Goal: Task Accomplishment & Management: Complete application form

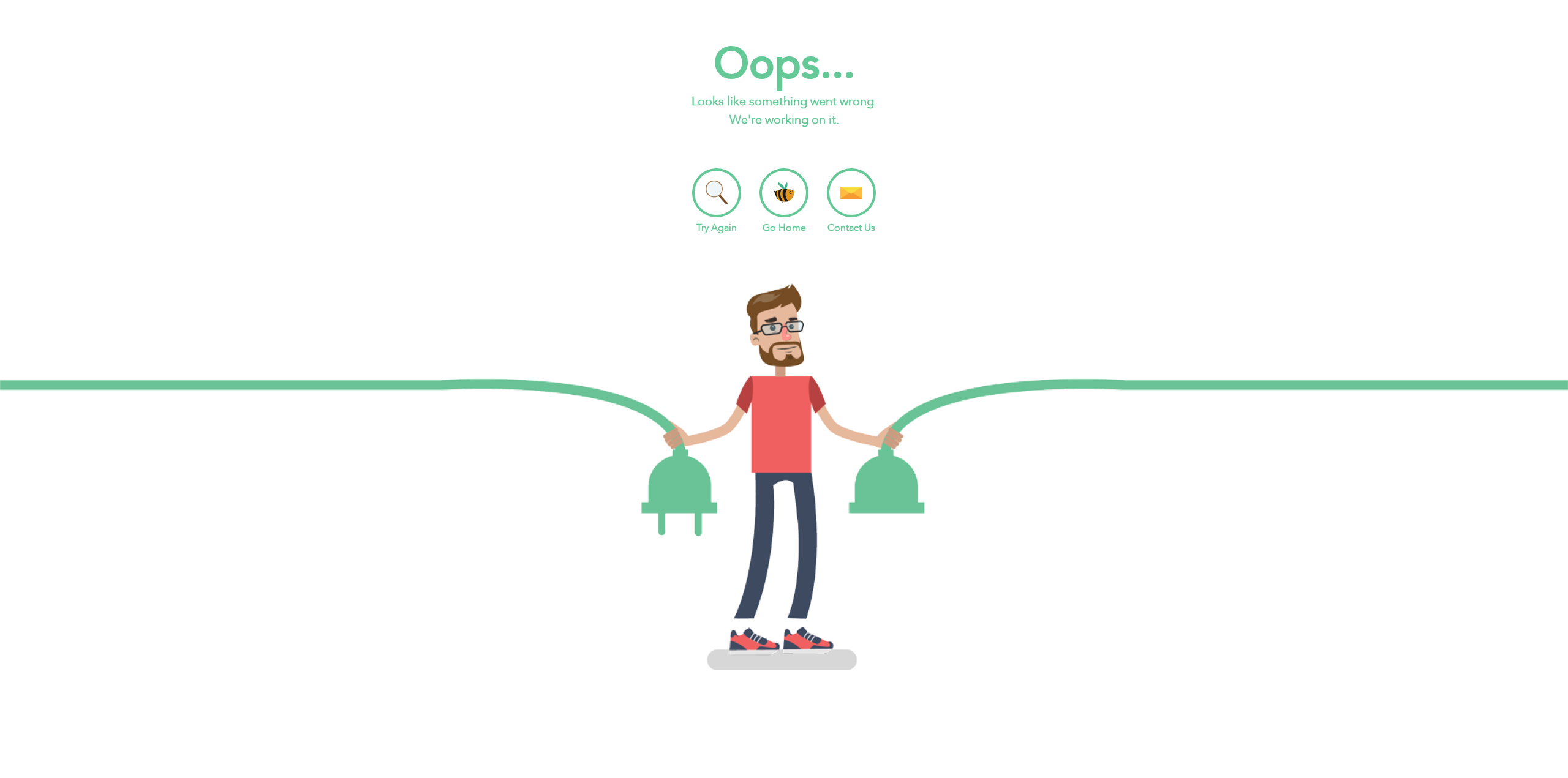
click at [782, 198] on li "Go Home" at bounding box center [784, 201] width 49 height 67
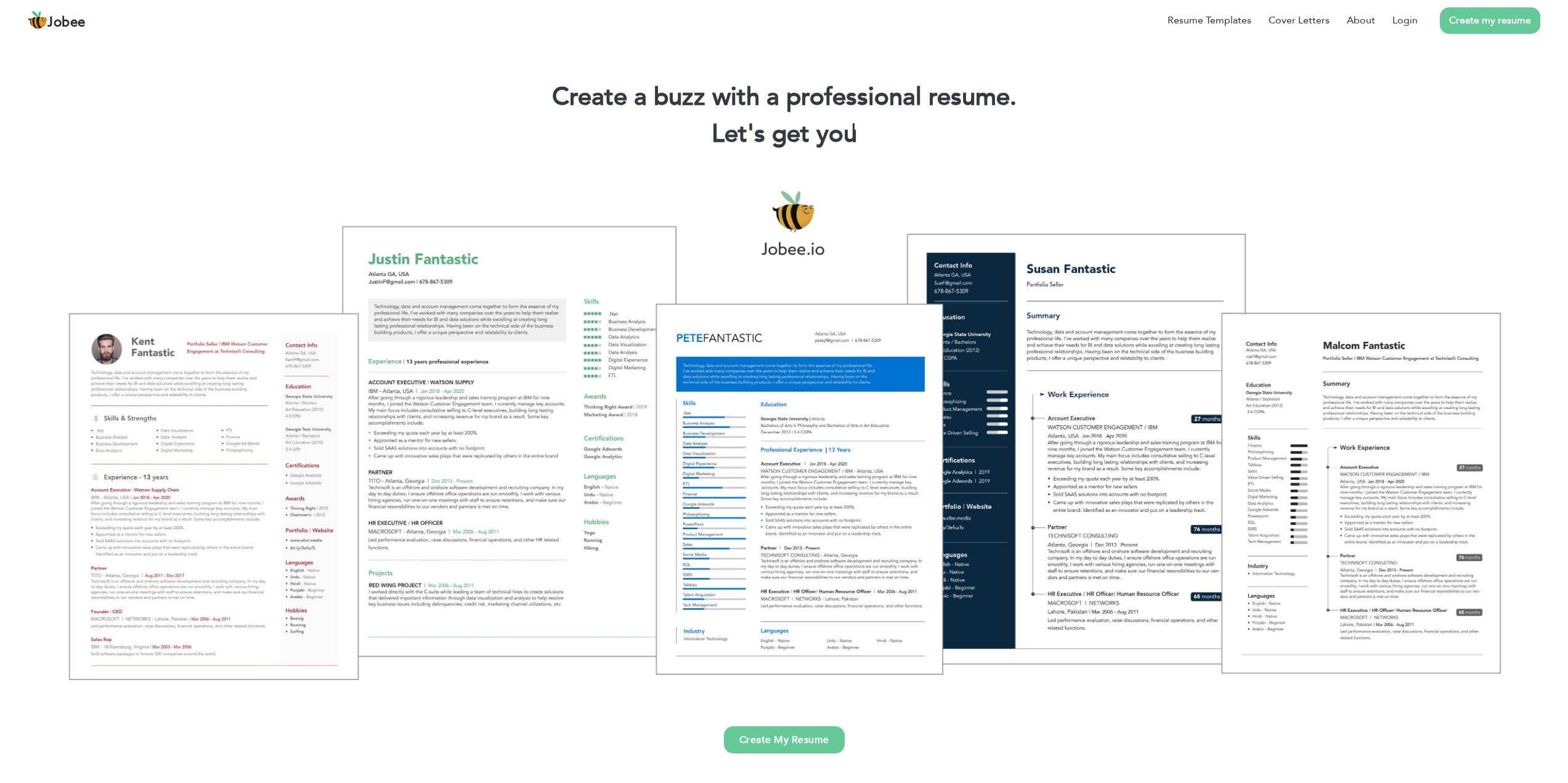
click at [1476, 21] on link "Create my resume" at bounding box center [1490, 20] width 101 height 27
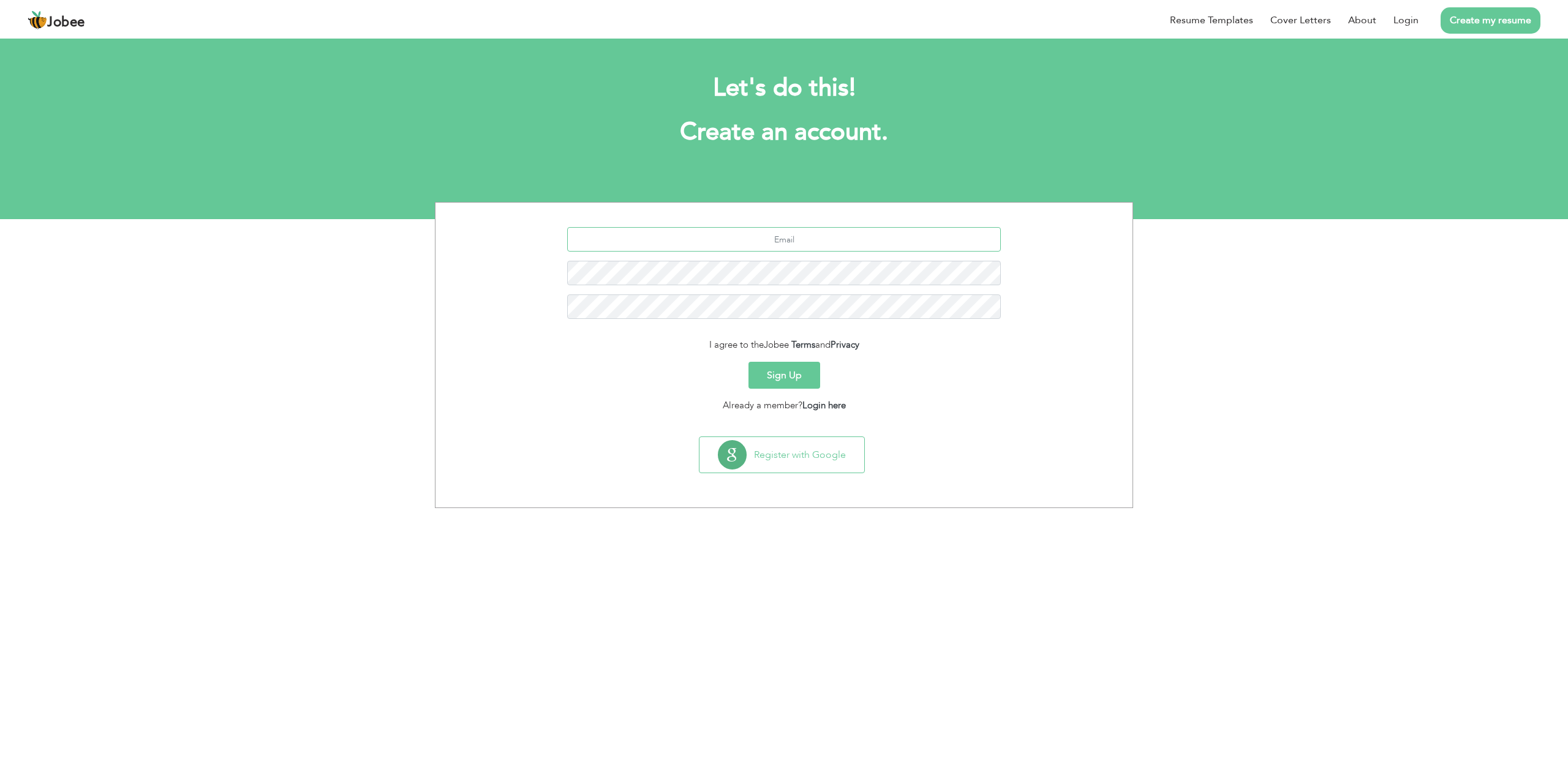
click at [810, 235] on input "text" at bounding box center [784, 239] width 434 height 24
click at [792, 380] on button "Sign Up" at bounding box center [784, 375] width 72 height 27
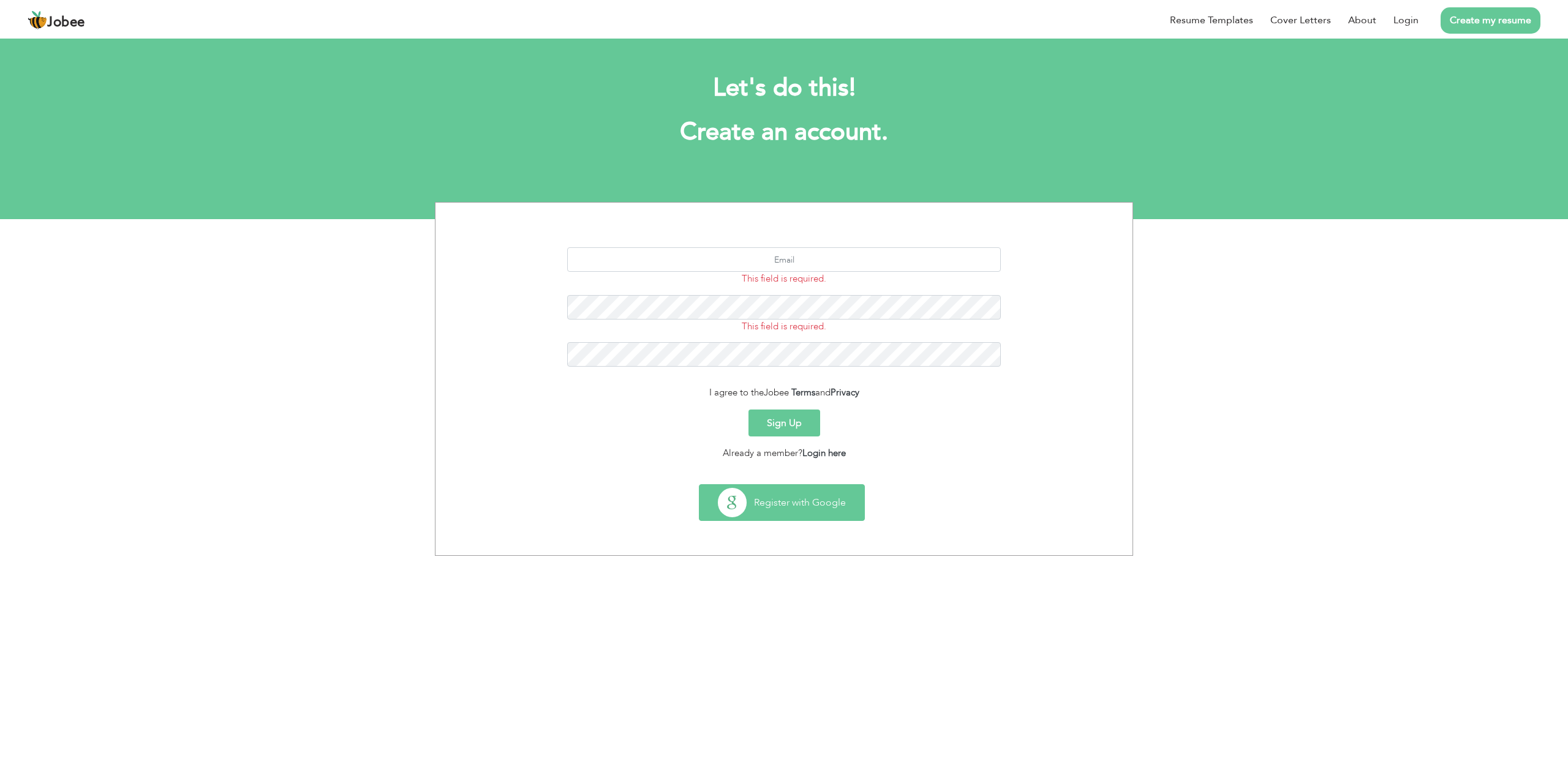
click at [790, 503] on button "Register with Google" at bounding box center [782, 502] width 165 height 36
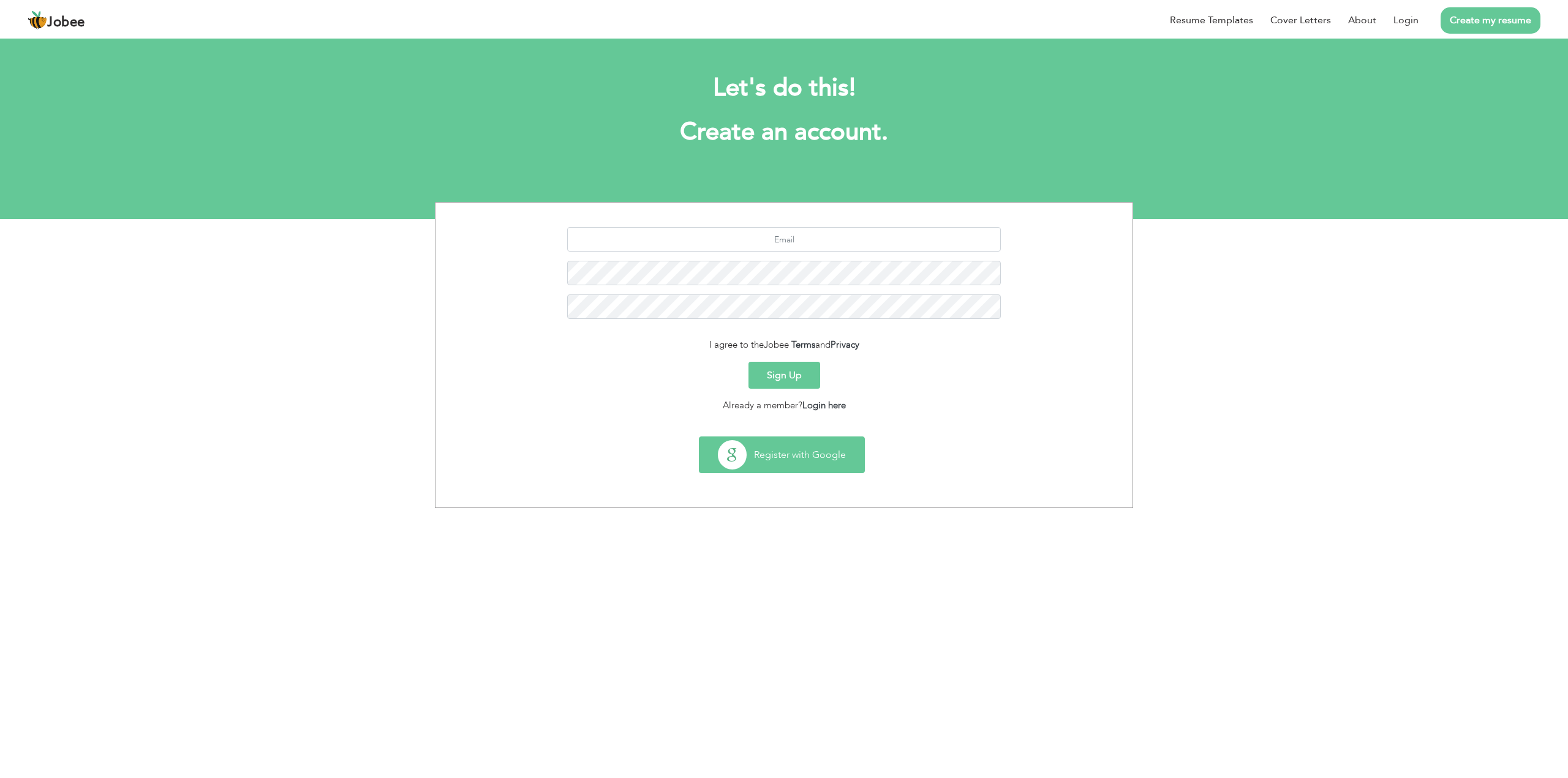
click at [801, 447] on button "Register with Google" at bounding box center [782, 455] width 165 height 36
click at [797, 380] on button "Sign Up" at bounding box center [784, 375] width 72 height 27
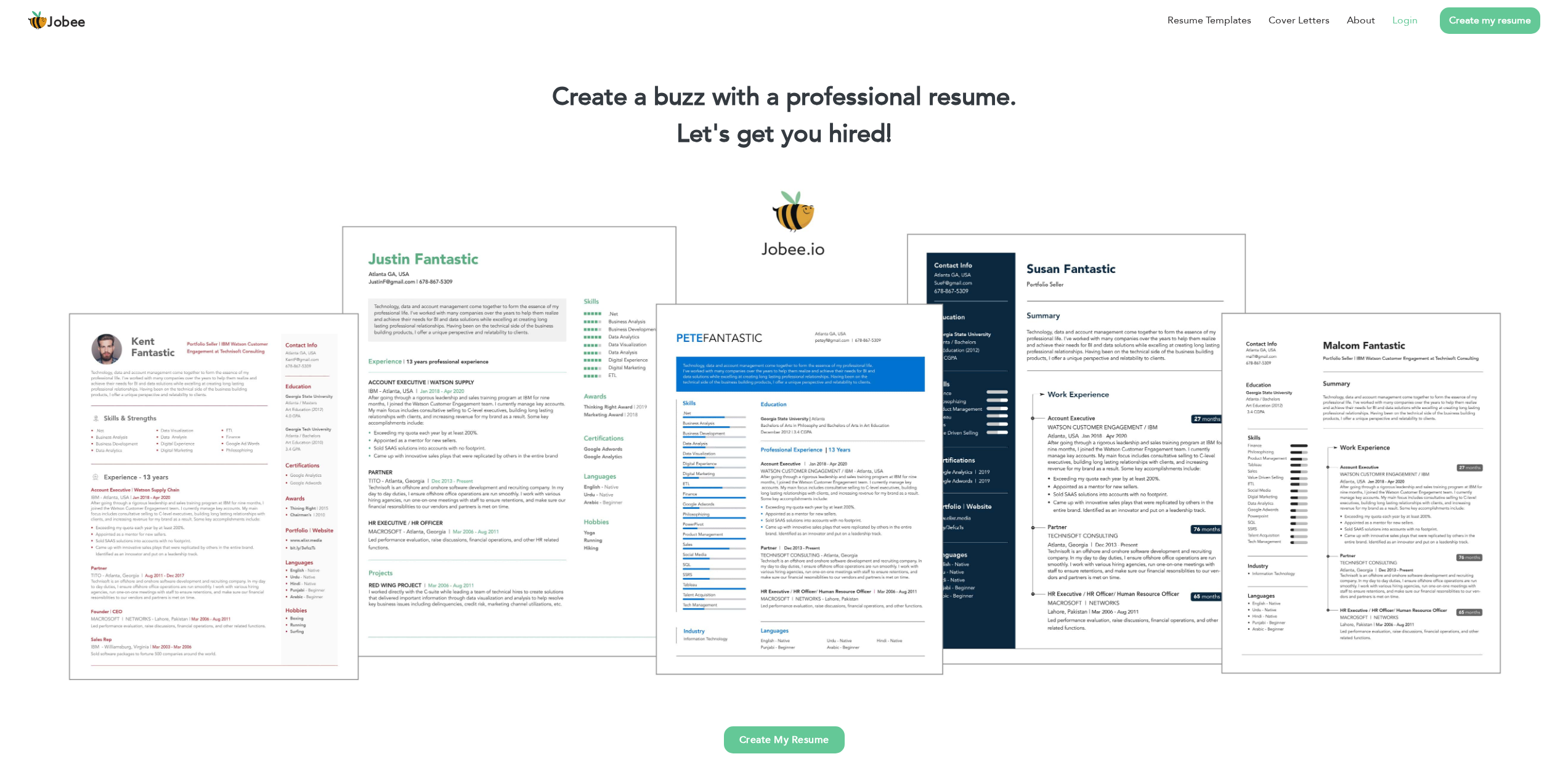
click at [1409, 21] on link "Login" at bounding box center [1405, 20] width 25 height 15
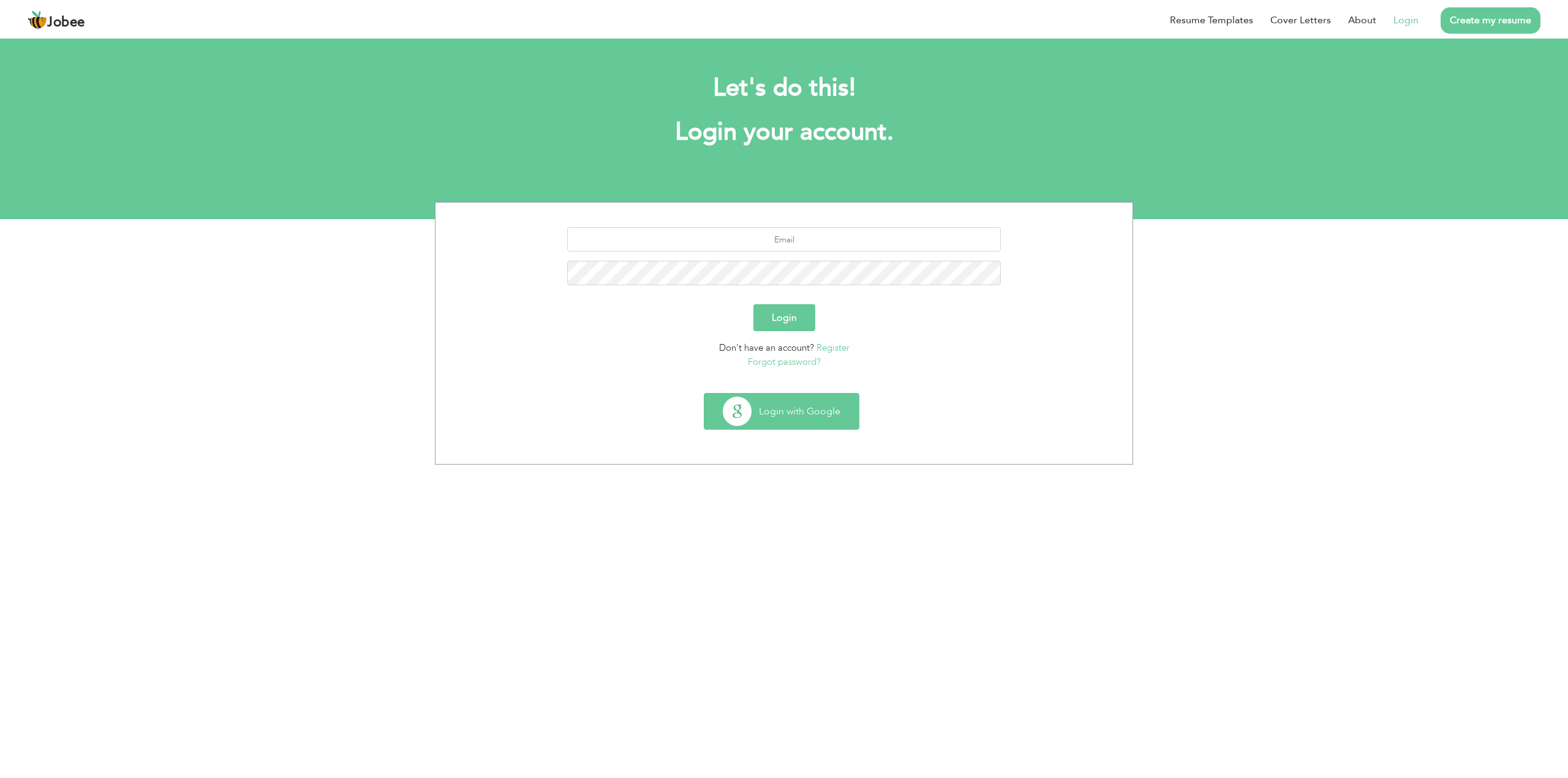
click at [784, 420] on button "Login with Google" at bounding box center [782, 411] width 154 height 36
click at [800, 239] on input "text" at bounding box center [784, 239] width 434 height 24
type input "[EMAIL_ADDRESS][DOMAIN_NAME]"
click at [795, 316] on button "Login" at bounding box center [784, 318] width 62 height 27
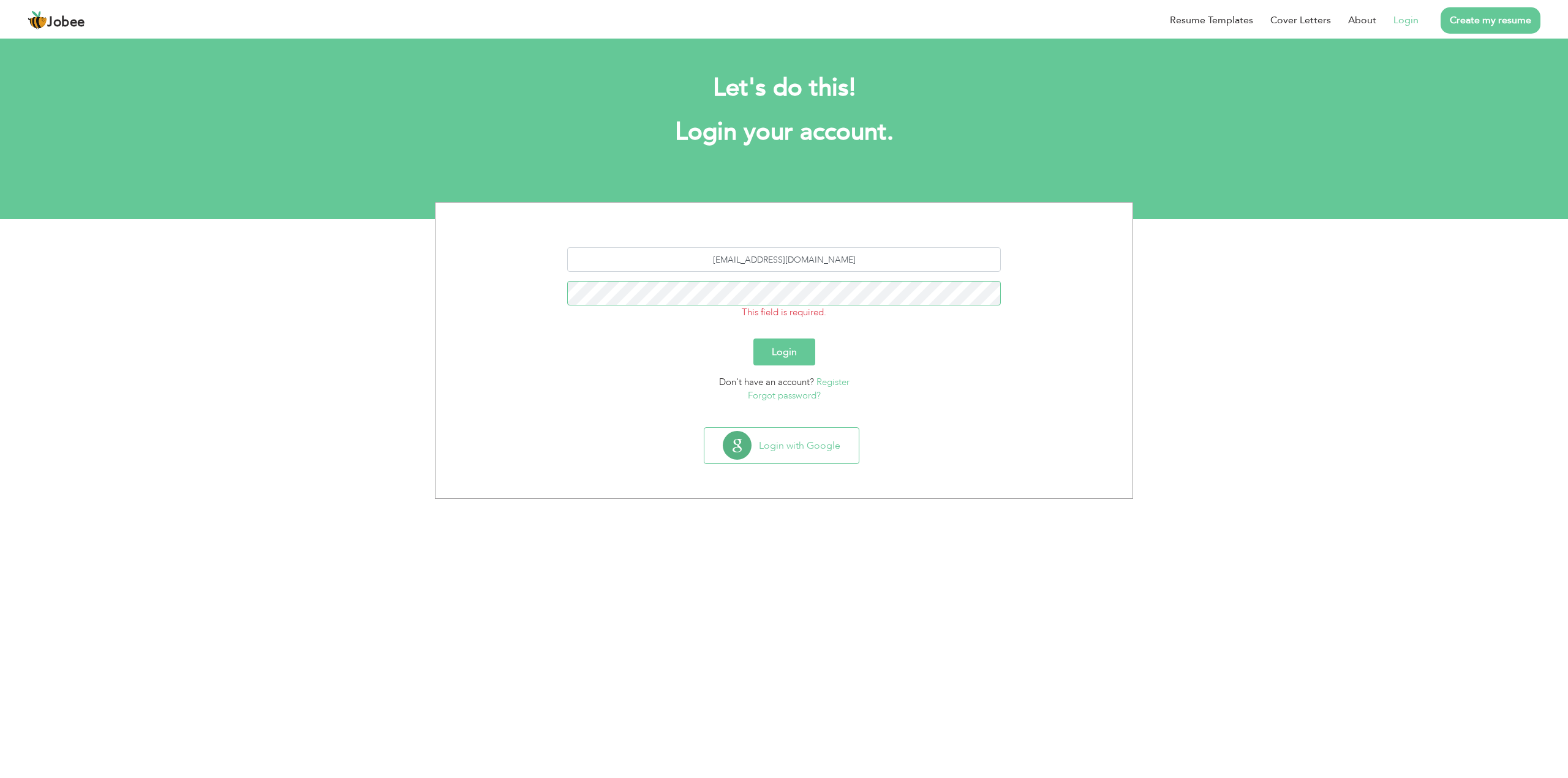
click at [753, 339] on button "Login" at bounding box center [784, 352] width 62 height 27
click at [799, 406] on link "Forgot password?" at bounding box center [784, 406] width 73 height 12
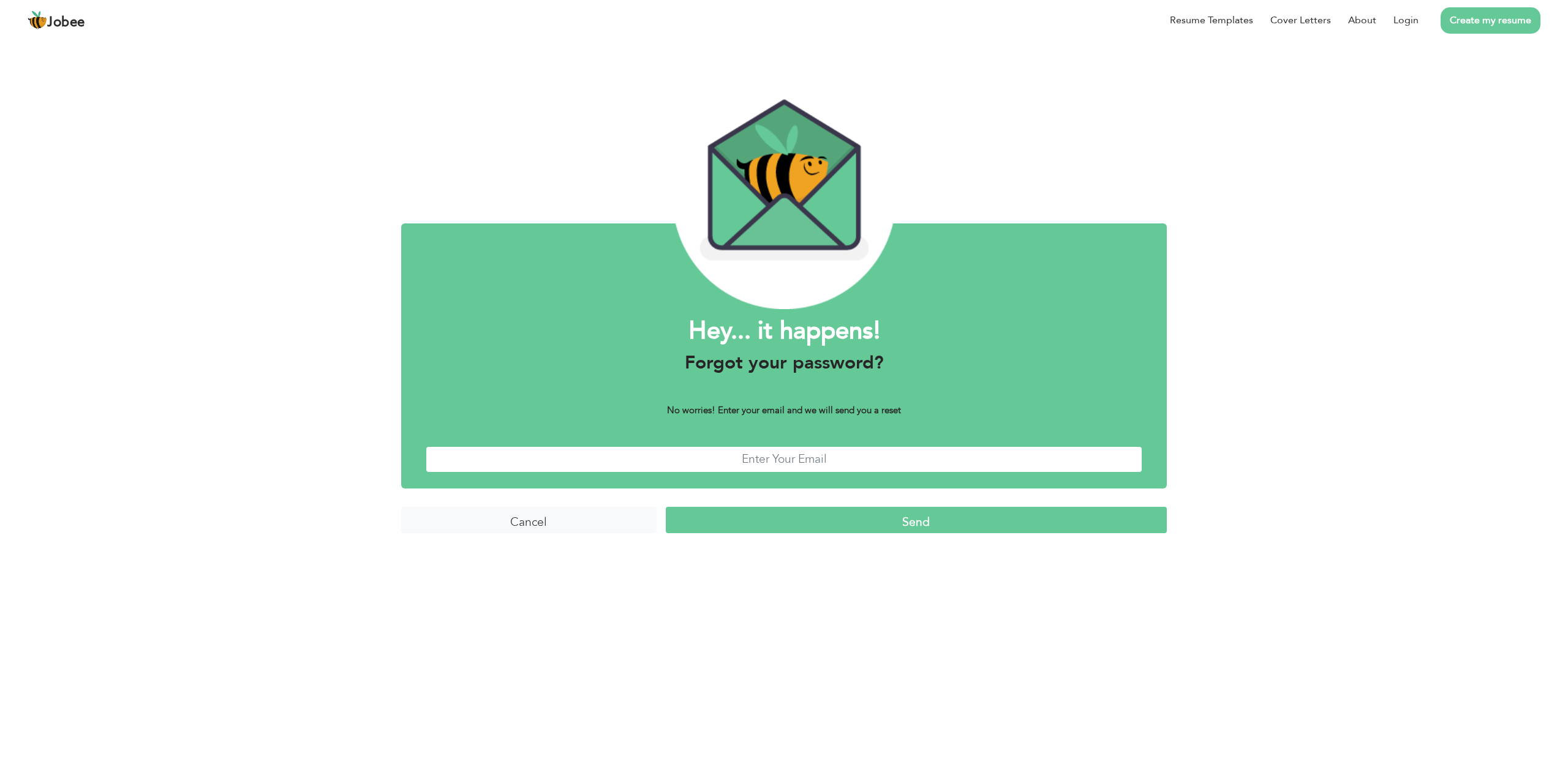
click at [831, 458] on input "text" at bounding box center [784, 459] width 717 height 26
type input "m.tahirameen@gmail.com"
click at [842, 518] on input "Send" at bounding box center [916, 520] width 501 height 26
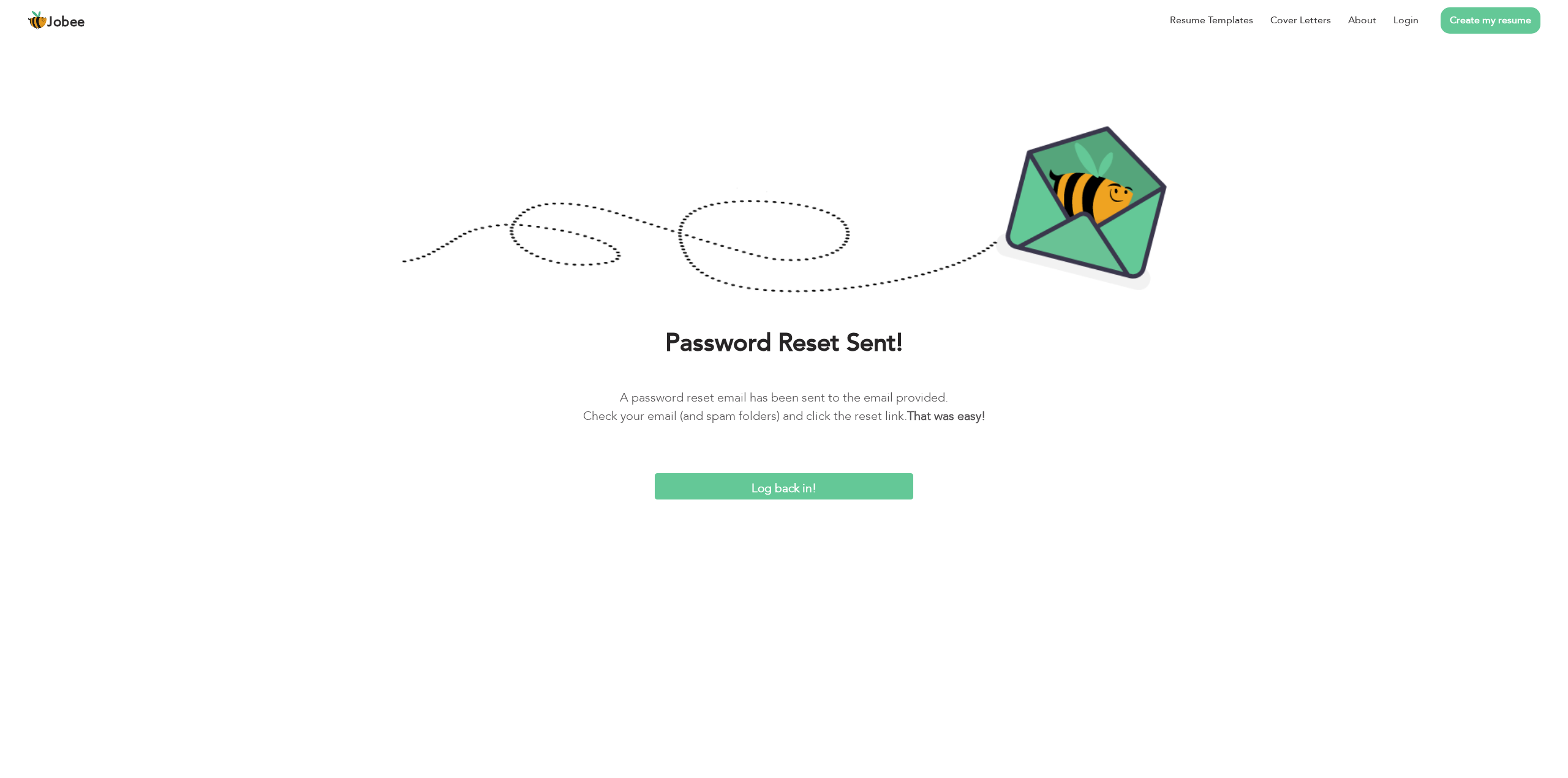
click at [783, 490] on input "Log back in!" at bounding box center [784, 486] width 258 height 26
click at [439, 299] on div "Password Reset Sent! A password reset email has been sent to the email provided…" at bounding box center [784, 297] width 1568 height 404
click at [778, 488] on input "Log back in!" at bounding box center [784, 486] width 258 height 26
click at [1417, 18] on link "Login" at bounding box center [1406, 20] width 25 height 15
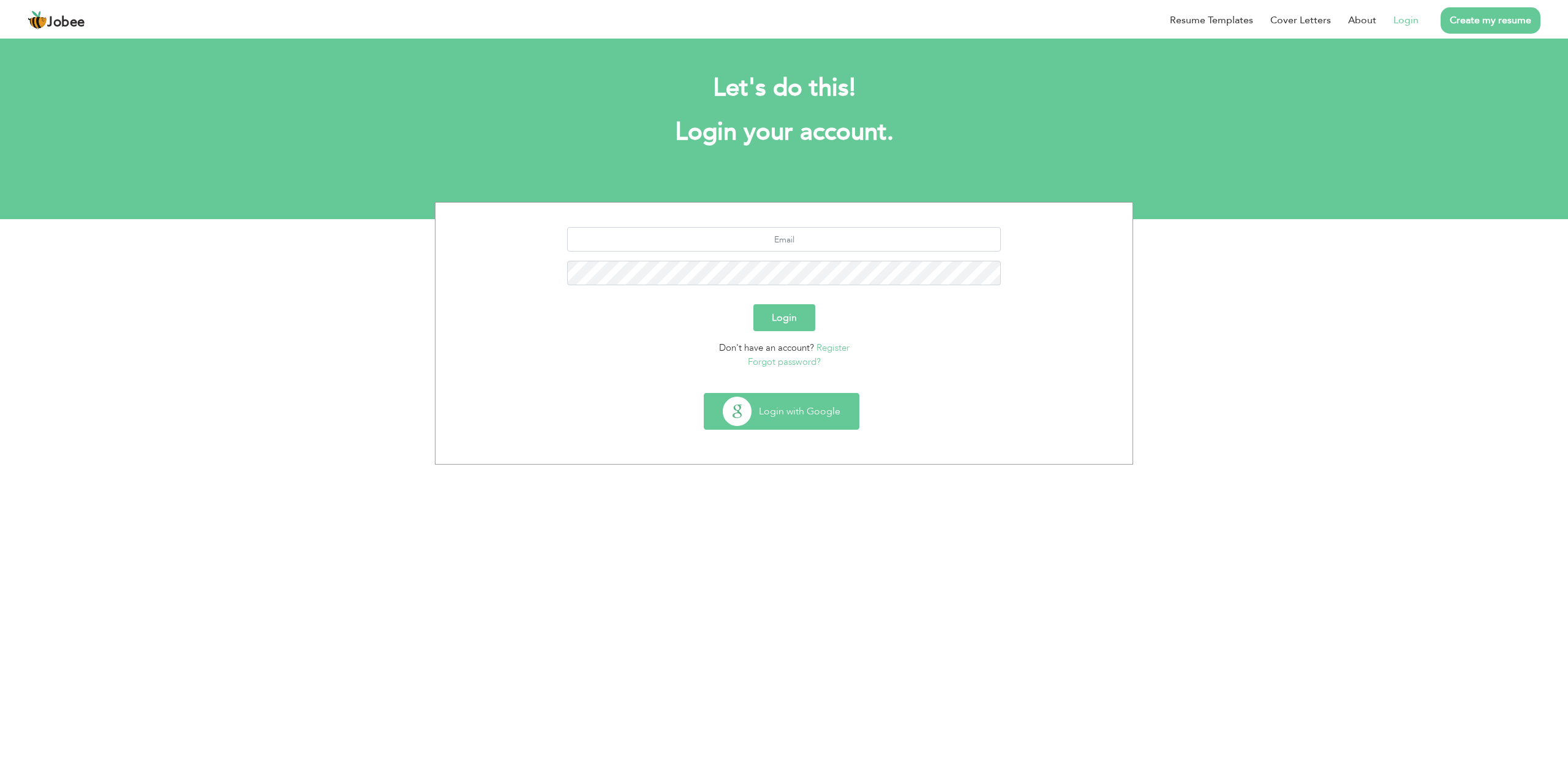
click at [801, 406] on button "Login with Google" at bounding box center [782, 411] width 154 height 36
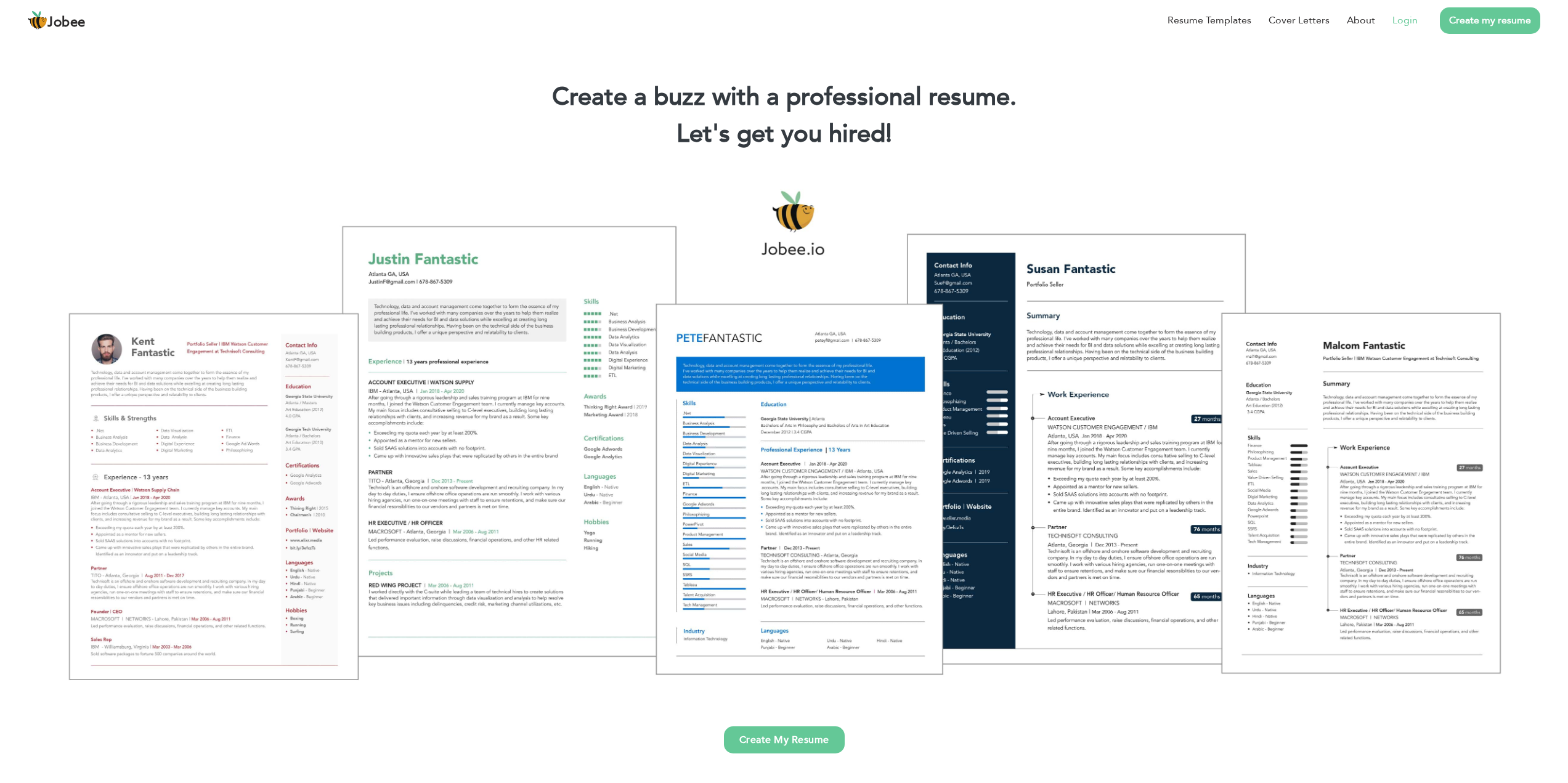
click at [1415, 19] on link "Login" at bounding box center [1405, 20] width 25 height 15
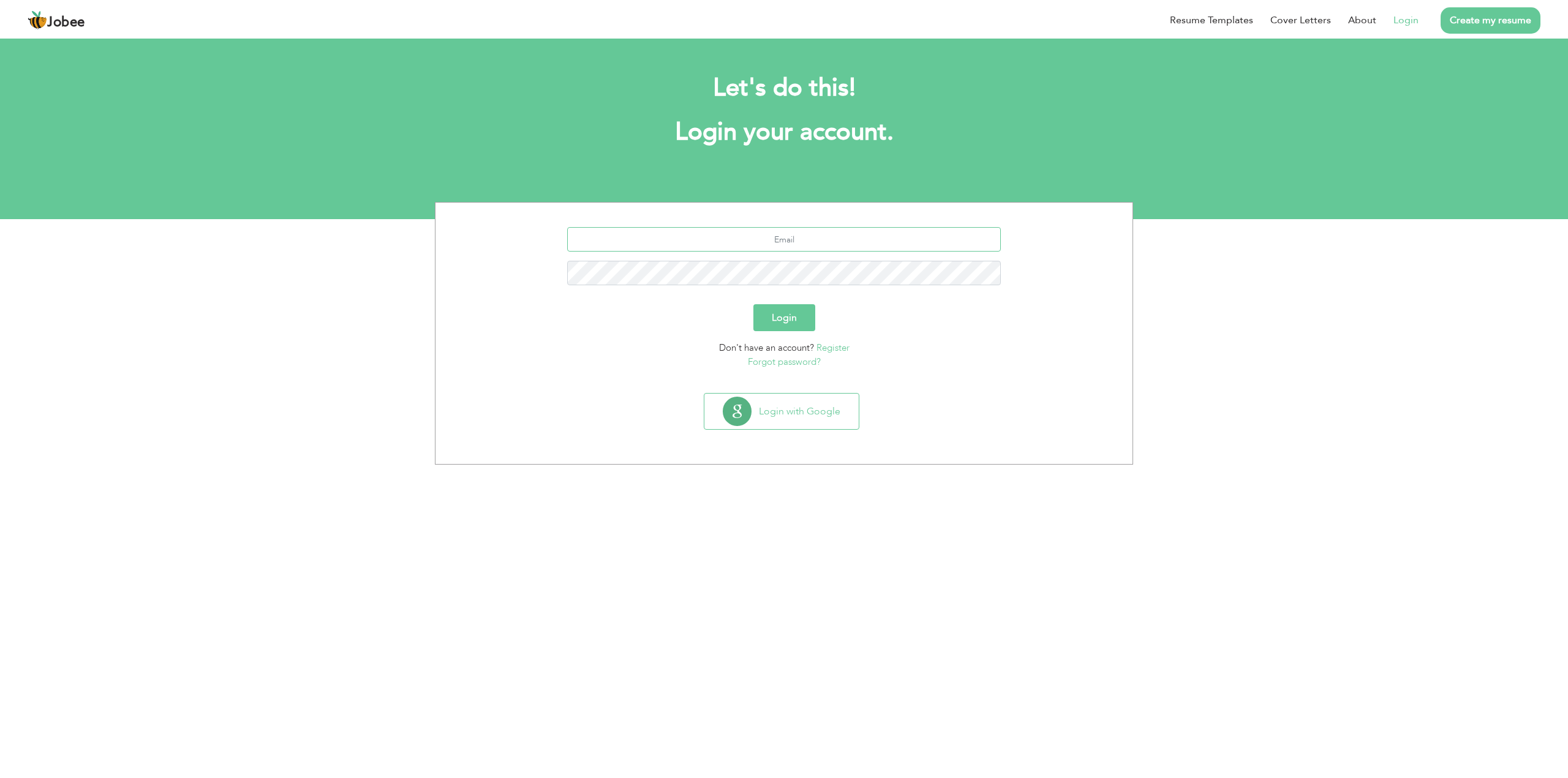
click at [778, 243] on input "text" at bounding box center [784, 239] width 434 height 24
type input "m.tahirameen@gmail.com"
click at [753, 304] on button "Login" at bounding box center [784, 318] width 62 height 27
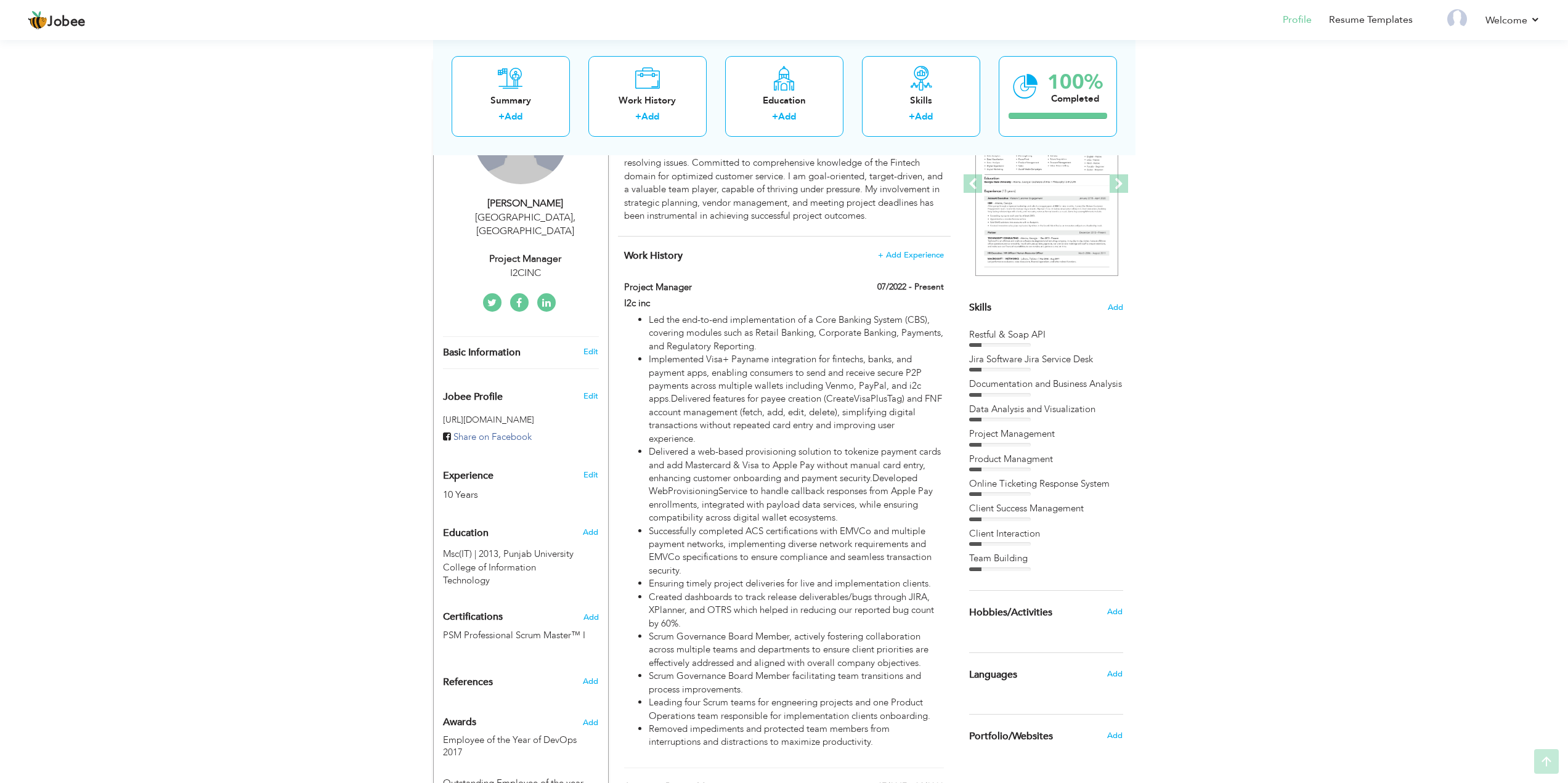
scroll to position [185, 0]
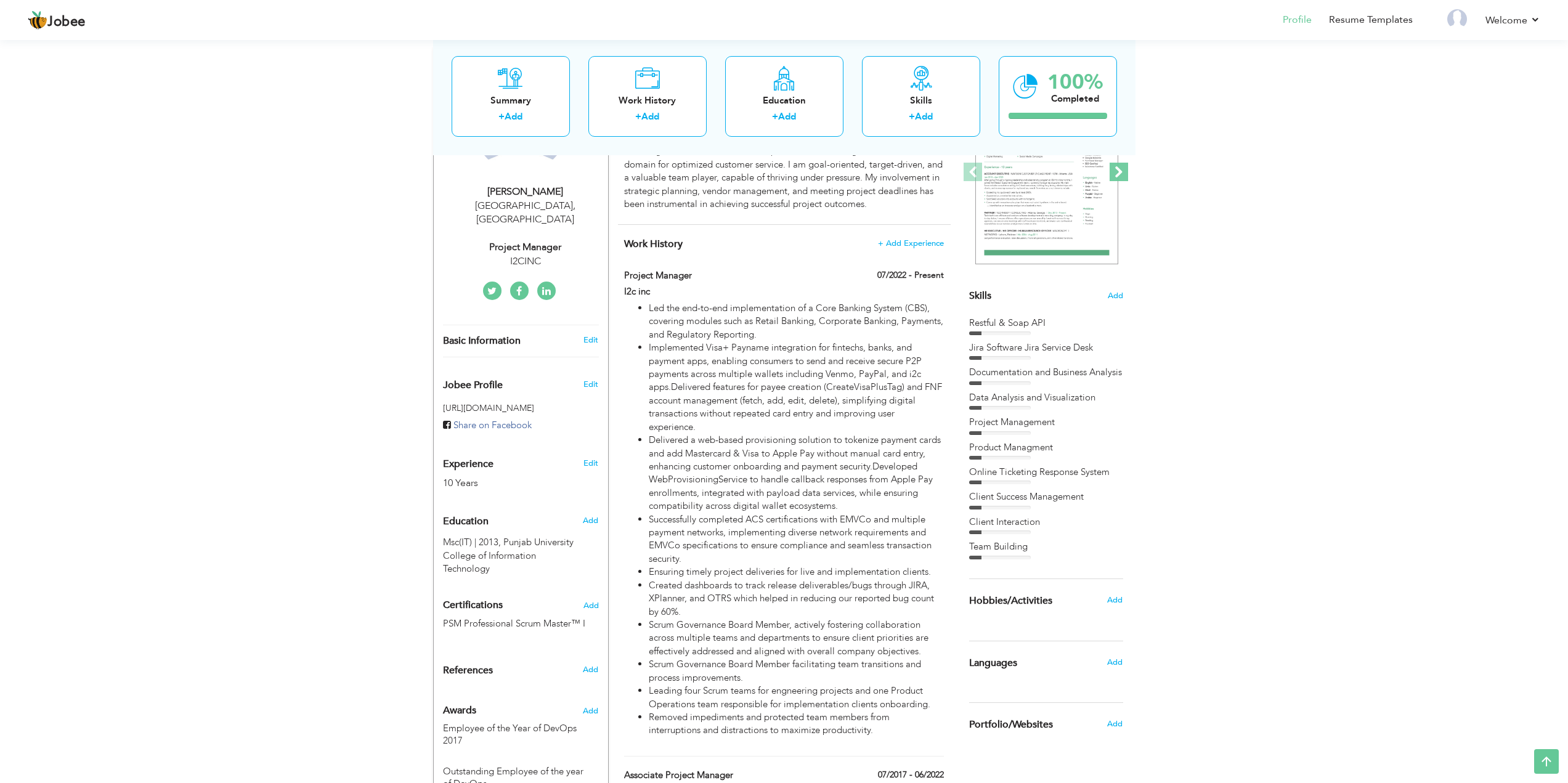
click at [1116, 171] on span at bounding box center [1118, 171] width 18 height 18
click at [1062, 369] on div "Documentation and Business Analysis" at bounding box center [1046, 372] width 154 height 13
click at [1035, 373] on div "Documentation and Business Analysis" at bounding box center [1046, 372] width 154 height 13
click at [1076, 203] on img at bounding box center [1047, 173] width 143 height 185
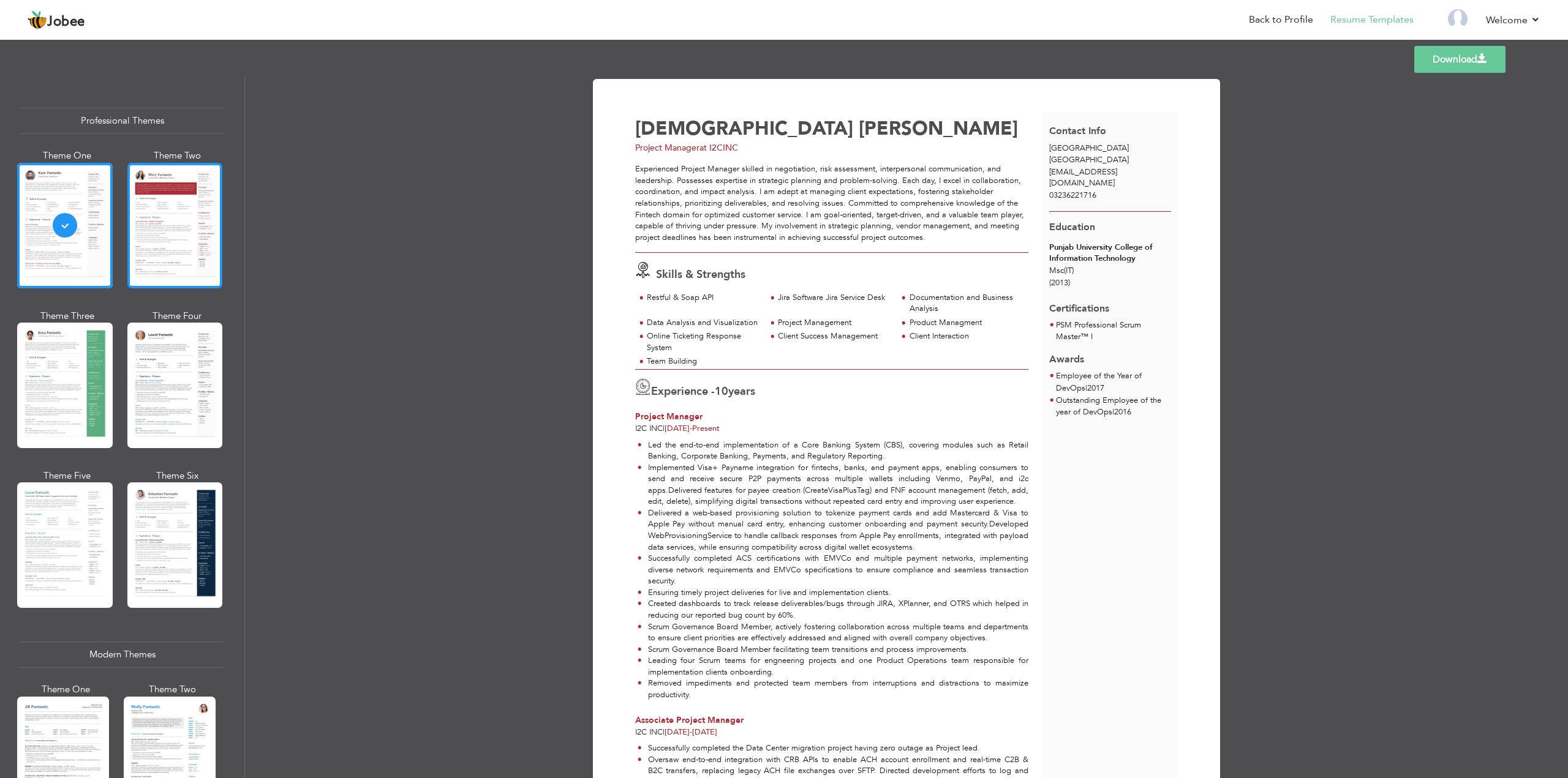
click at [158, 248] on div at bounding box center [174, 226] width 95 height 126
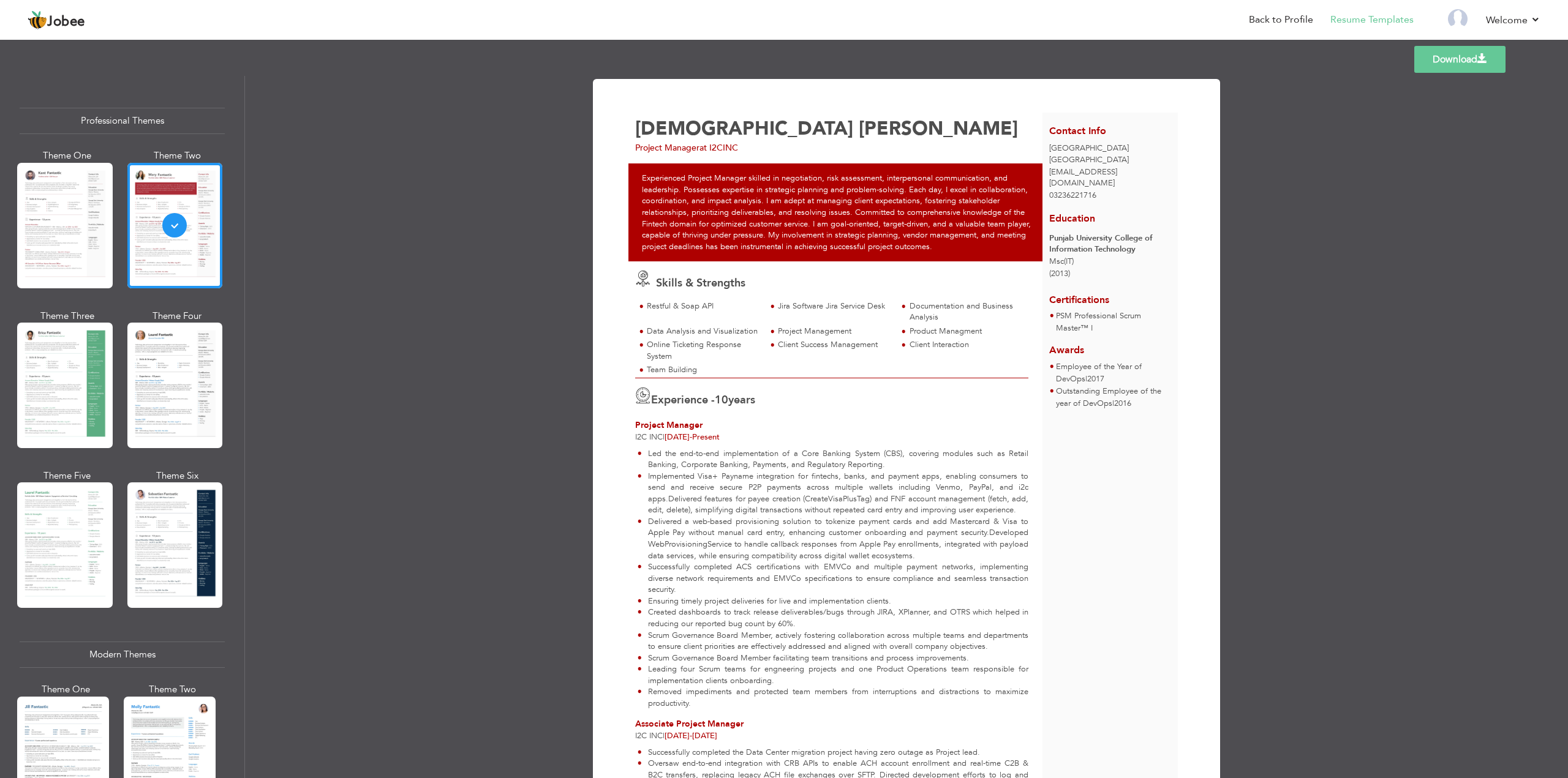
click at [161, 341] on div at bounding box center [174, 385] width 95 height 126
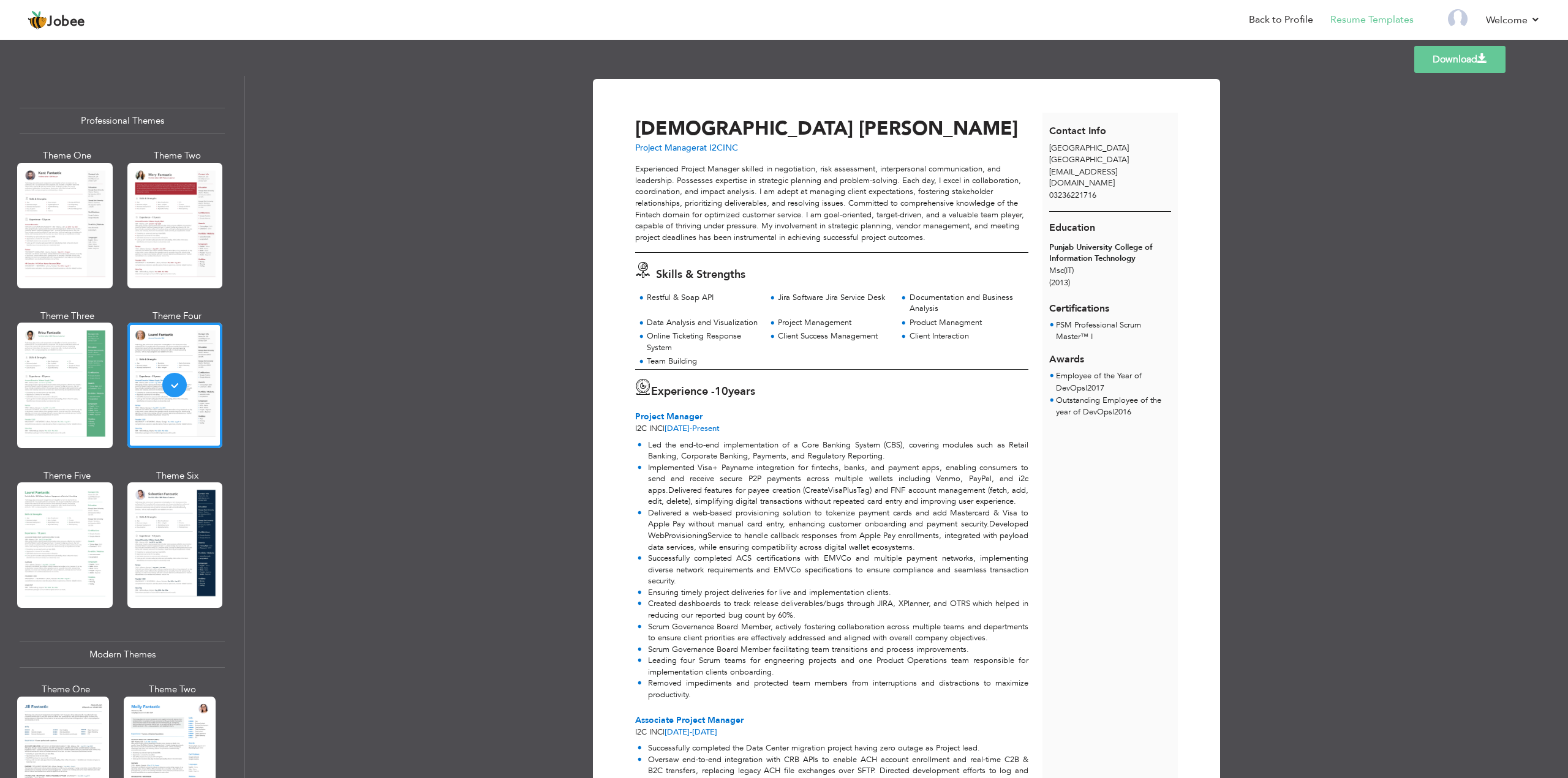
click at [920, 303] on div "Documentation and Business Analysis" at bounding box center [966, 303] width 112 height 23
click at [731, 149] on span "at I2CINC" at bounding box center [718, 147] width 39 height 11
click at [754, 149] on div "Project Manager at I2CINC" at bounding box center [842, 148] width 414 height 12
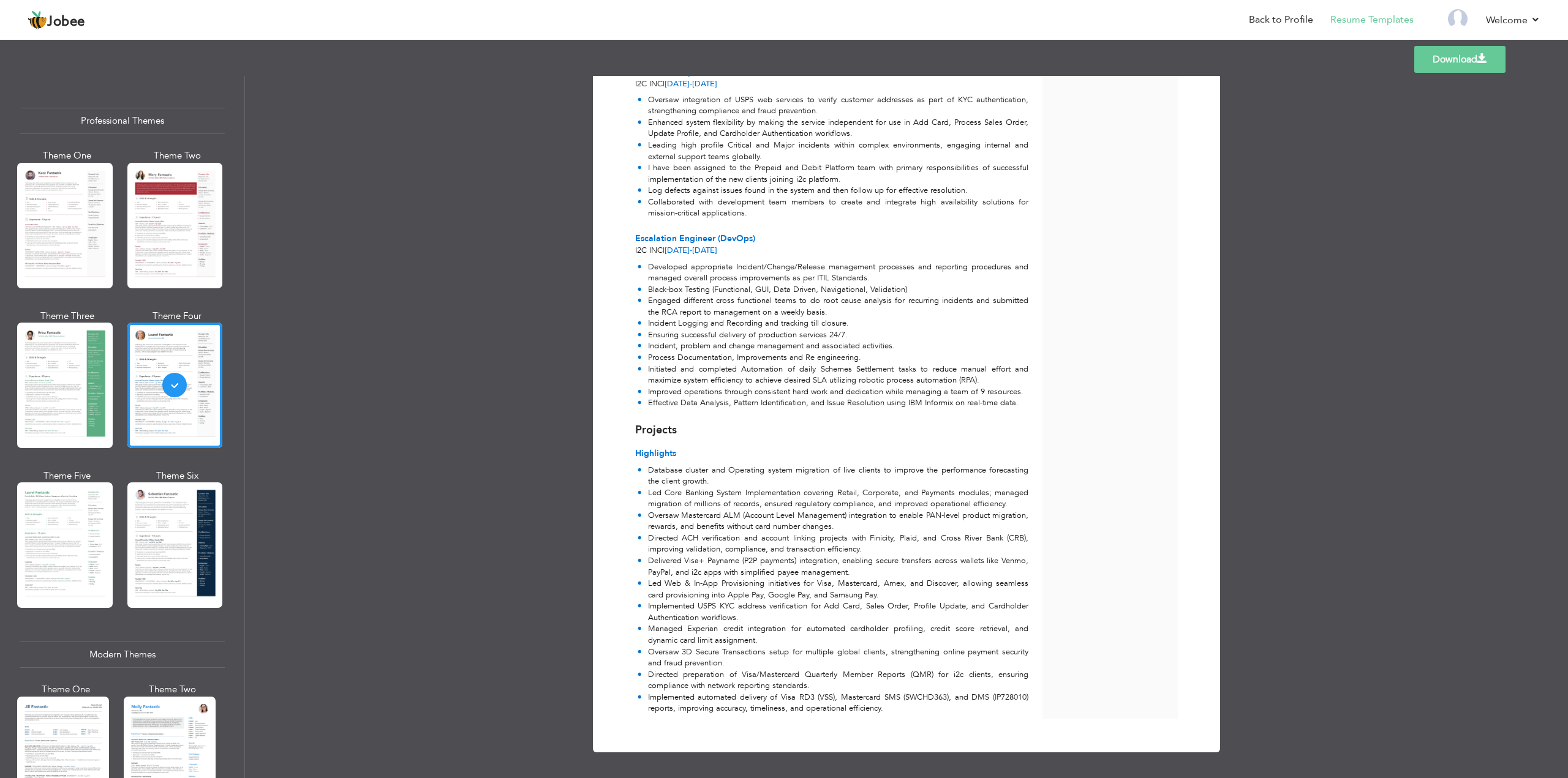
scroll to position [754, 0]
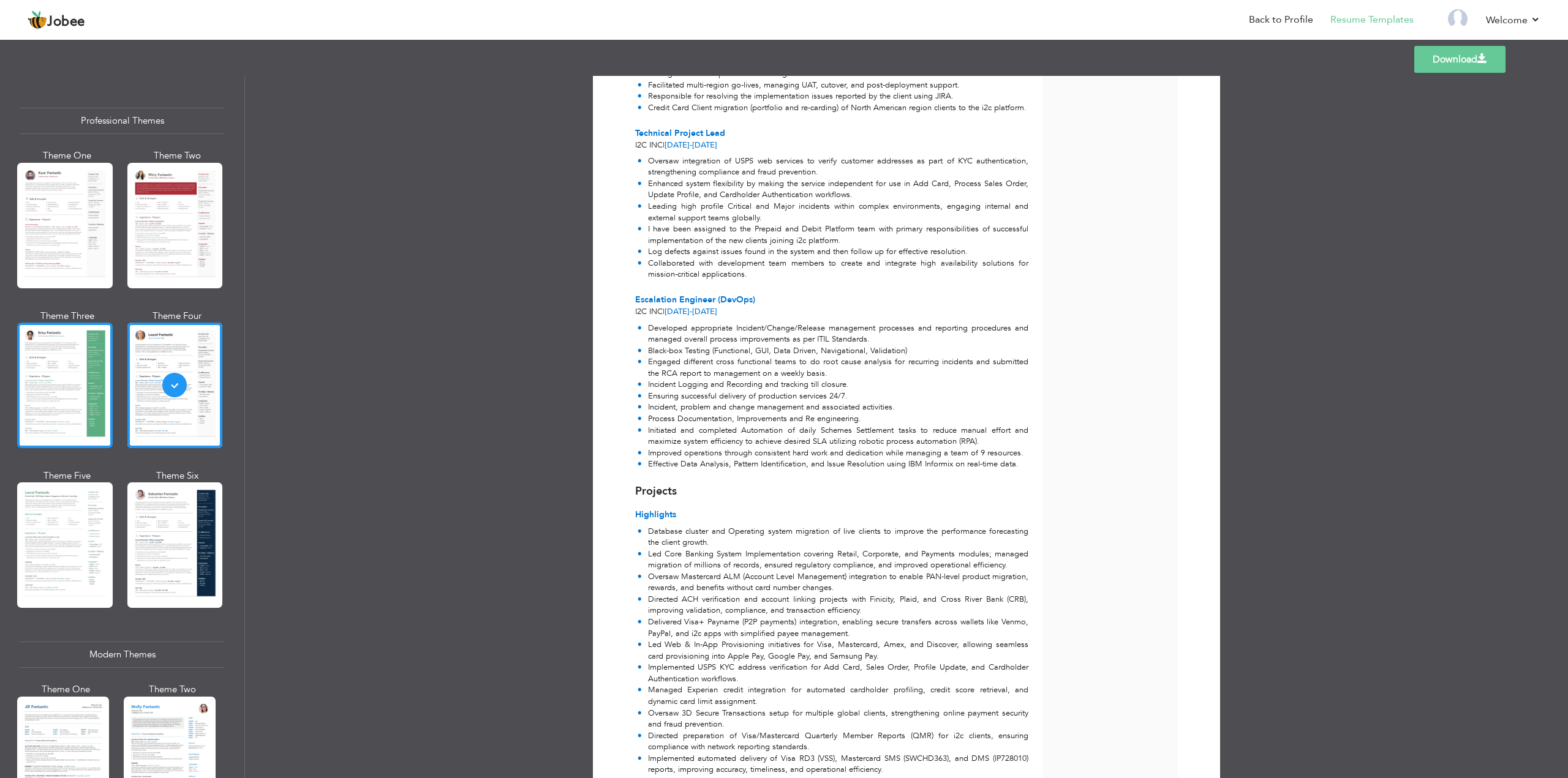
click at [76, 343] on div at bounding box center [64, 385] width 95 height 126
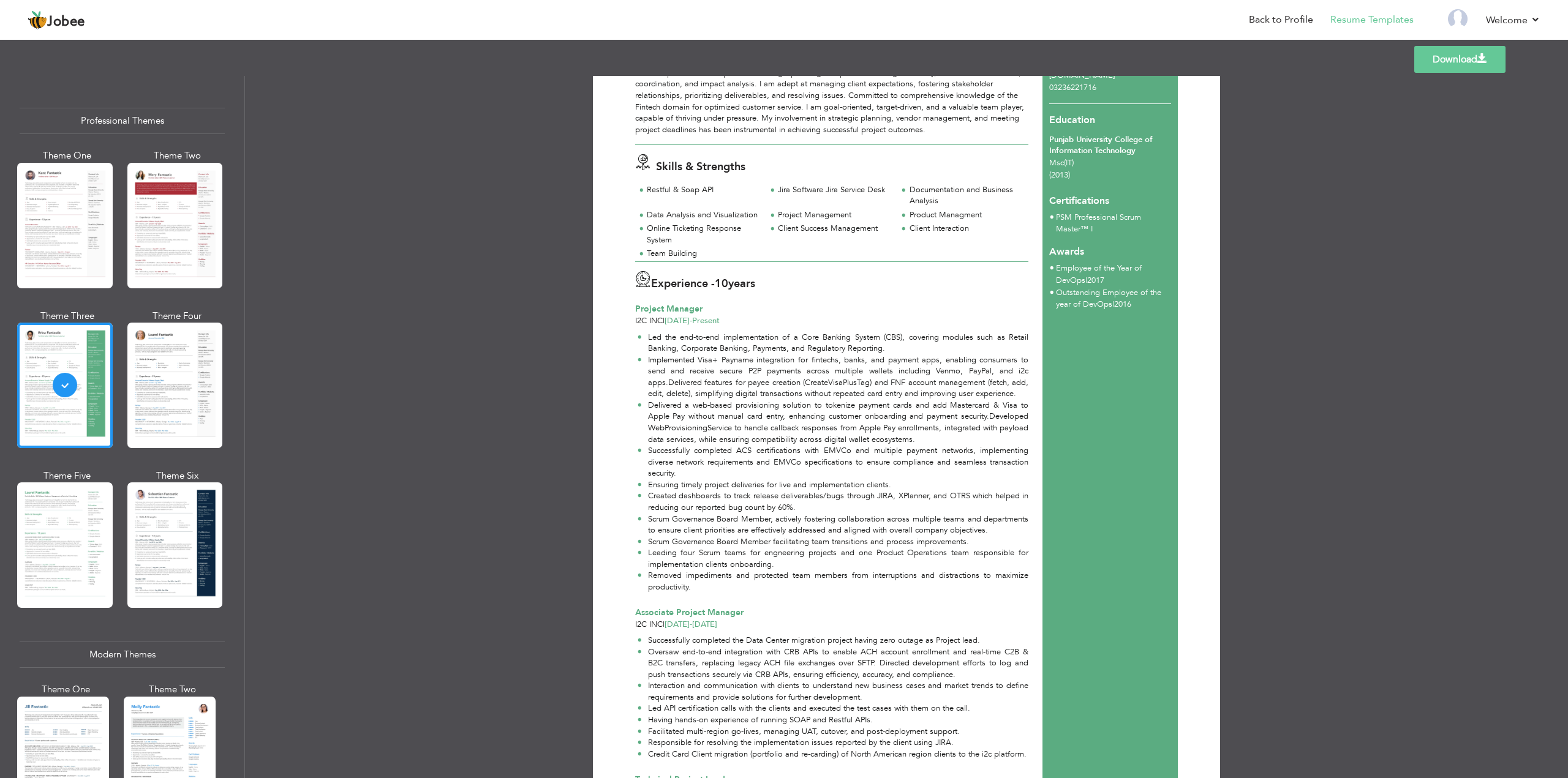
scroll to position [0, 0]
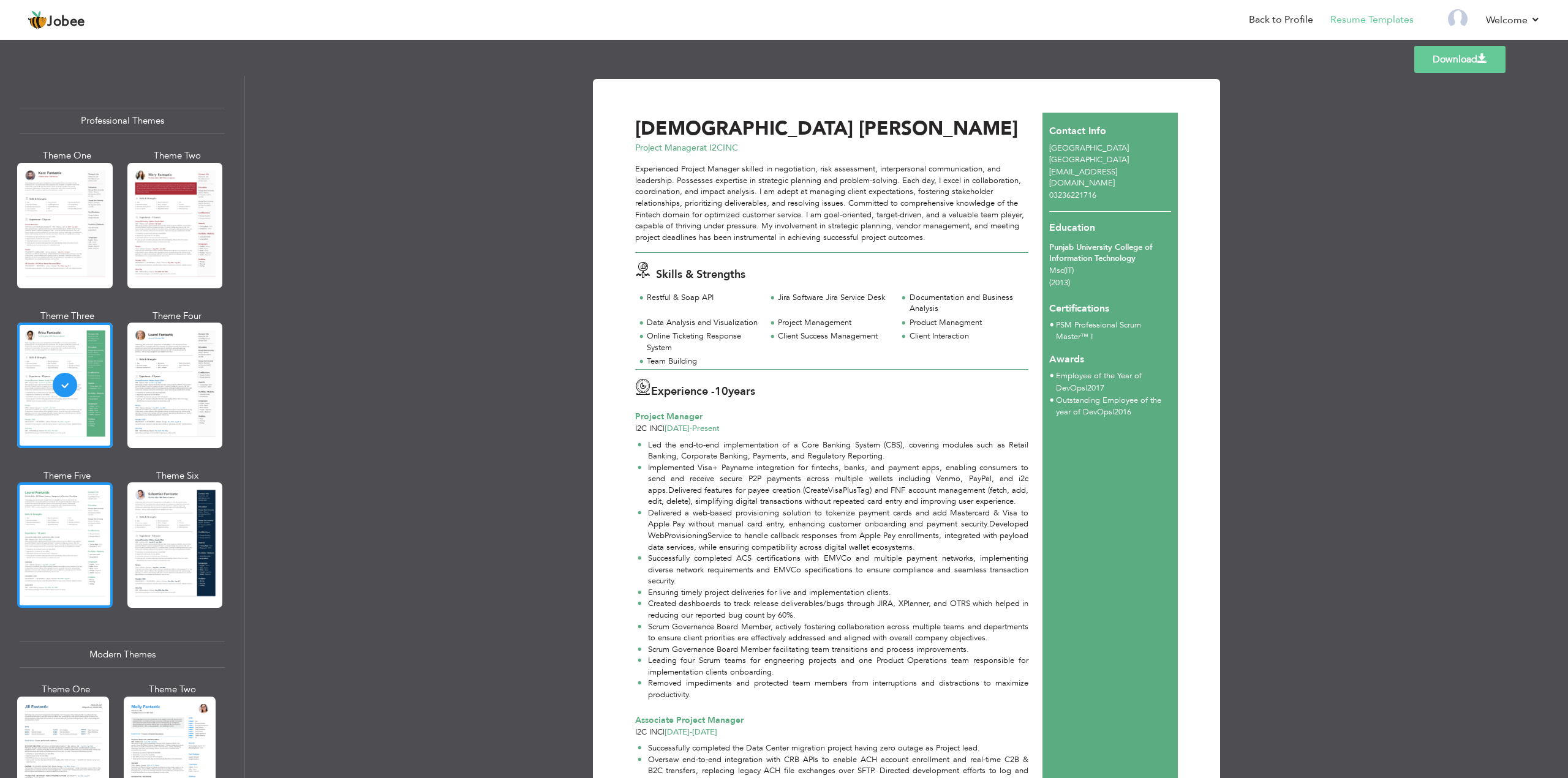
click at [66, 531] on div at bounding box center [64, 545] width 95 height 126
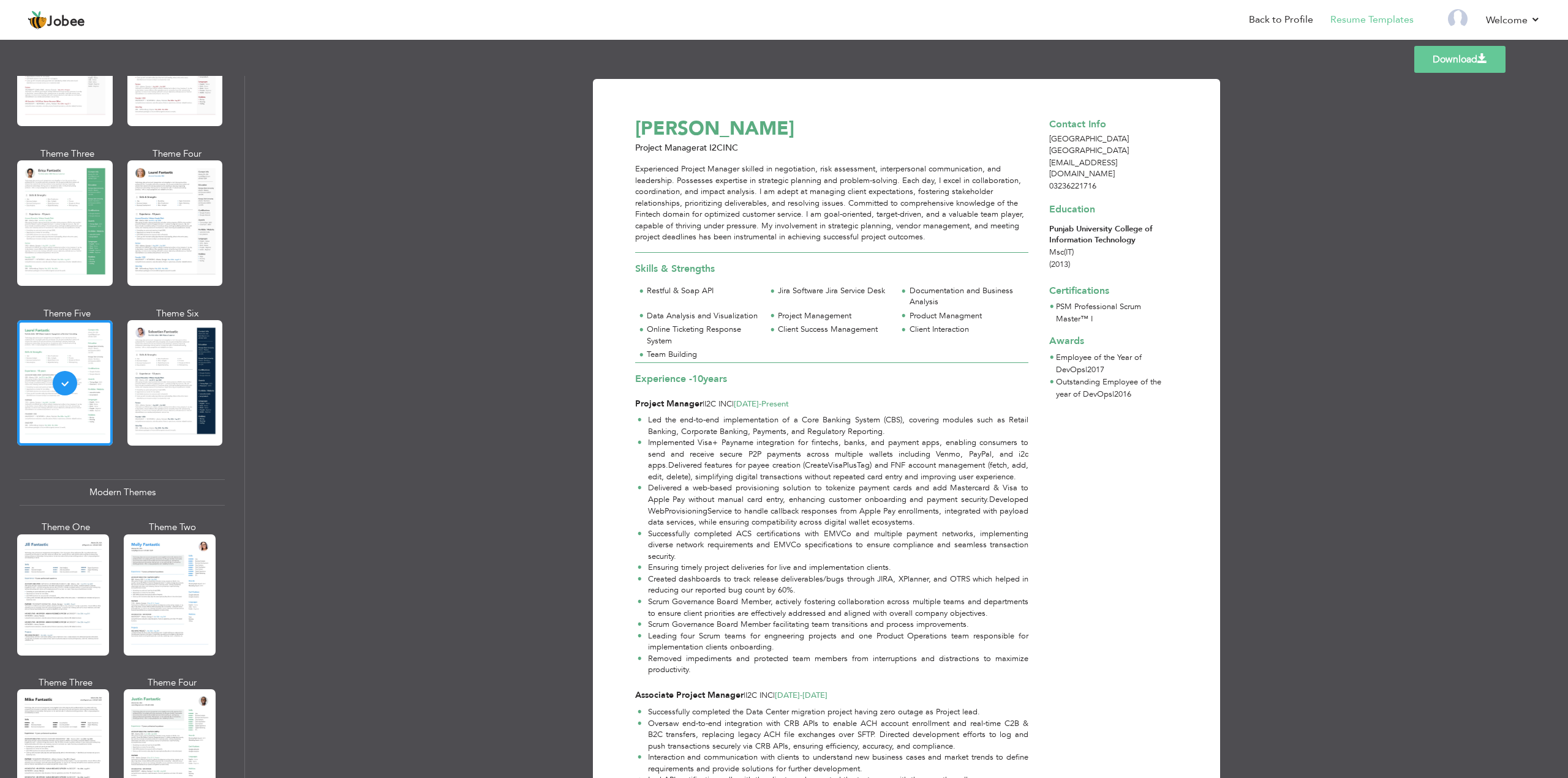
scroll to position [184, 0]
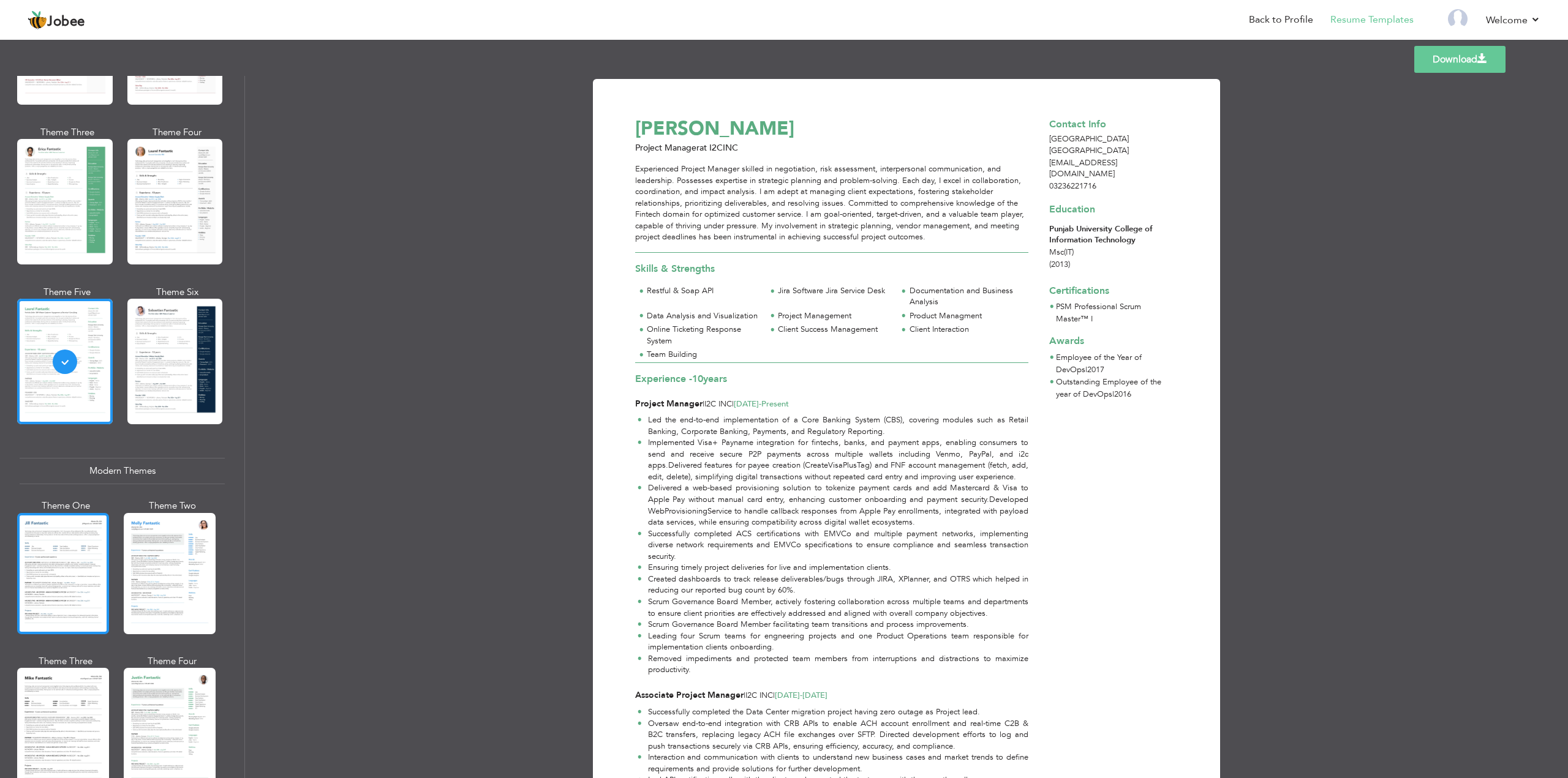
click at [68, 531] on div at bounding box center [63, 573] width 92 height 121
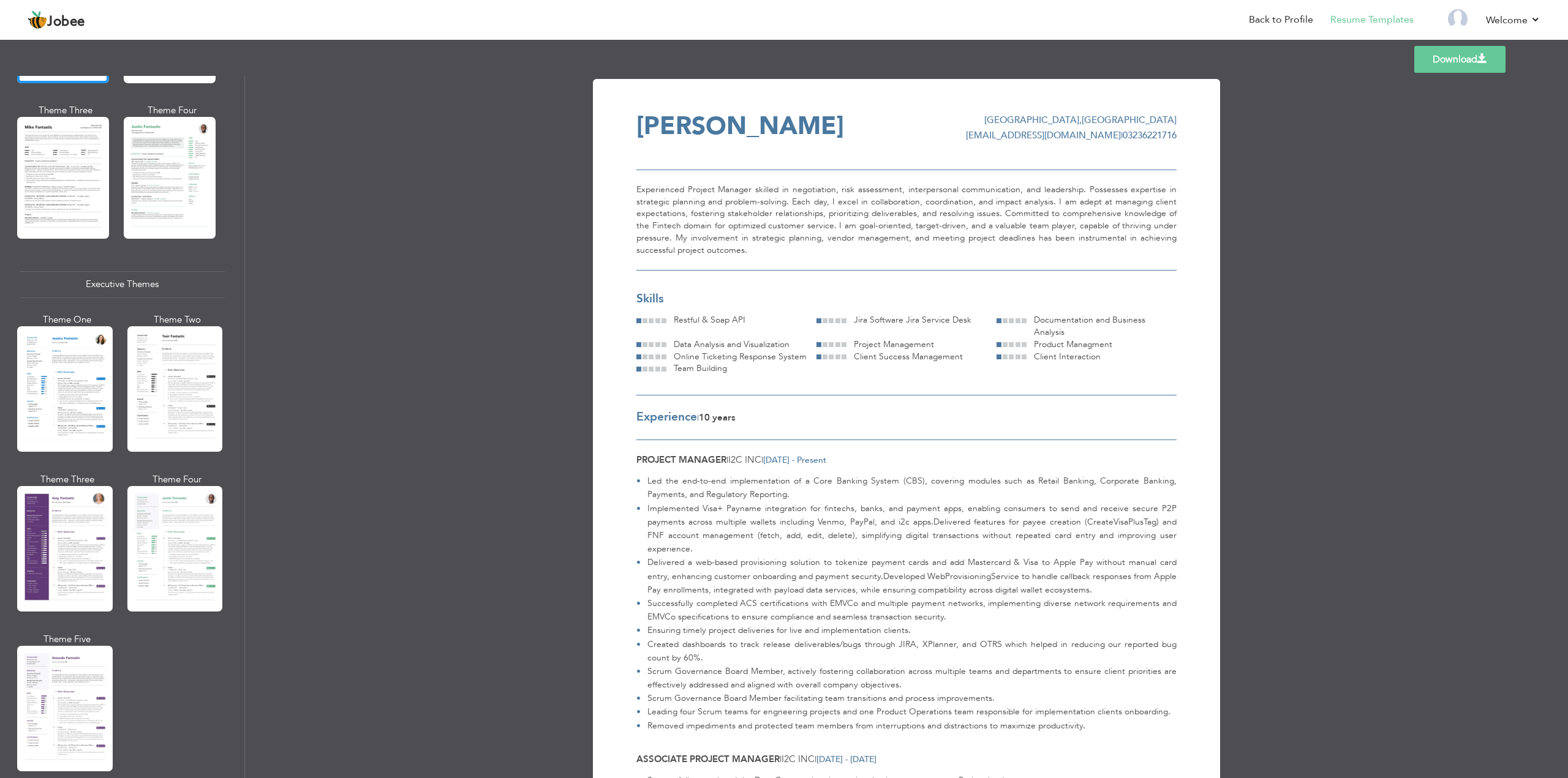
scroll to position [673, 0]
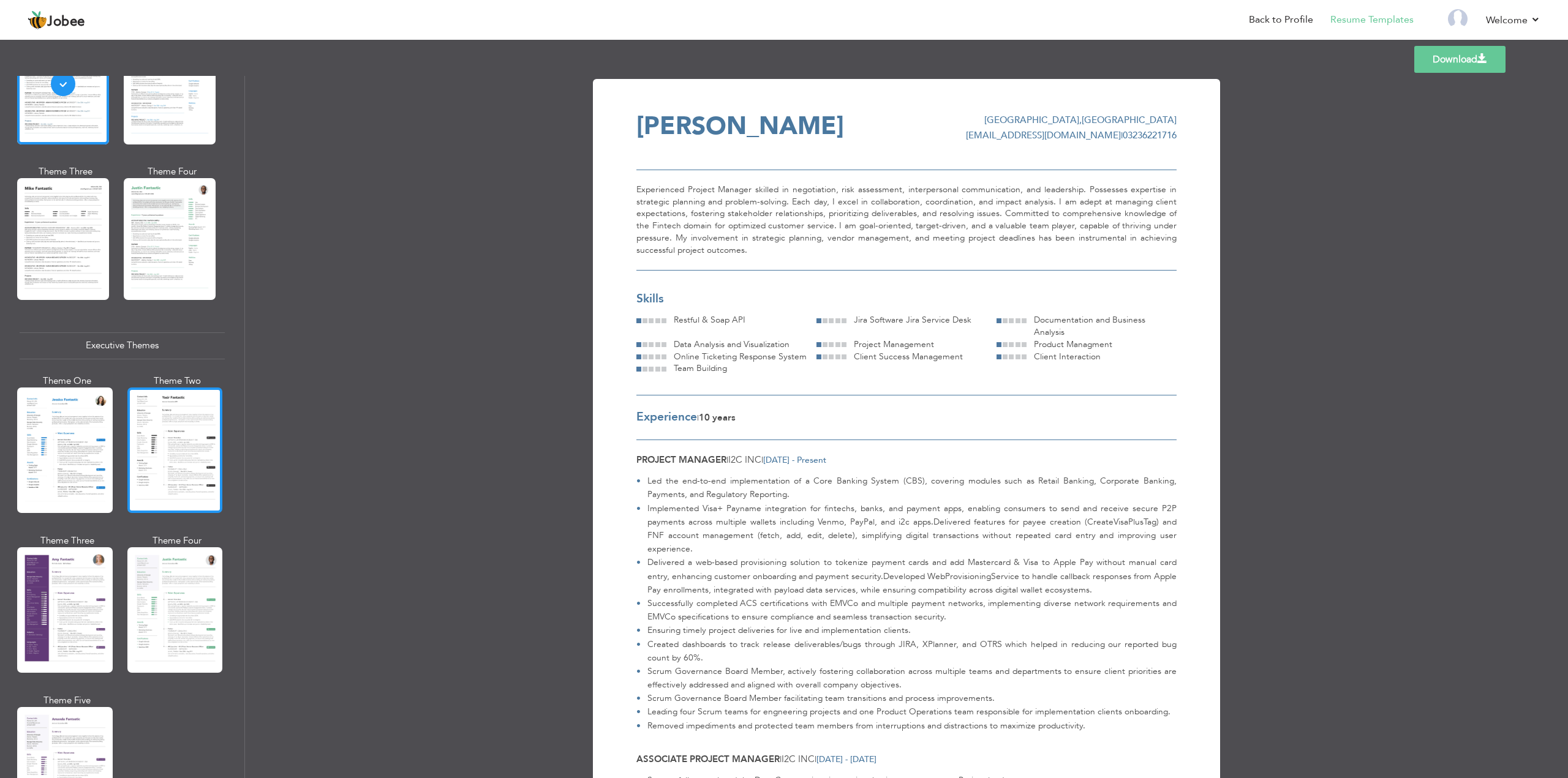
click at [155, 420] on div at bounding box center [174, 450] width 95 height 126
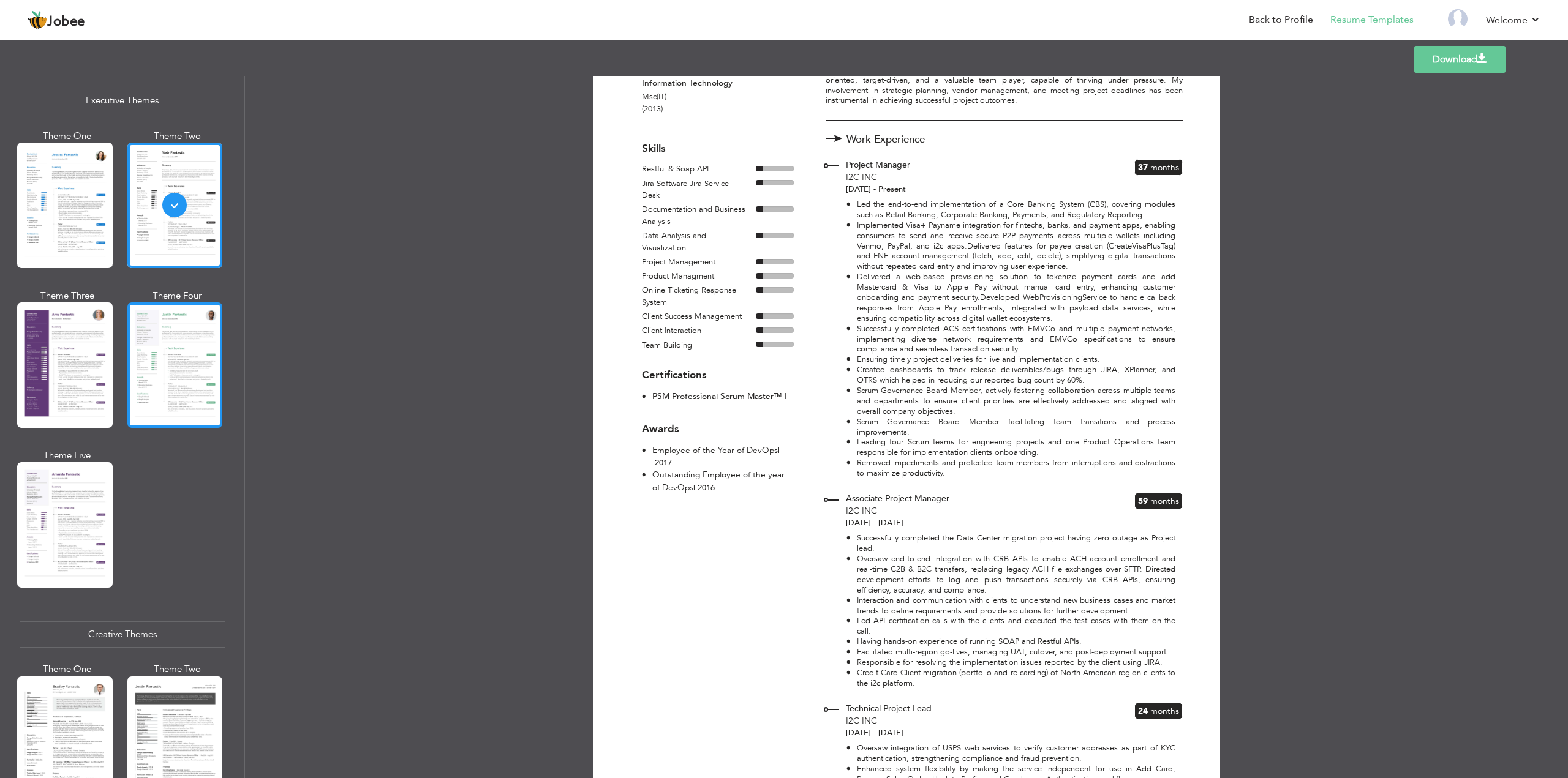
scroll to position [122, 0]
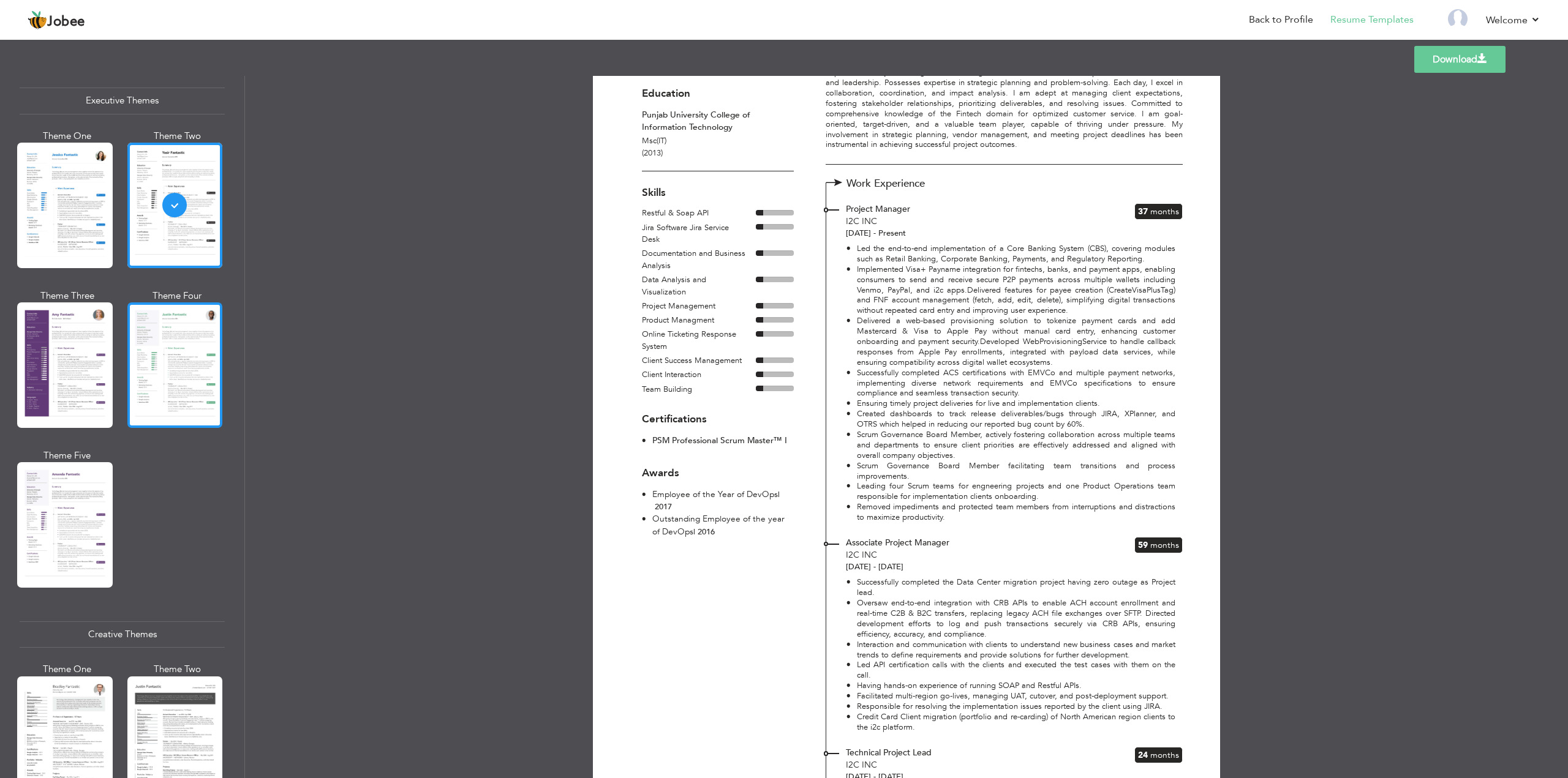
click at [176, 360] on div at bounding box center [174, 365] width 95 height 126
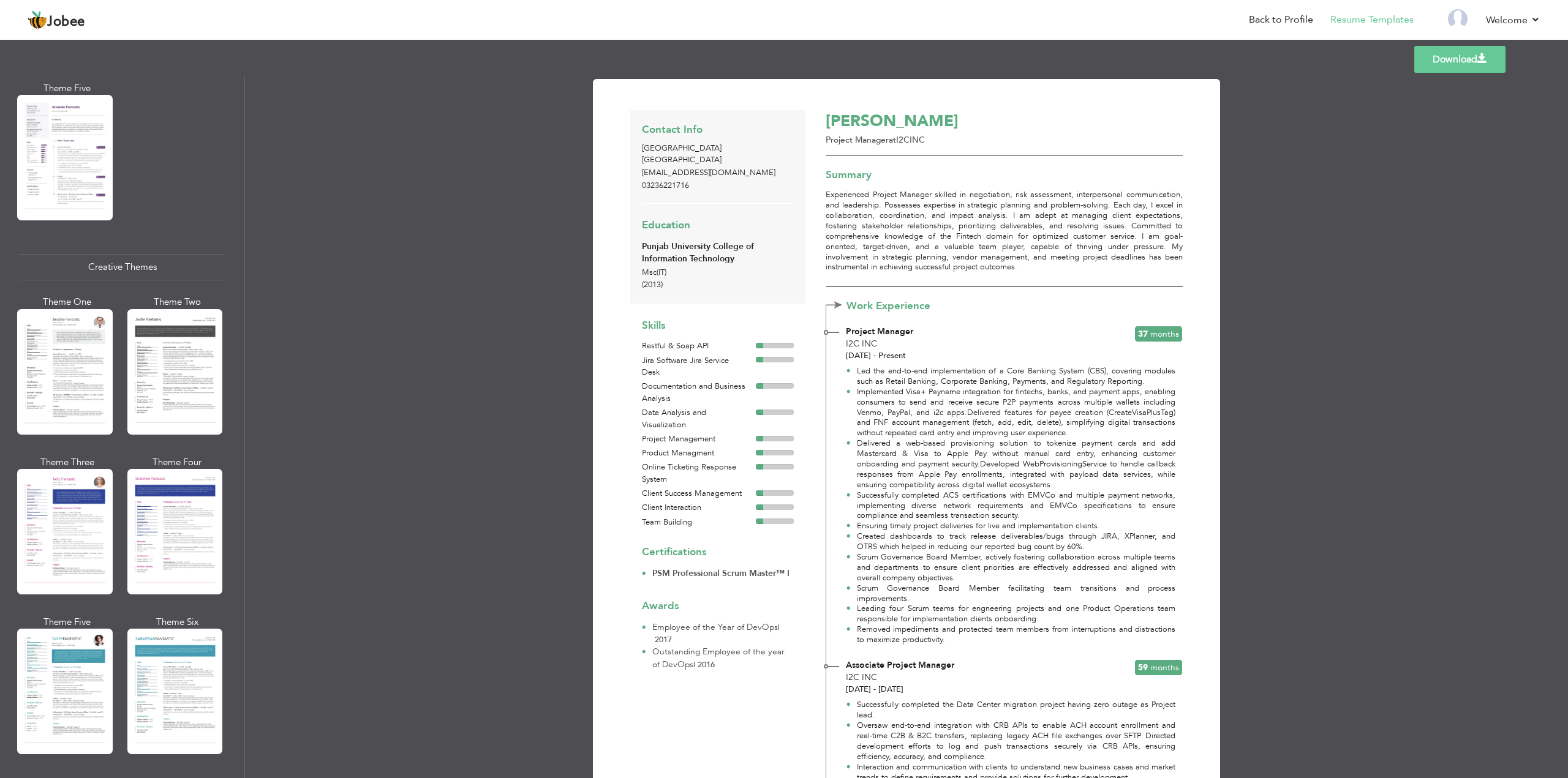
scroll to position [1347, 0]
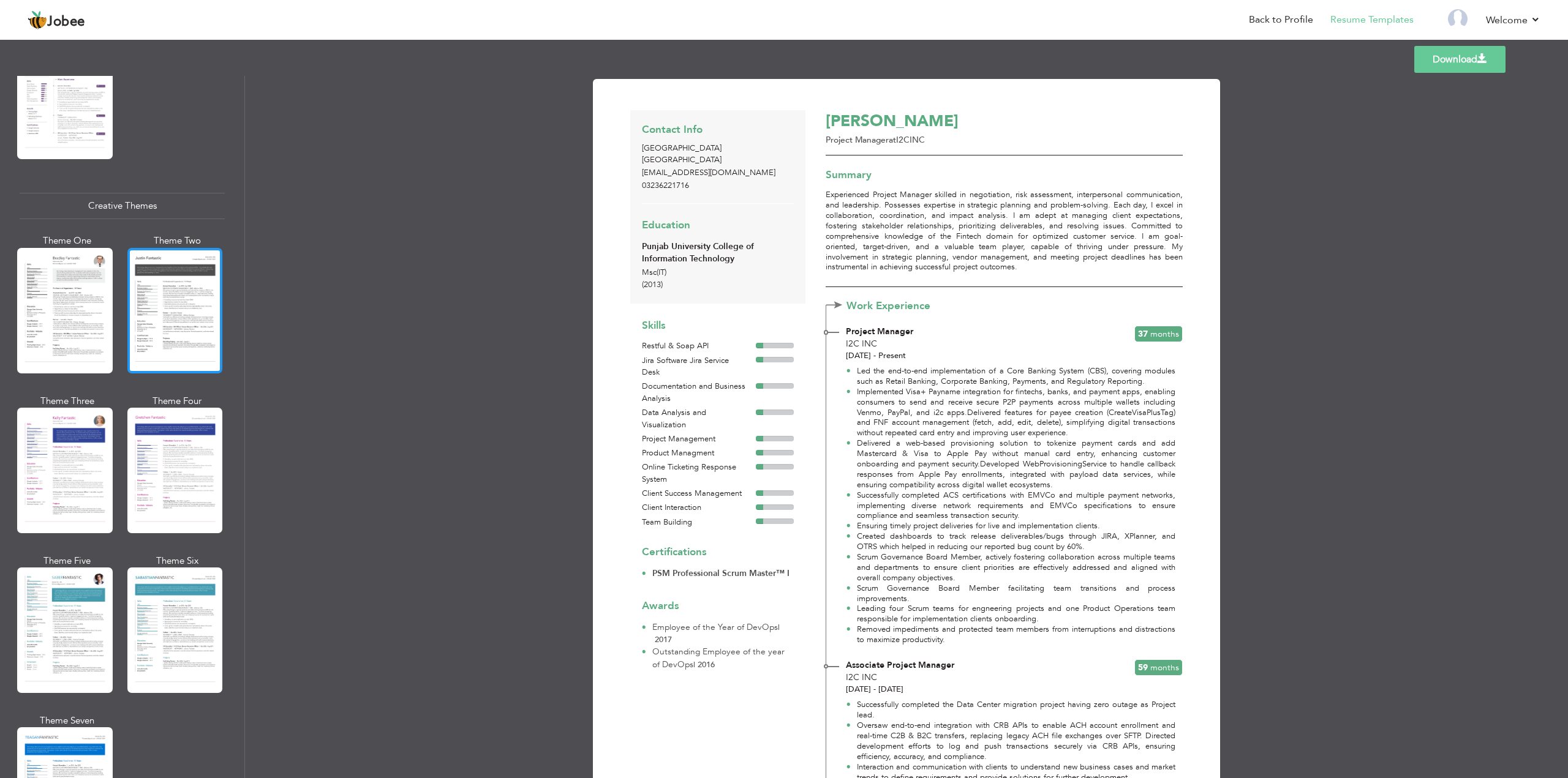
click at [179, 324] on div at bounding box center [174, 311] width 95 height 126
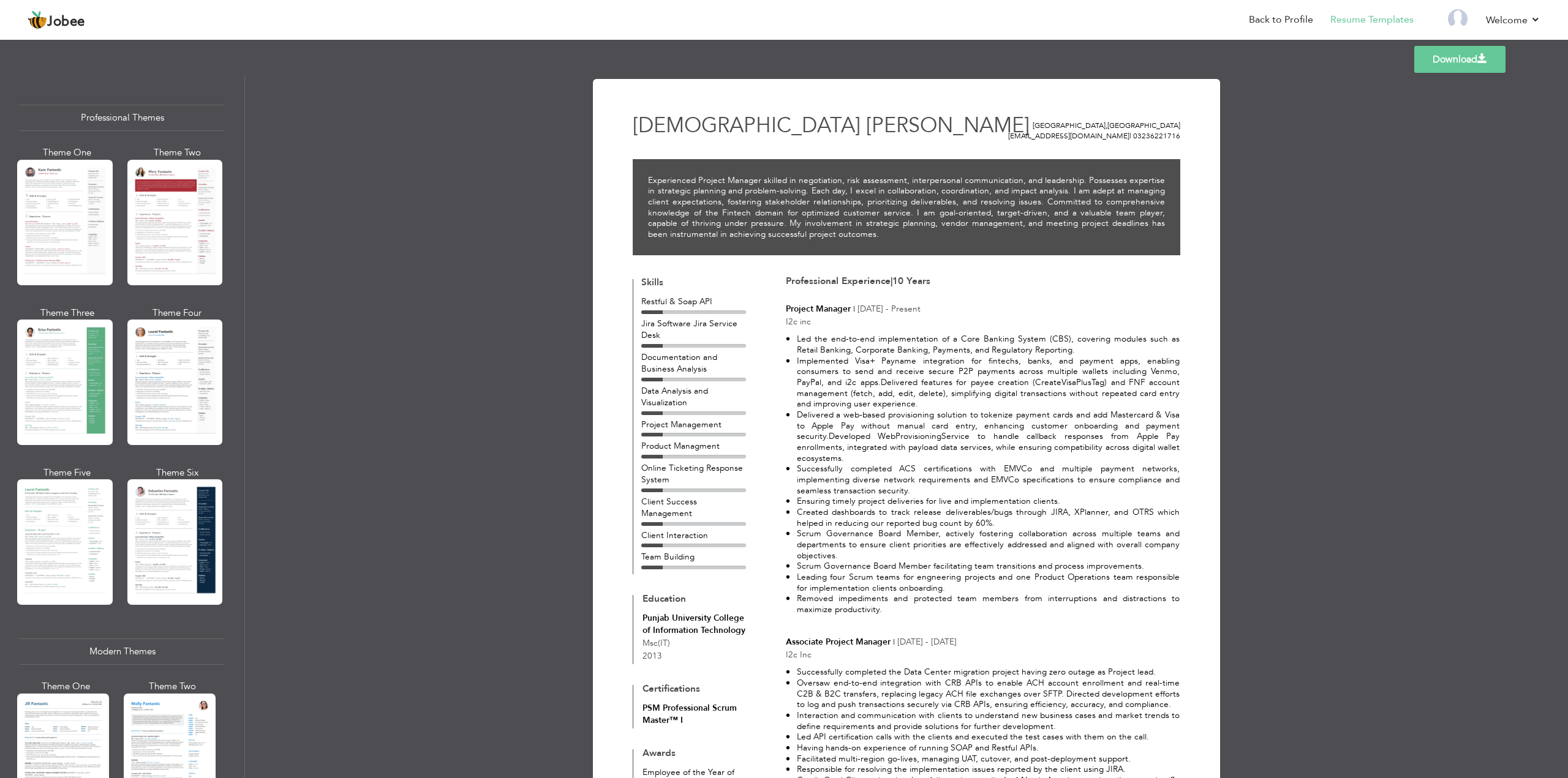
scroll to position [0, 0]
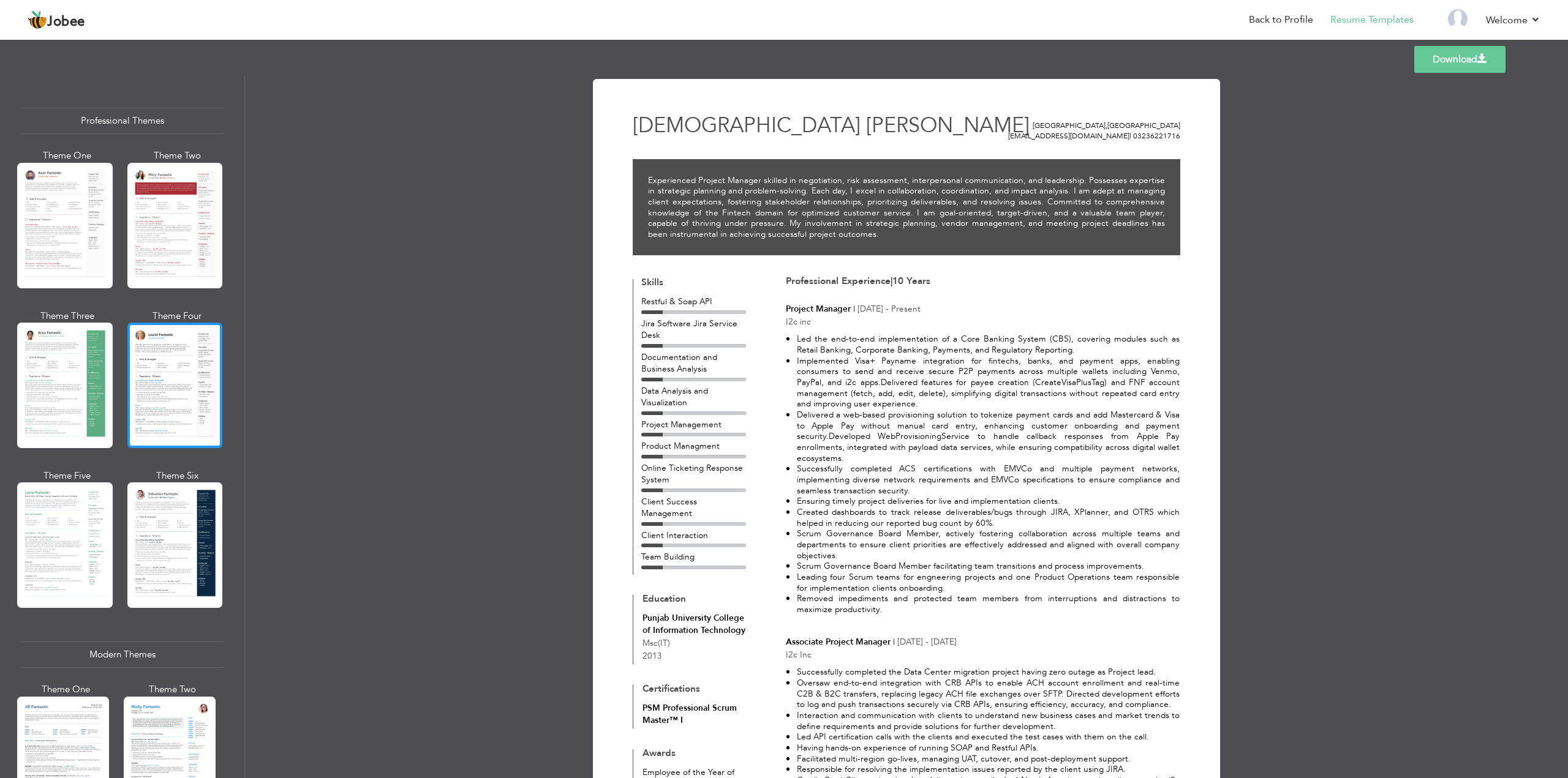
click at [179, 350] on div at bounding box center [174, 385] width 95 height 126
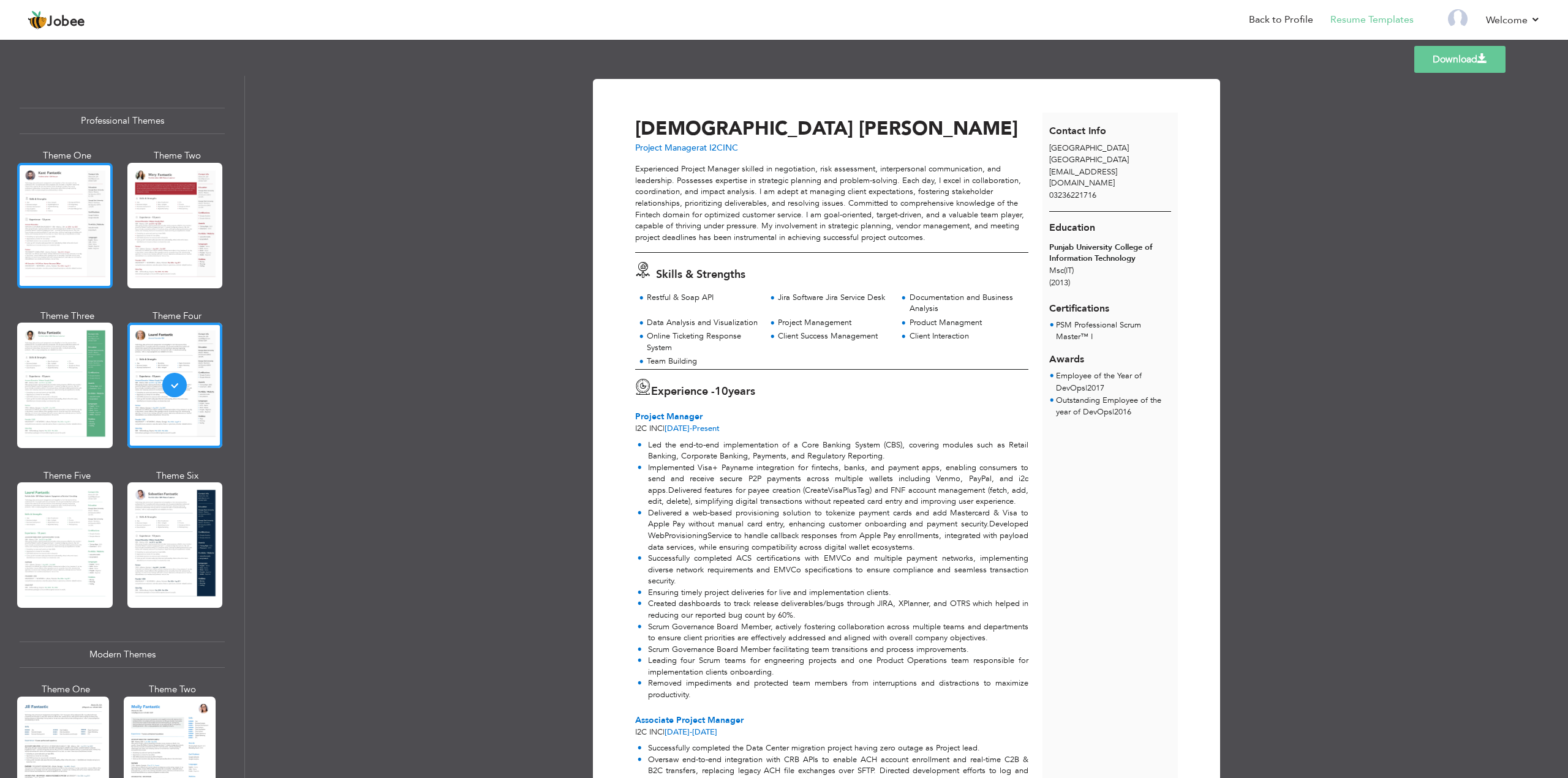
click at [47, 235] on div at bounding box center [64, 226] width 95 height 126
click at [168, 351] on div at bounding box center [174, 385] width 95 height 126
click at [89, 248] on div at bounding box center [64, 226] width 95 height 126
click at [183, 370] on div at bounding box center [174, 385] width 95 height 126
click at [1297, 19] on link "Back to Profile" at bounding box center [1281, 20] width 64 height 14
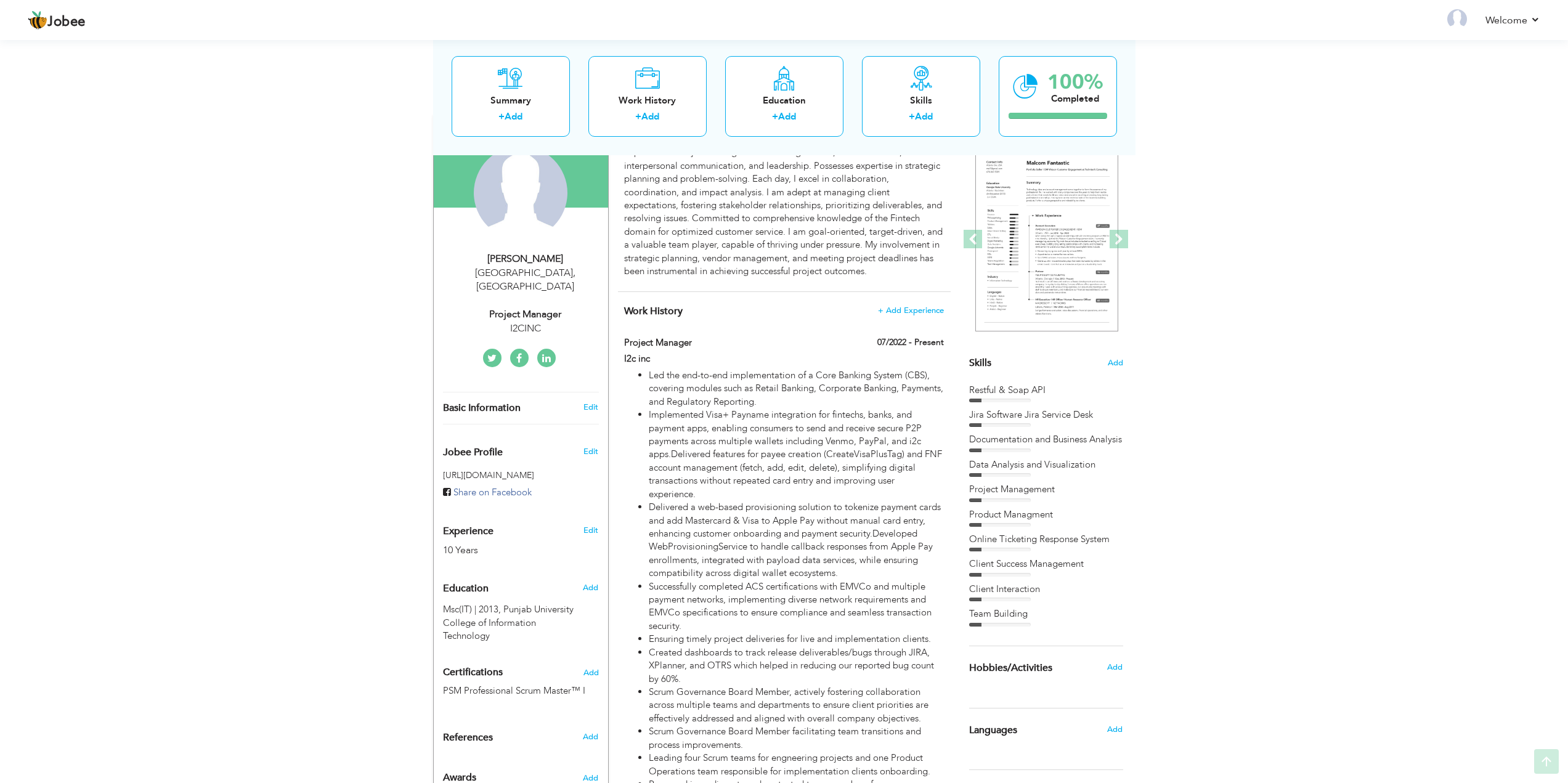
scroll to position [123, 0]
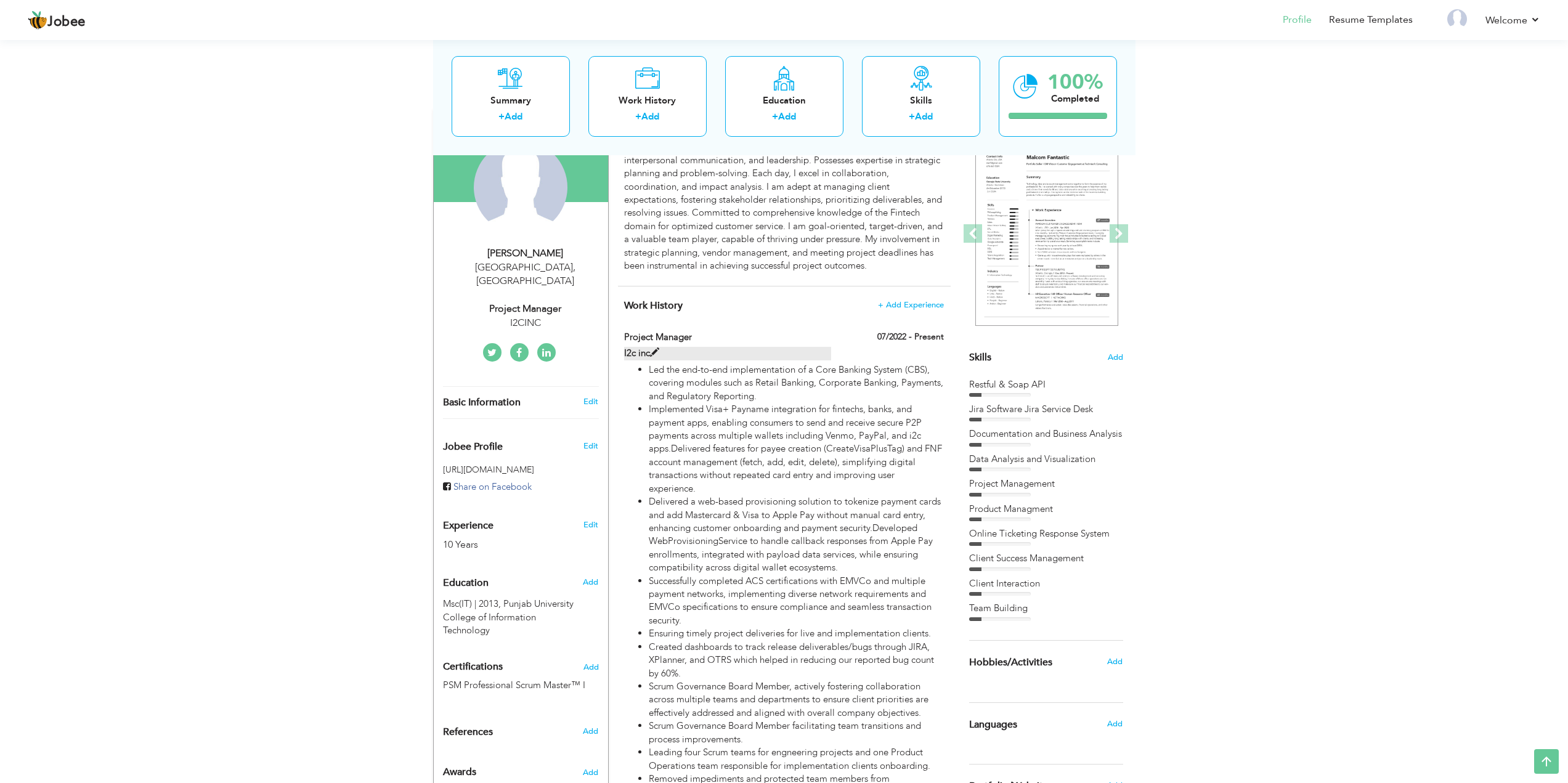
click at [654, 350] on span at bounding box center [655, 353] width 10 height 10
type input "Project Manager"
type input "I2c inc"
type input "07/2022"
checkbox input "true"
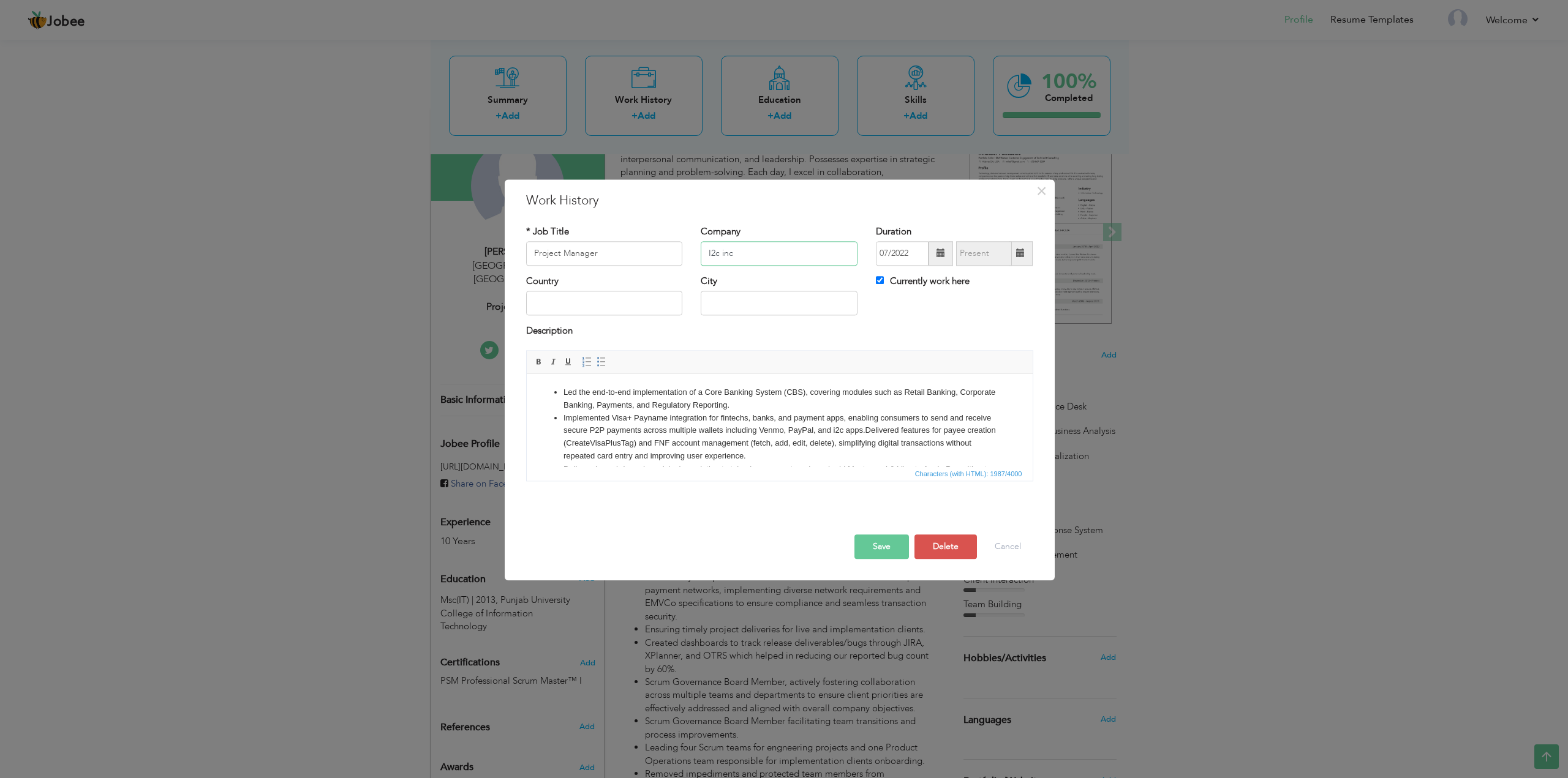
drag, startPoint x: 726, startPoint y: 250, endPoint x: 686, endPoint y: 248, distance: 40.0
click at [686, 248] on div "* Job Title Project Manager Company I2c inc Duration 07/2022 Currently work here" at bounding box center [779, 249] width 525 height 49
click at [889, 548] on button "Save" at bounding box center [882, 547] width 55 height 24
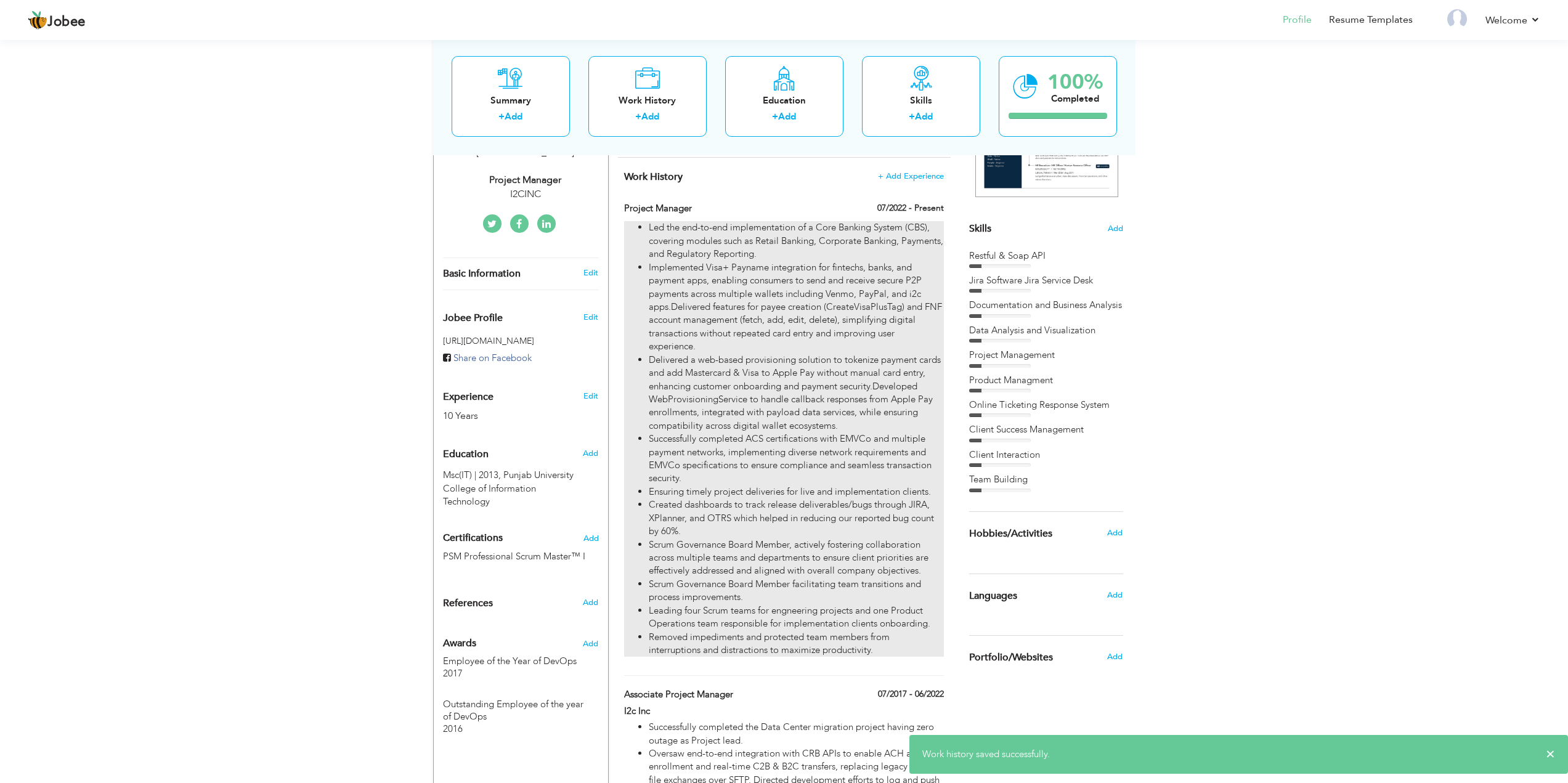
scroll to position [308, 0]
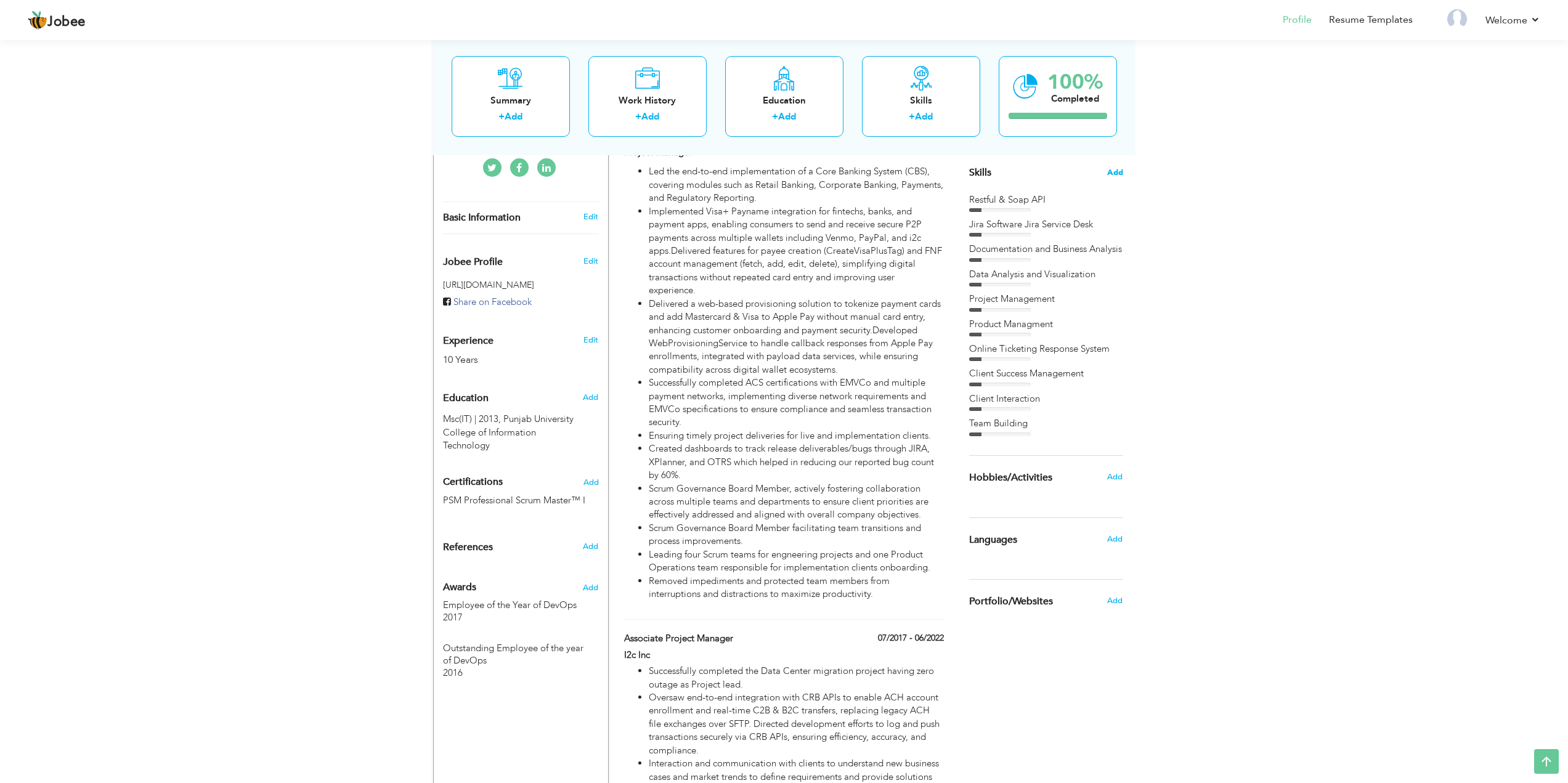
click at [1112, 171] on span "Add" at bounding box center [1116, 172] width 16 height 12
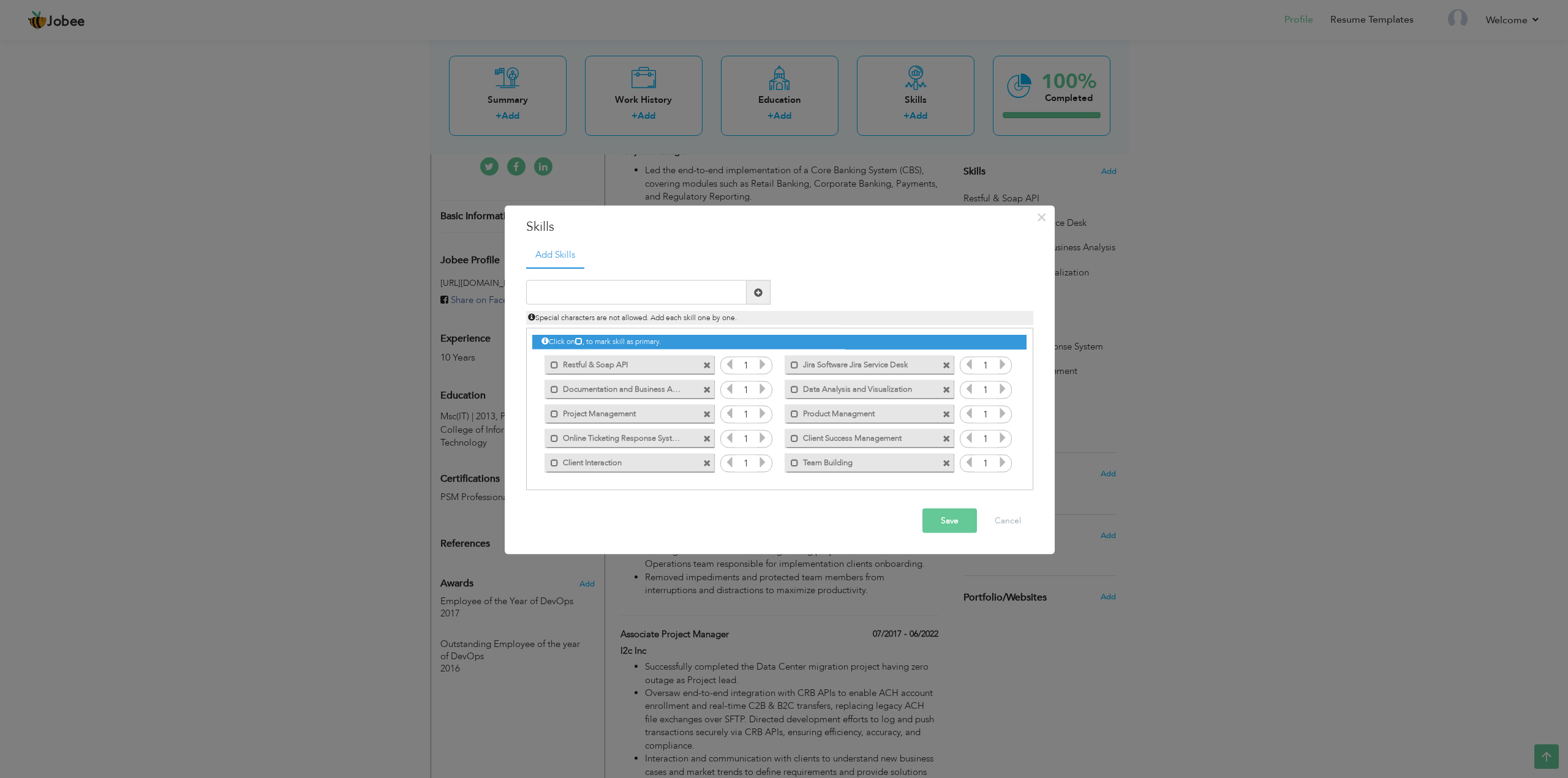
click at [850, 388] on label "Data Analysis and Visualization" at bounding box center [860, 387] width 124 height 16
click at [946, 390] on span at bounding box center [947, 390] width 8 height 8
click at [949, 521] on button "Save" at bounding box center [949, 521] width 55 height 24
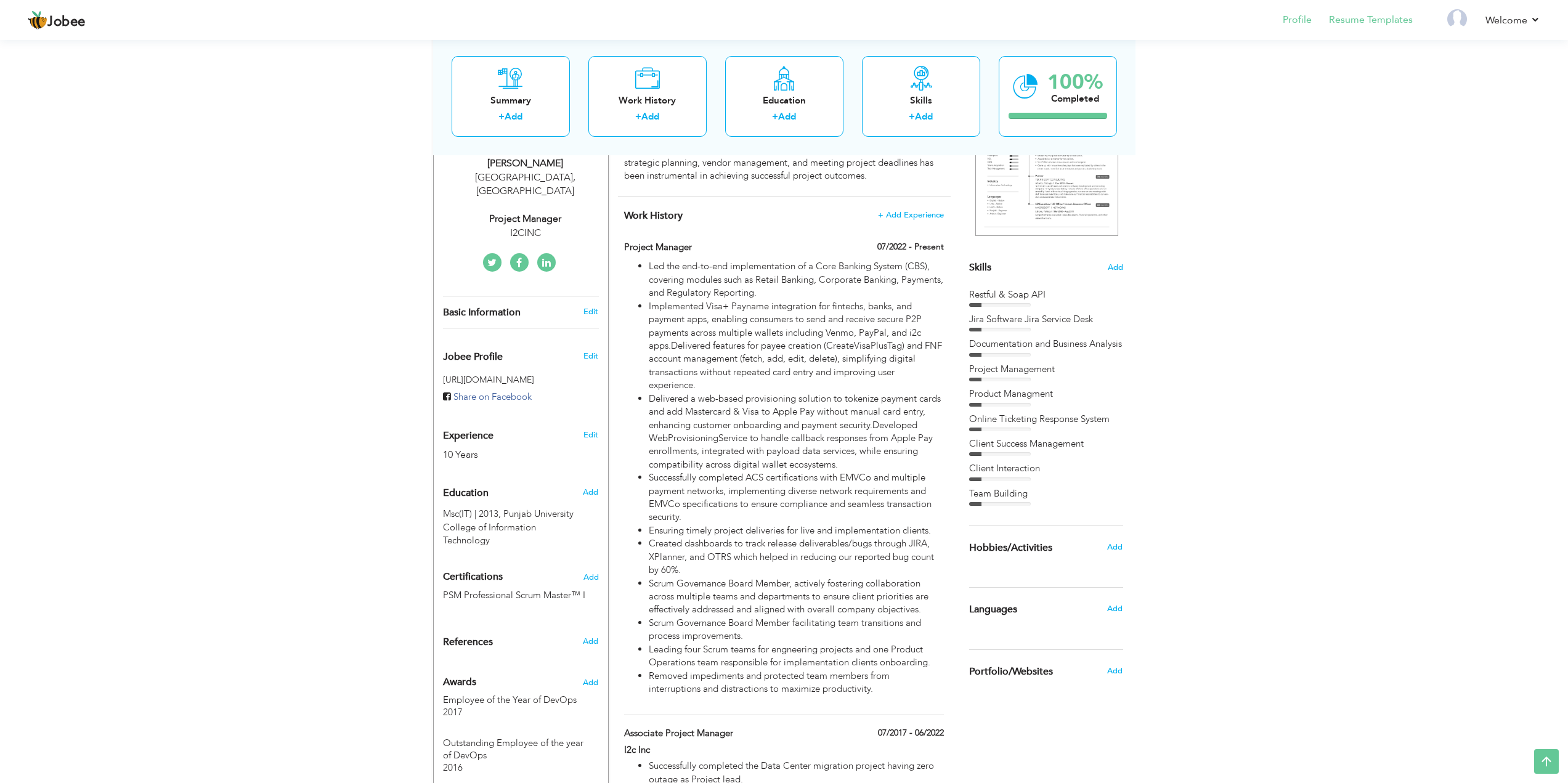
scroll to position [199, 0]
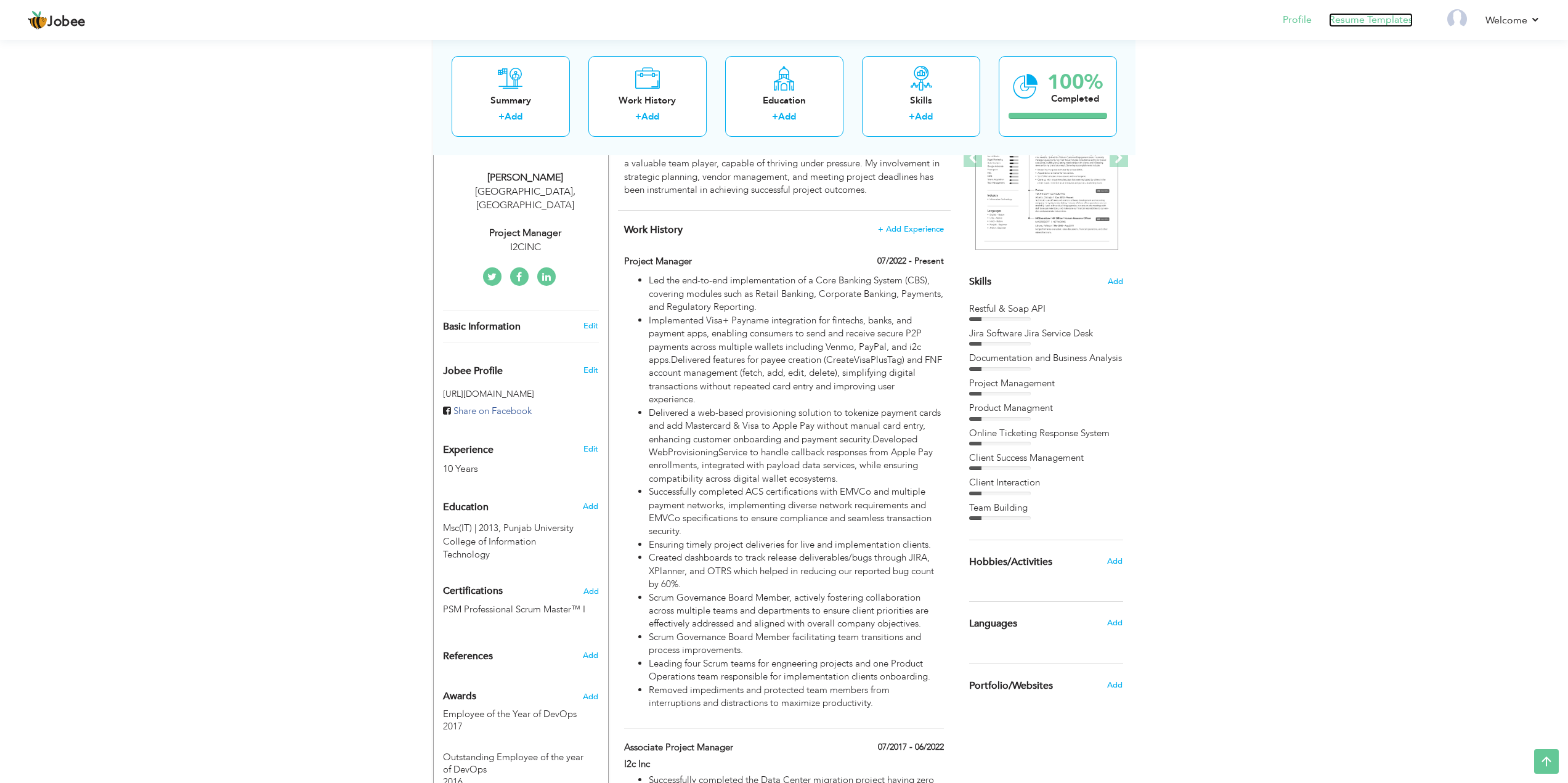
click at [1376, 18] on link "Resume Templates" at bounding box center [1371, 20] width 84 height 14
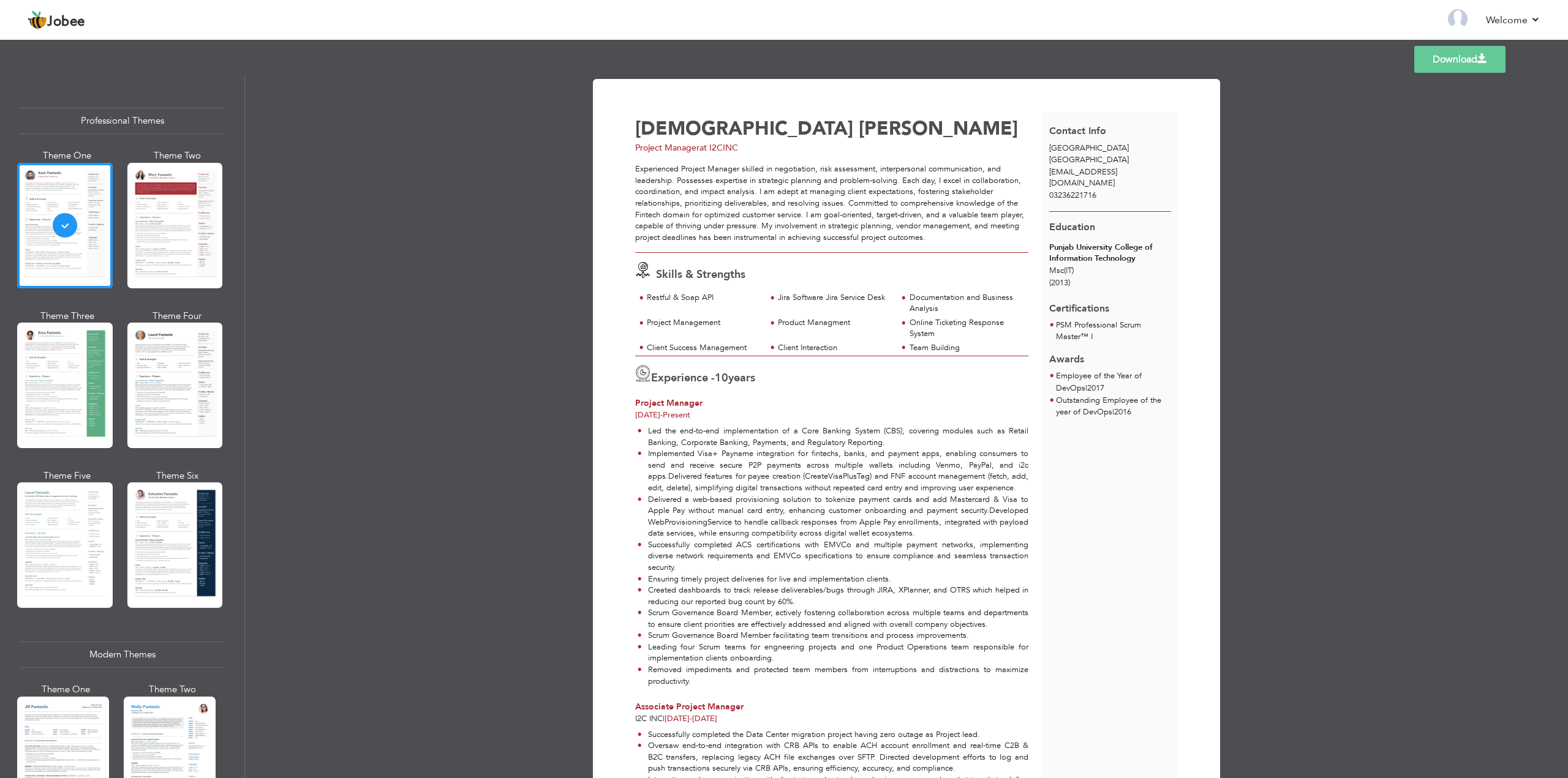
click at [176, 367] on div at bounding box center [174, 385] width 95 height 126
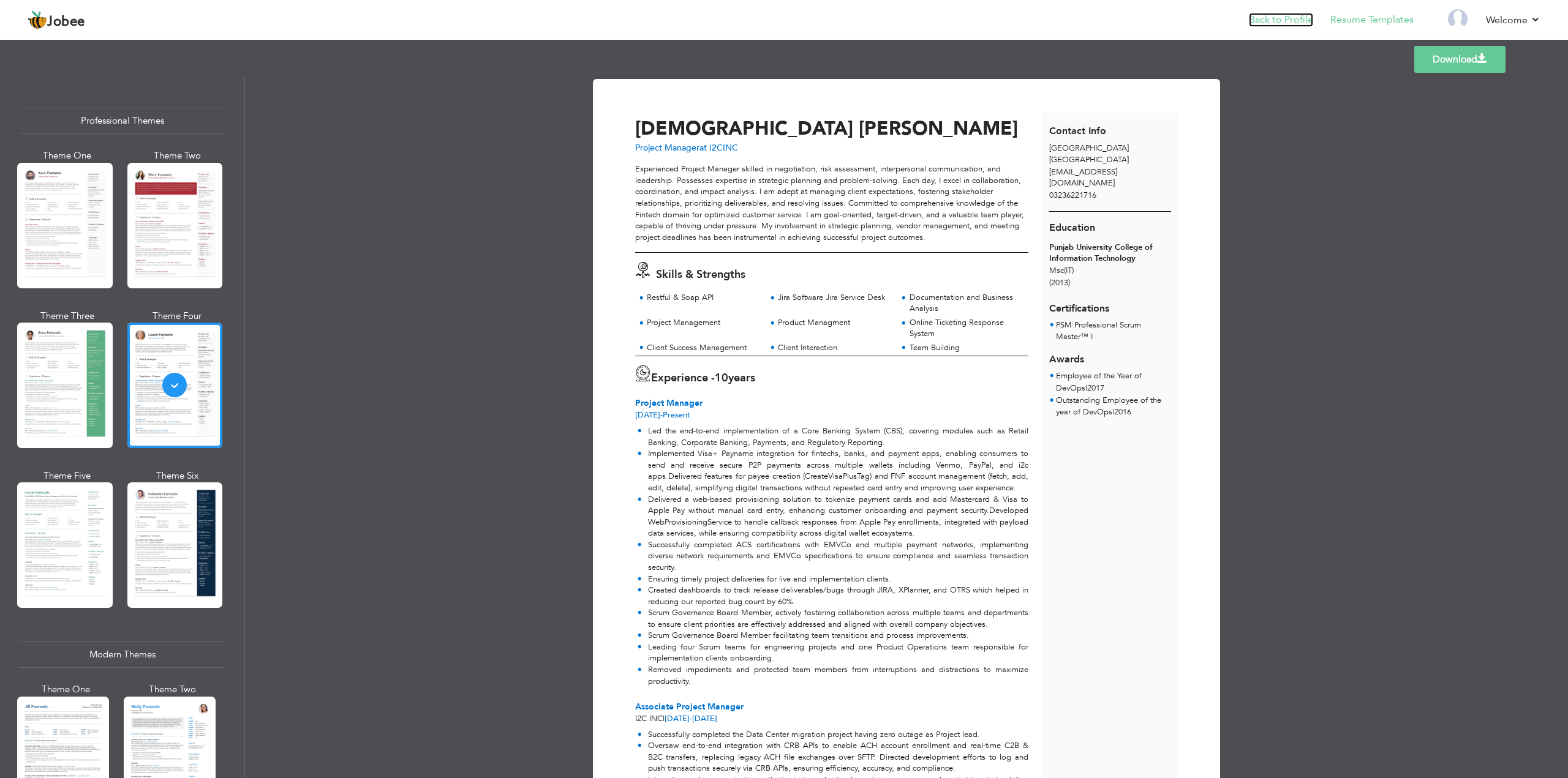
click at [1306, 22] on link "Back to Profile" at bounding box center [1281, 20] width 64 height 14
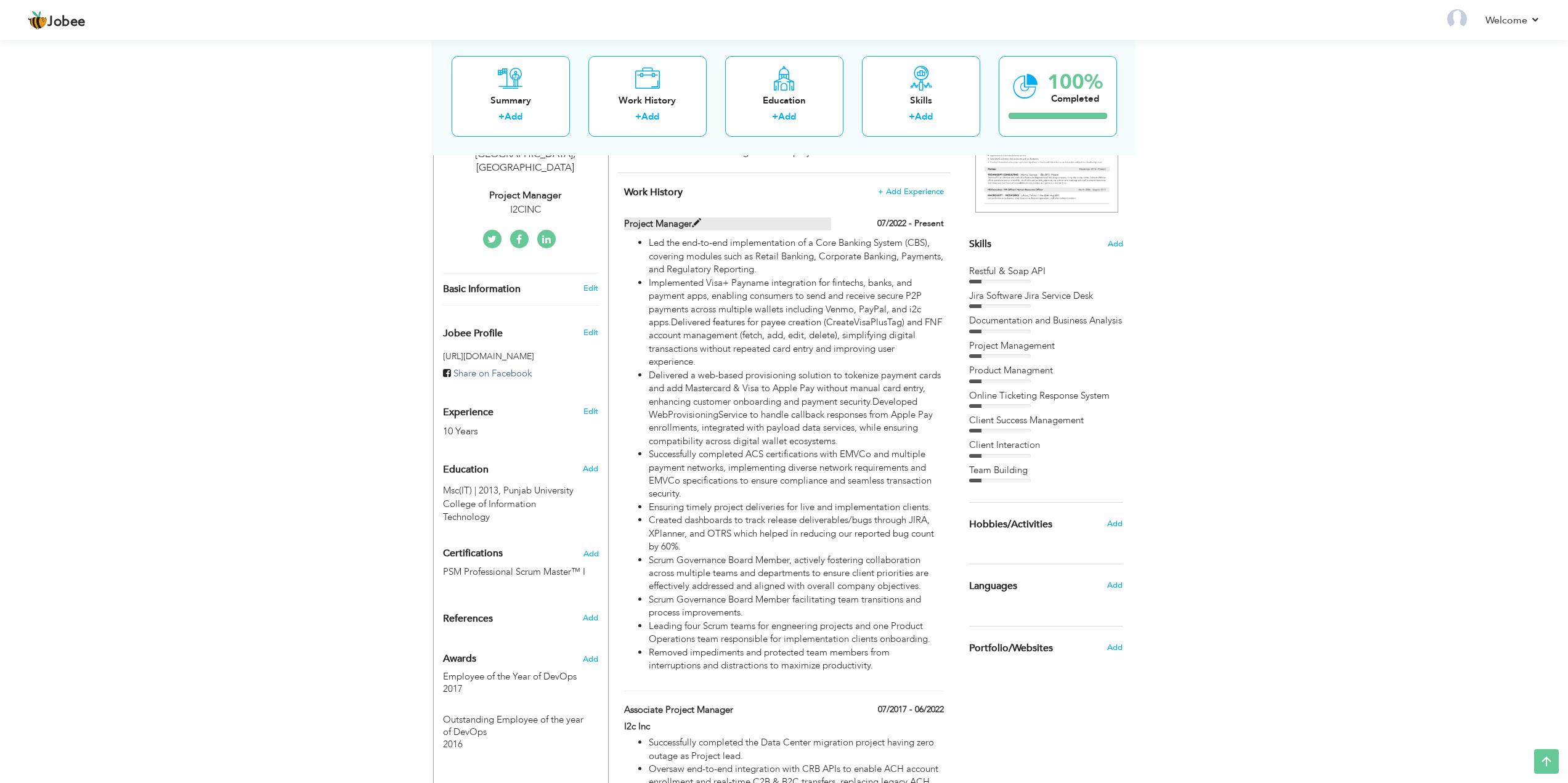
scroll to position [246, 0]
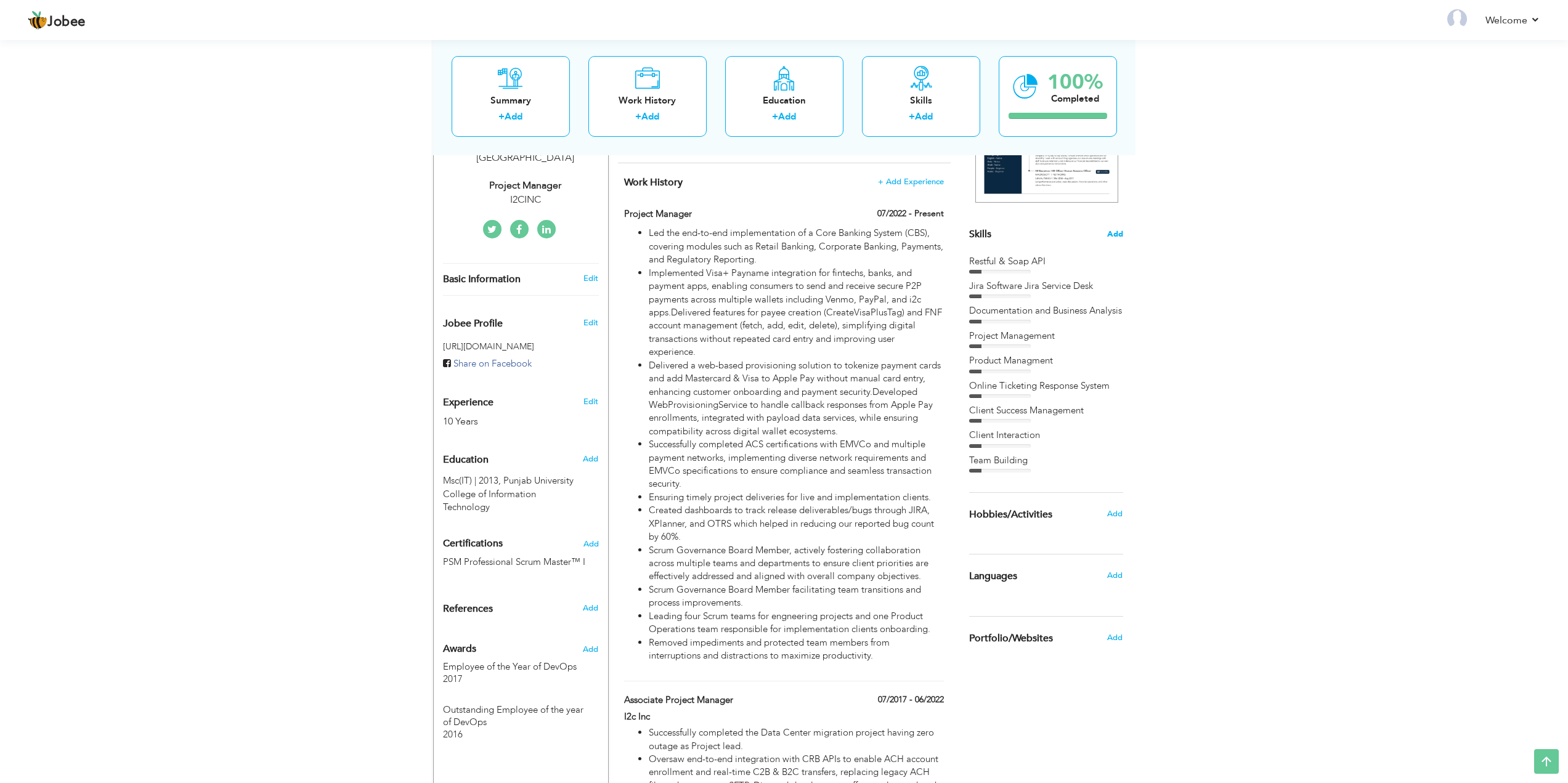
click at [1117, 232] on span "Add" at bounding box center [1116, 234] width 16 height 12
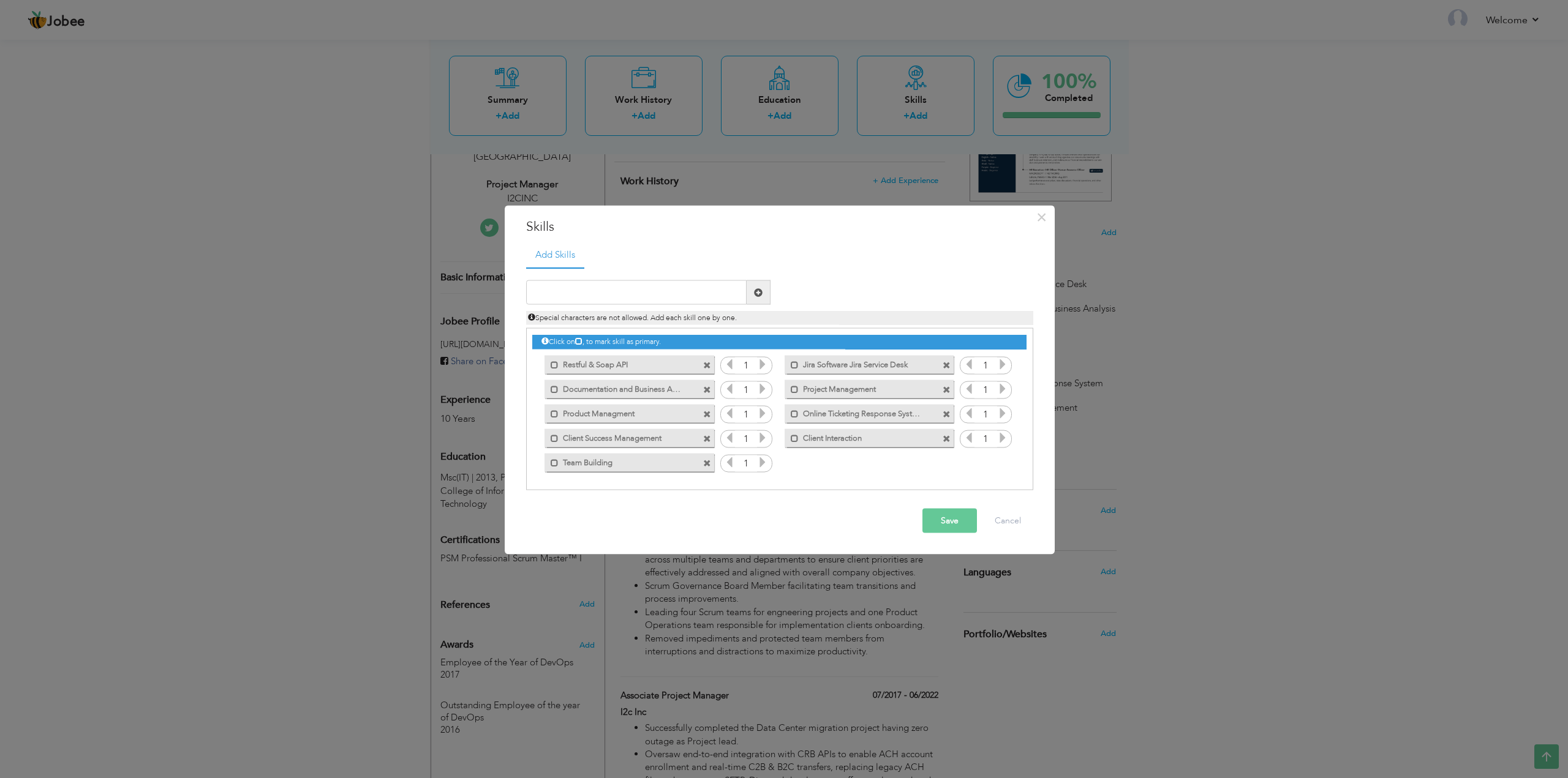
click at [624, 390] on label "Documentation and Business Analysis" at bounding box center [620, 387] width 124 height 16
click at [624, 390] on label "Documentation and Business Analysis" at bounding box center [622, 387] width 122 height 16
click at [624, 390] on label "Documentation and Business Analysis" at bounding box center [620, 387] width 124 height 16
click at [624, 390] on label "Documentation and Business Analysis" at bounding box center [622, 387] width 122 height 16
click at [705, 388] on span at bounding box center [707, 390] width 8 height 8
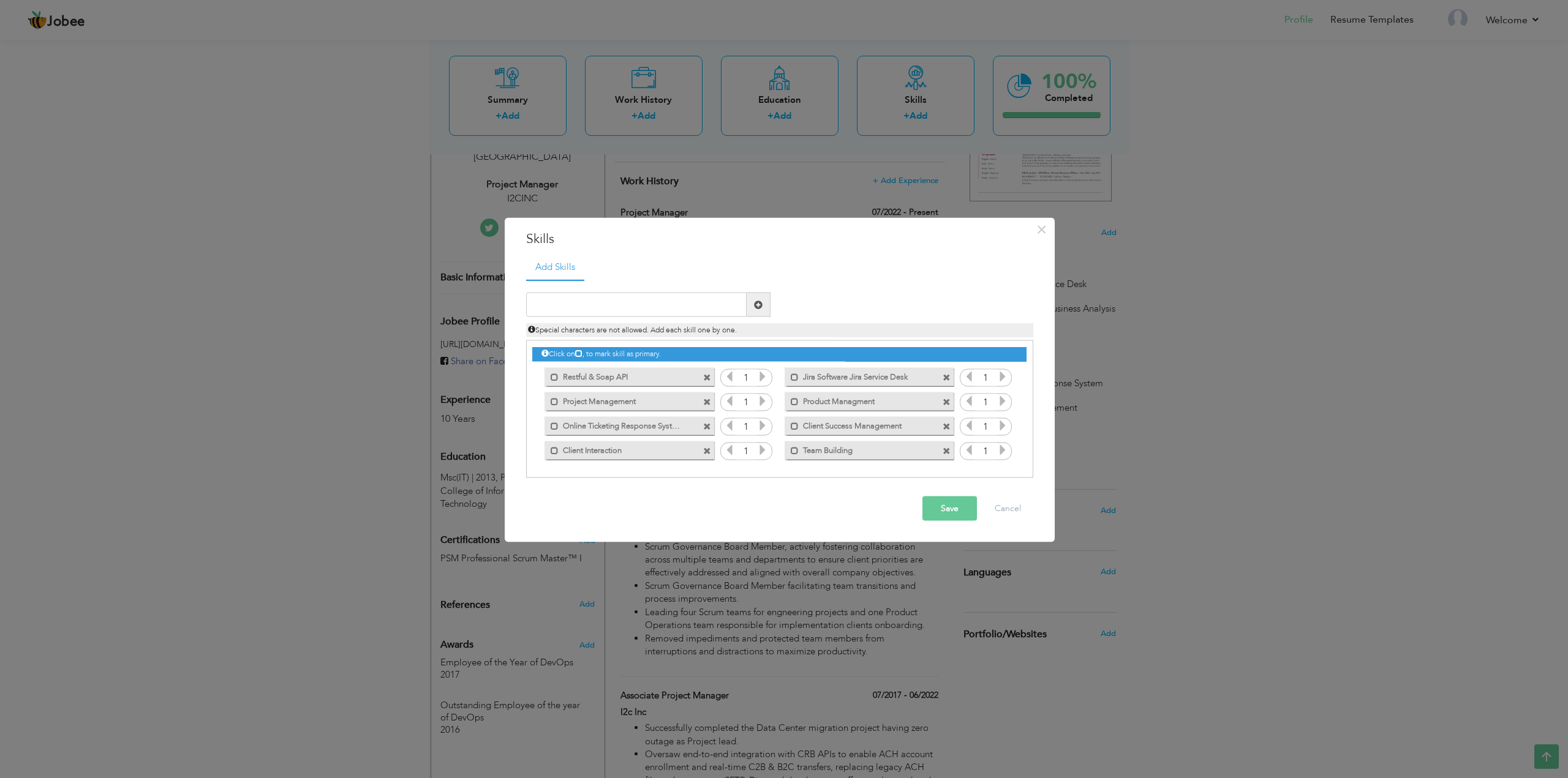
click at [949, 509] on button "Save" at bounding box center [949, 509] width 55 height 24
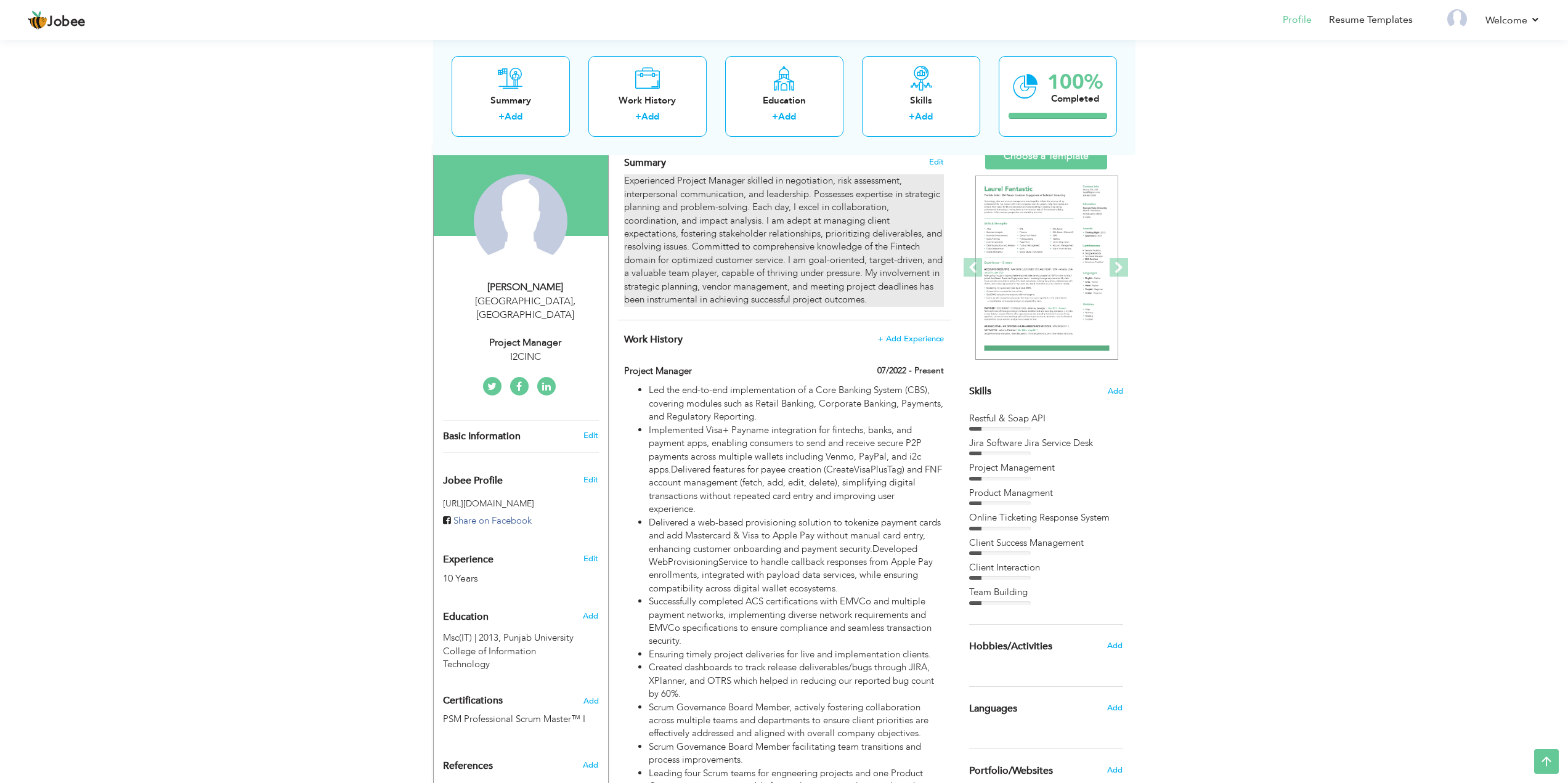
scroll to position [0, 0]
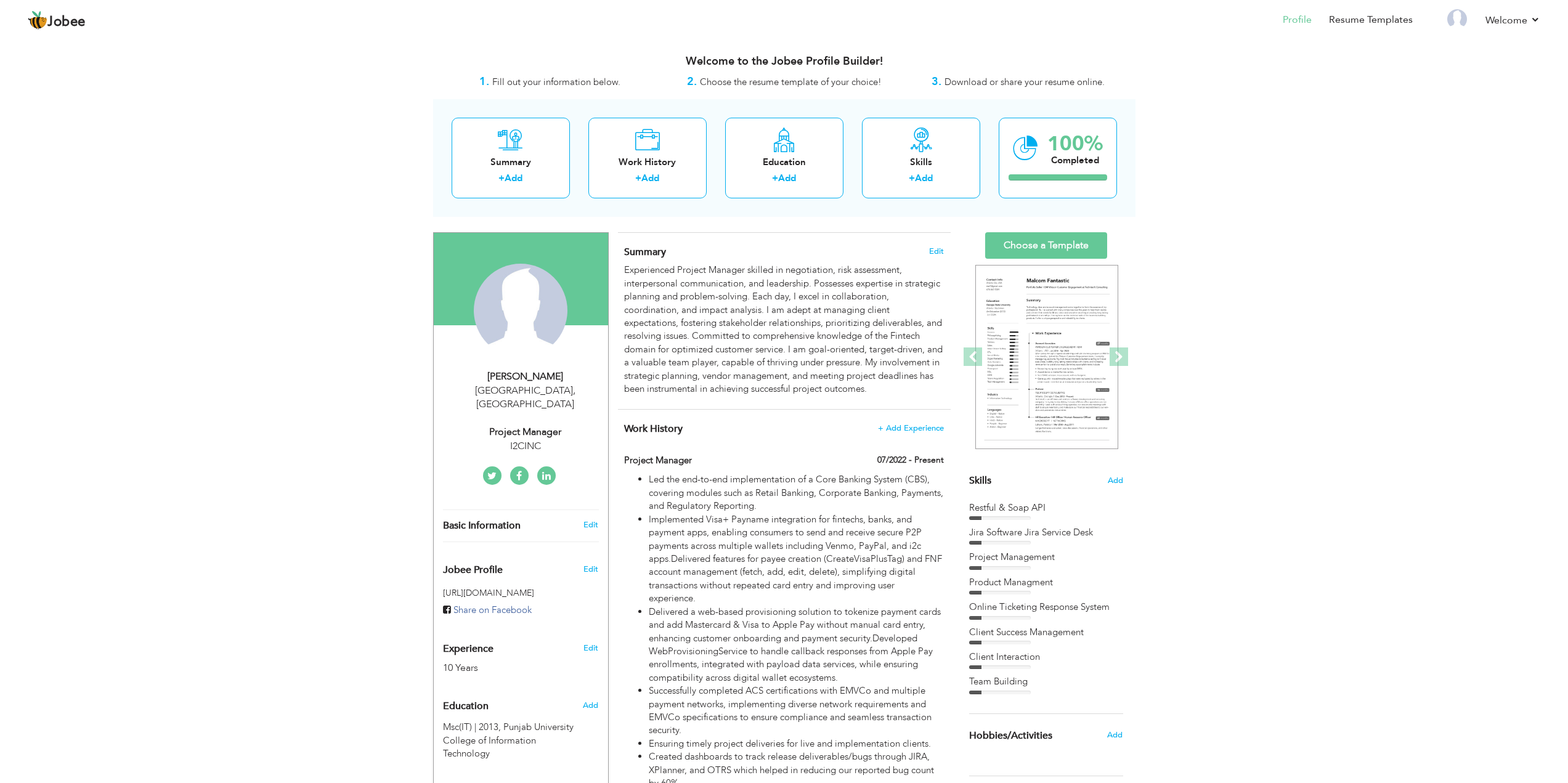
click at [528, 425] on div "Project Manager" at bounding box center [525, 432] width 165 height 14
type input "[DEMOGRAPHIC_DATA]"
type input "Tahir Ameen"
type input "03236221716"
select select "number:166"
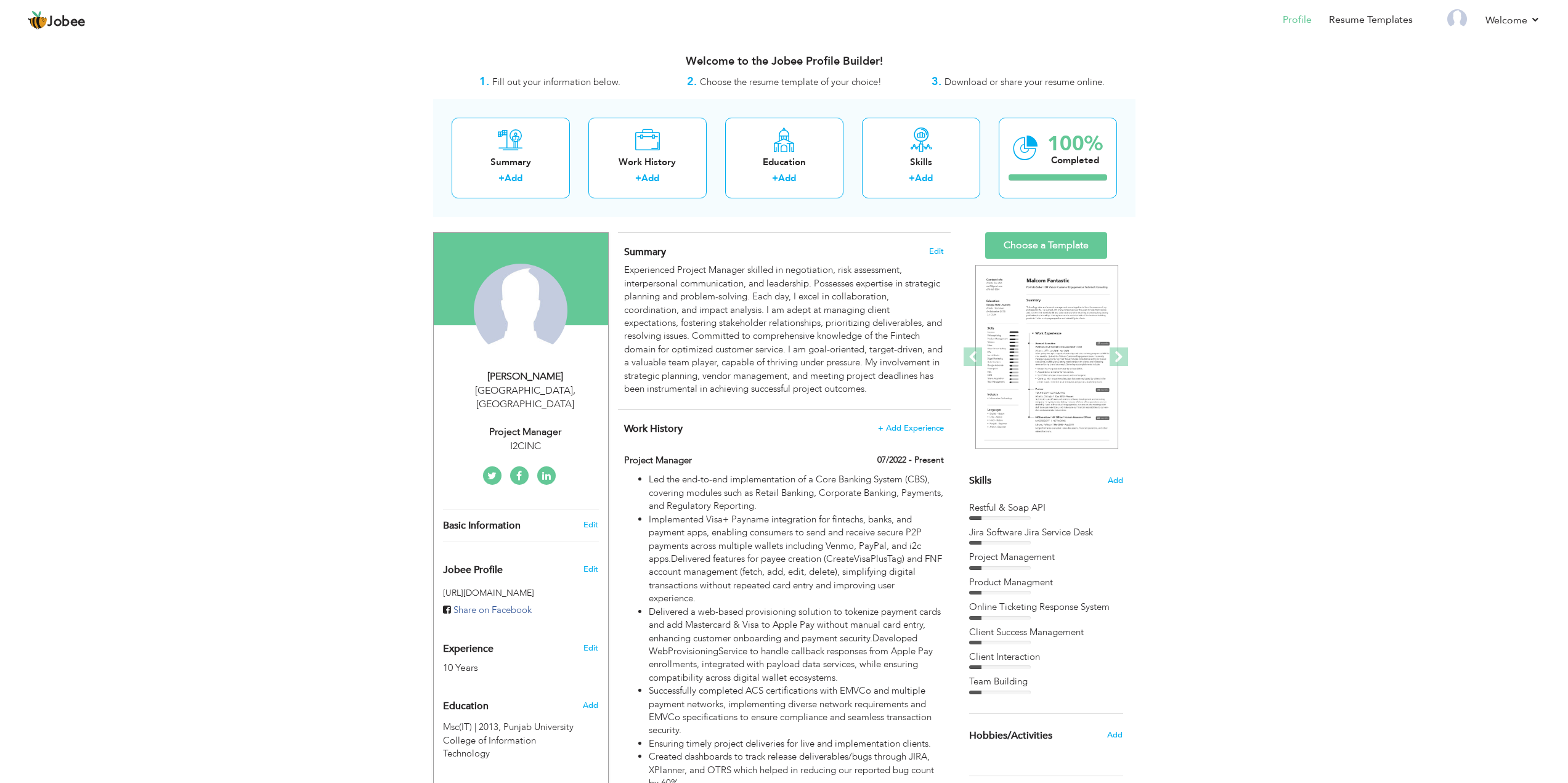
type input "[GEOGRAPHIC_DATA]"
select select "number:12"
type input "I2CINC"
type input "Project Manager"
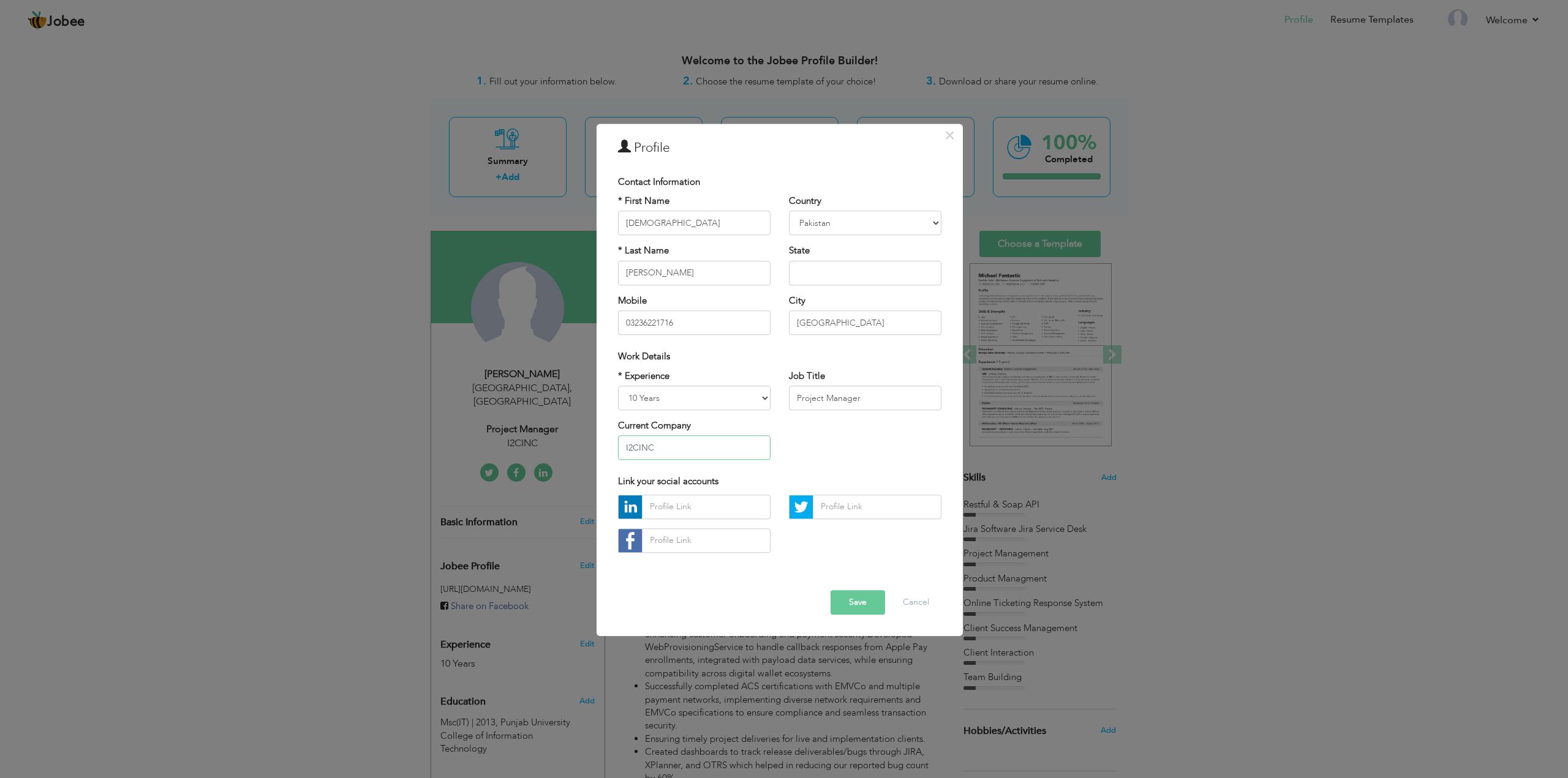
click at [684, 452] on input "I2CINC" at bounding box center [694, 448] width 153 height 24
type input "I"
click at [856, 609] on button "Save" at bounding box center [857, 602] width 55 height 24
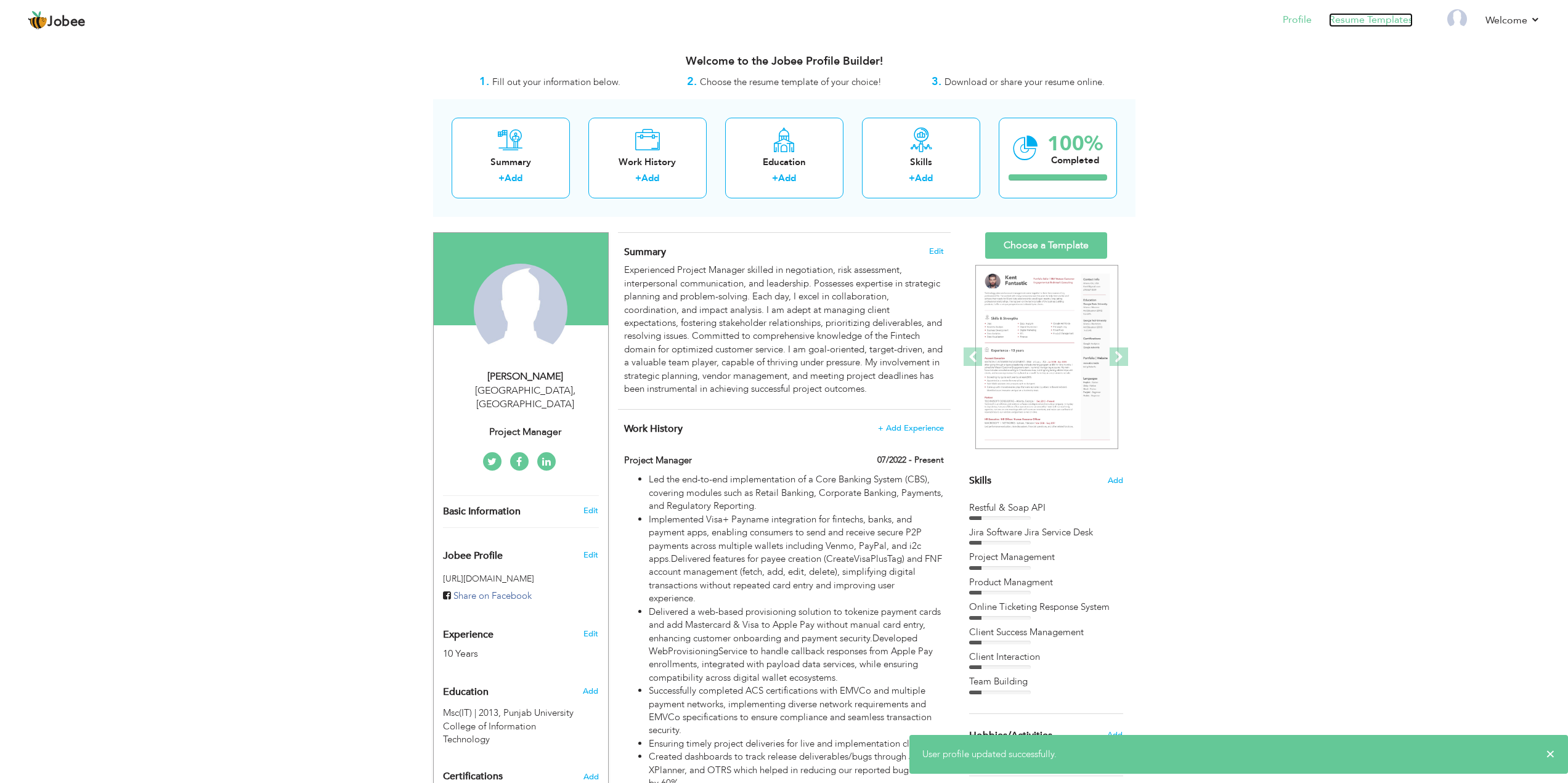
click at [1393, 18] on link "Resume Templates" at bounding box center [1371, 20] width 84 height 14
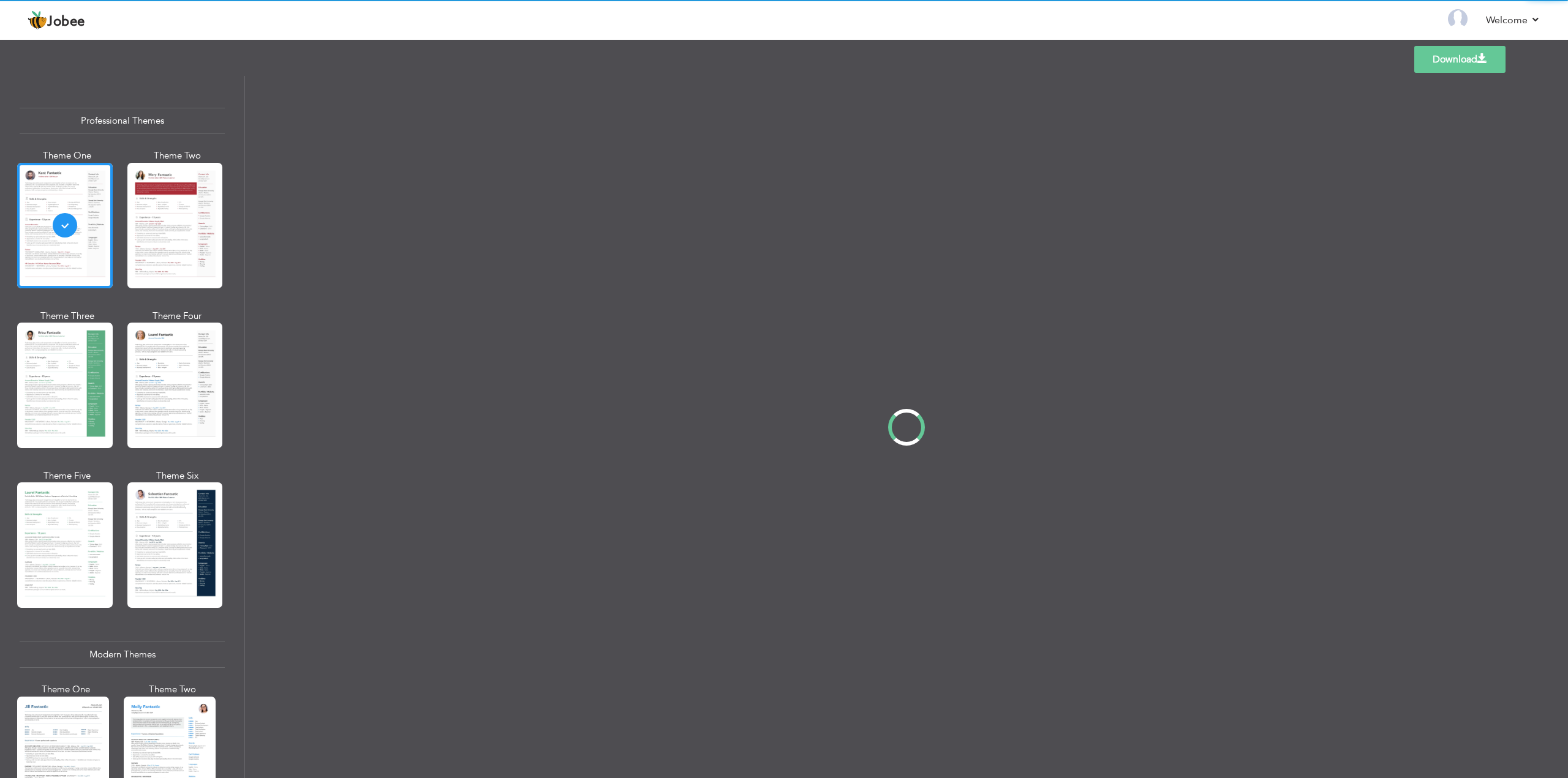
click at [181, 341] on div "Professional Themes Theme One Theme Two Theme Three Theme Four" at bounding box center [784, 427] width 1568 height 702
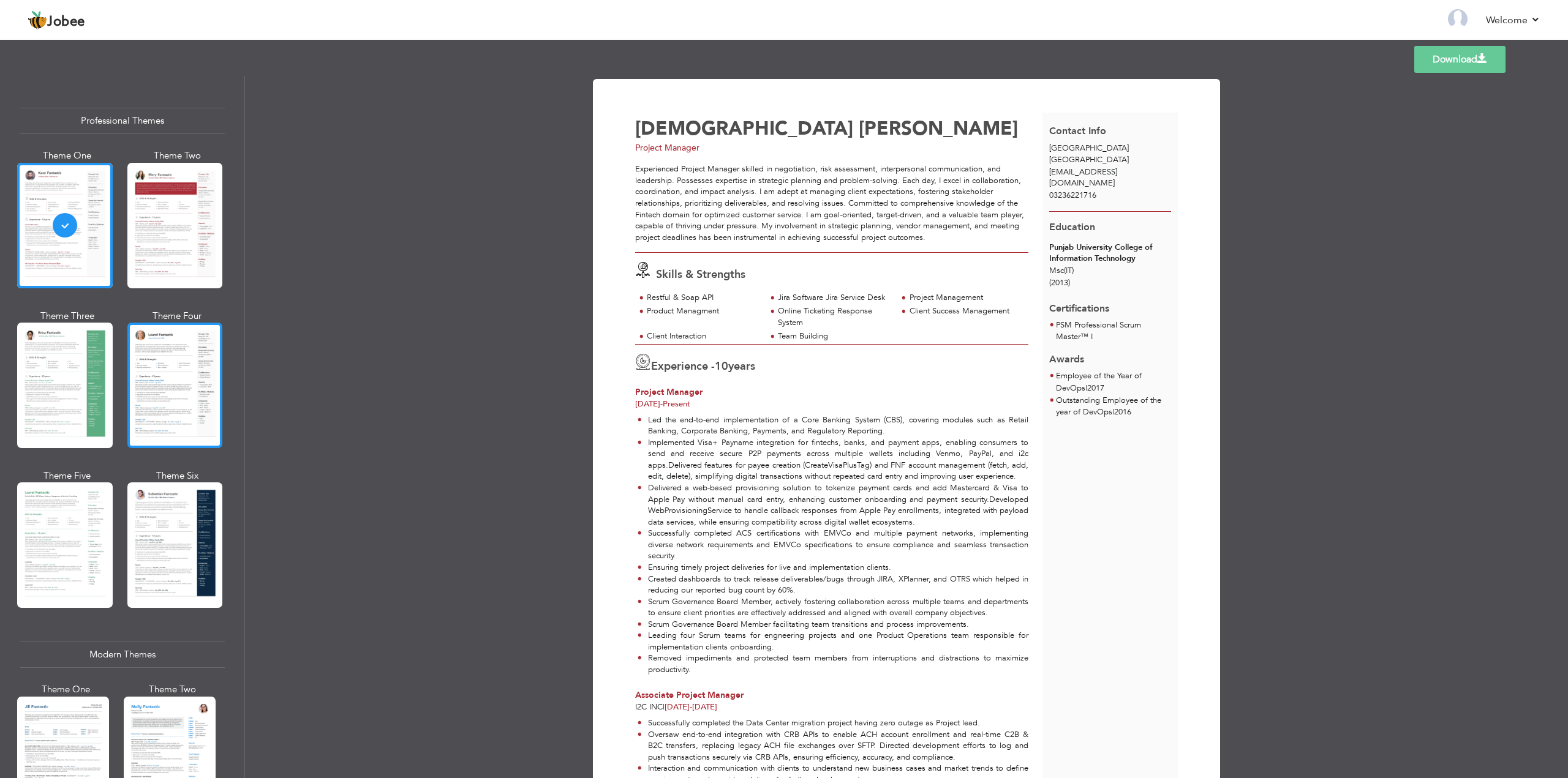
click at [174, 360] on div at bounding box center [174, 385] width 95 height 126
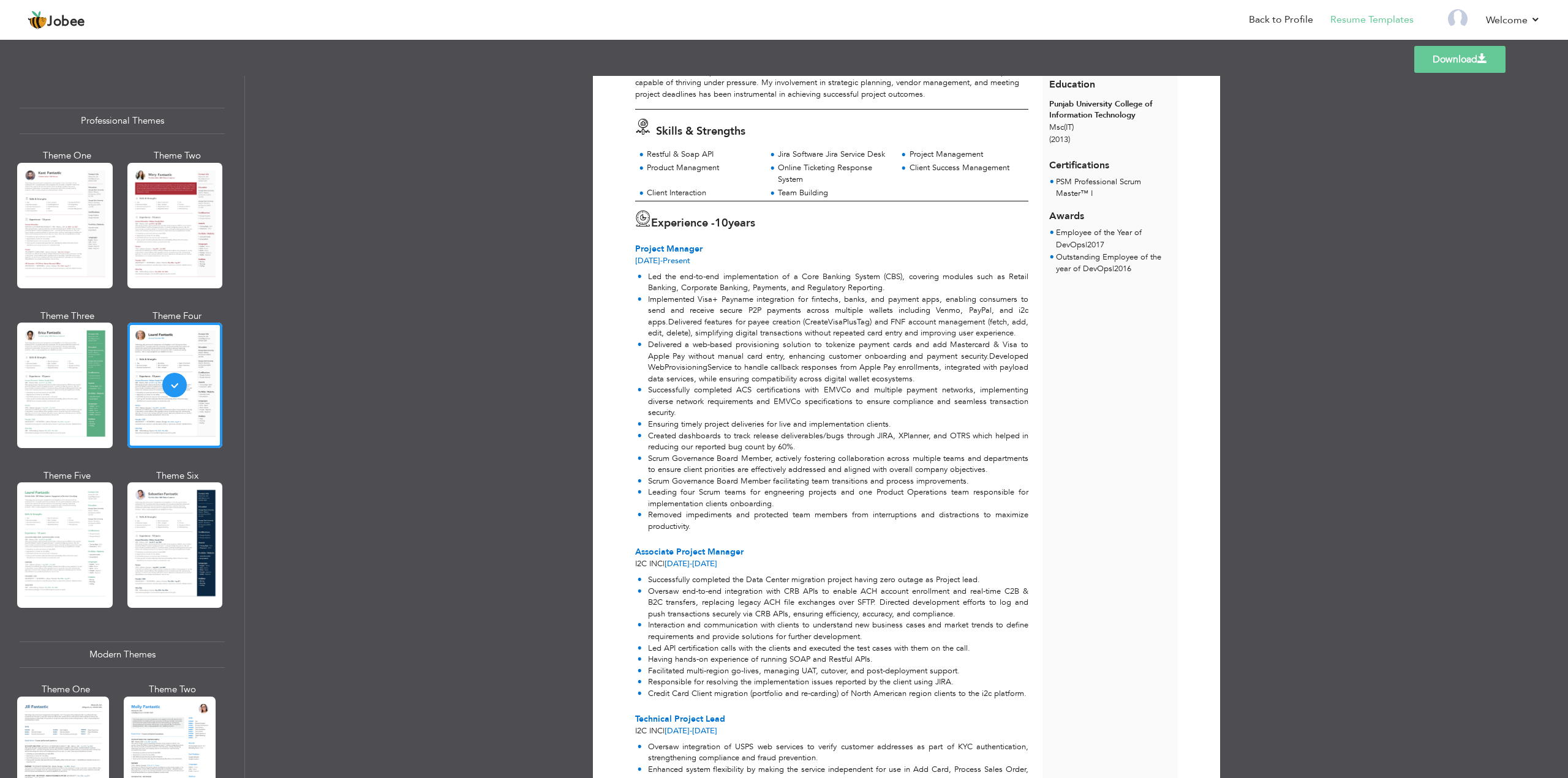
scroll to position [122, 0]
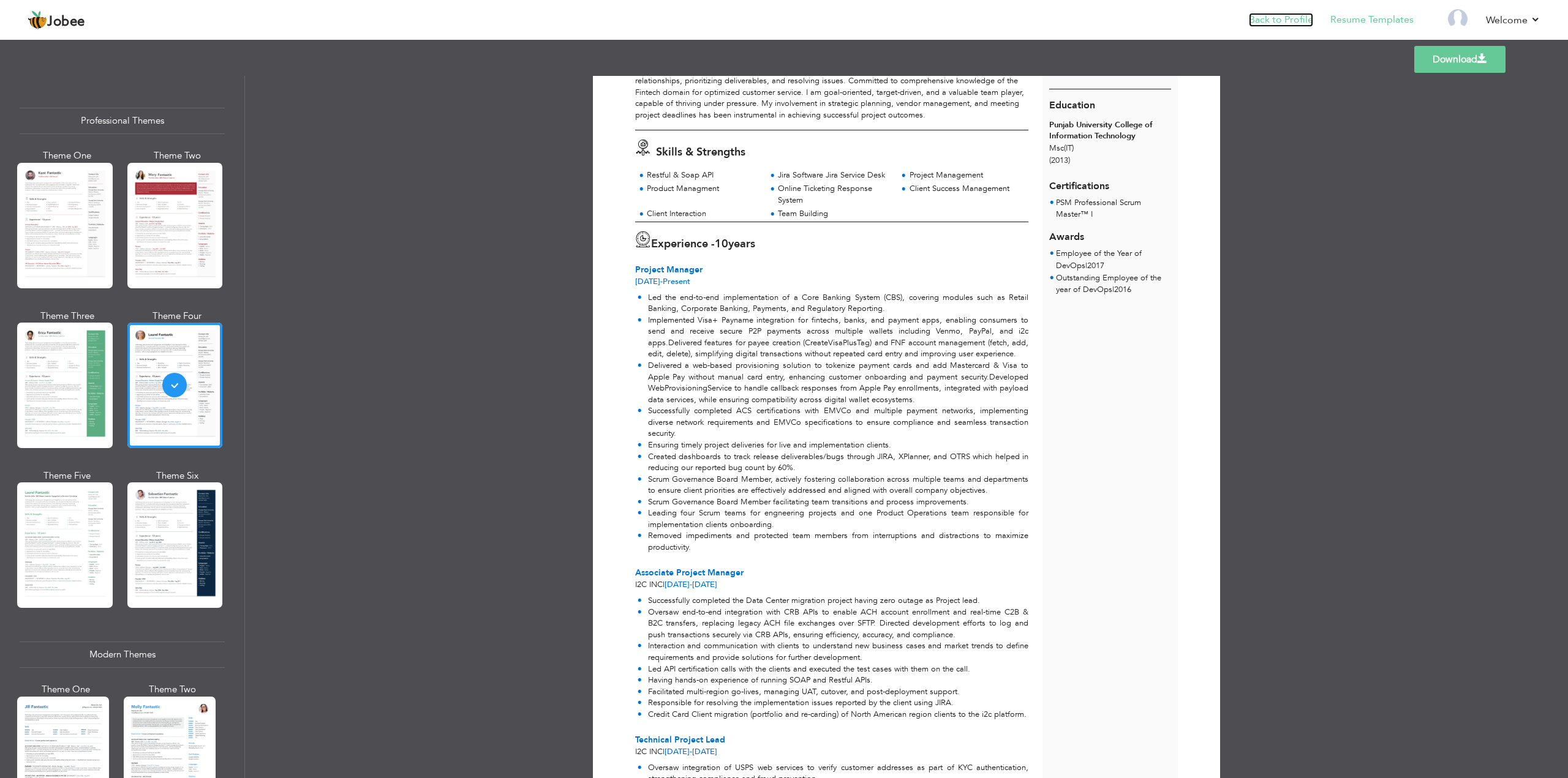
click at [1295, 18] on link "Back to Profile" at bounding box center [1281, 20] width 64 height 14
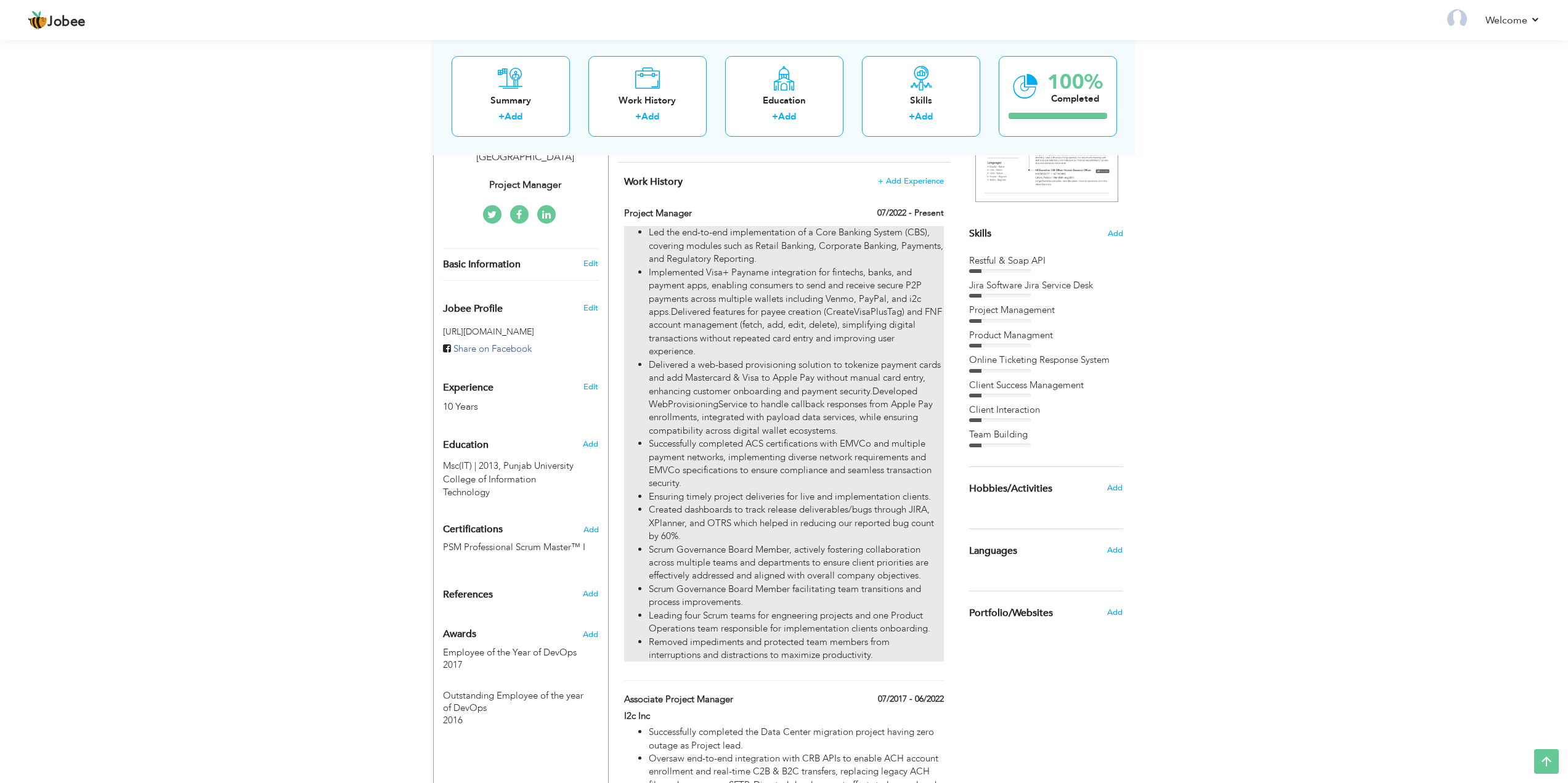
scroll to position [246, 0]
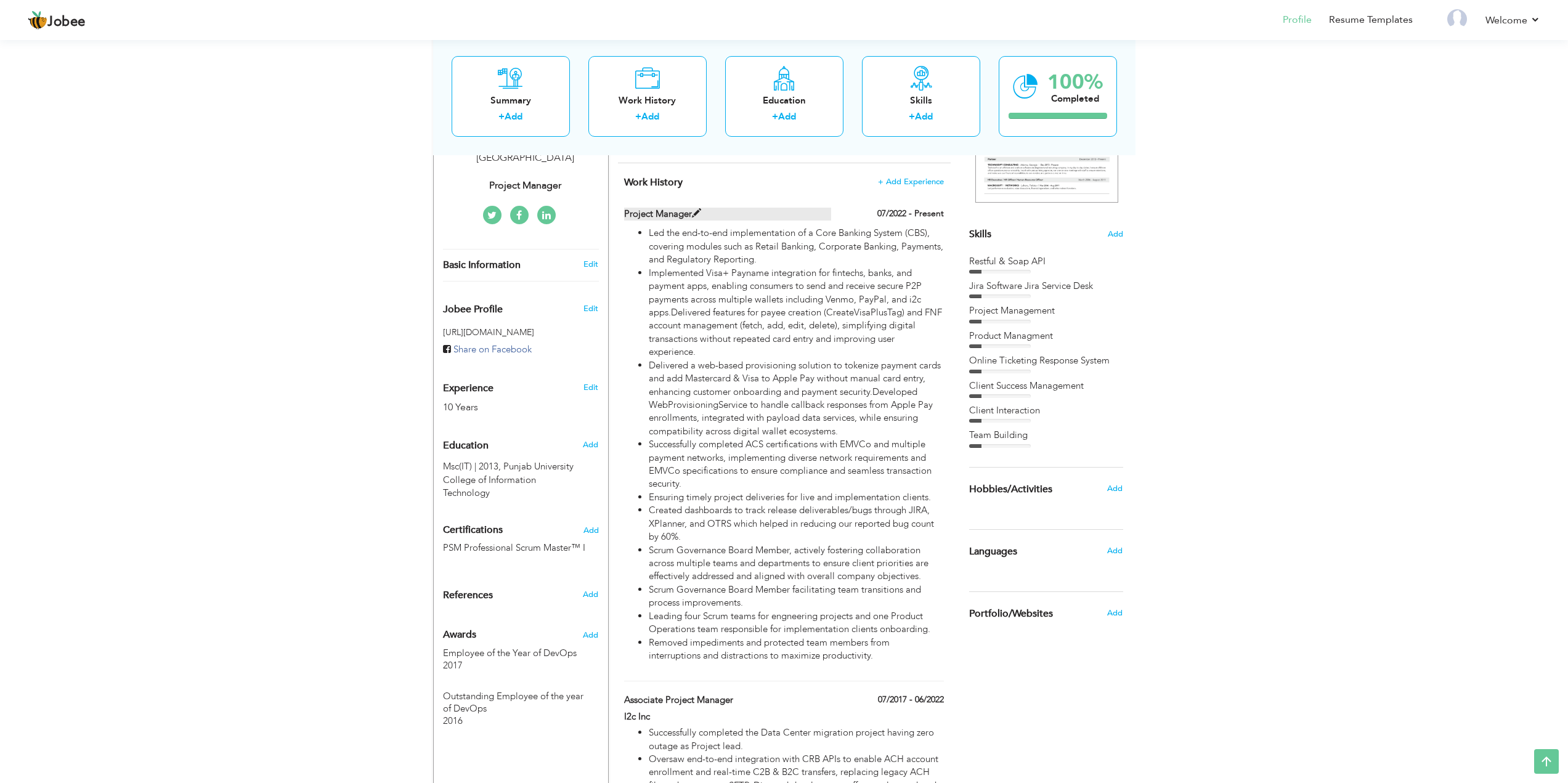
click at [695, 212] on span at bounding box center [697, 214] width 10 height 10
type input "Project Manager"
type input "07/2022"
checkbox input "true"
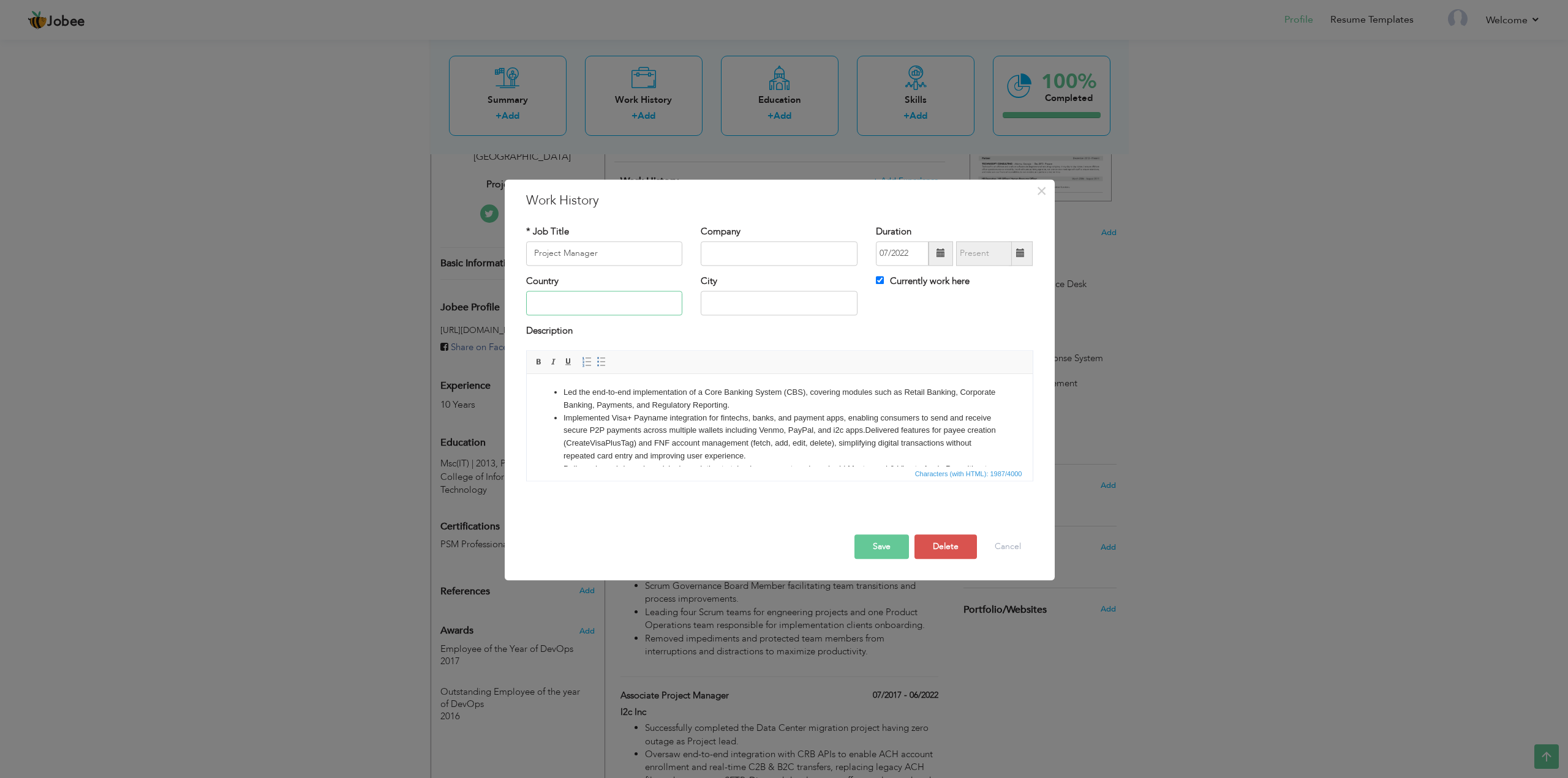
click at [620, 303] on input "text" at bounding box center [604, 303] width 157 height 24
click at [770, 251] on input "text" at bounding box center [779, 253] width 157 height 24
type input "I2c Inc"
click at [882, 543] on button "Save" at bounding box center [882, 547] width 55 height 24
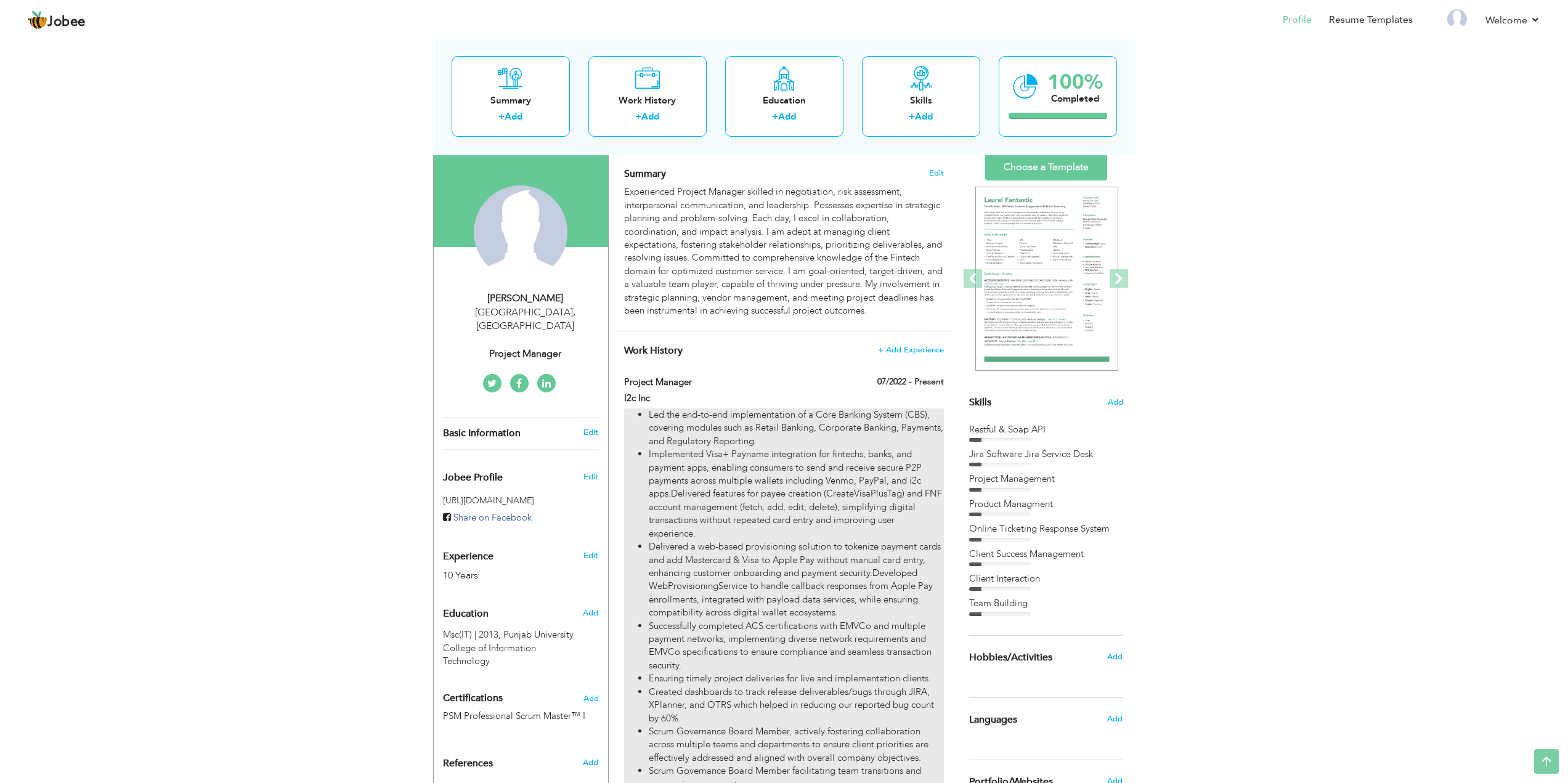
scroll to position [0, 0]
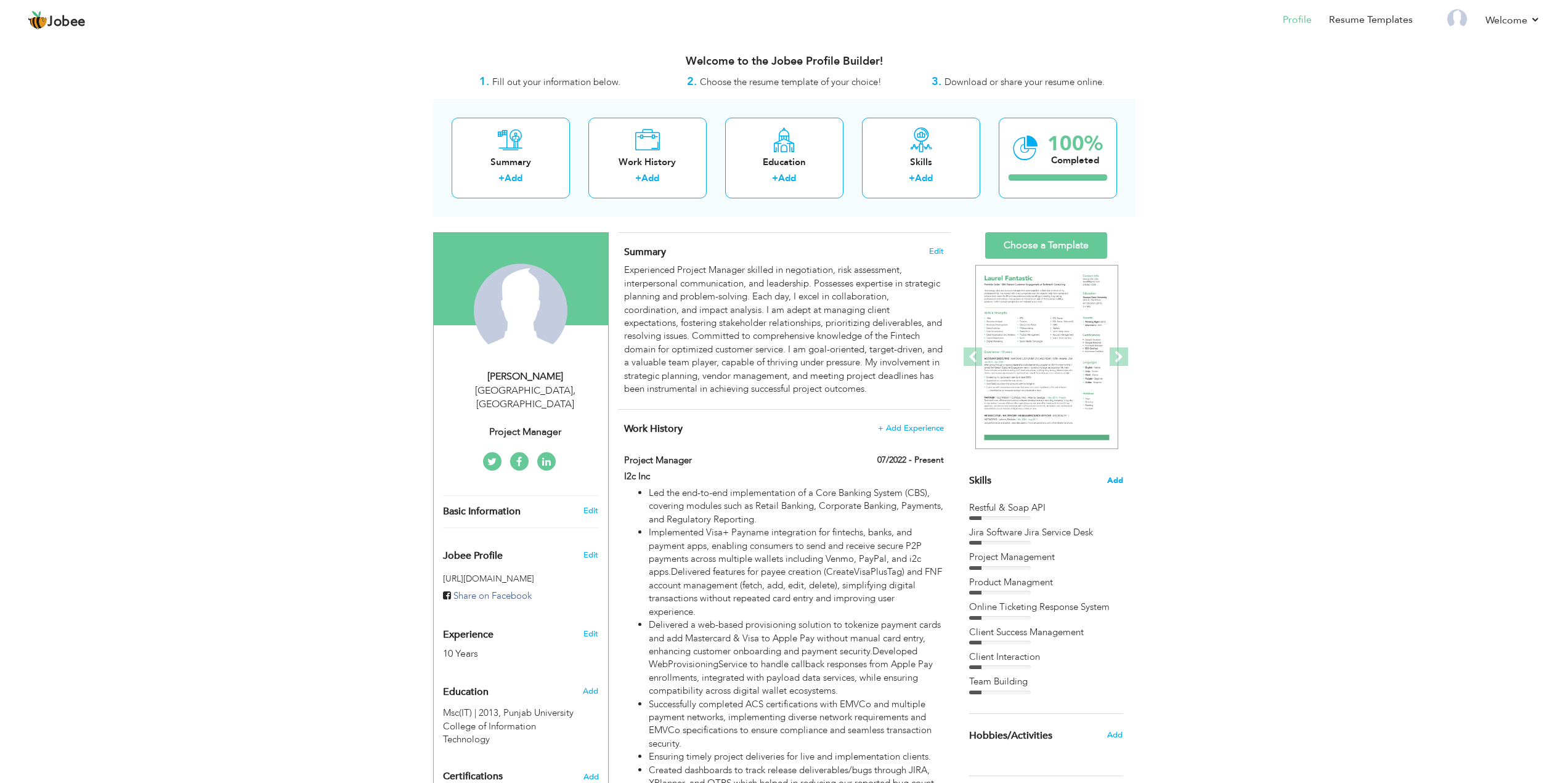
click at [1118, 480] on span "Add" at bounding box center [1116, 480] width 16 height 12
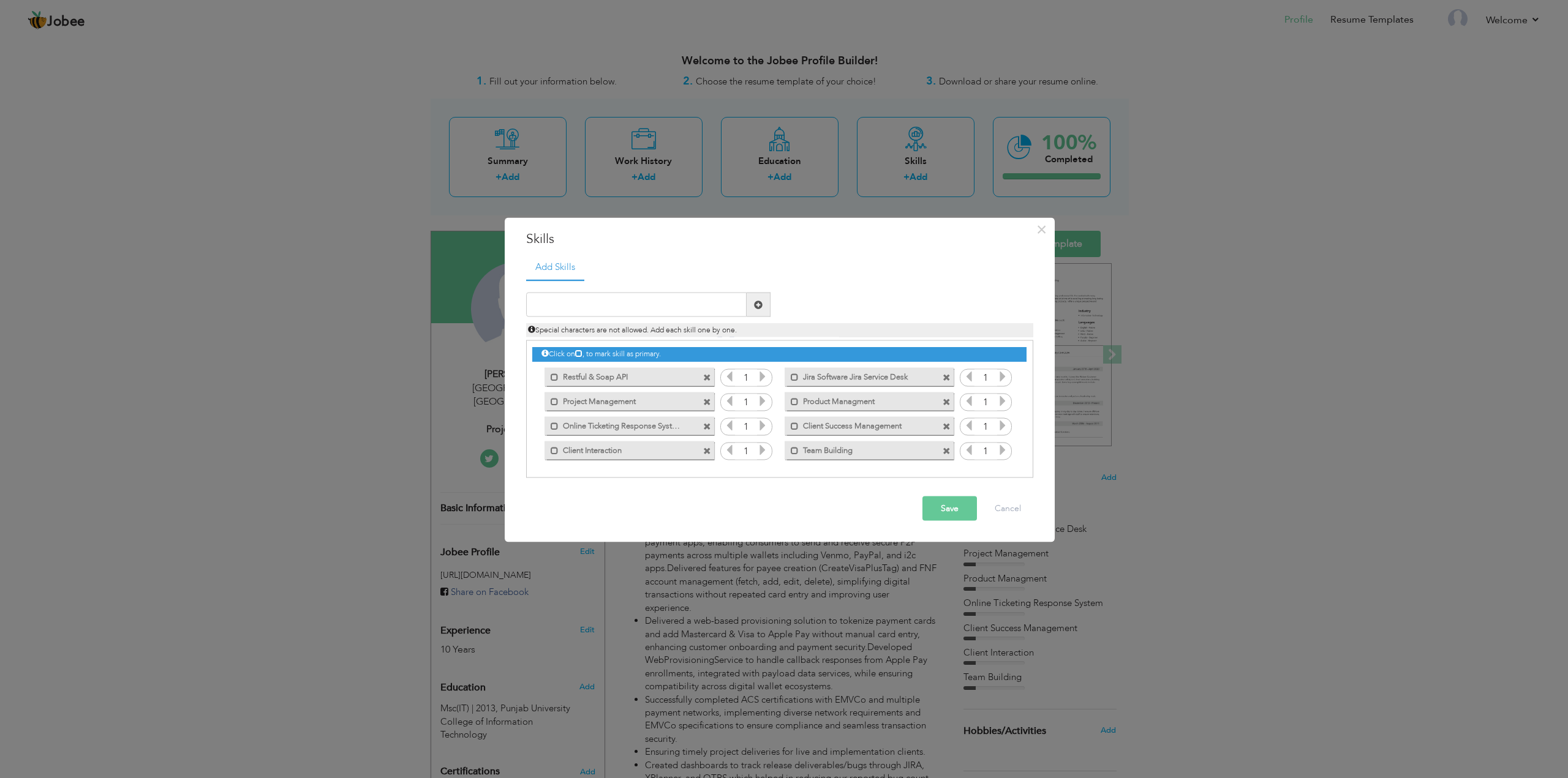
click at [828, 377] on label "Jira Software Jira Service Desk" at bounding box center [860, 374] width 124 height 16
click at [828, 378] on label "Jira Software Jira Service Desk" at bounding box center [862, 374] width 122 height 16
click at [614, 427] on label "Online Ticketing Response System" at bounding box center [620, 424] width 124 height 16
click at [588, 427] on label "Online Ticketing Response System" at bounding box center [622, 424] width 122 height 16
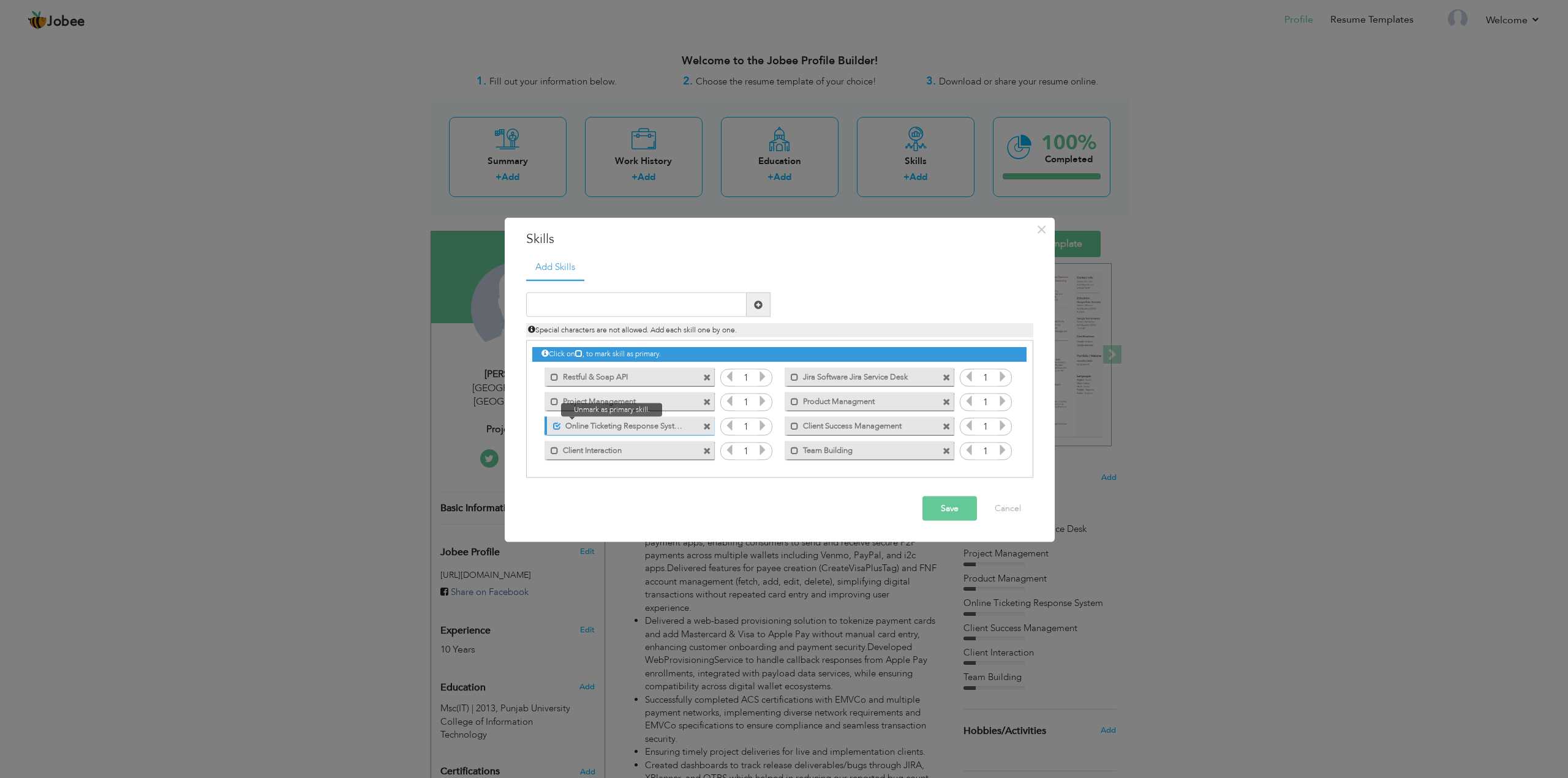
click at [557, 427] on span at bounding box center [557, 426] width 8 height 8
click at [555, 426] on span at bounding box center [554, 426] width 8 height 8
click at [555, 426] on span at bounding box center [557, 426] width 8 height 8
click at [708, 426] on span at bounding box center [707, 427] width 8 height 8
click at [601, 302] on input "text" at bounding box center [636, 305] width 220 height 24
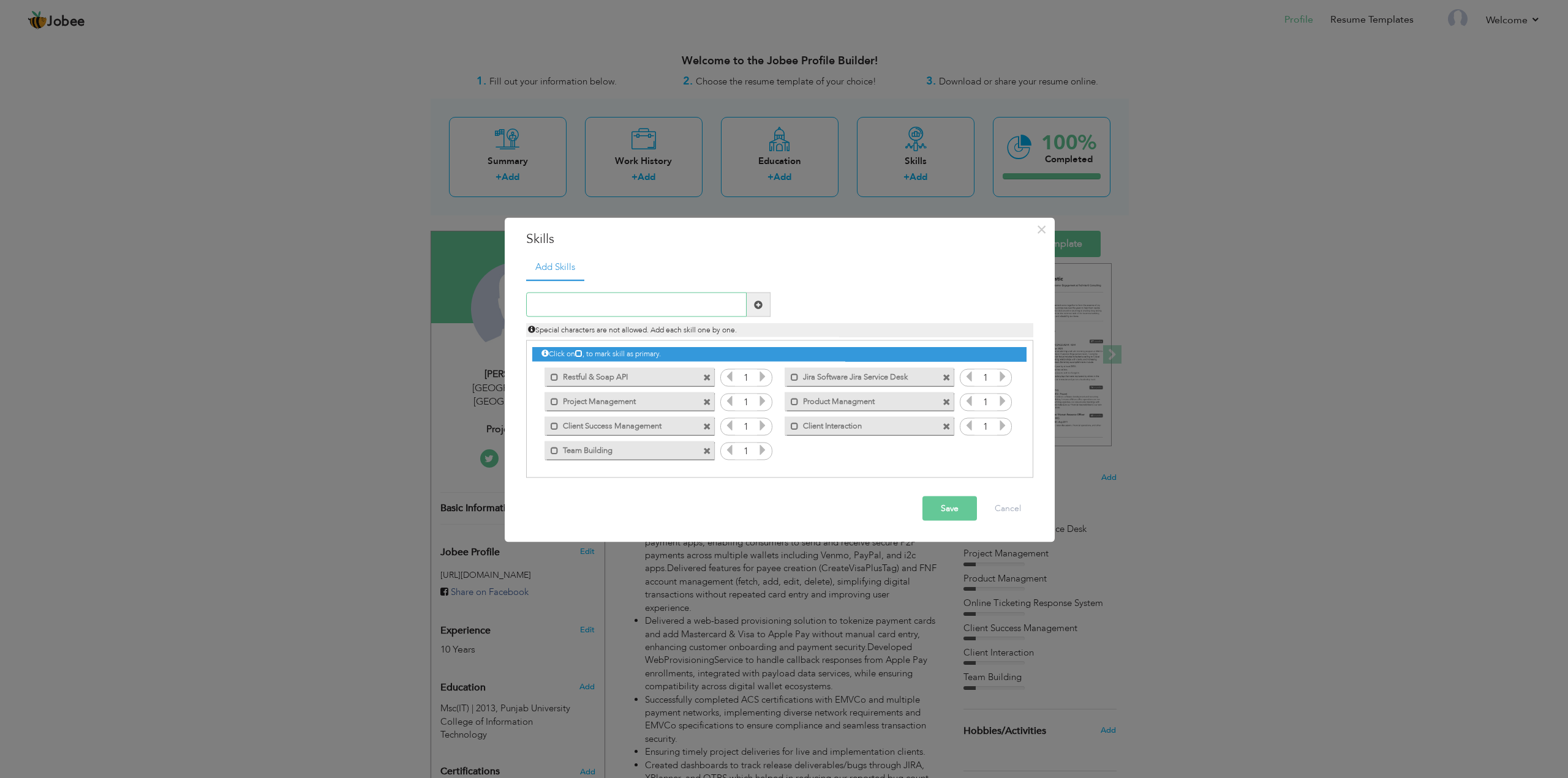
paste input "Product Implementation"
type input "Product Implementation"
click at [758, 302] on span at bounding box center [758, 304] width 9 height 9
click at [577, 309] on input "text" at bounding box center [636, 305] width 220 height 24
paste input "Documentation / Business Analysis"
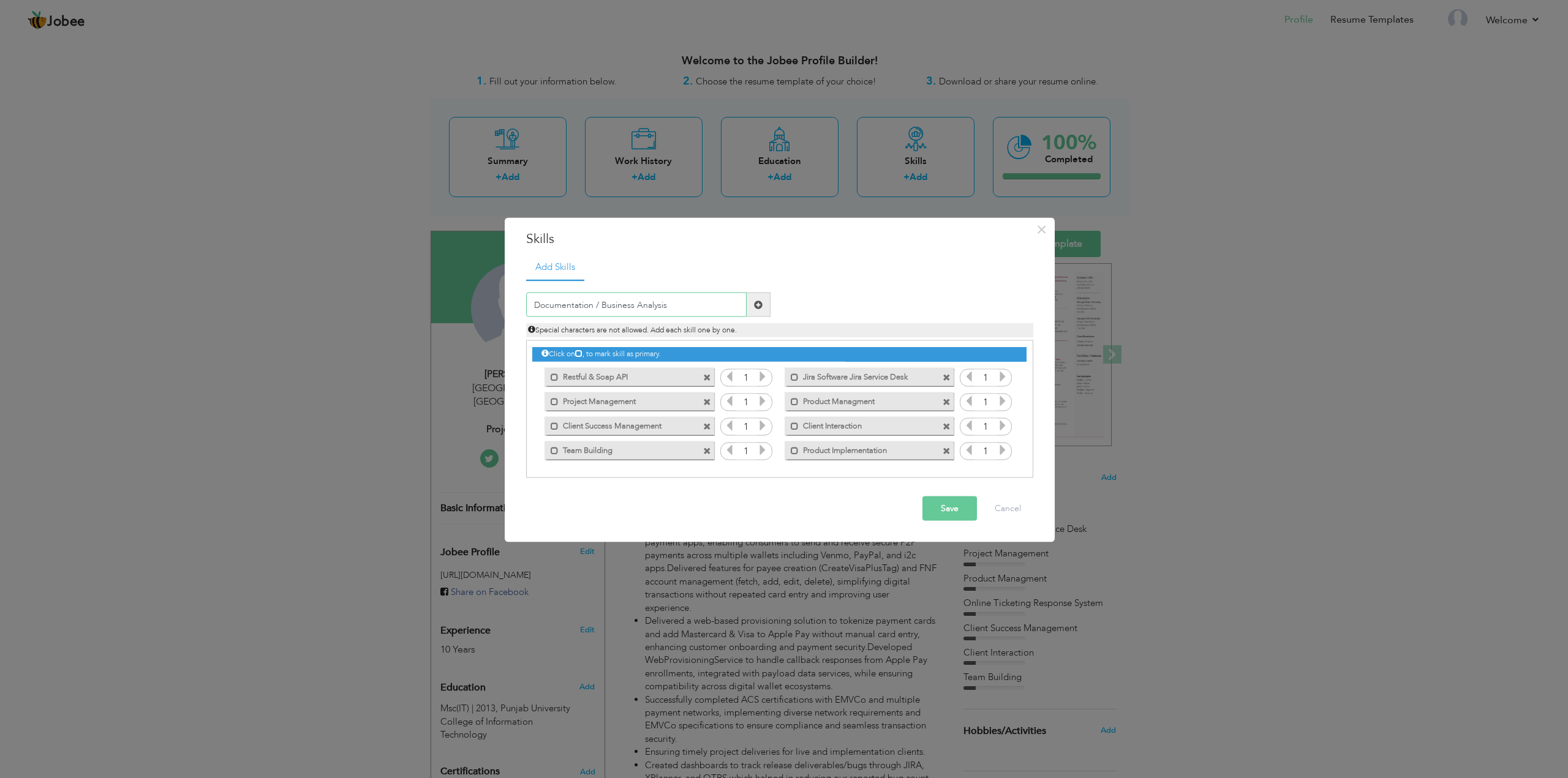
type input "Documentation / Business Analysis"
click at [757, 303] on span at bounding box center [758, 304] width 9 height 9
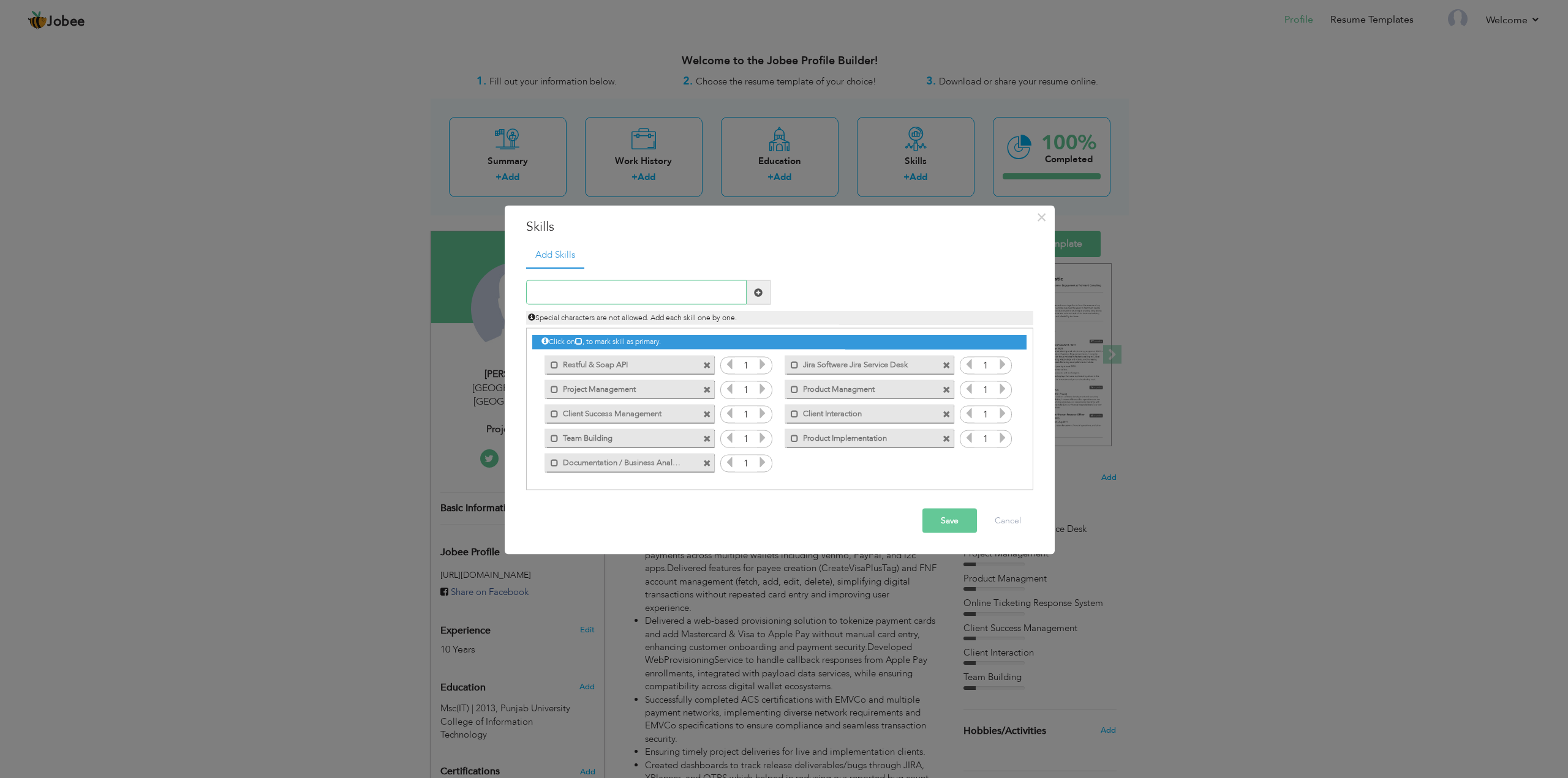
click at [665, 293] on input "text" at bounding box center [636, 293] width 220 height 24
paste input "MS Project, Excel, Word, PowerPoint"
click at [578, 294] on input "MS Project, Excel, Word, PowerPoint" at bounding box center [636, 293] width 220 height 24
paste input "Confluence"
type input "MS Project and Confluence"
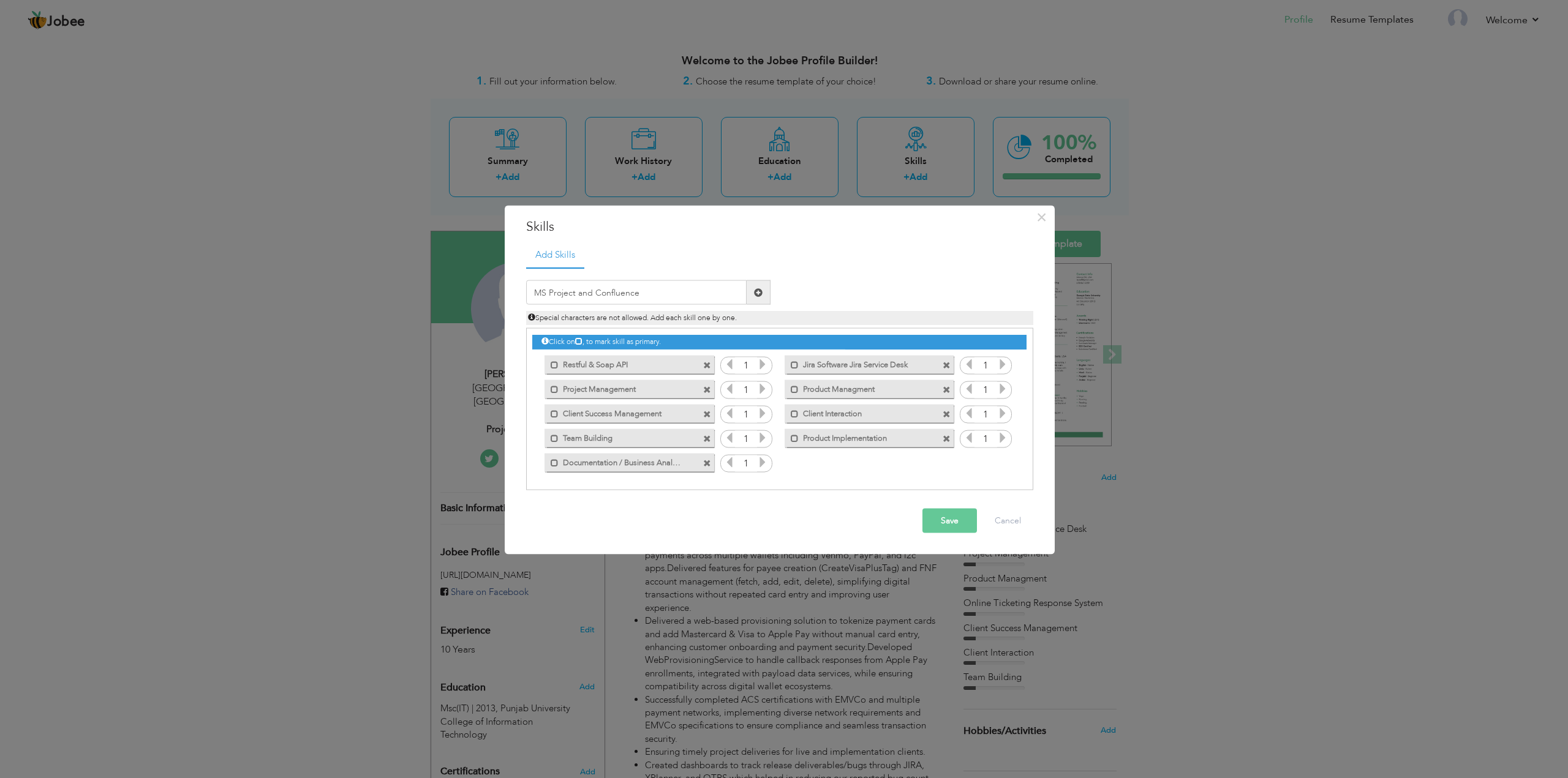
click at [762, 292] on span at bounding box center [758, 292] width 9 height 9
click at [960, 519] on button "Save" at bounding box center [949, 521] width 55 height 24
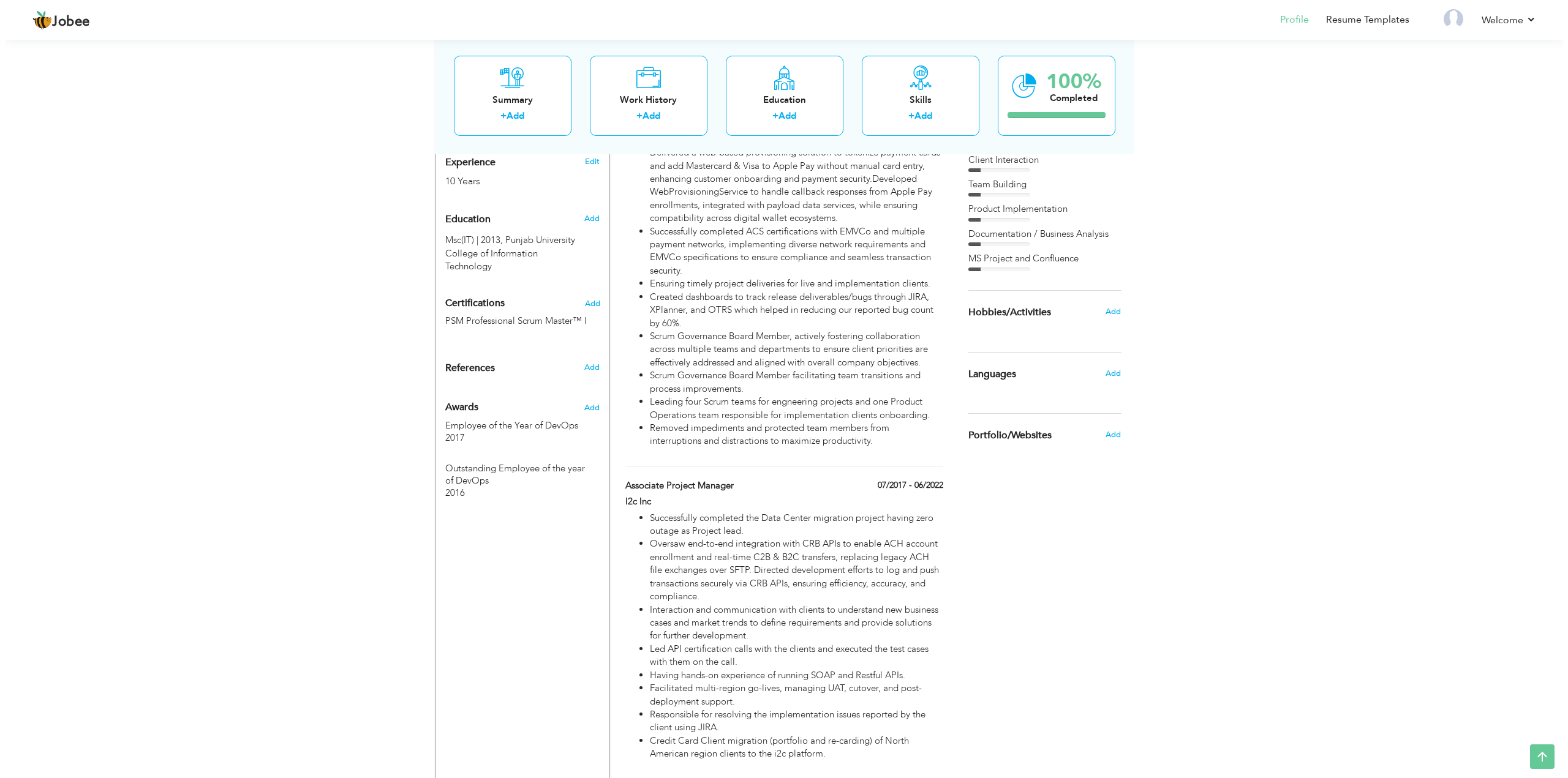
scroll to position [490, 0]
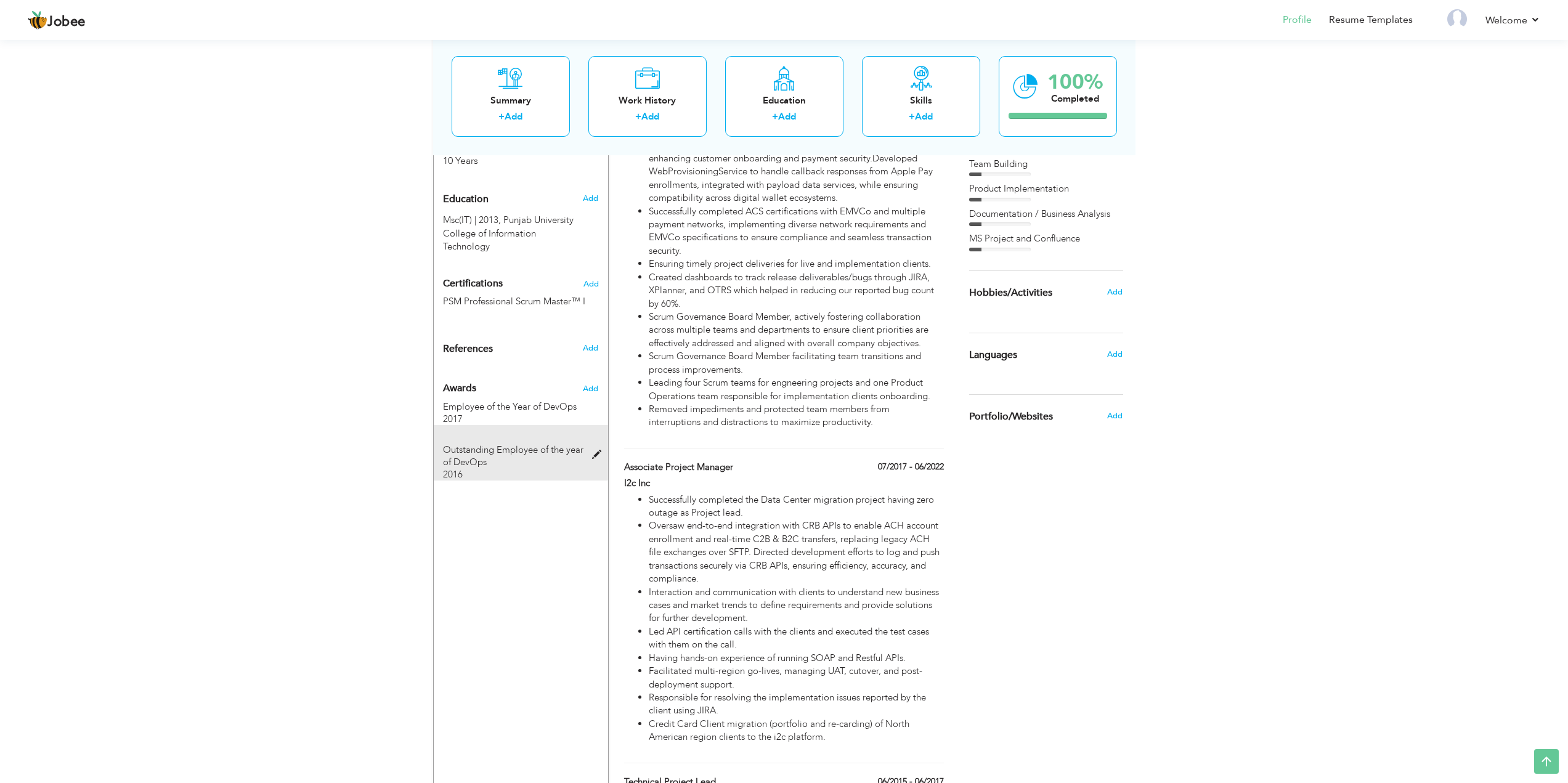
click at [500, 444] on span "Outstanding Employee of the year of DevOps" at bounding box center [513, 456] width 141 height 24
type input "Outstanding Employee of the year of DevOps"
type input "2016"
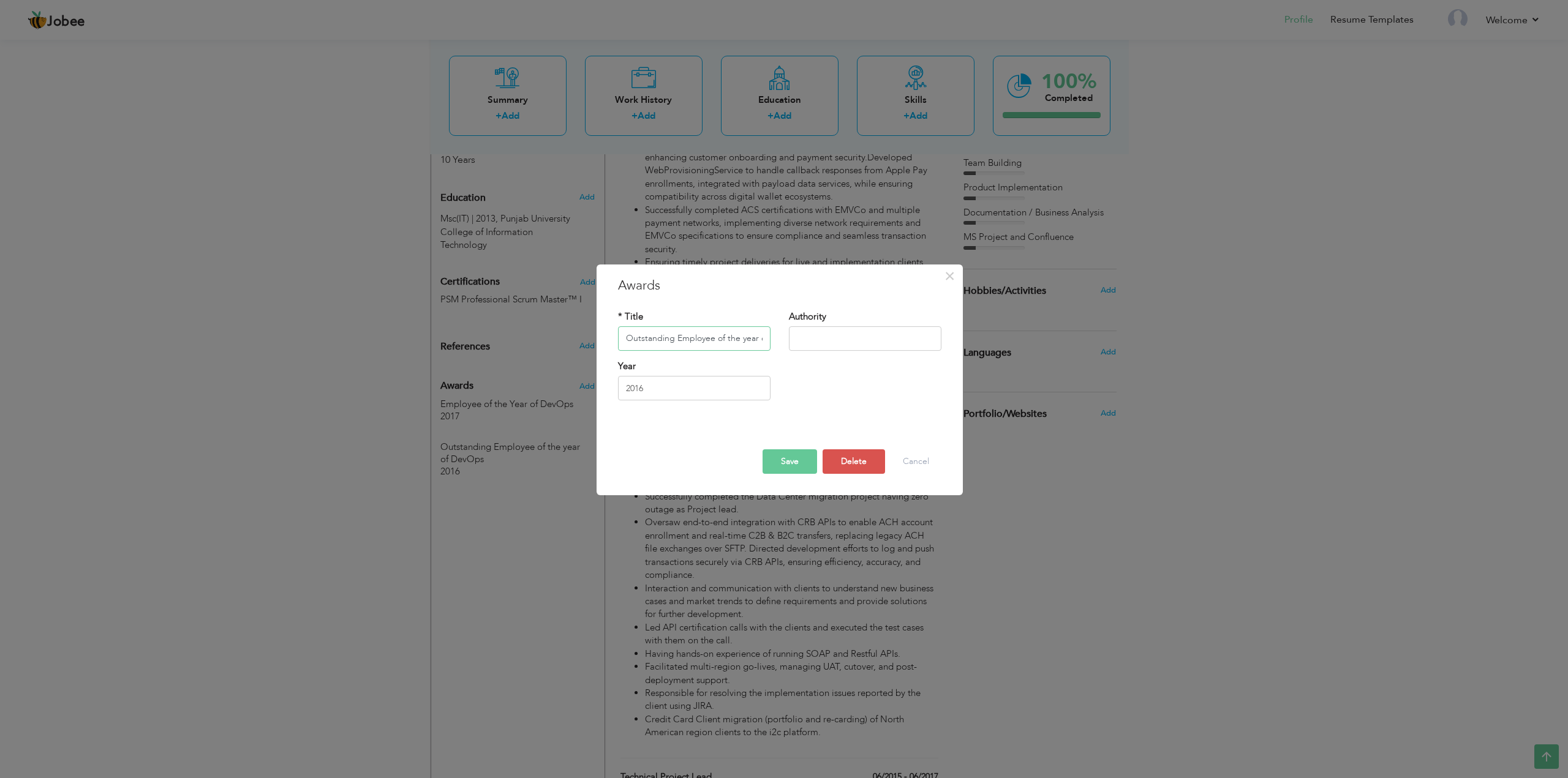
scroll to position [0, 38]
drag, startPoint x: 717, startPoint y: 339, endPoint x: 819, endPoint y: 337, distance: 102.0
click at [819, 337] on div "* Title Outstanding Employee of the year of DevOps Authority" at bounding box center [779, 335] width 341 height 49
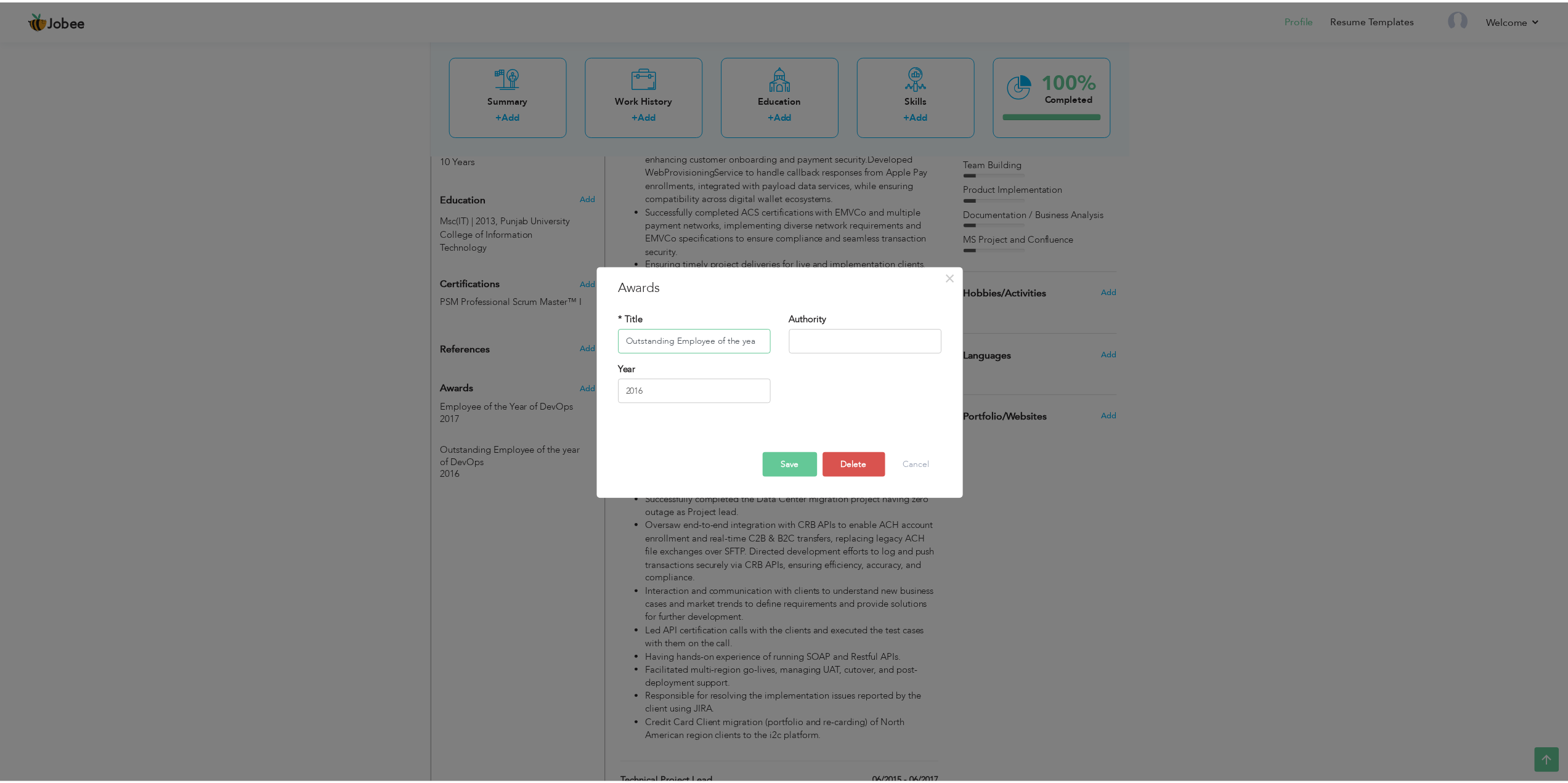
scroll to position [0, 0]
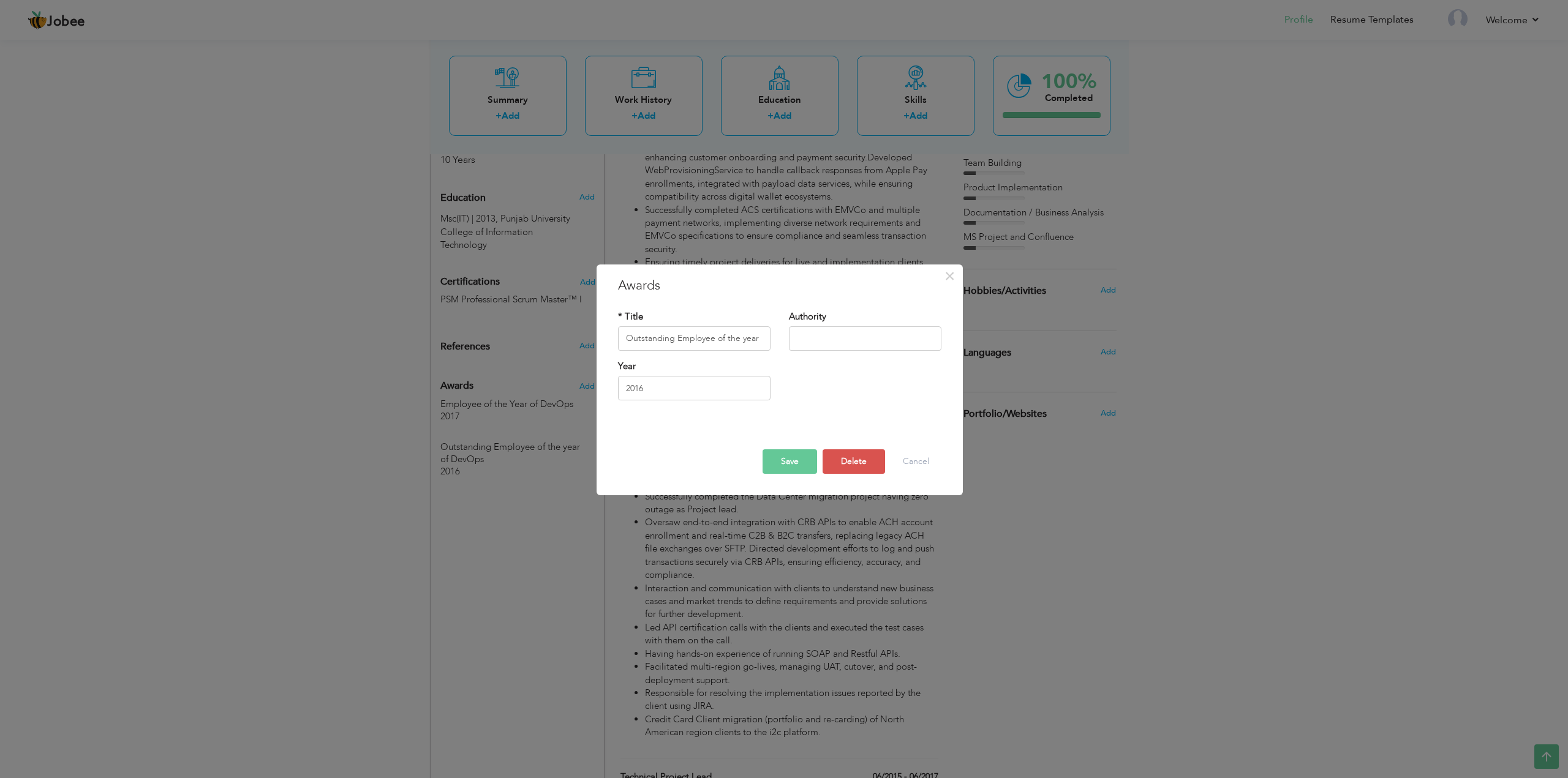
click at [802, 463] on button "Save" at bounding box center [790, 462] width 55 height 24
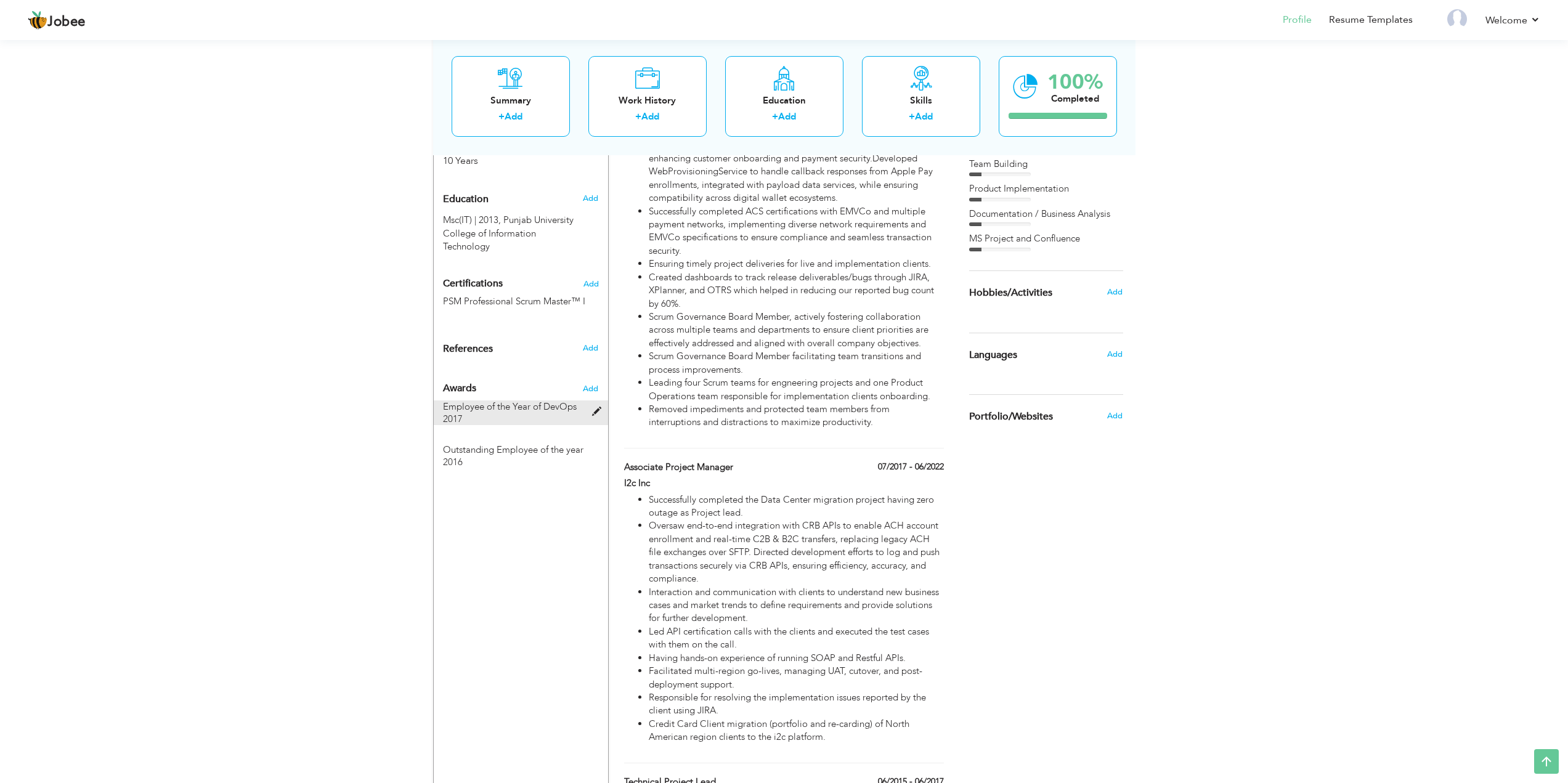
click at [598, 407] on span at bounding box center [599, 412] width 16 height 10
type input "Employee of the Year of DevOps"
type input "2017"
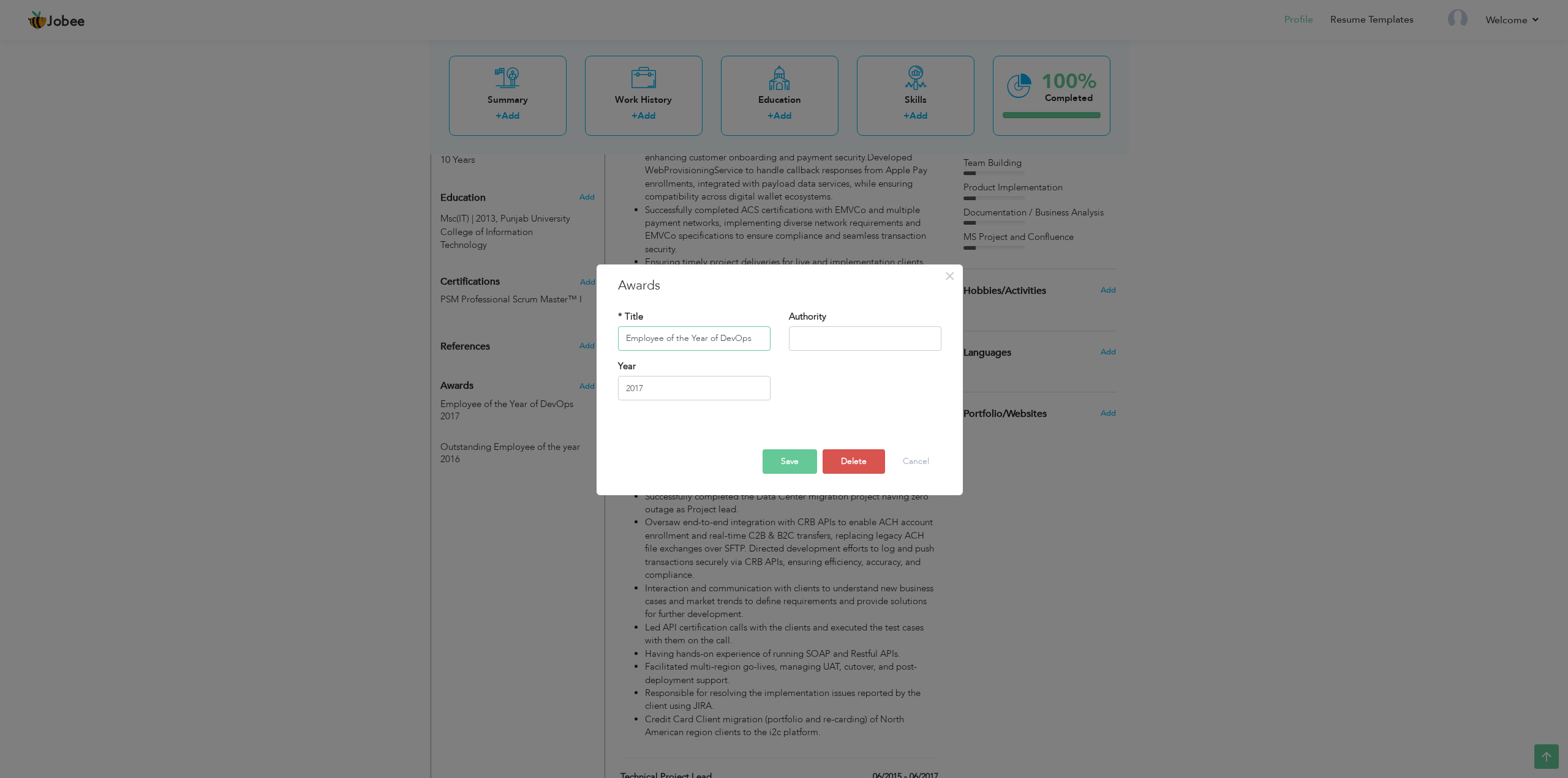
drag, startPoint x: 707, startPoint y: 336, endPoint x: 803, endPoint y: 336, distance: 96.0
click at [803, 336] on div "* Title Employee of the Year of DevOps Authority" at bounding box center [779, 335] width 341 height 49
click at [792, 461] on button "Save" at bounding box center [790, 462] width 55 height 24
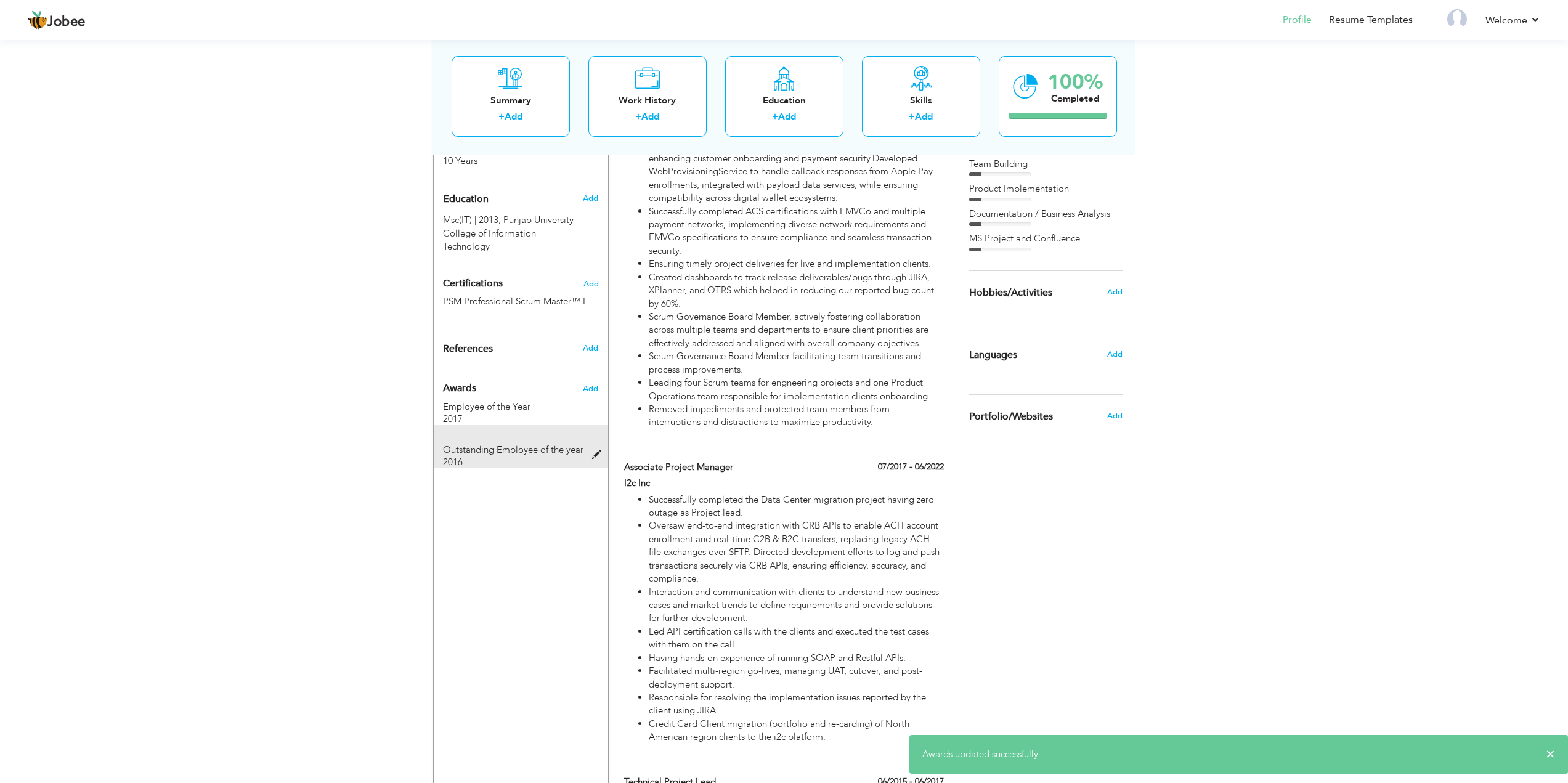
click at [596, 450] on span at bounding box center [599, 455] width 16 height 10
type input "Outstanding Employee of the year"
type input "2016"
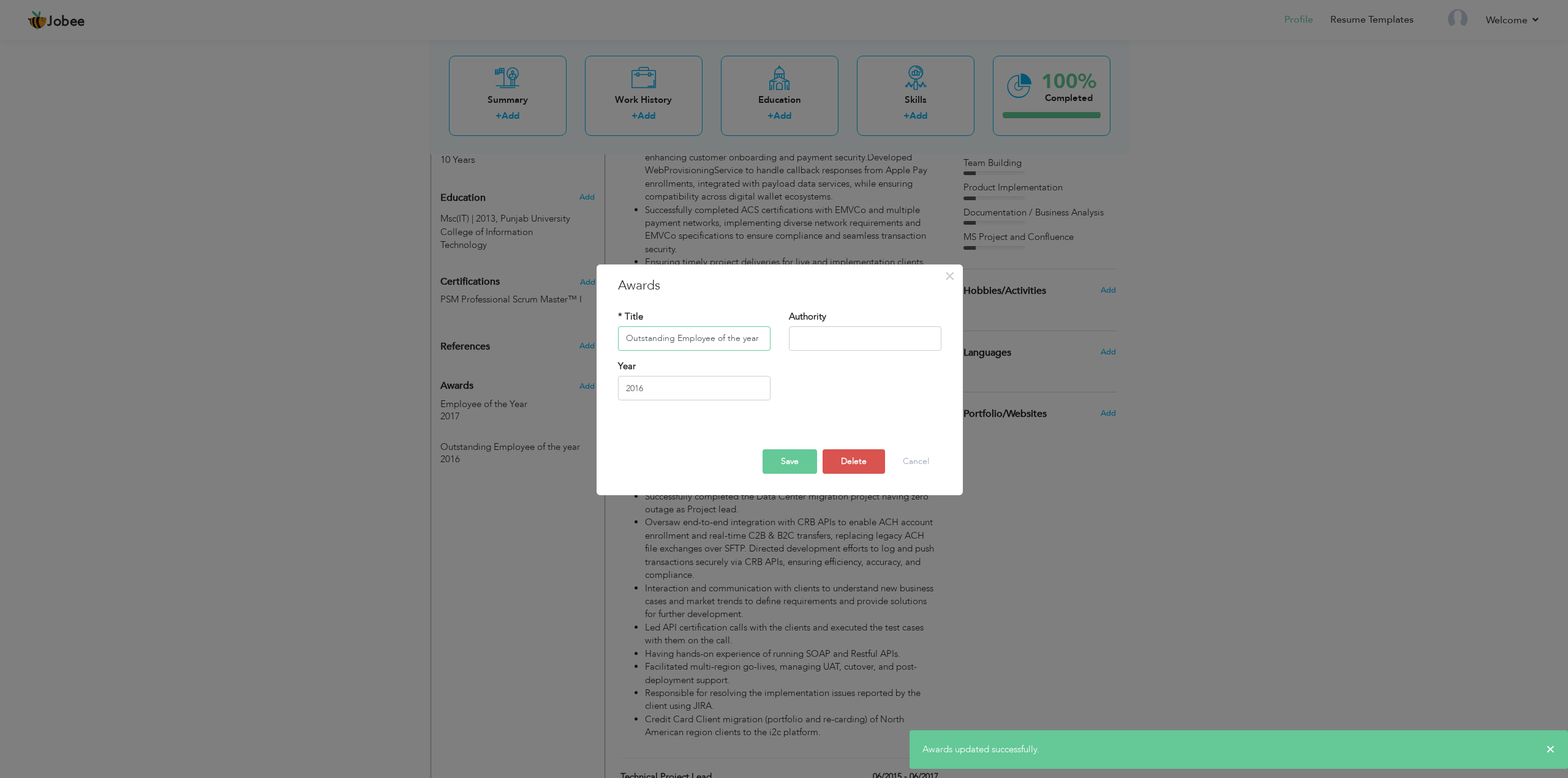
click at [744, 339] on input "Outstanding Employee of the year" at bounding box center [694, 339] width 153 height 24
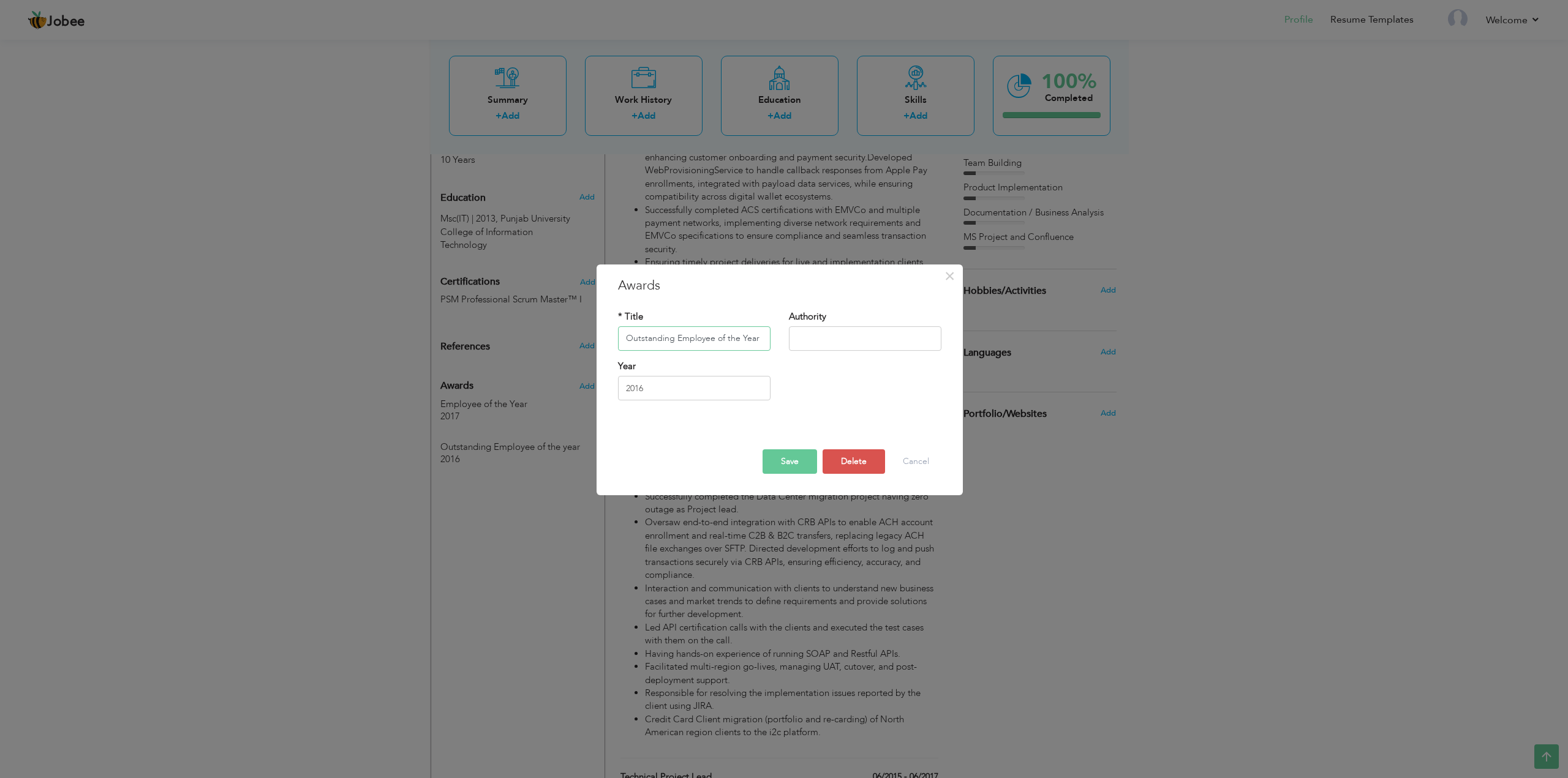
type input "Outstanding Employee of the Year"
click at [794, 460] on button "Save" at bounding box center [790, 462] width 55 height 24
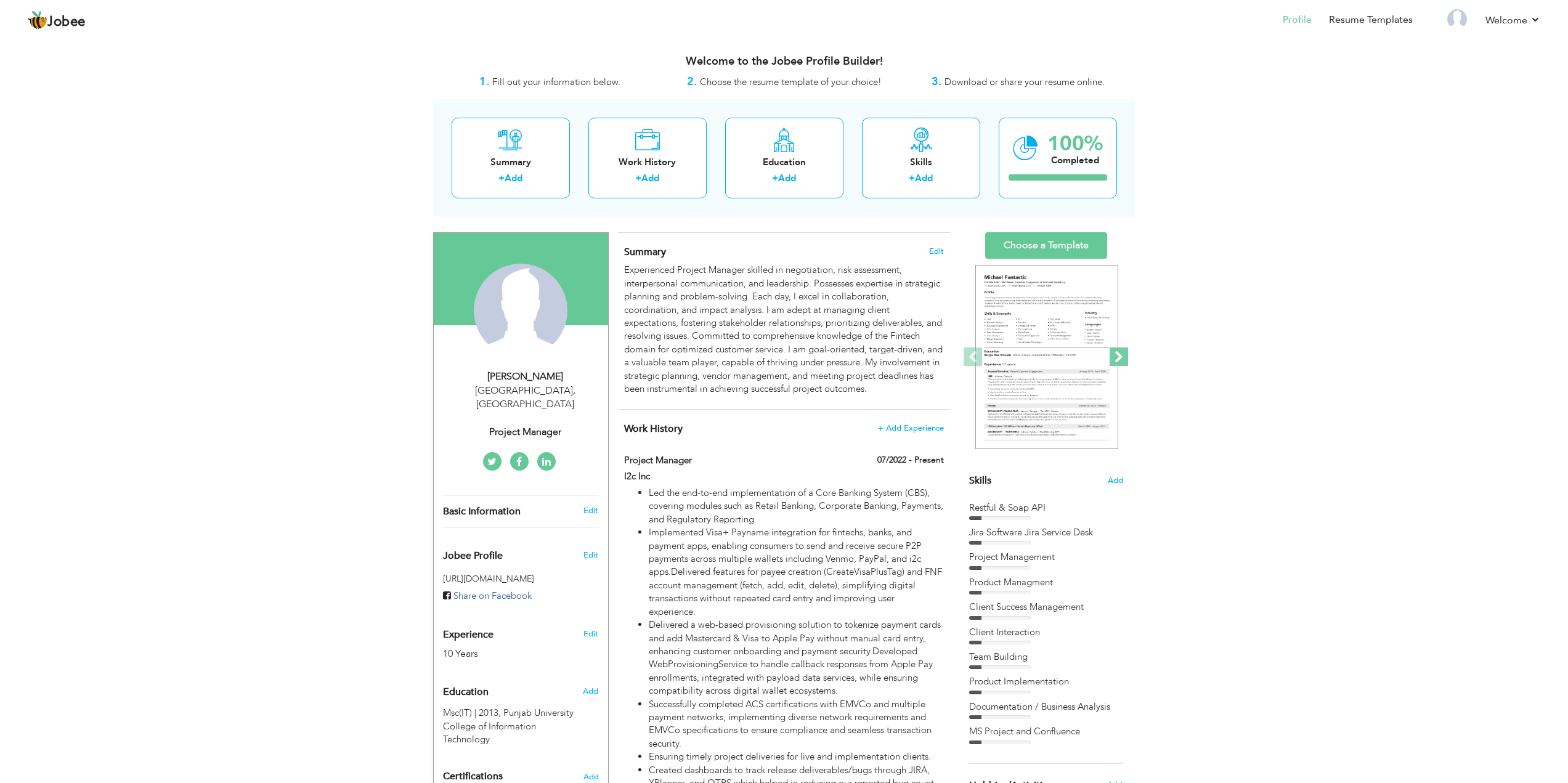
click at [1119, 356] on span at bounding box center [1118, 356] width 18 height 18
click at [1121, 359] on span at bounding box center [1118, 356] width 18 height 18
click at [1079, 359] on img at bounding box center [1047, 357] width 143 height 185
click at [1125, 356] on span at bounding box center [1118, 356] width 18 height 18
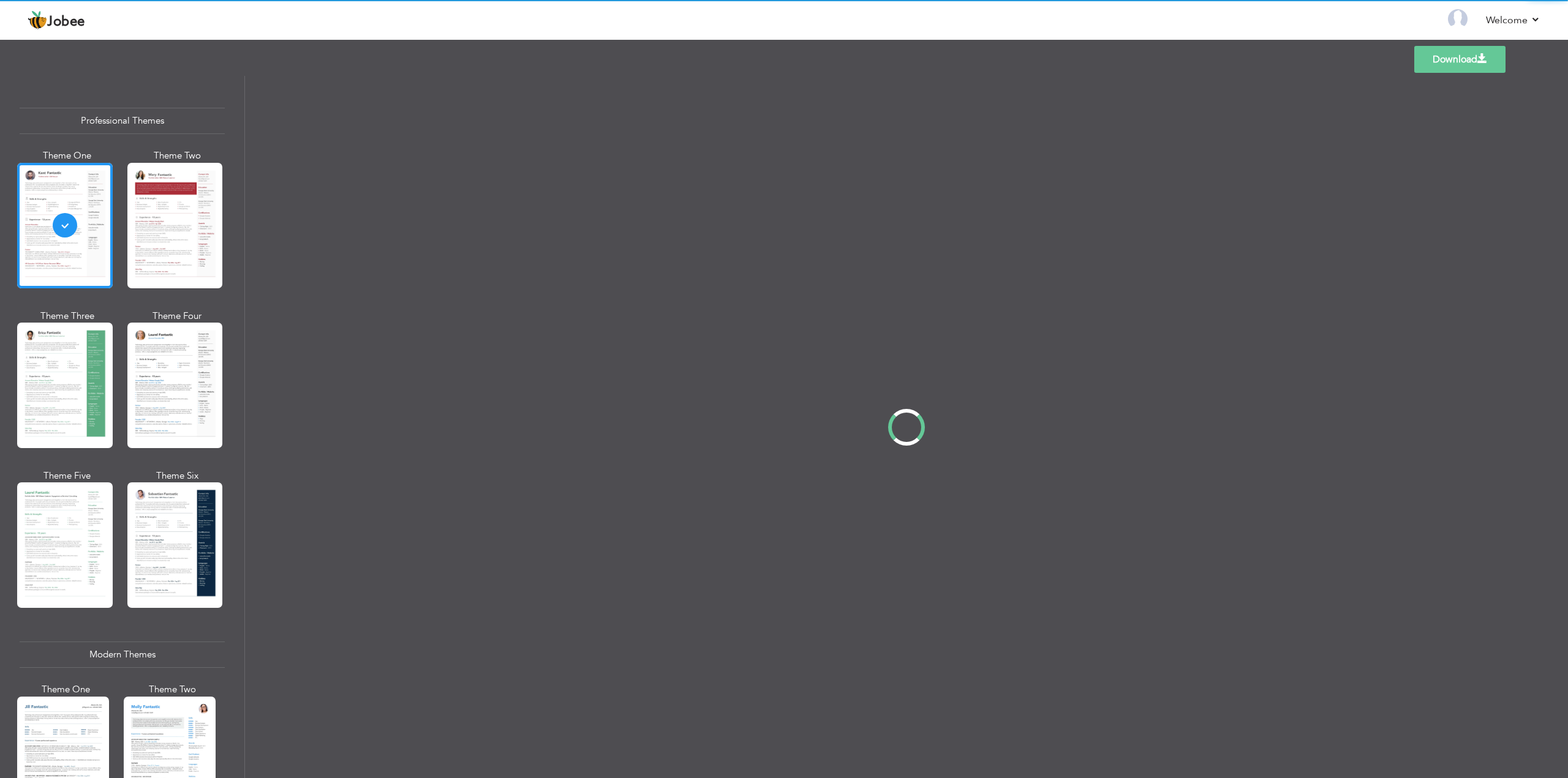
click at [168, 381] on div "Professional Themes Theme One Theme Two Theme Three Theme Four" at bounding box center [784, 427] width 1568 height 702
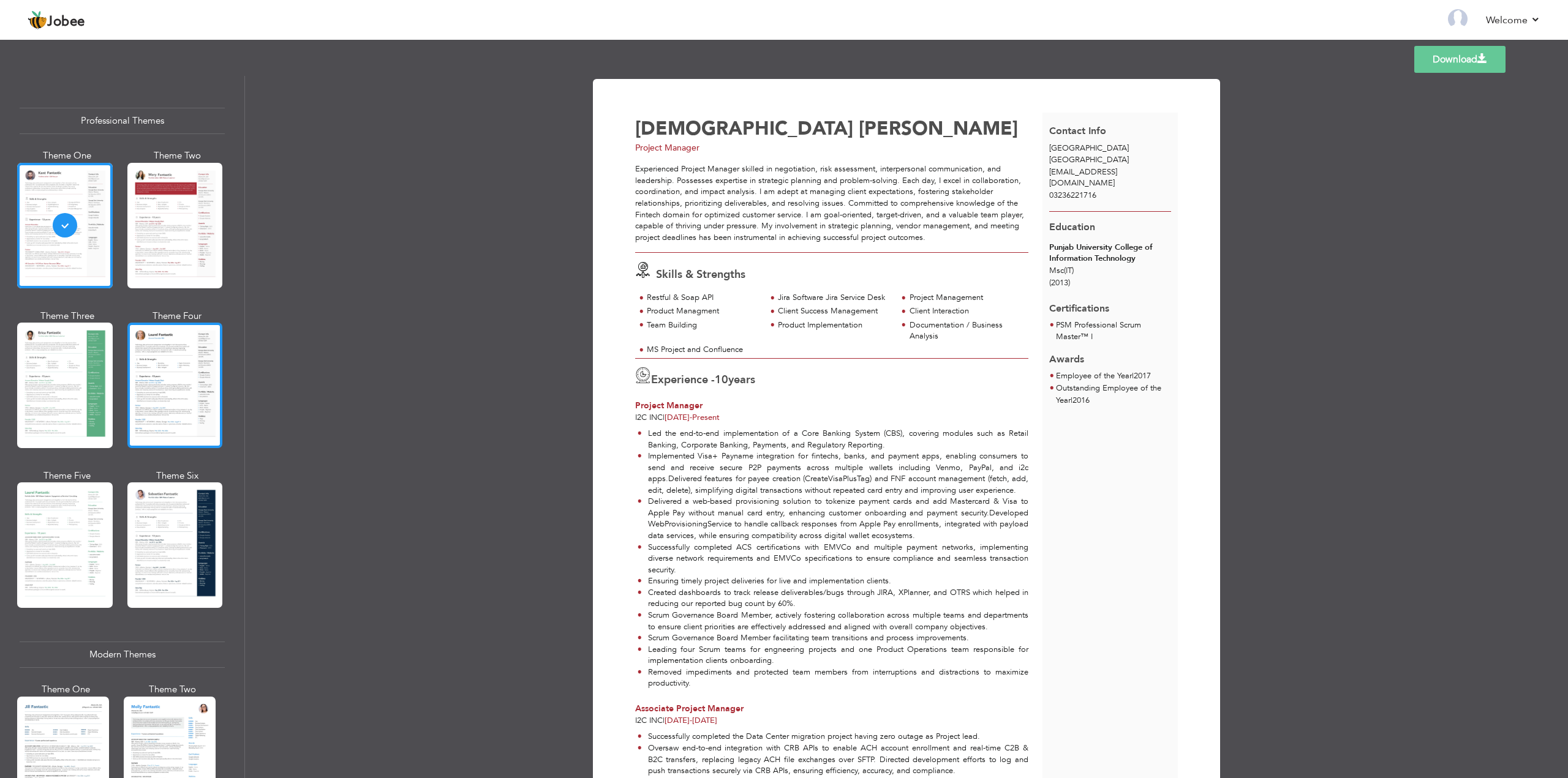
click at [183, 355] on div at bounding box center [174, 385] width 95 height 126
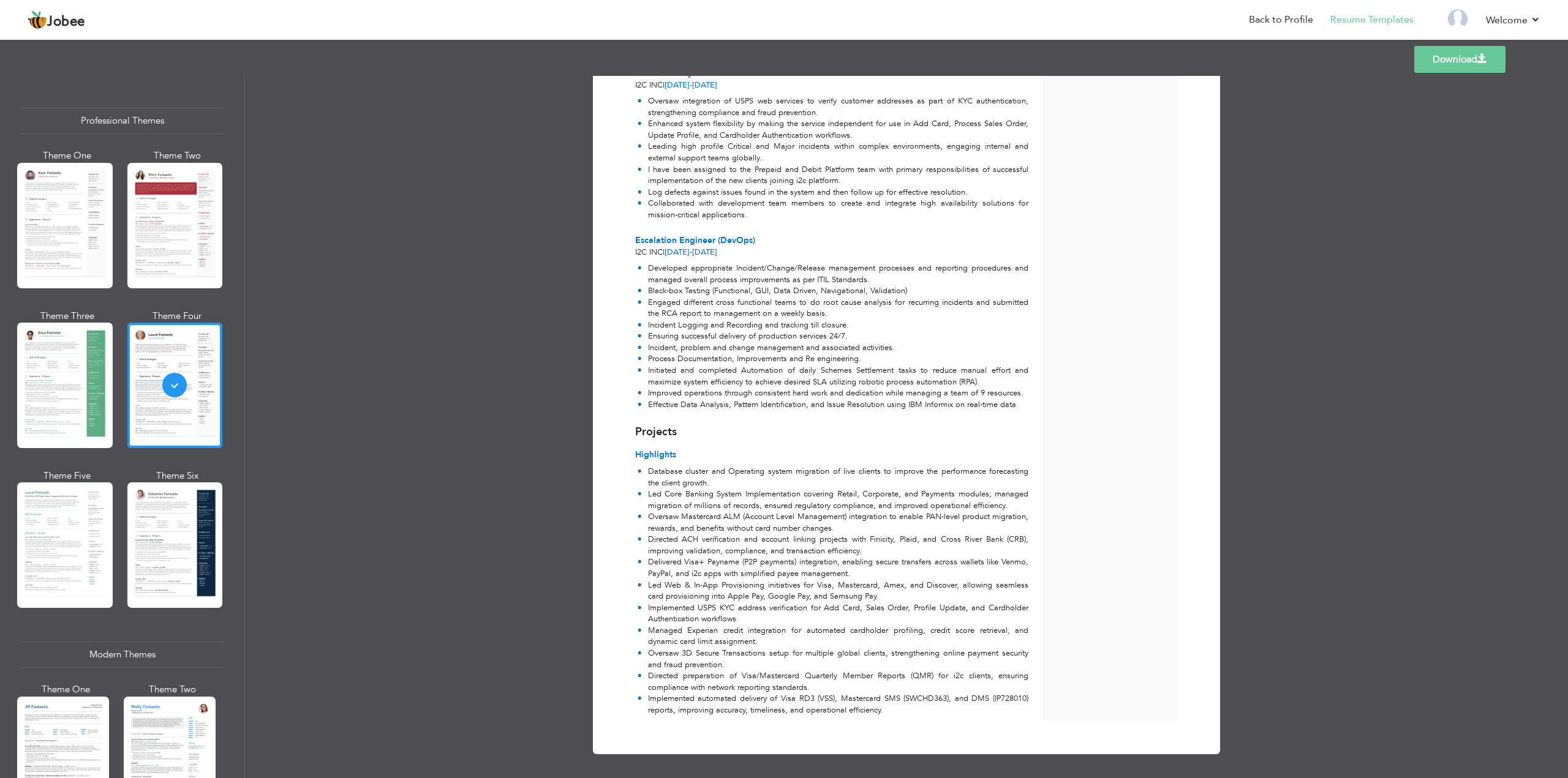
scroll to position [804, 0]
click at [771, 508] on li "Led Core Banking System Implementation covering Retail, Corporate, and Payments…" at bounding box center [833, 498] width 391 height 23
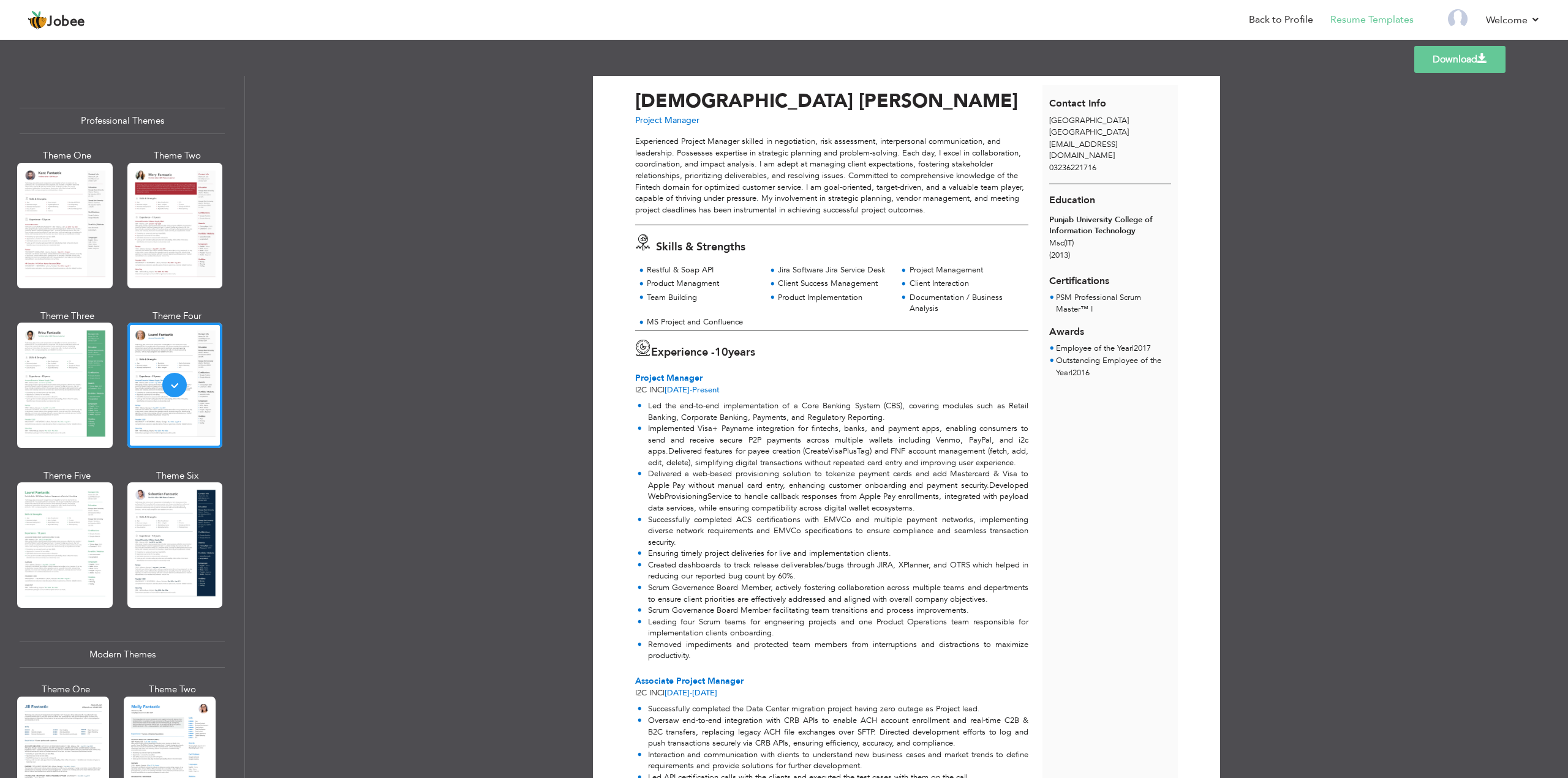
scroll to position [0, 0]
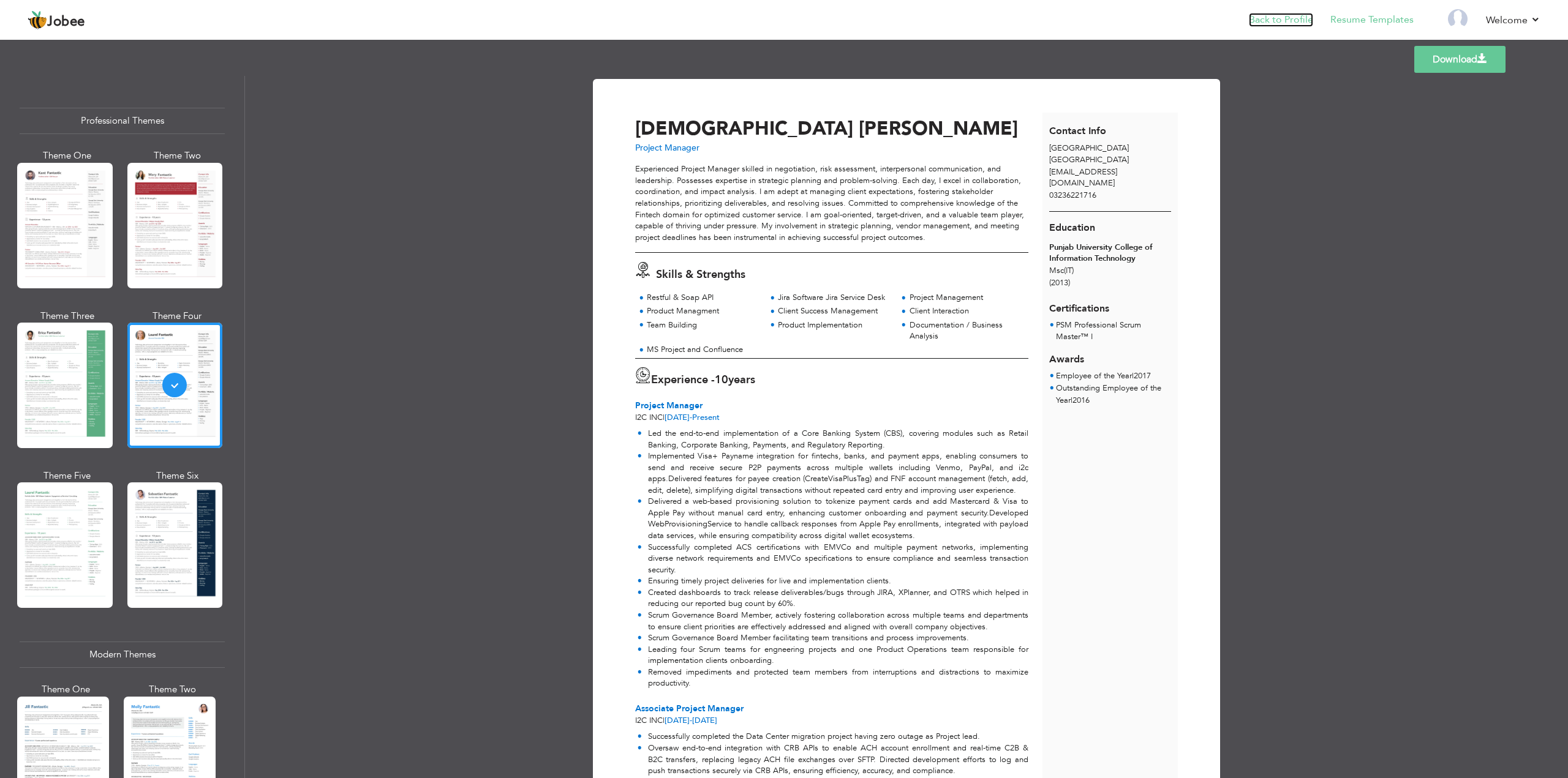
click at [1296, 18] on link "Back to Profile" at bounding box center [1281, 20] width 64 height 14
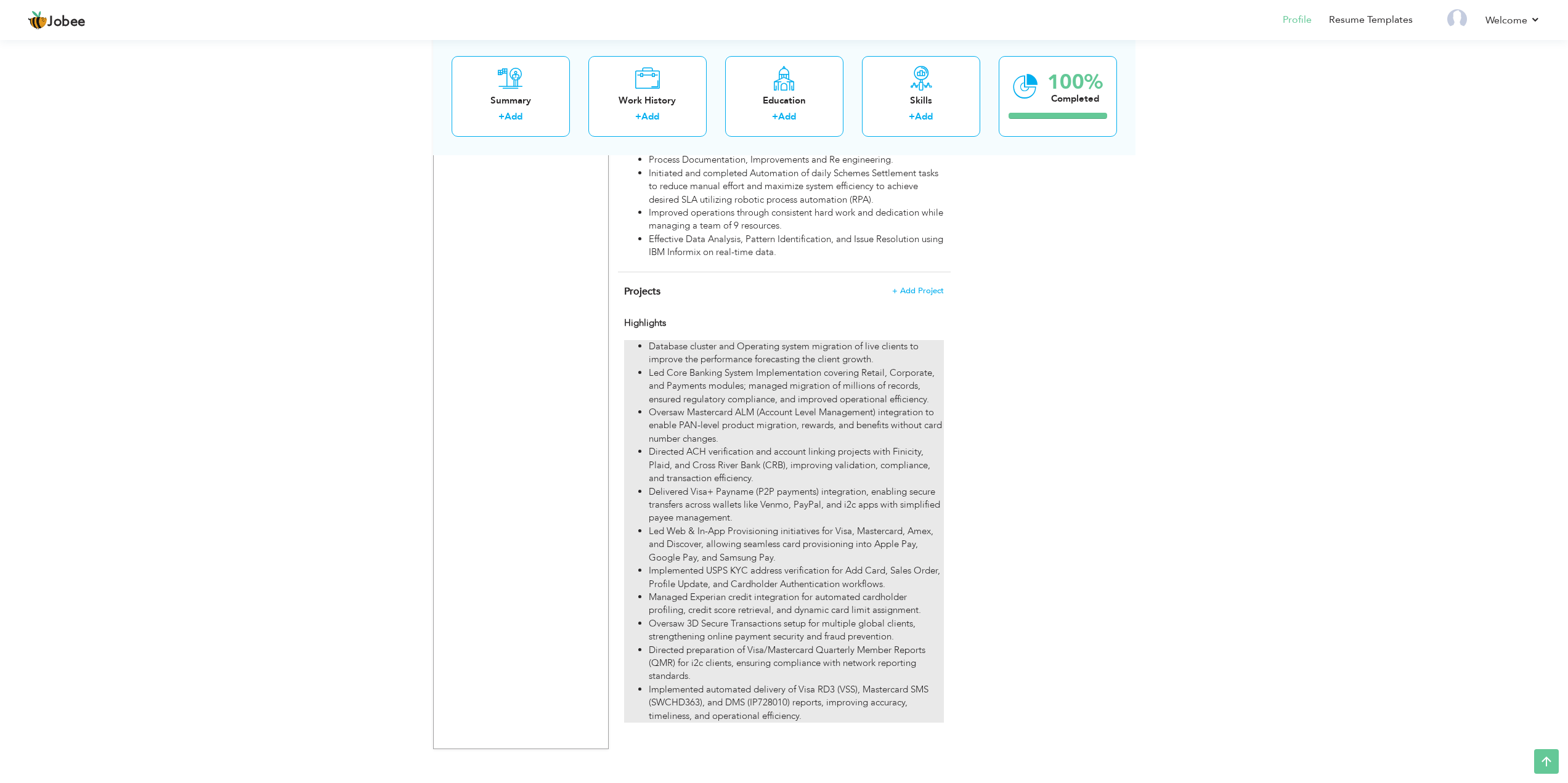
click at [837, 388] on li "Led Core Banking System Implementation covering Retail, Corporate, and Payments…" at bounding box center [796, 386] width 295 height 39
type input "Highlights"
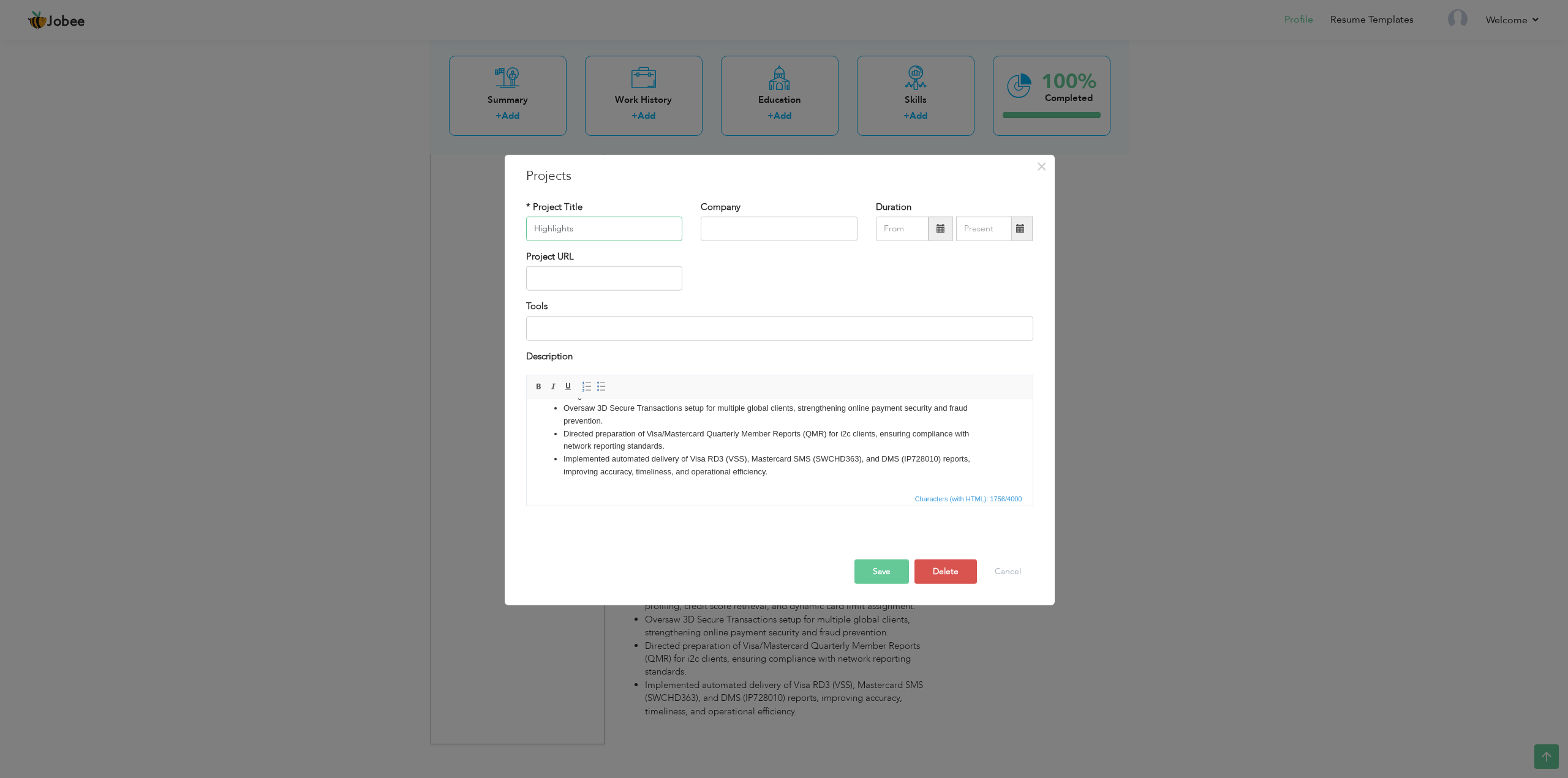
scroll to position [213, 0]
click at [682, 458] on li "Implemented automated delivery of Visa RD3 (VSS), Mastercard SMS (SWCHD363), an…" at bounding box center [778, 465] width 432 height 26
drag, startPoint x: 777, startPoint y: 471, endPoint x: 552, endPoint y: 462, distance: 225.2
click at [563, 462] on li "Implemented automated delivery of Visa RD3 (VSS), Mastercard SMS (SWCHD363), an…" at bounding box center [778, 465] width 432 height 26
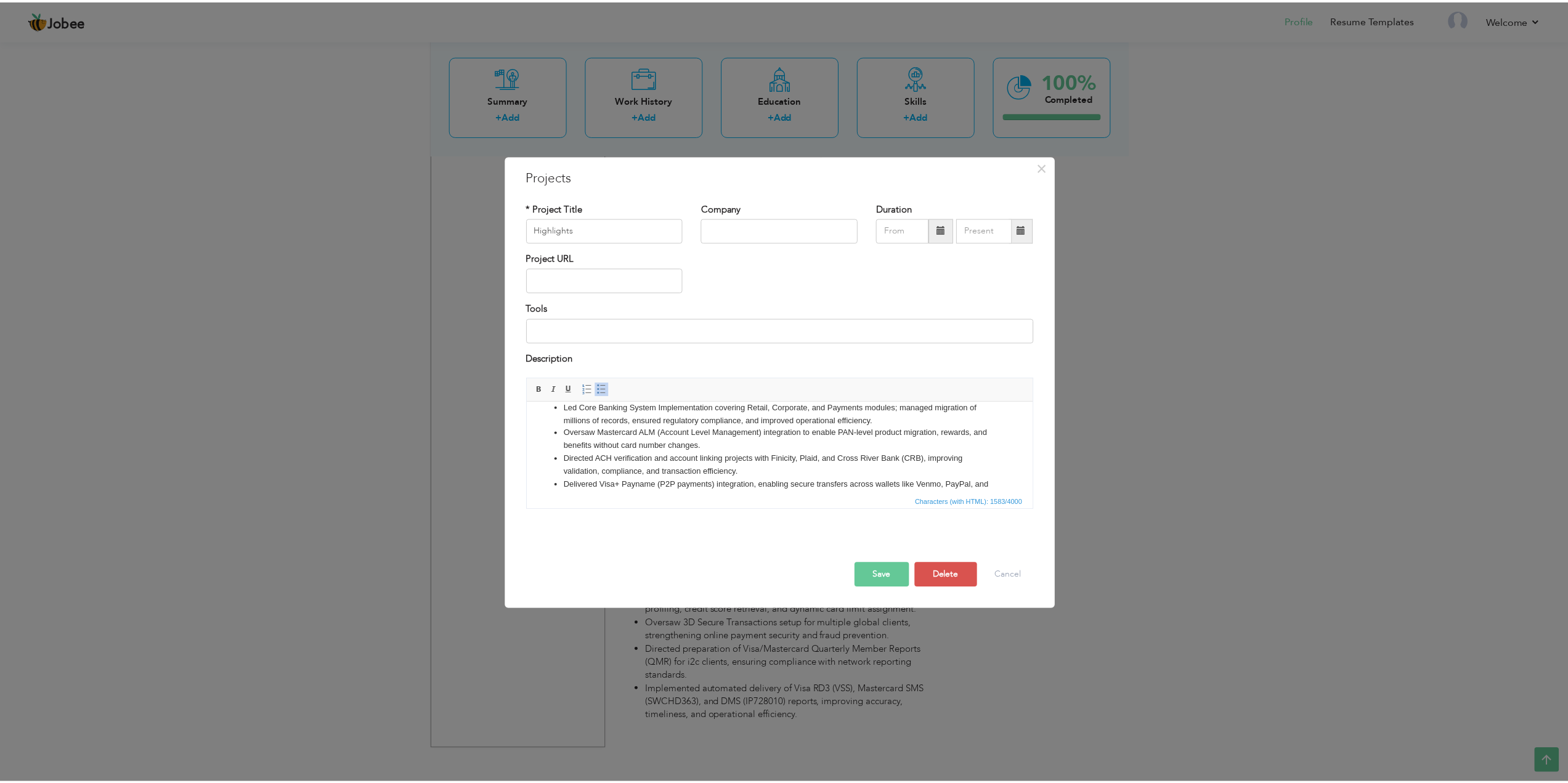
scroll to position [0, 0]
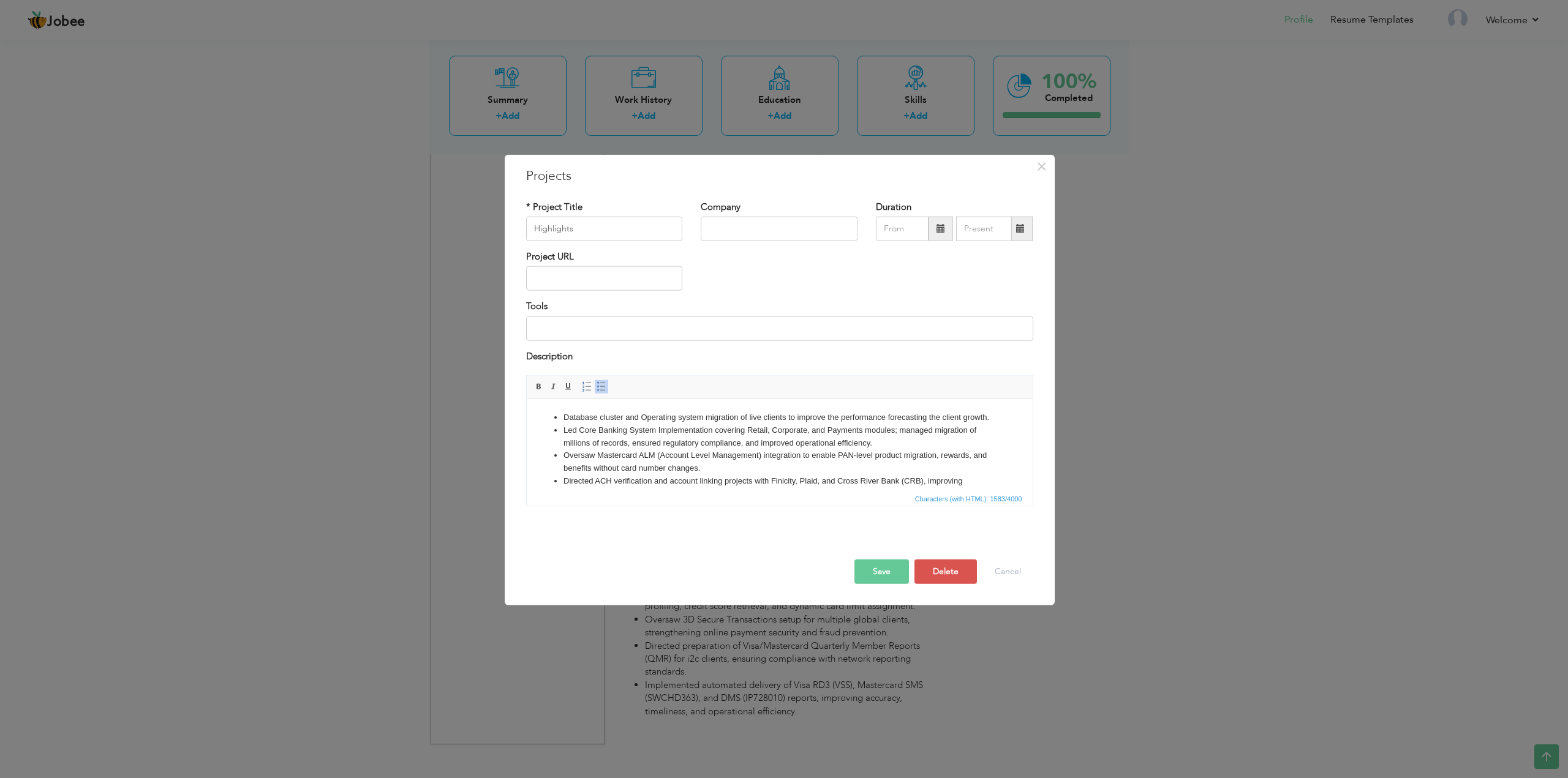
click at [888, 575] on button "Save" at bounding box center [882, 572] width 55 height 24
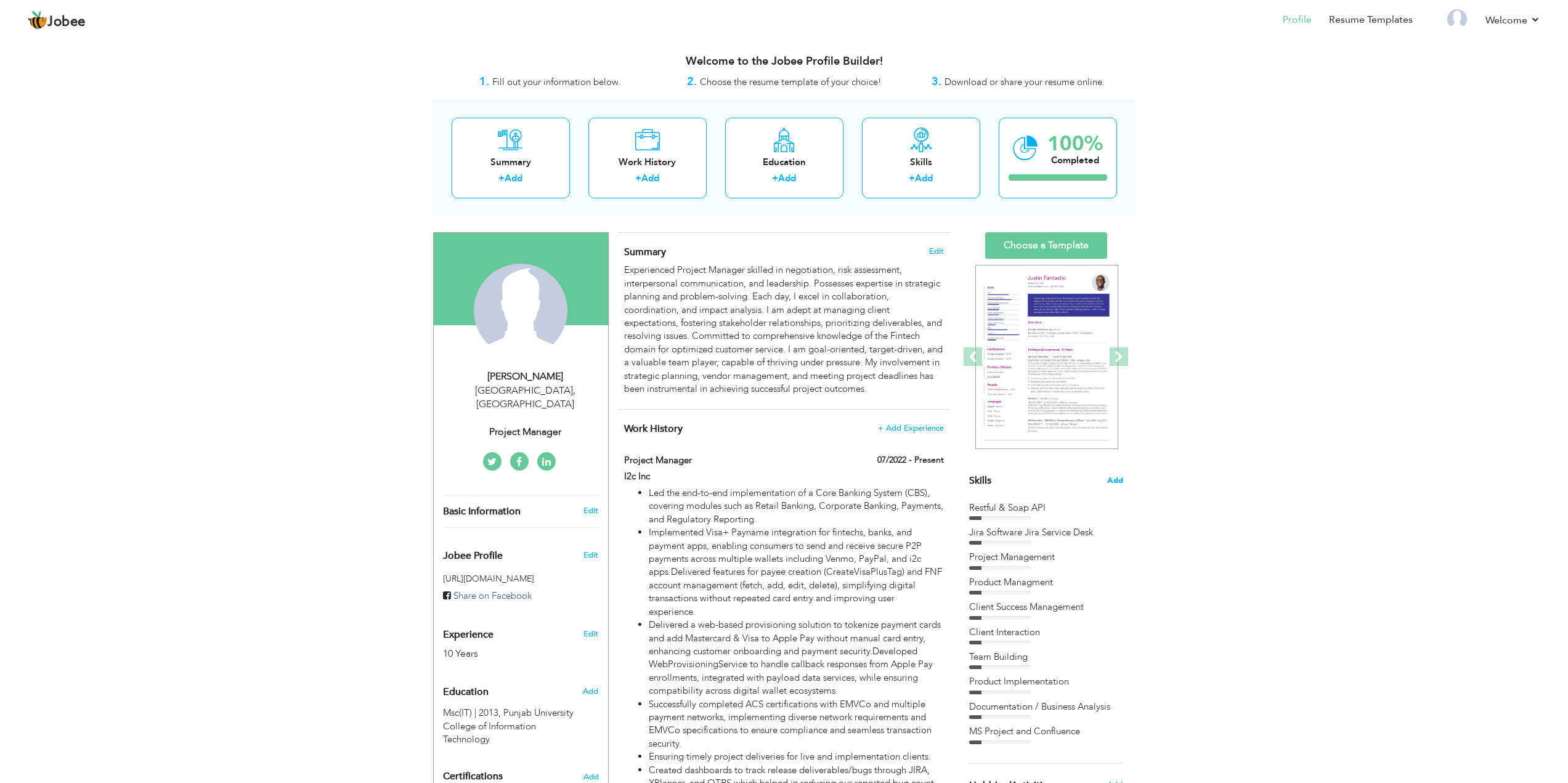
click at [1115, 479] on span "Add" at bounding box center [1116, 480] width 16 height 12
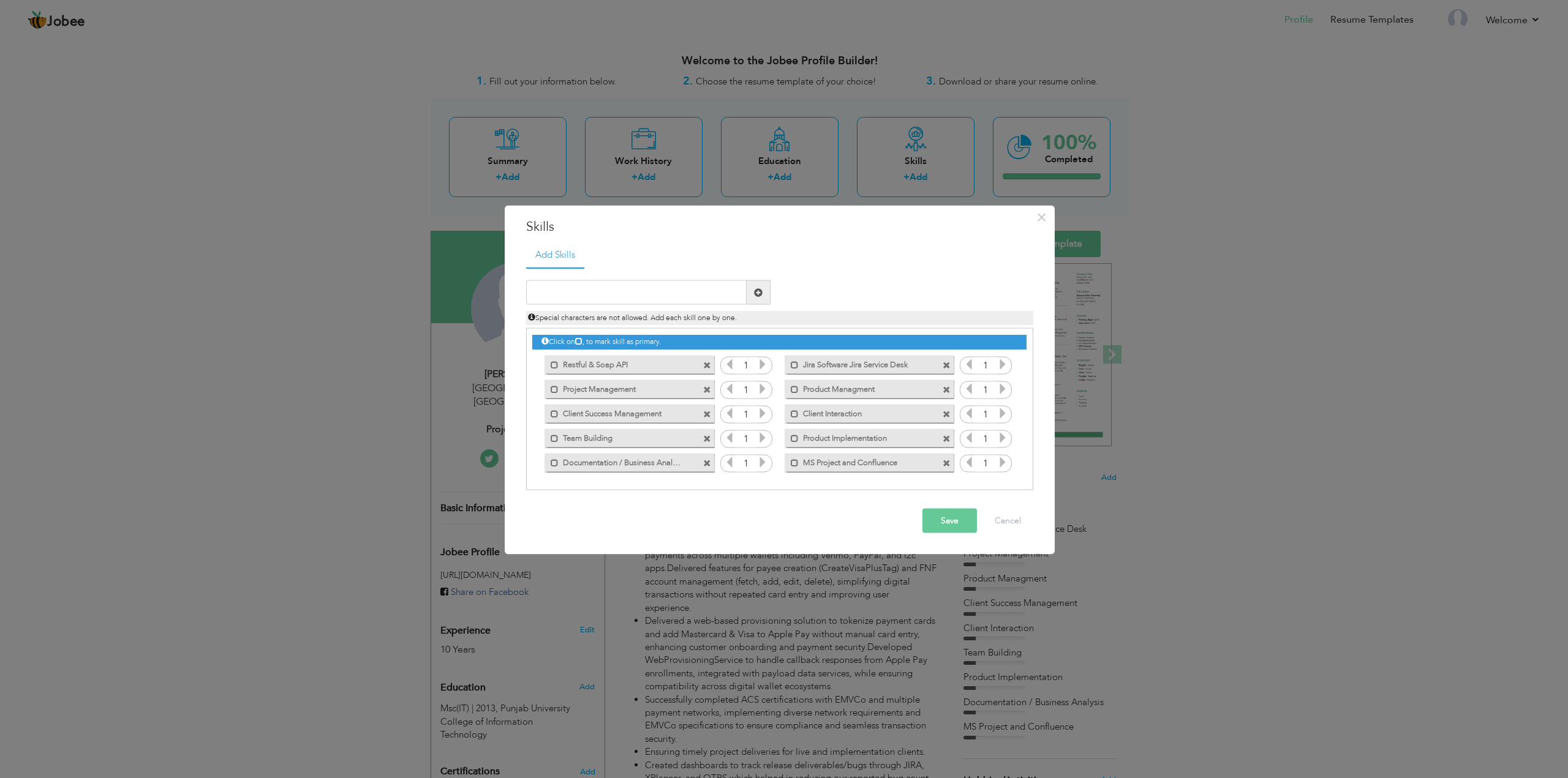
click at [709, 463] on span at bounding box center [707, 463] width 8 height 8
click at [953, 520] on button "Save" at bounding box center [949, 521] width 55 height 24
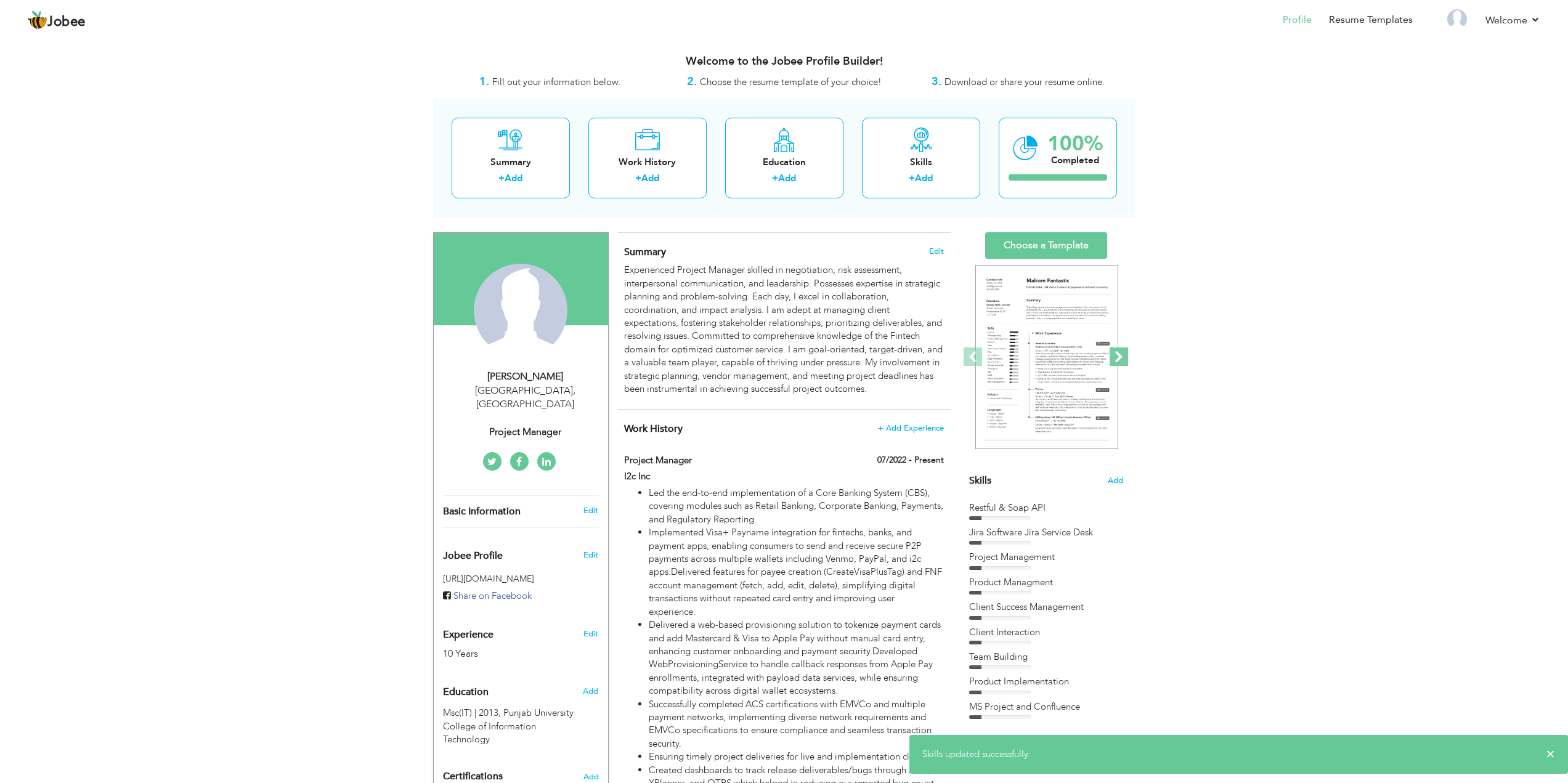
click at [1122, 356] on span at bounding box center [1118, 356] width 18 height 18
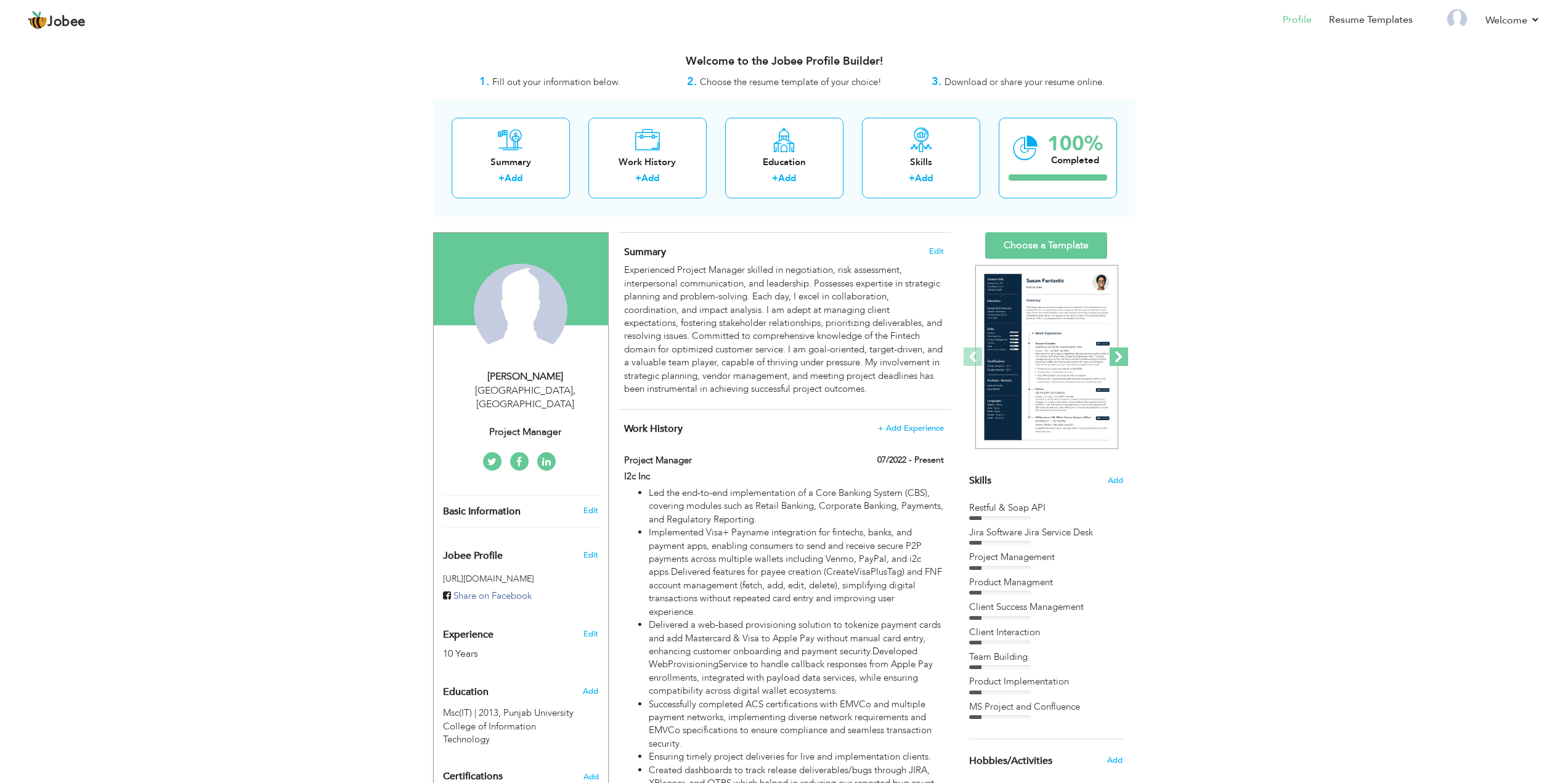
click at [1118, 356] on span at bounding box center [1118, 356] width 18 height 18
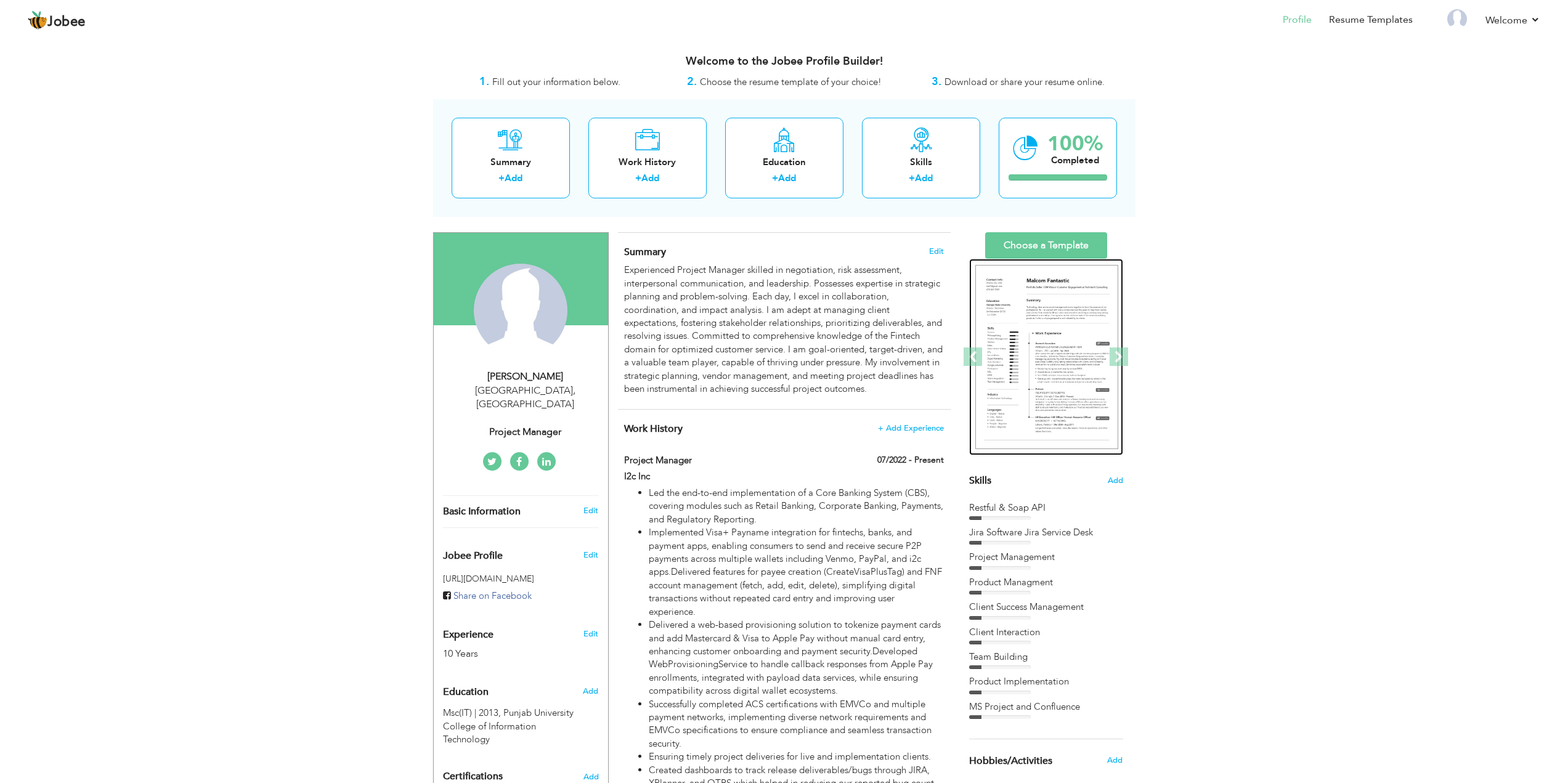
click at [1066, 359] on img at bounding box center [1047, 357] width 143 height 185
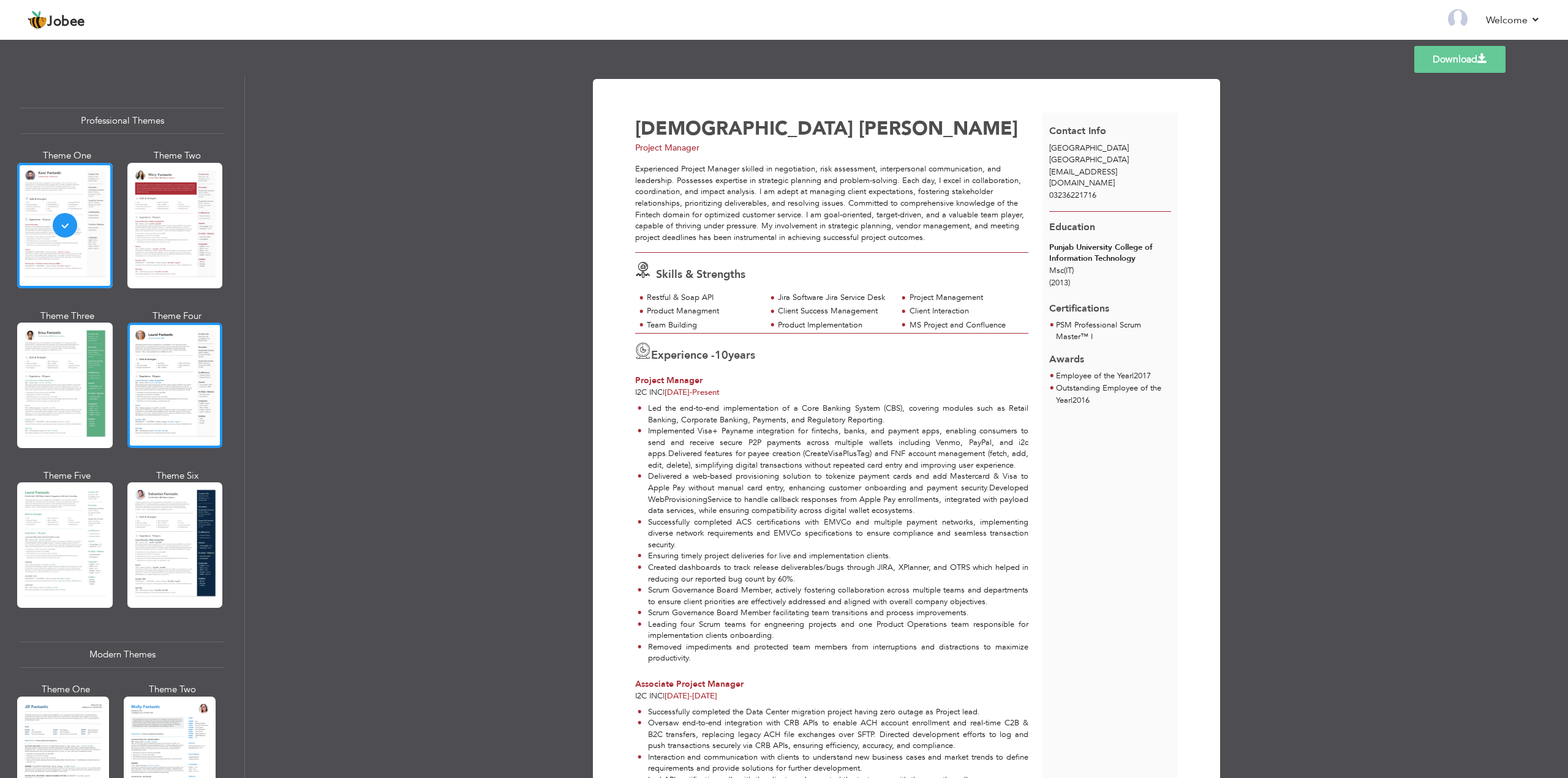
click at [163, 380] on div at bounding box center [174, 385] width 95 height 126
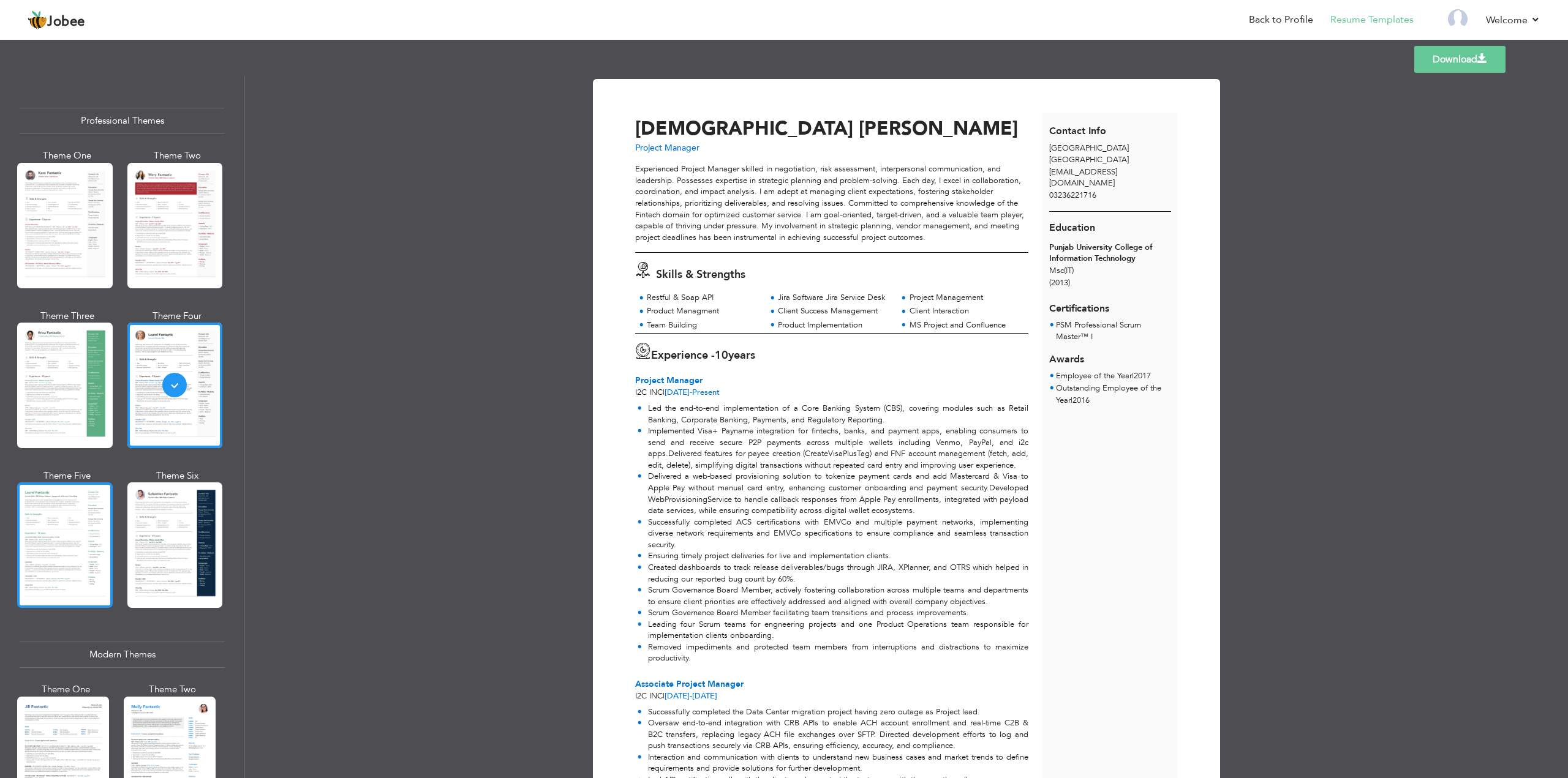
click at [57, 507] on div at bounding box center [64, 545] width 95 height 126
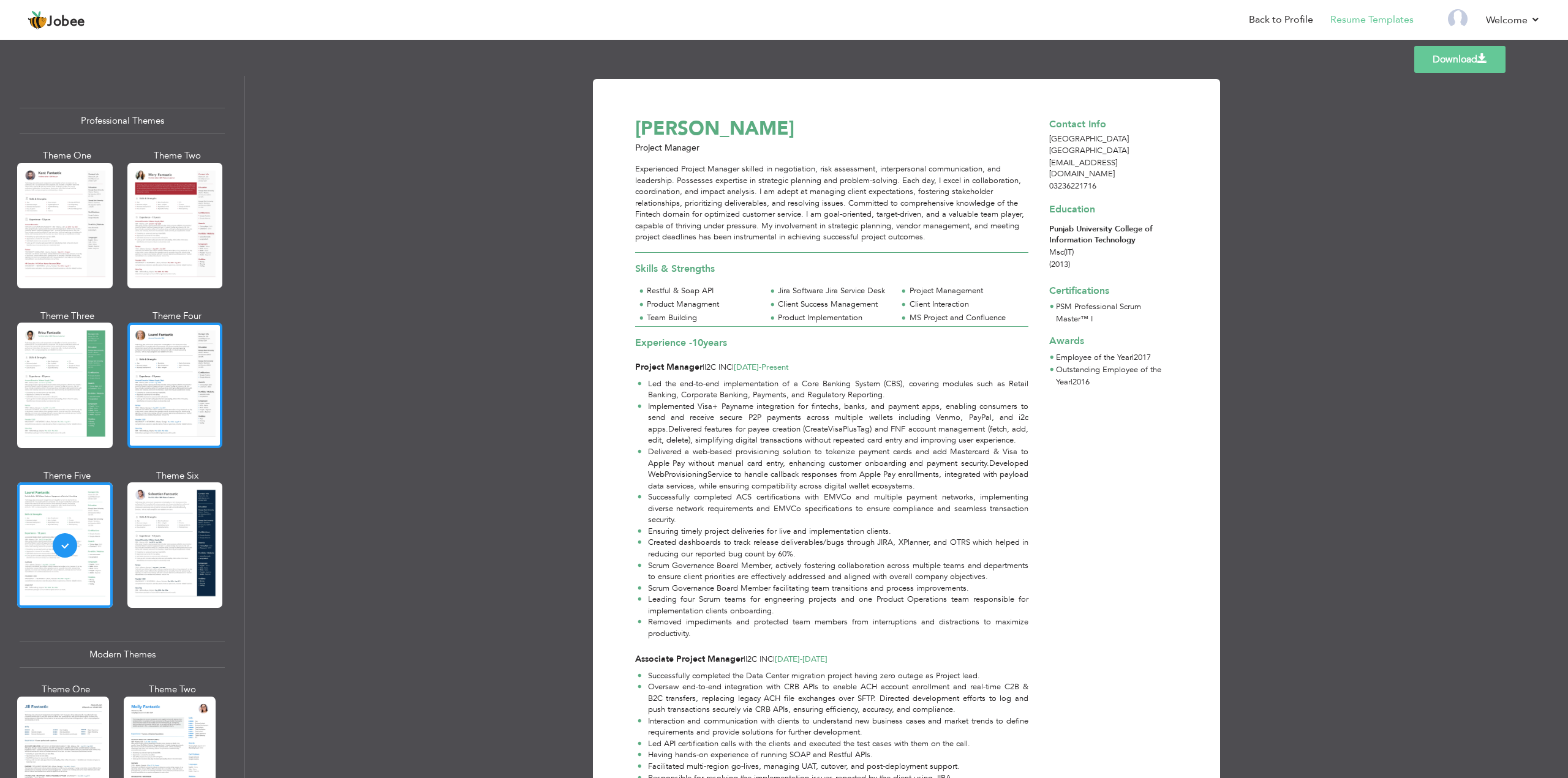
click at [186, 374] on div at bounding box center [174, 385] width 95 height 126
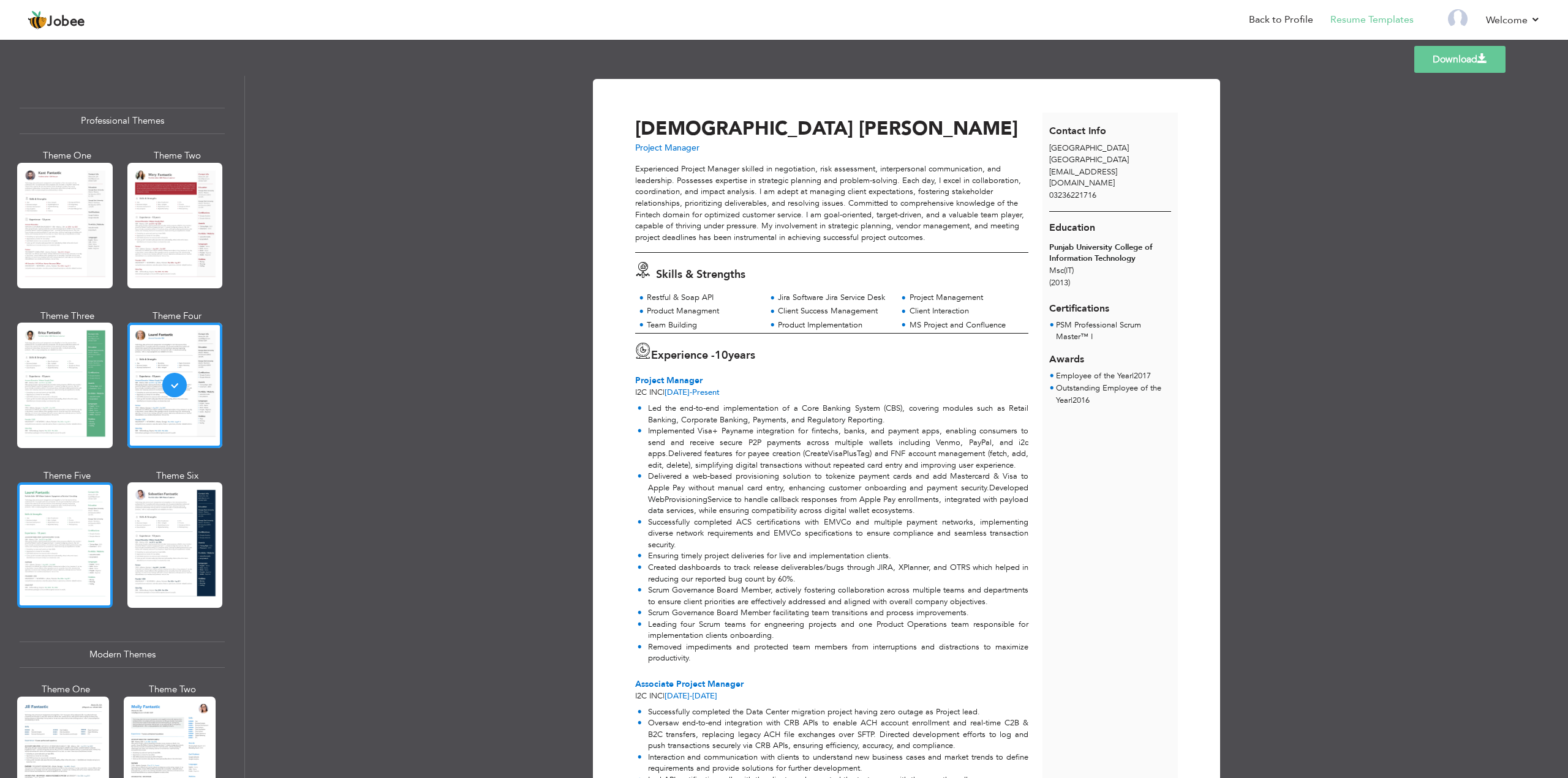
click at [82, 495] on div at bounding box center [64, 545] width 95 height 126
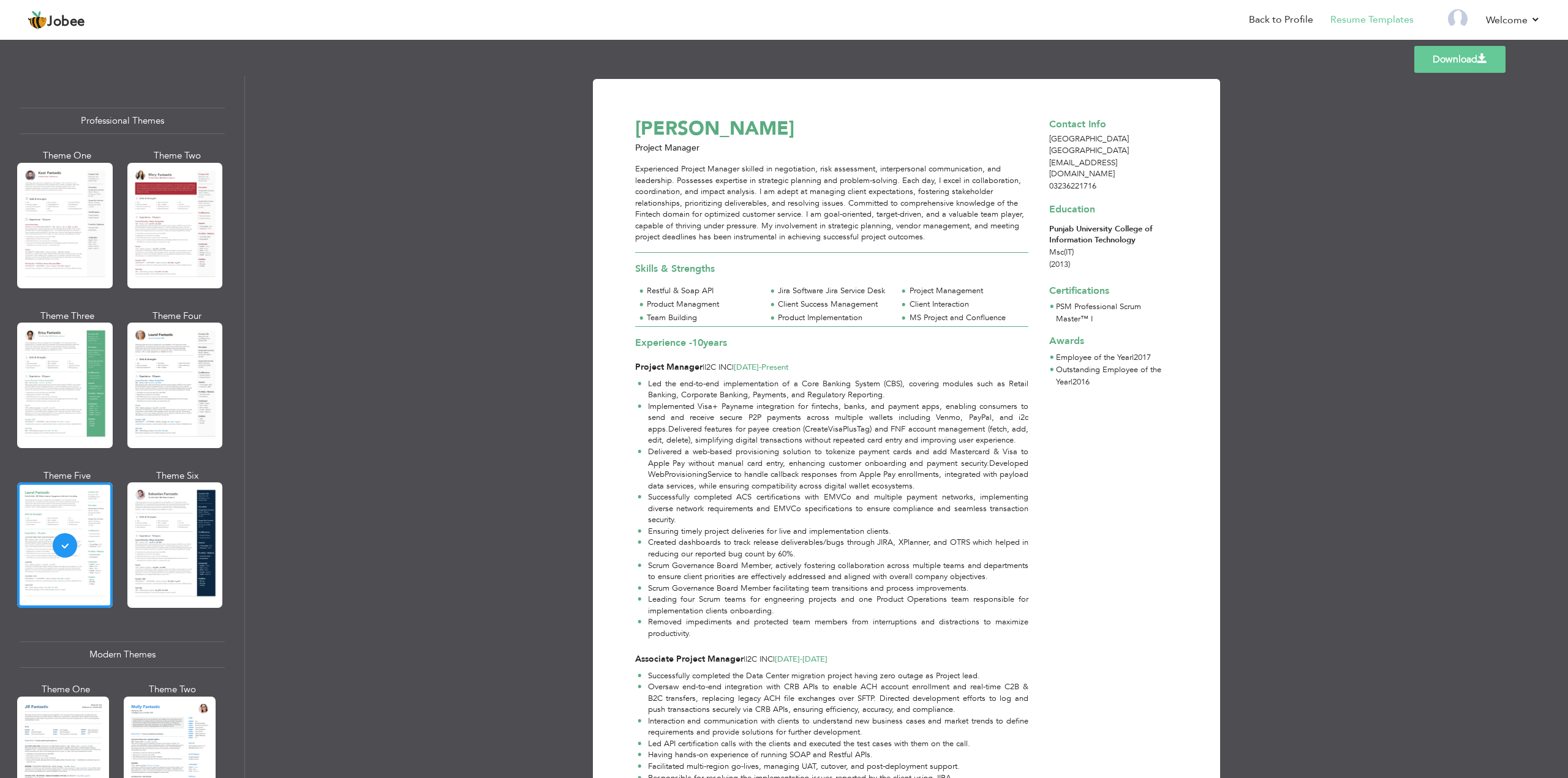
click at [1459, 57] on link "Download" at bounding box center [1459, 59] width 91 height 27
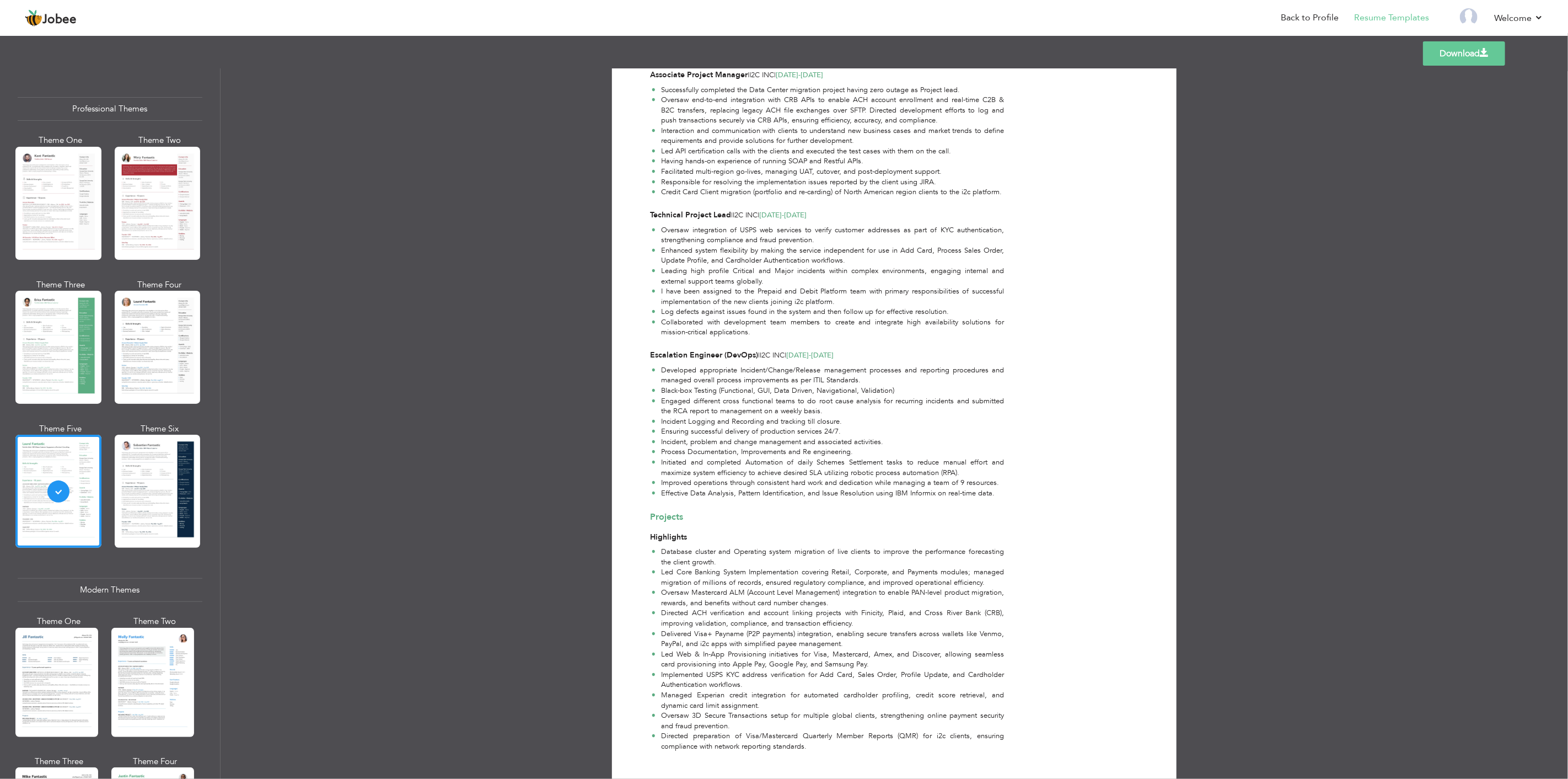
scroll to position [549, 0]
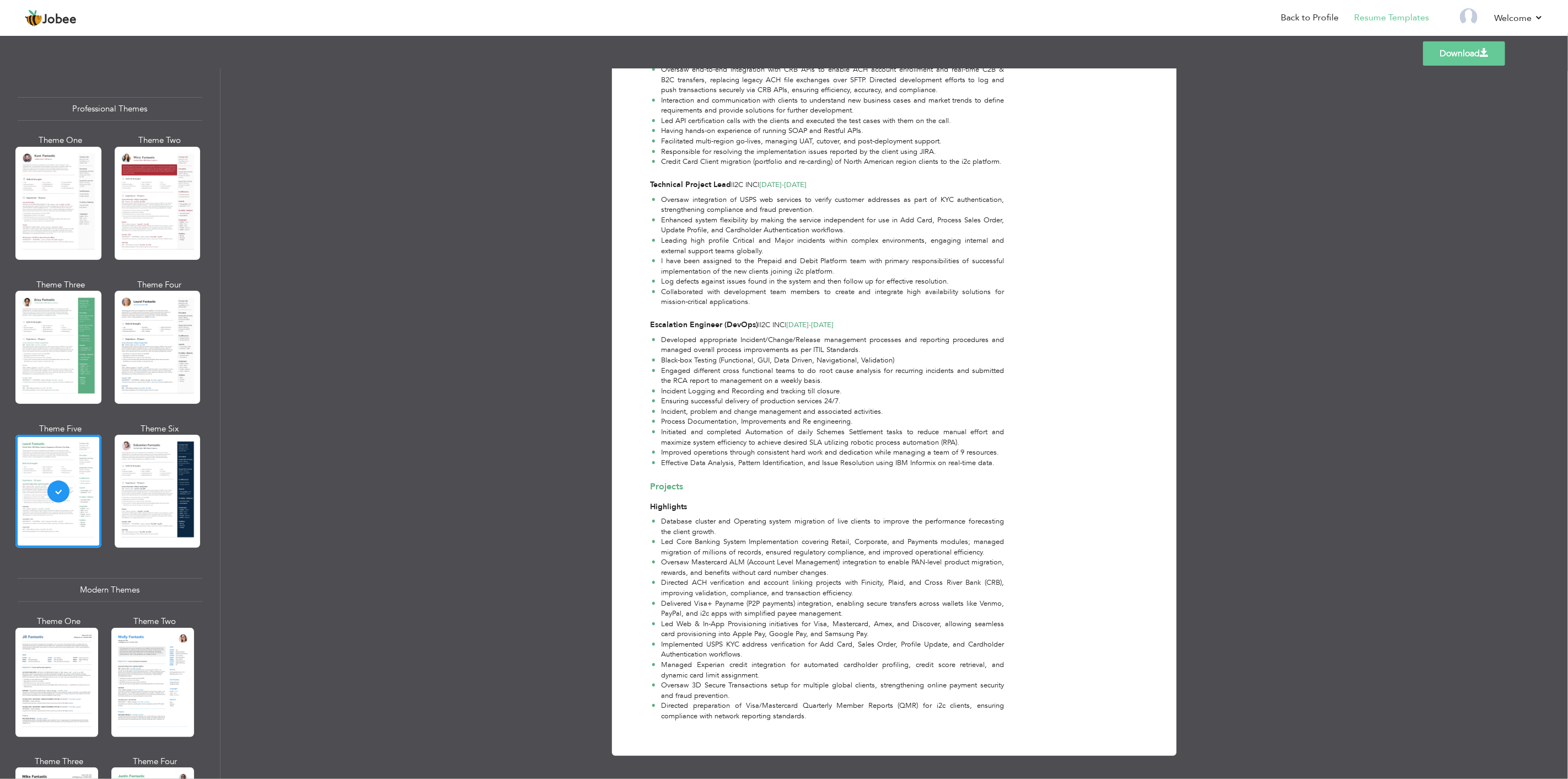
click at [1411, 47] on link "Download" at bounding box center [1464, 54] width 82 height 24
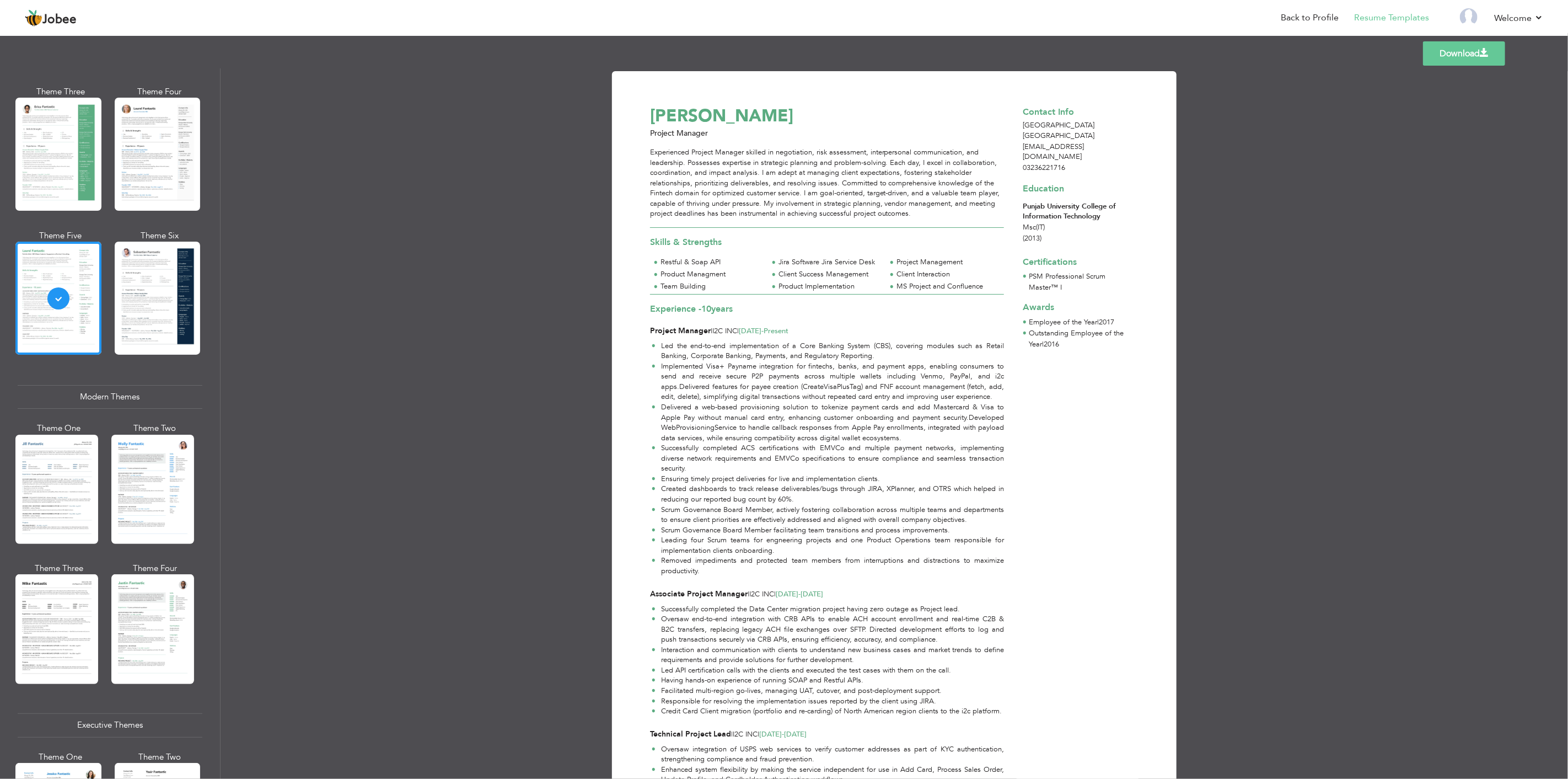
scroll to position [0, 0]
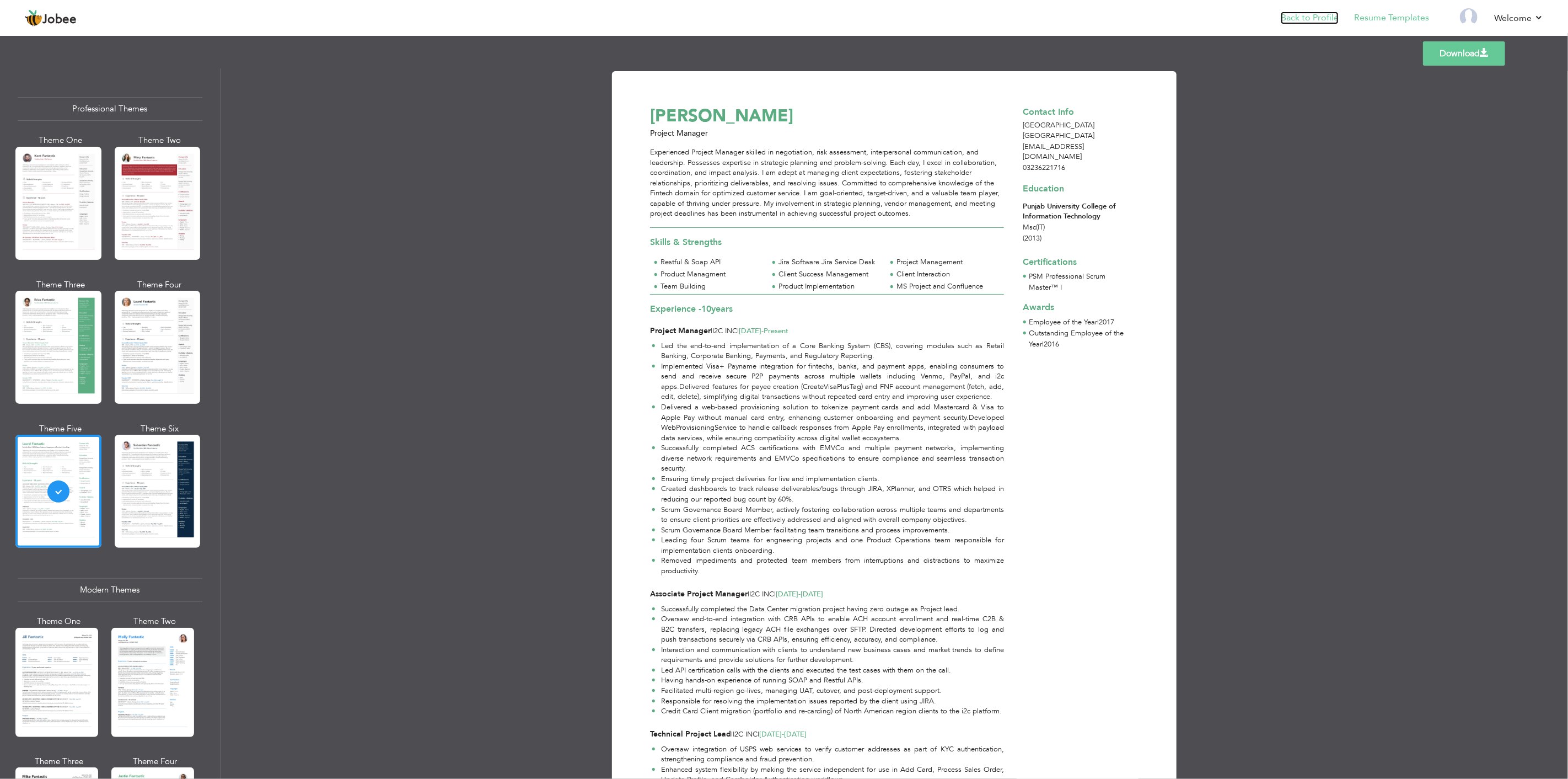
click at [1327, 18] on link "Back to Profile" at bounding box center [1309, 18] width 58 height 13
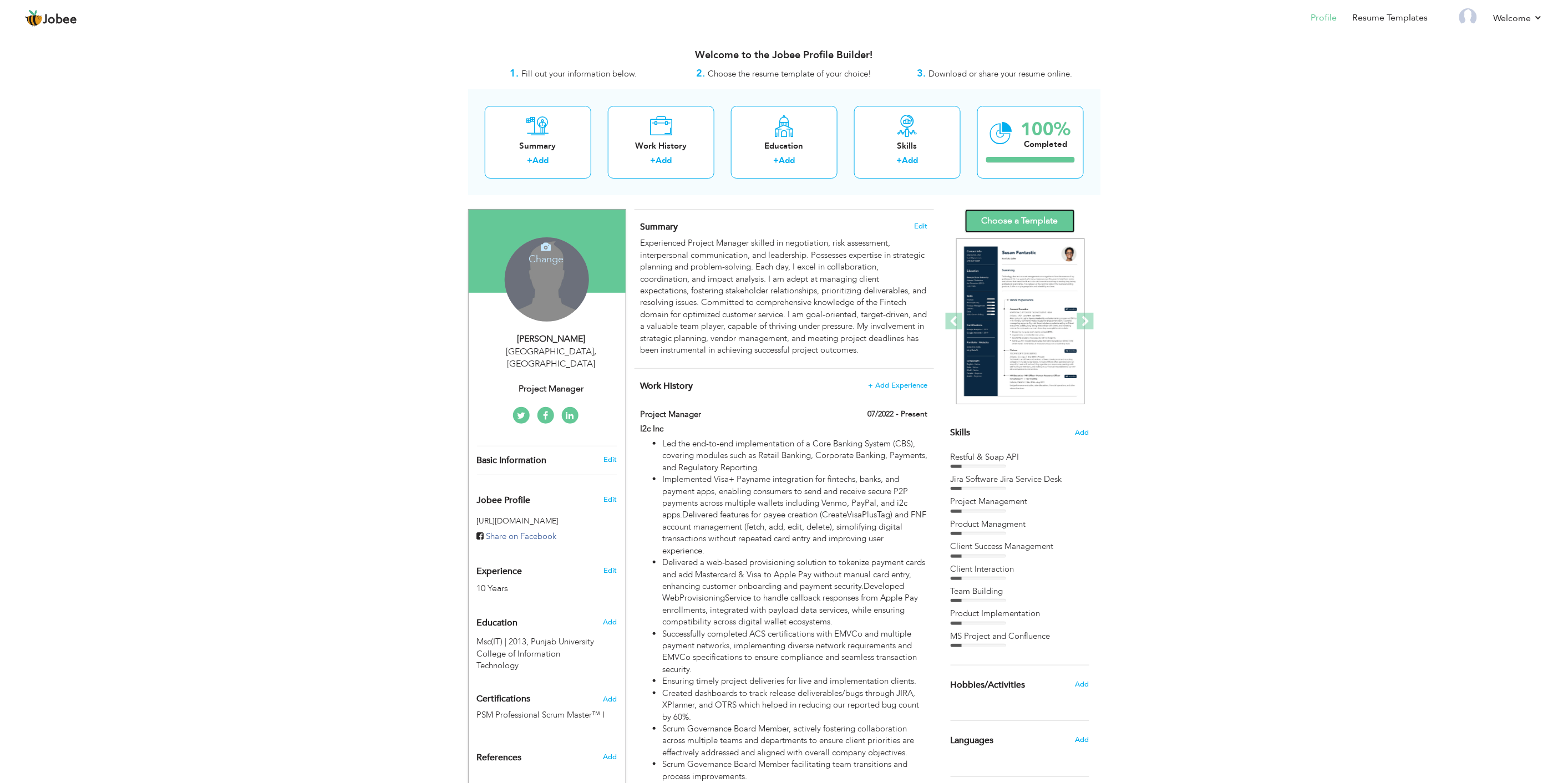
click at [1039, 219] on link "Choose a Template" at bounding box center [1019, 220] width 110 height 24
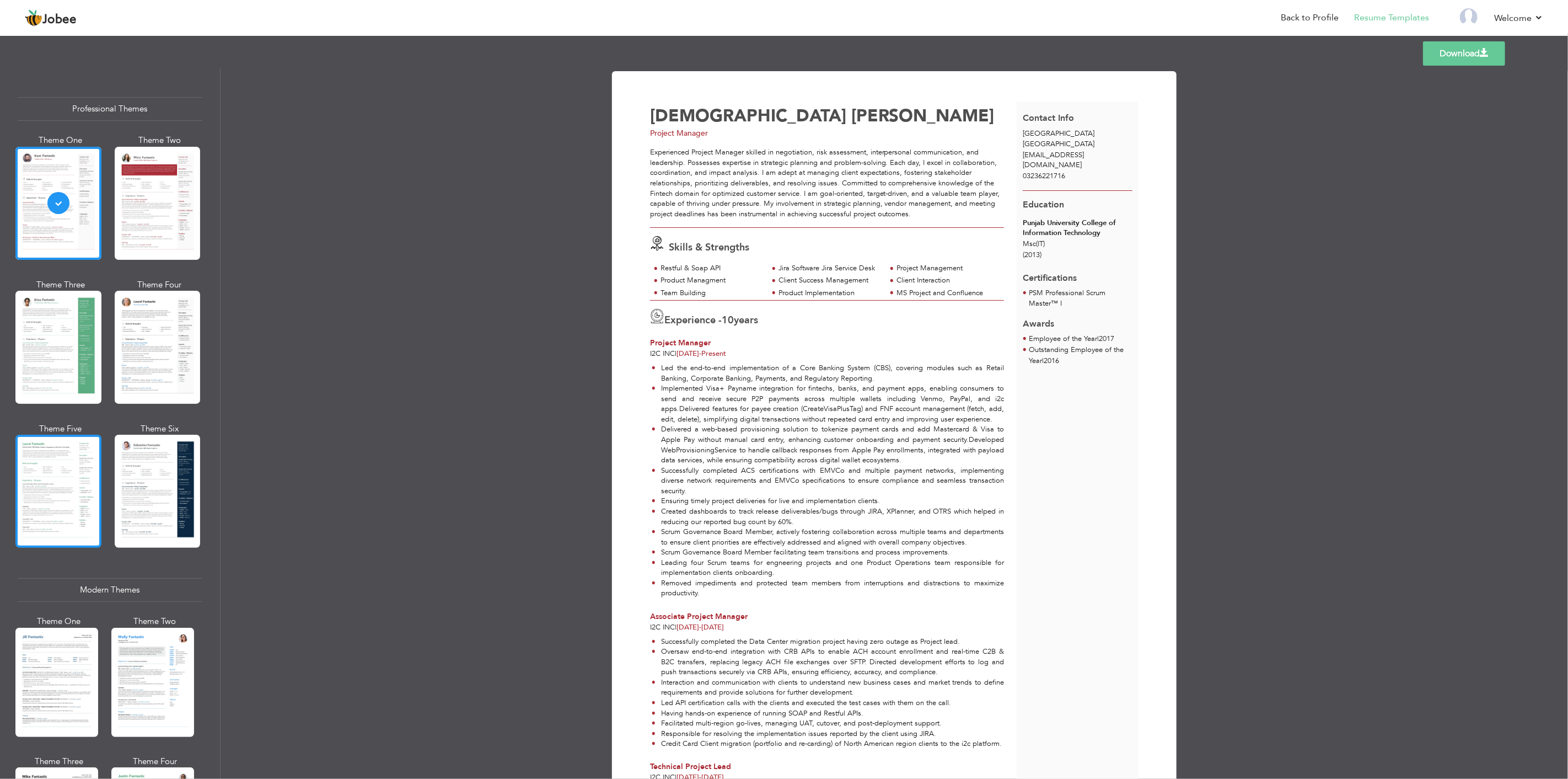
click at [68, 459] on div at bounding box center [58, 492] width 86 height 113
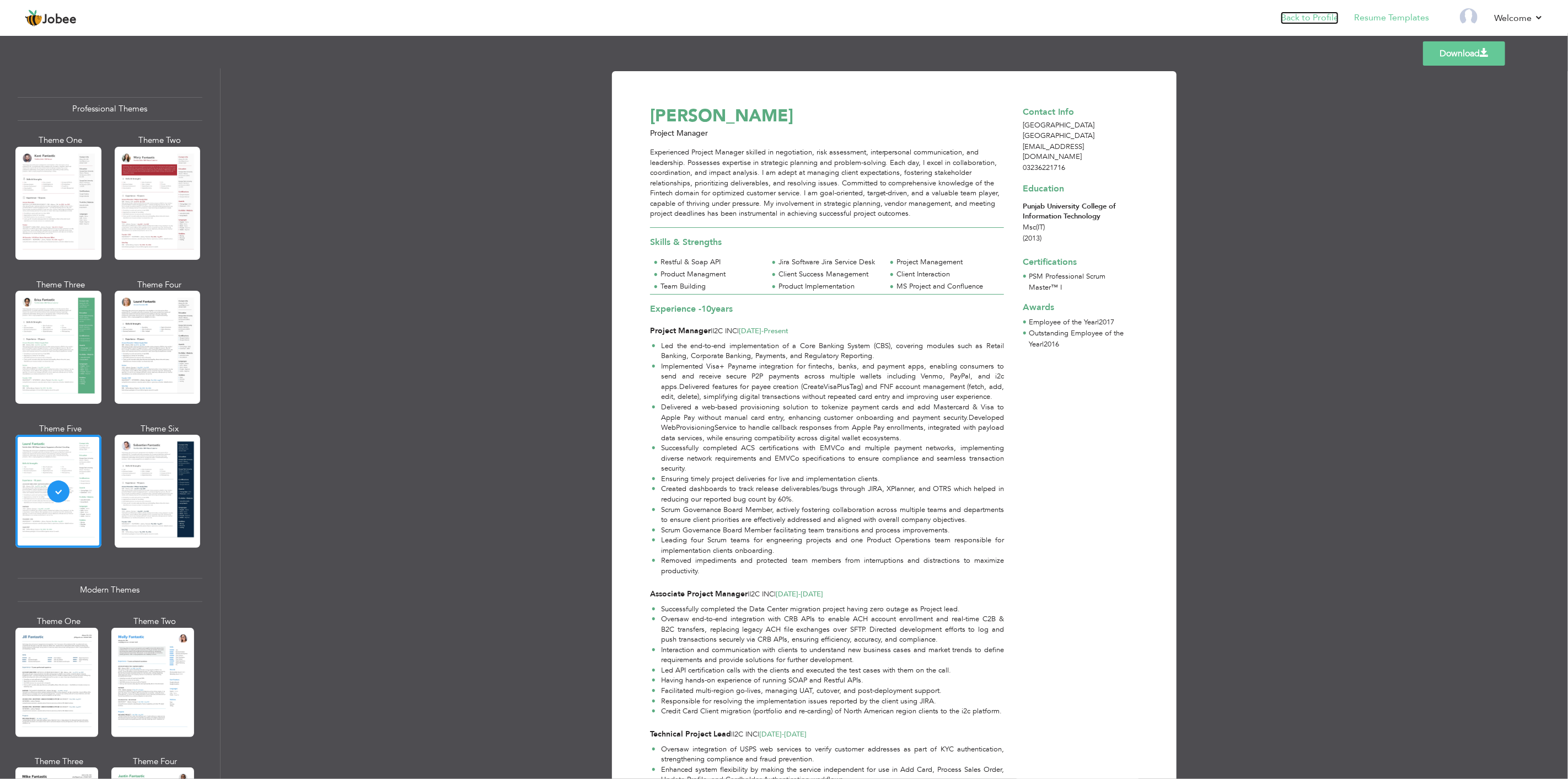
click at [1315, 16] on link "Back to Profile" at bounding box center [1309, 18] width 58 height 13
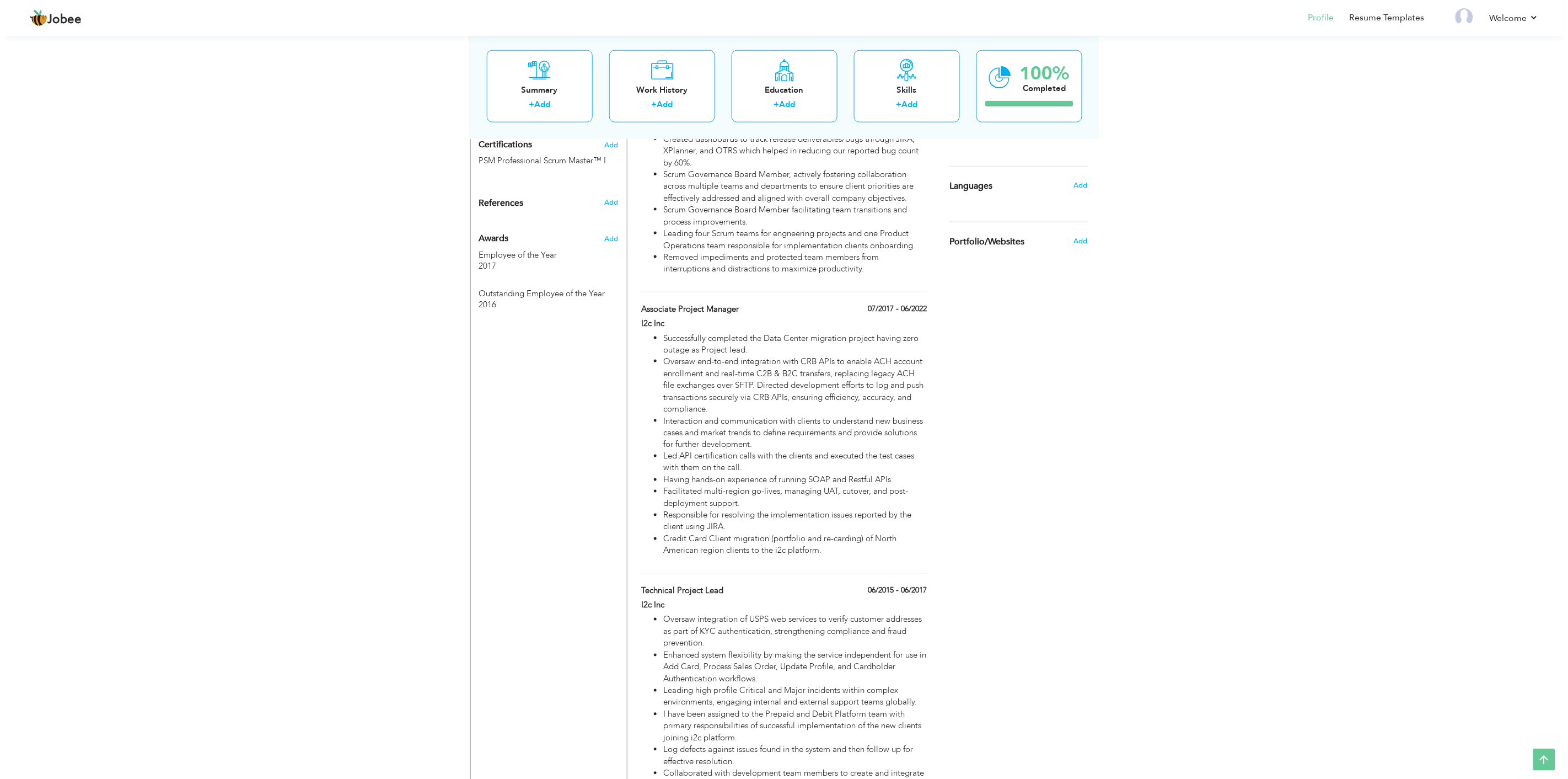
scroll to position [552, 0]
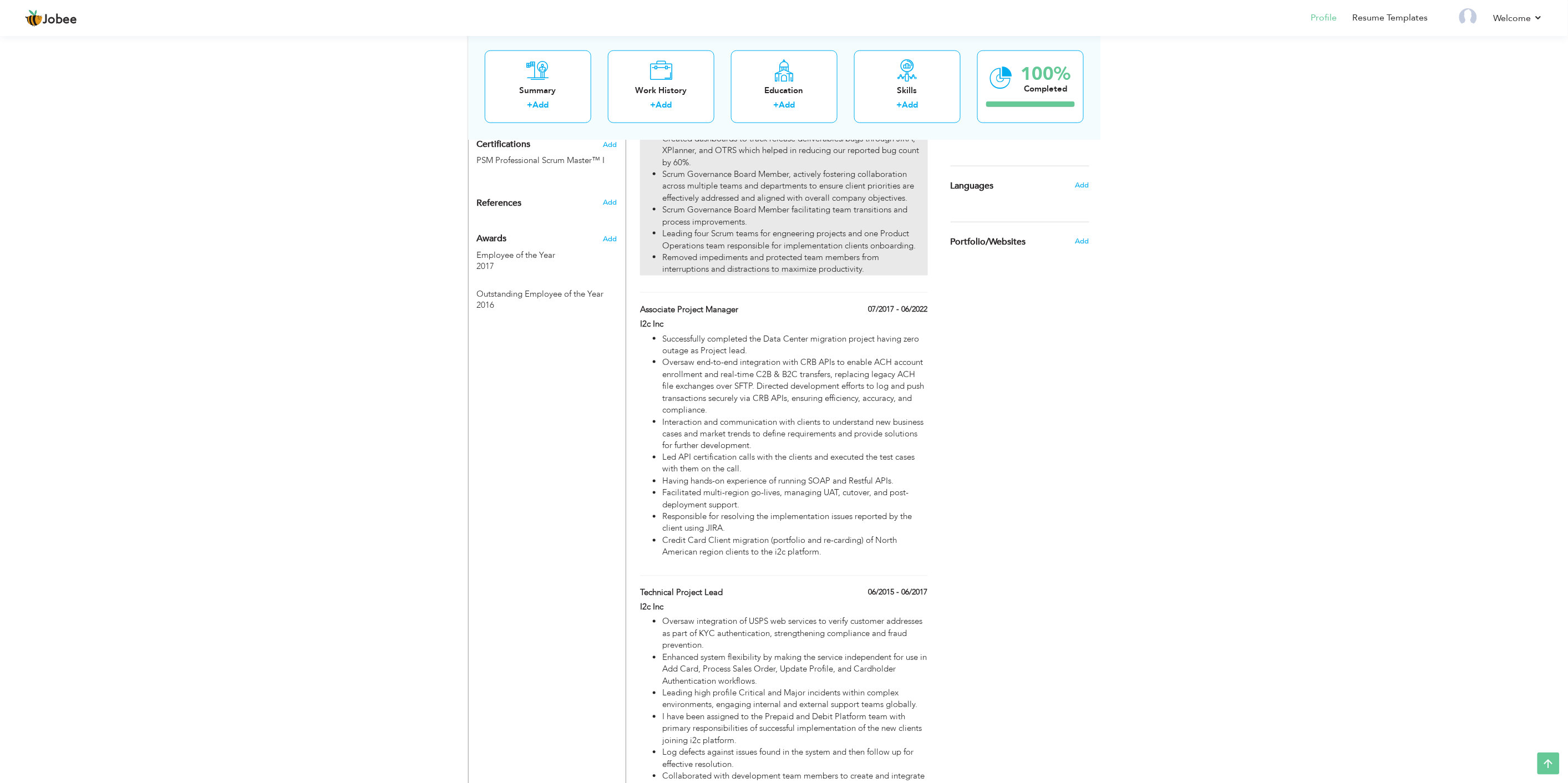
click at [874, 268] on li "Removed impediments and protected team members from interruptions and distracti…" at bounding box center [794, 263] width 265 height 24
type input "Project Manager"
type input "I2c Inc"
type input "07/2022"
checkbox input "true"
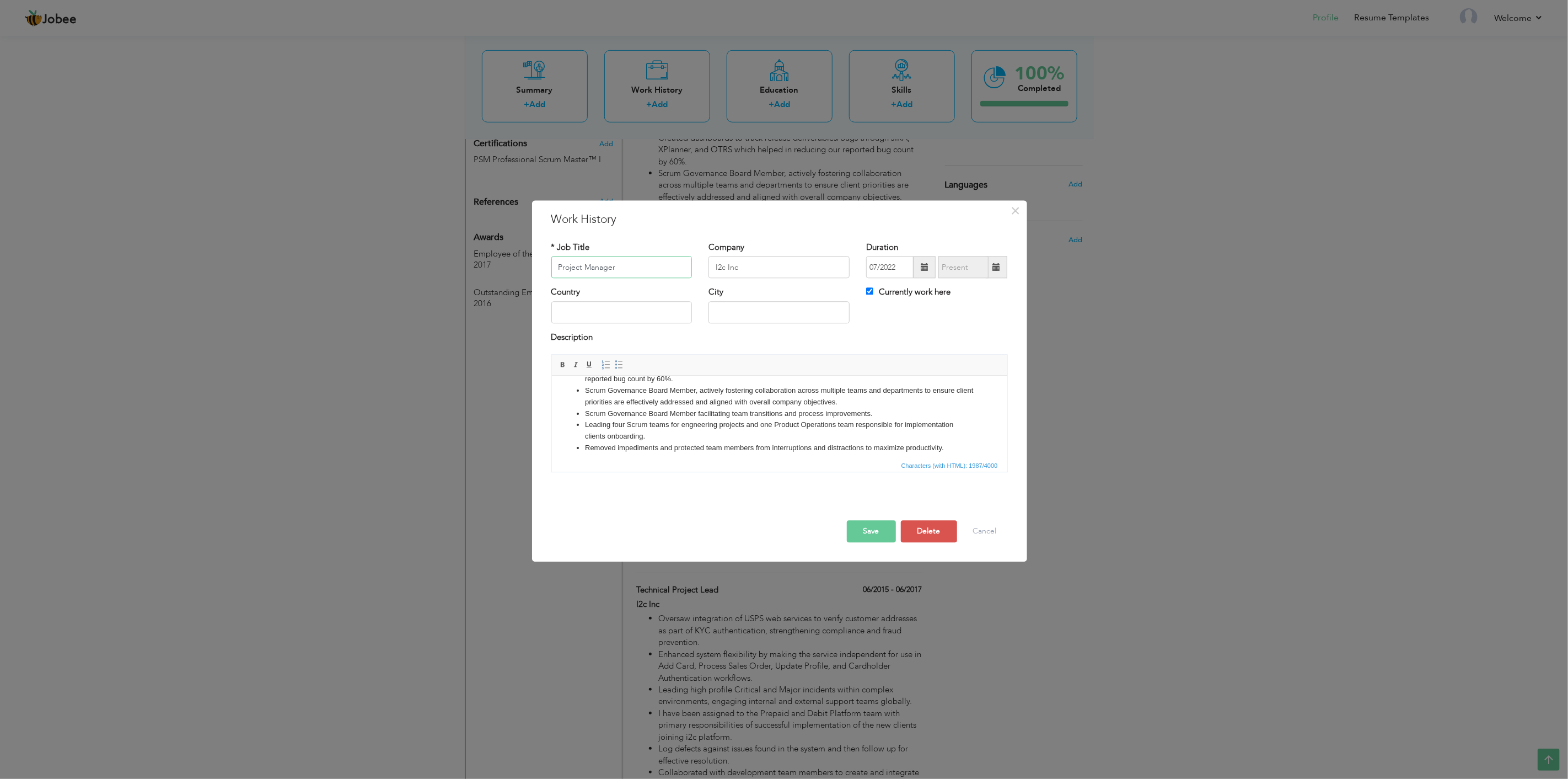
scroll to position [180, 0]
click at [957, 443] on li "Removed impediments and protected team members from interruptions and distracti…" at bounding box center [779, 442] width 389 height 12
click at [875, 530] on button "Save" at bounding box center [871, 532] width 49 height 22
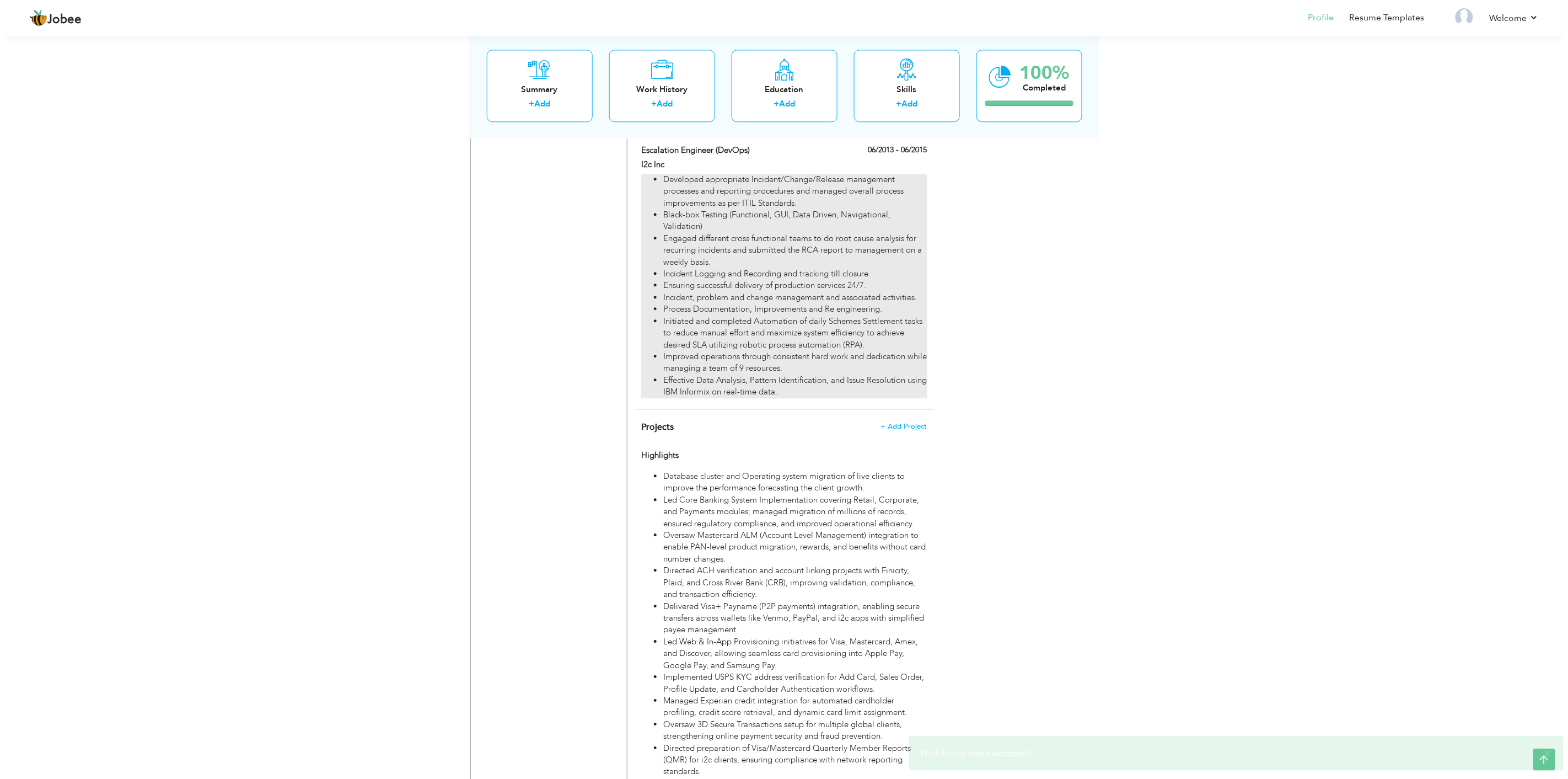
scroll to position [1155, 0]
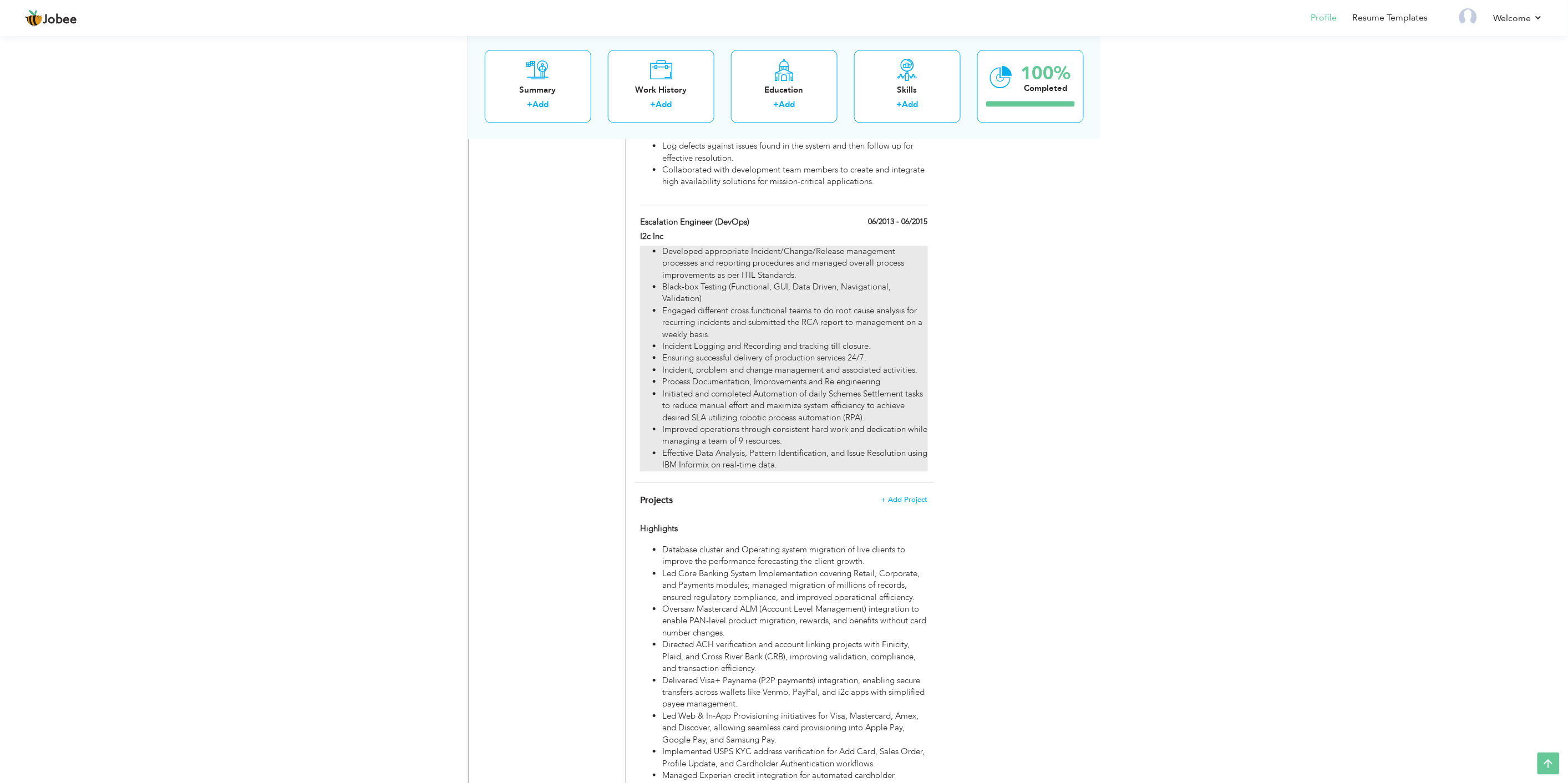
click at [888, 282] on li "Black-box Testing (Functional, GUI, Data Driven, Navigational, Validation)" at bounding box center [794, 293] width 265 height 24
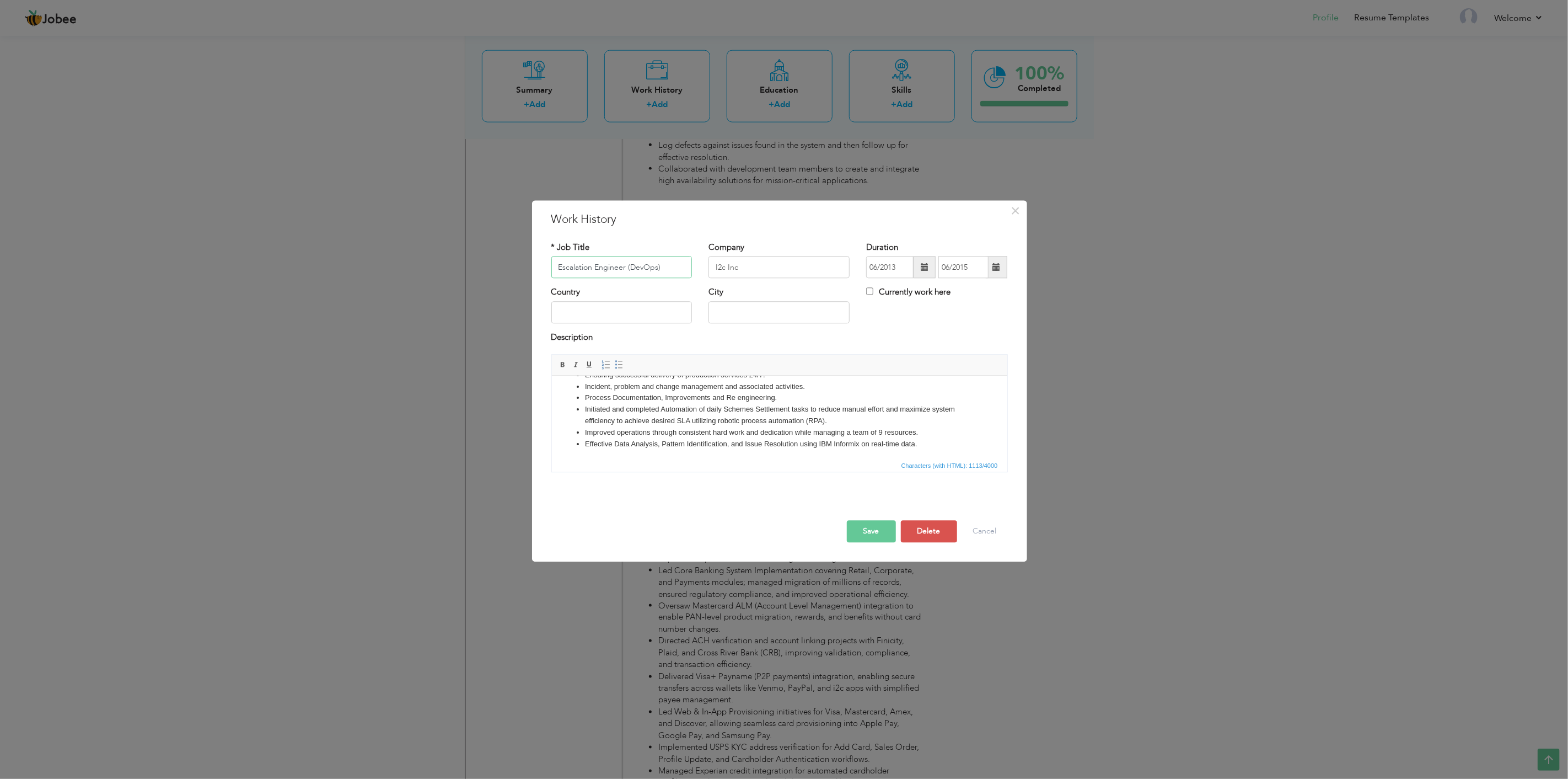
scroll to position [88, 0]
click at [928, 442] on li "Effective Data Analysis, Pattern Identification, and Issue Resolution using IBM…" at bounding box center [779, 442] width 389 height 12
click at [864, 531] on button "Save" at bounding box center [871, 532] width 49 height 22
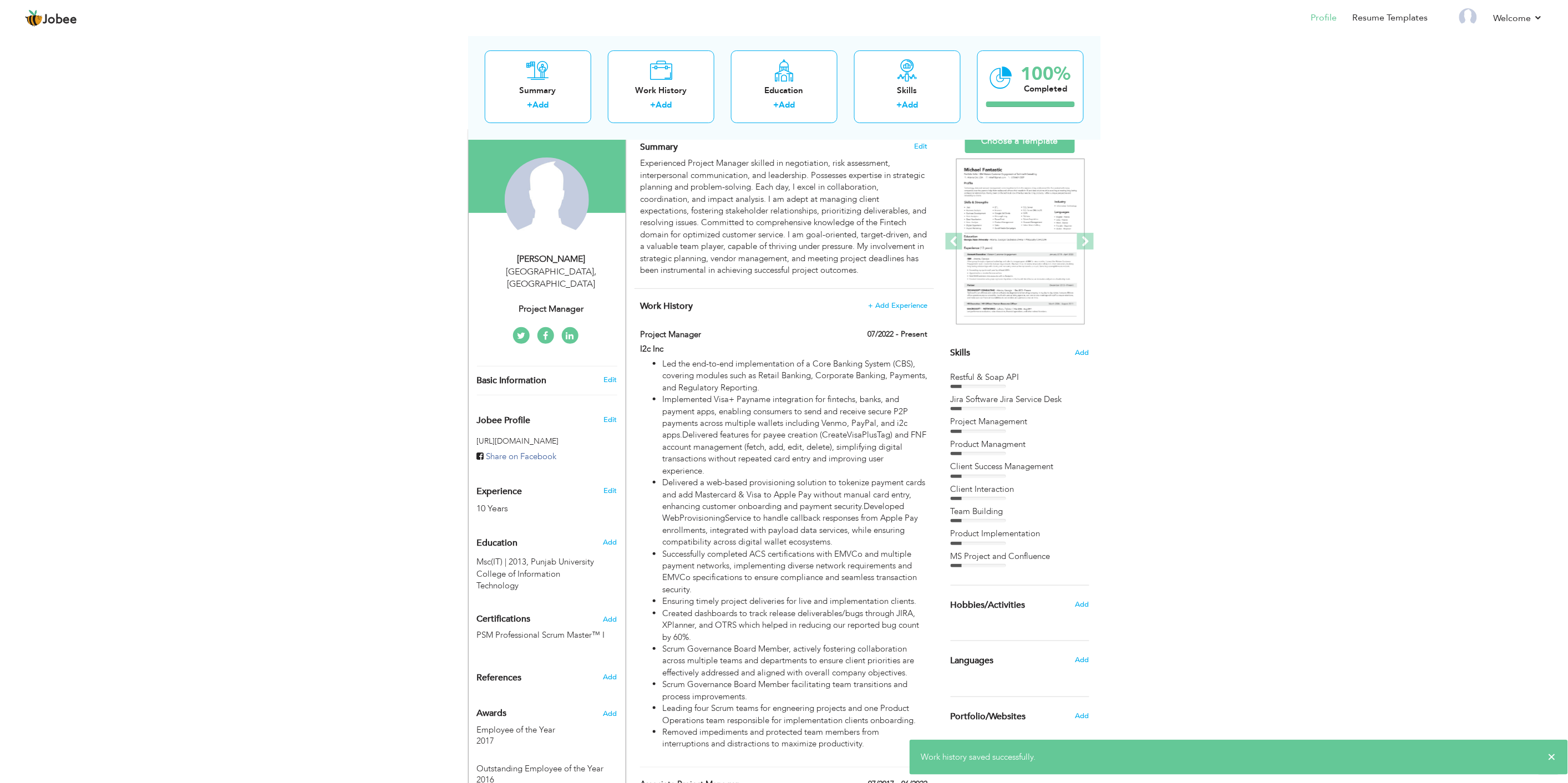
scroll to position [0, 0]
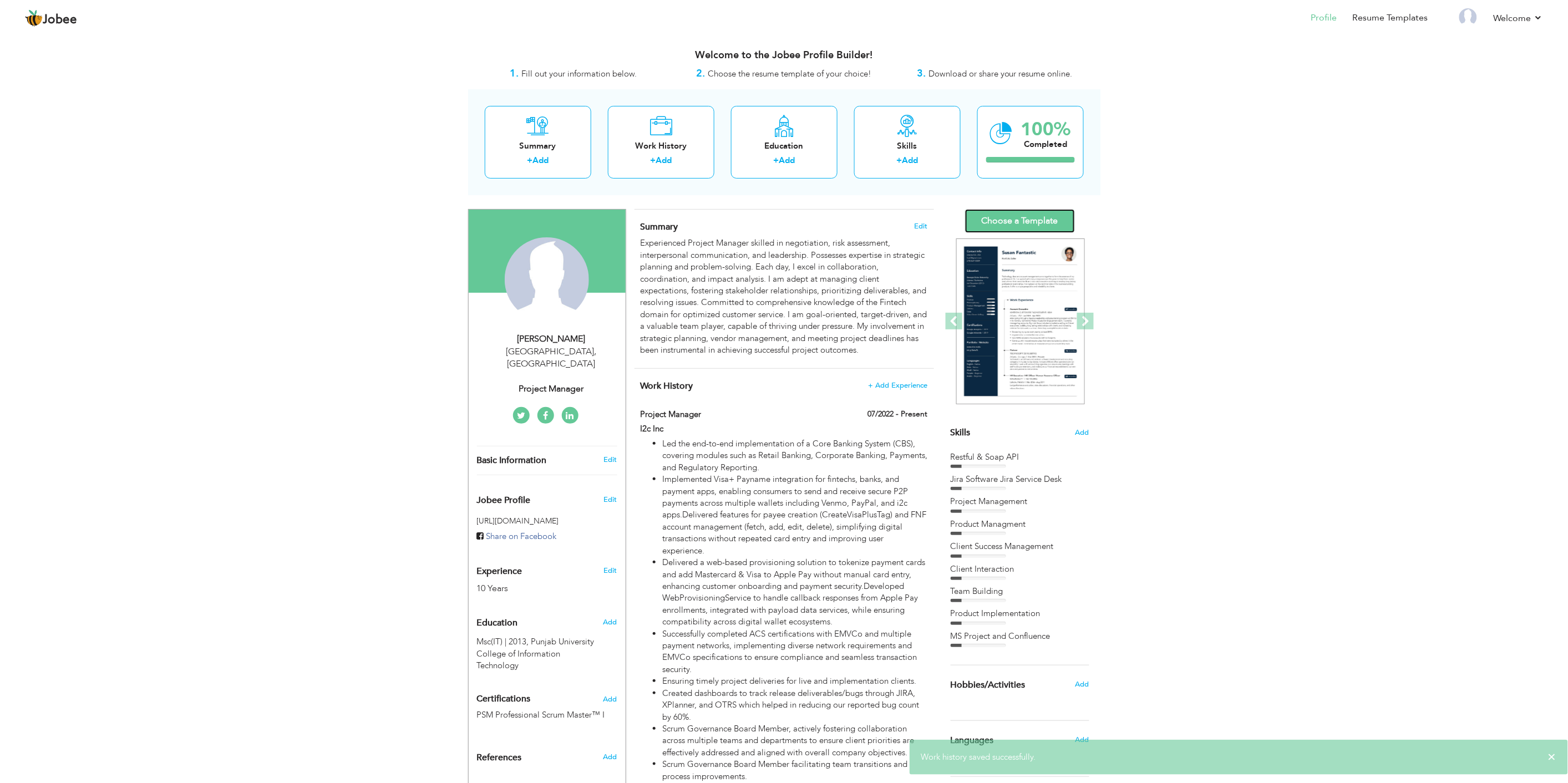
click at [1021, 220] on link "Choose a Template" at bounding box center [1019, 220] width 110 height 24
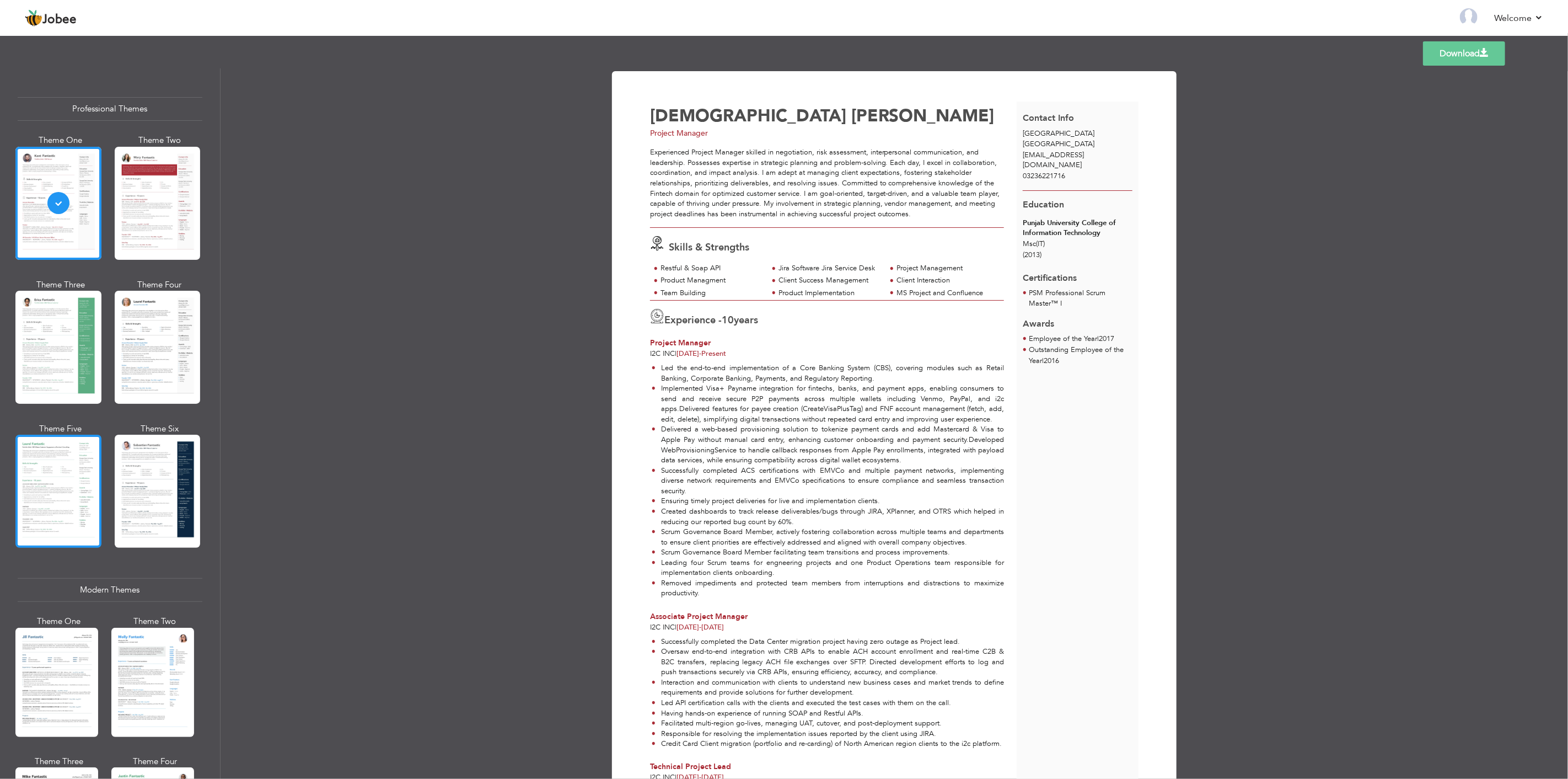
click at [44, 460] on div at bounding box center [58, 492] width 86 height 113
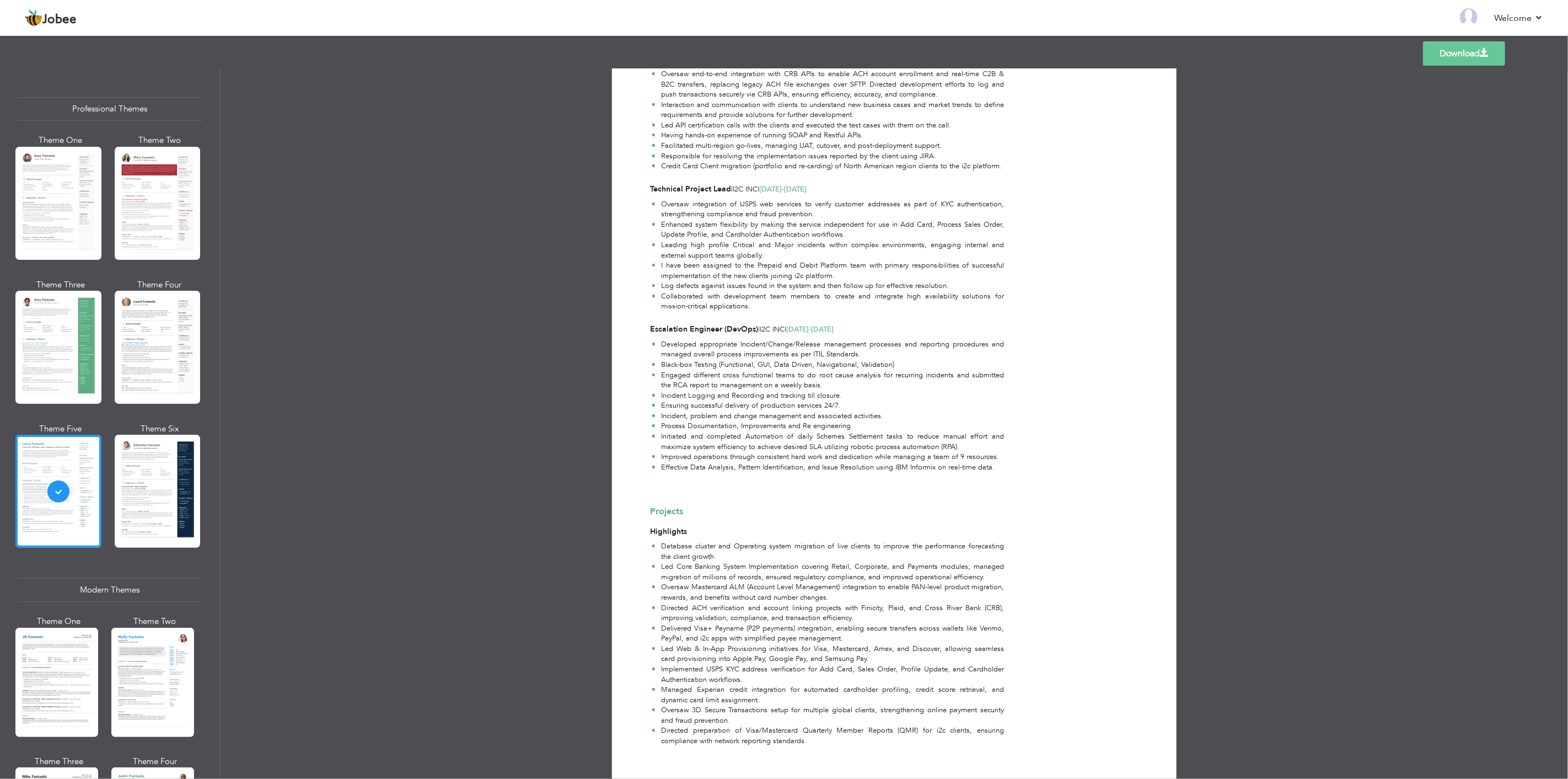
scroll to position [552, 0]
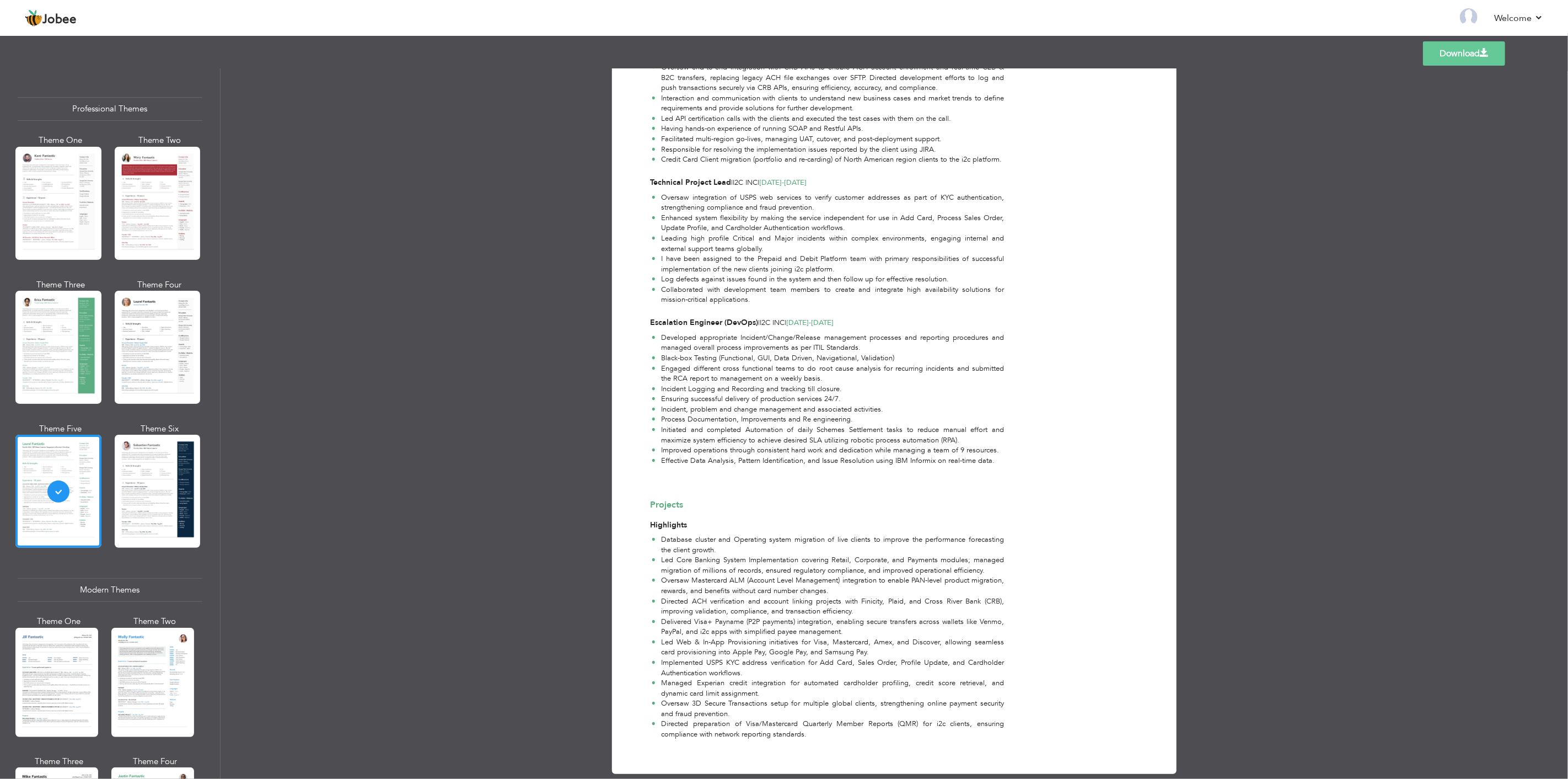
click at [1445, 52] on link "Download" at bounding box center [1464, 54] width 82 height 24
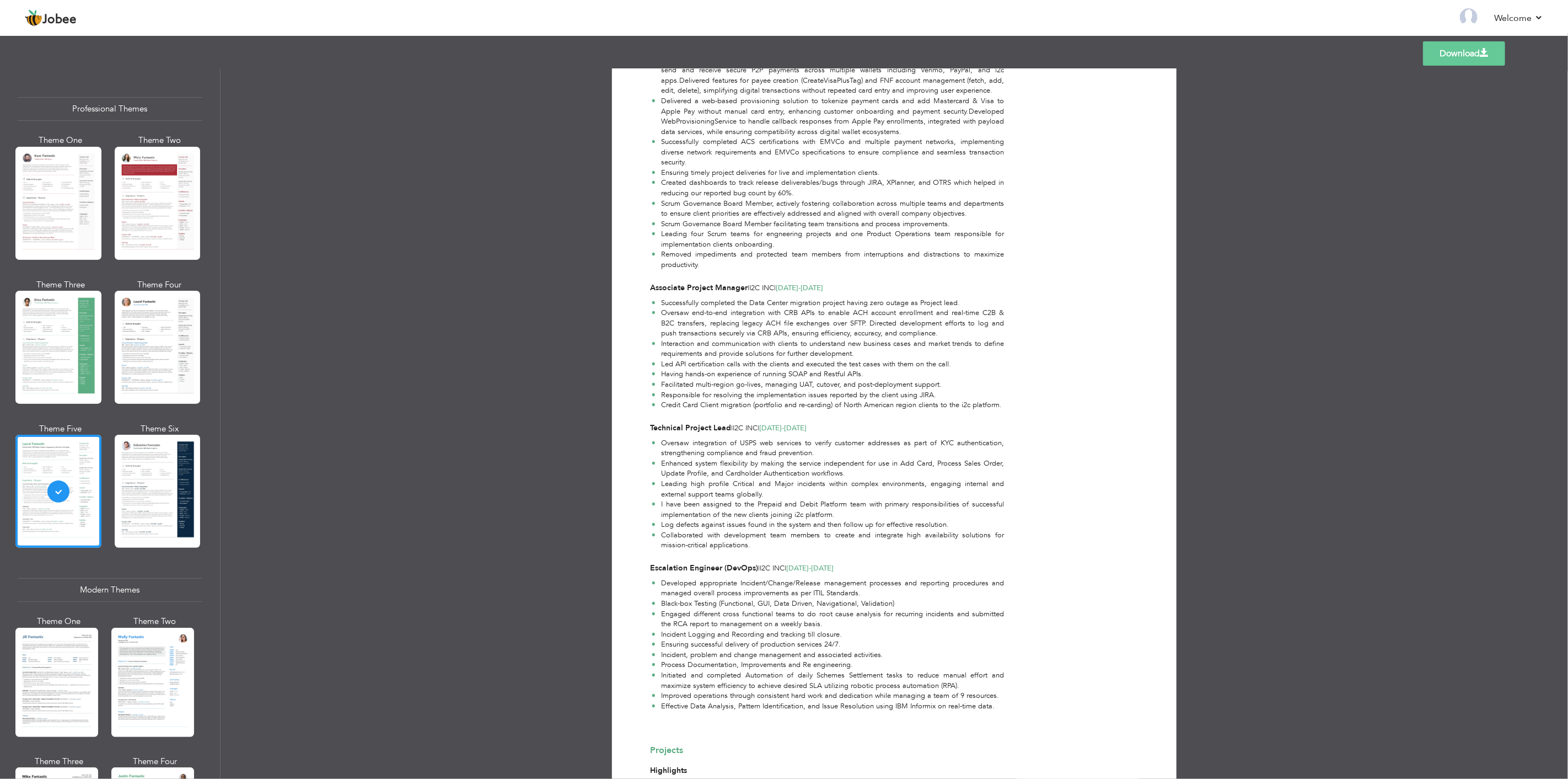
scroll to position [367, 0]
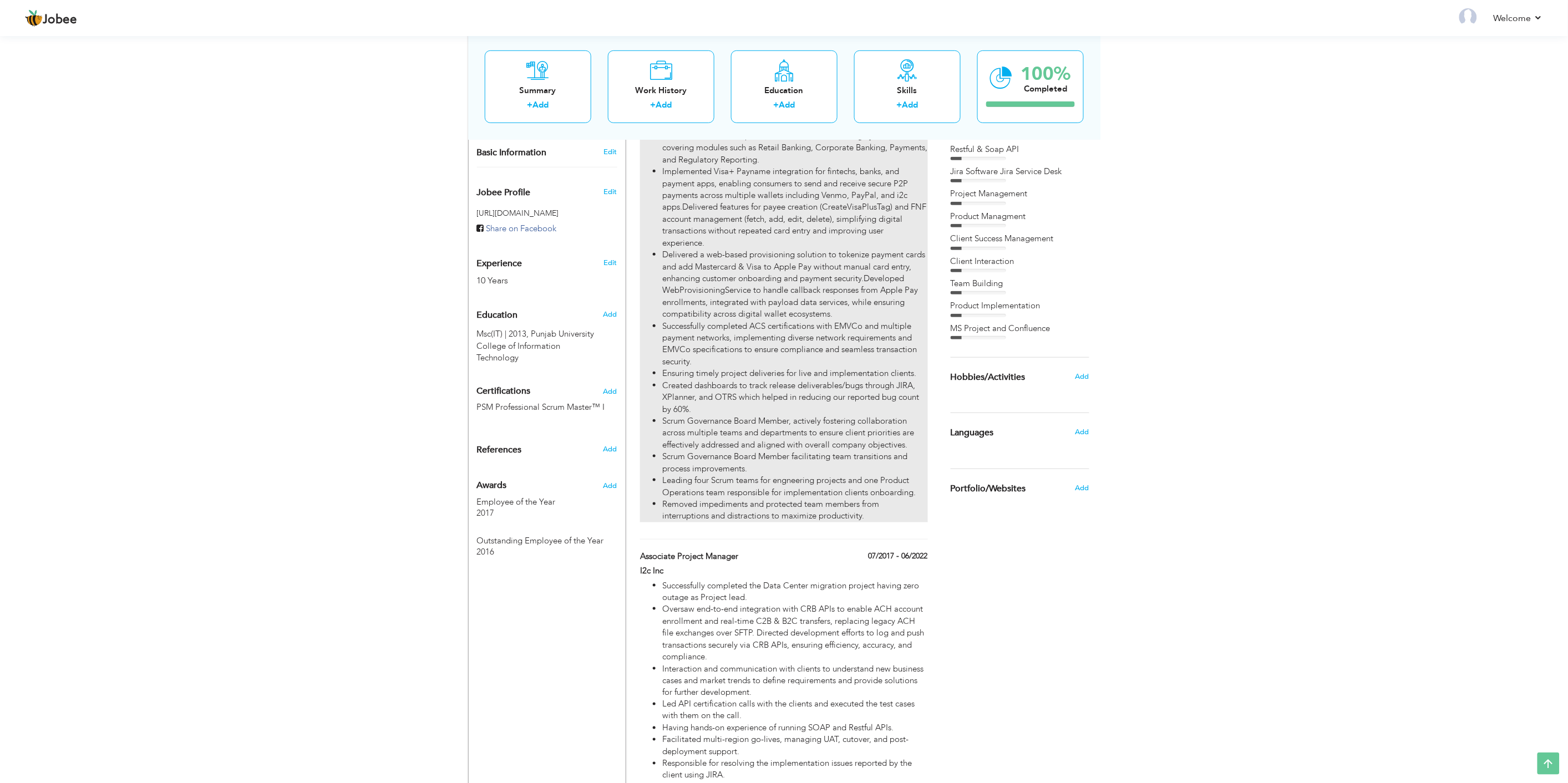
click at [774, 327] on li "Successfully completed ACS certifications with EMVCo and multiple payment netwo…" at bounding box center [794, 345] width 265 height 48
type input "Project Manager"
type input "I2c Inc"
type input "07/2022"
checkbox input "true"
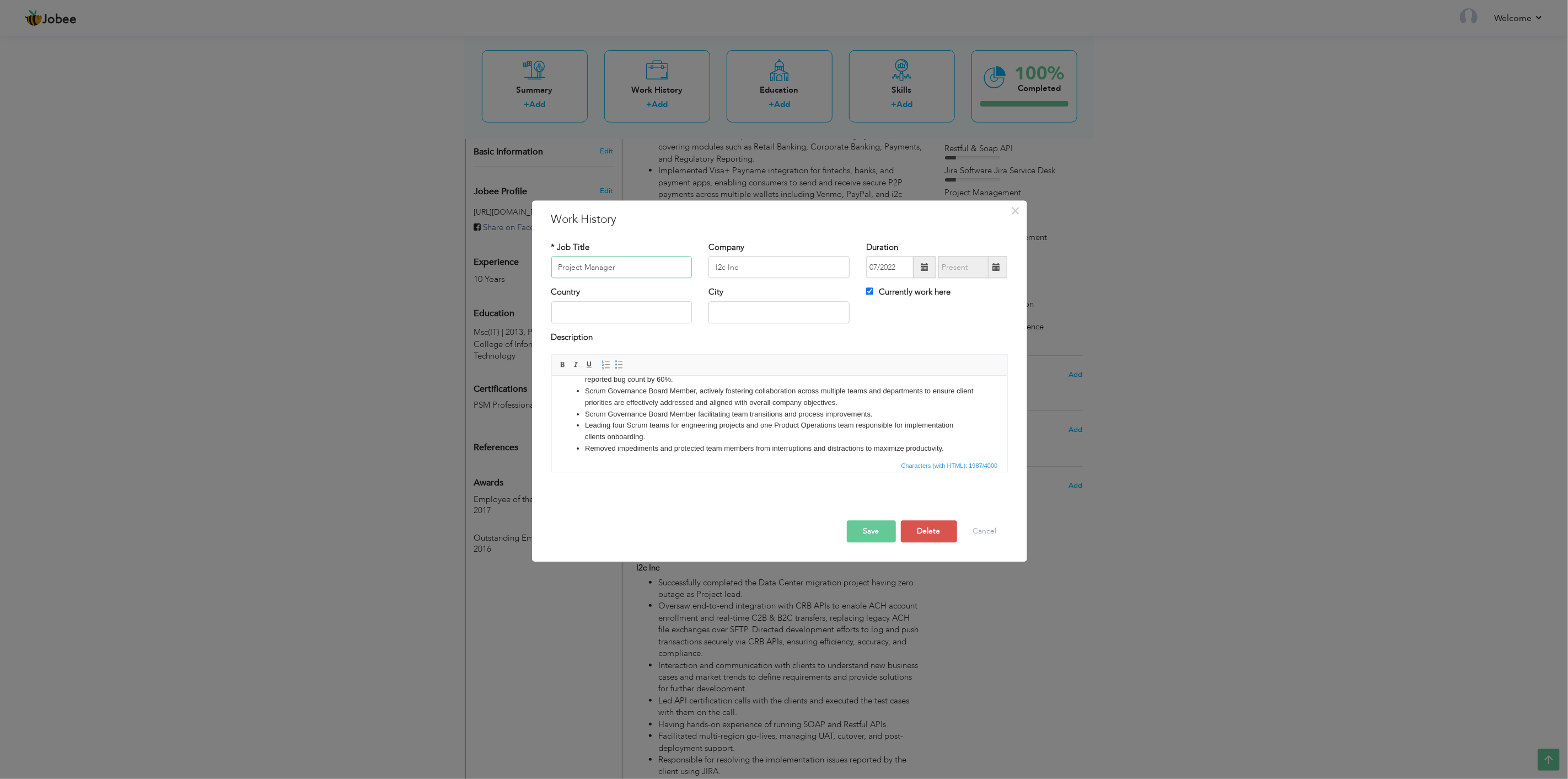
scroll to position [180, 0]
click at [945, 442] on li "Removed impediments and protected team members from interruptions and distracti…" at bounding box center [779, 442] width 389 height 12
click at [587, 454] on li "•Ensuring timely project deliveries for live and implementation clients." at bounding box center [779, 453] width 389 height 12
click at [813, 450] on li "Ensuring timely project deliveries for live and implementation clients." at bounding box center [779, 453] width 389 height 12
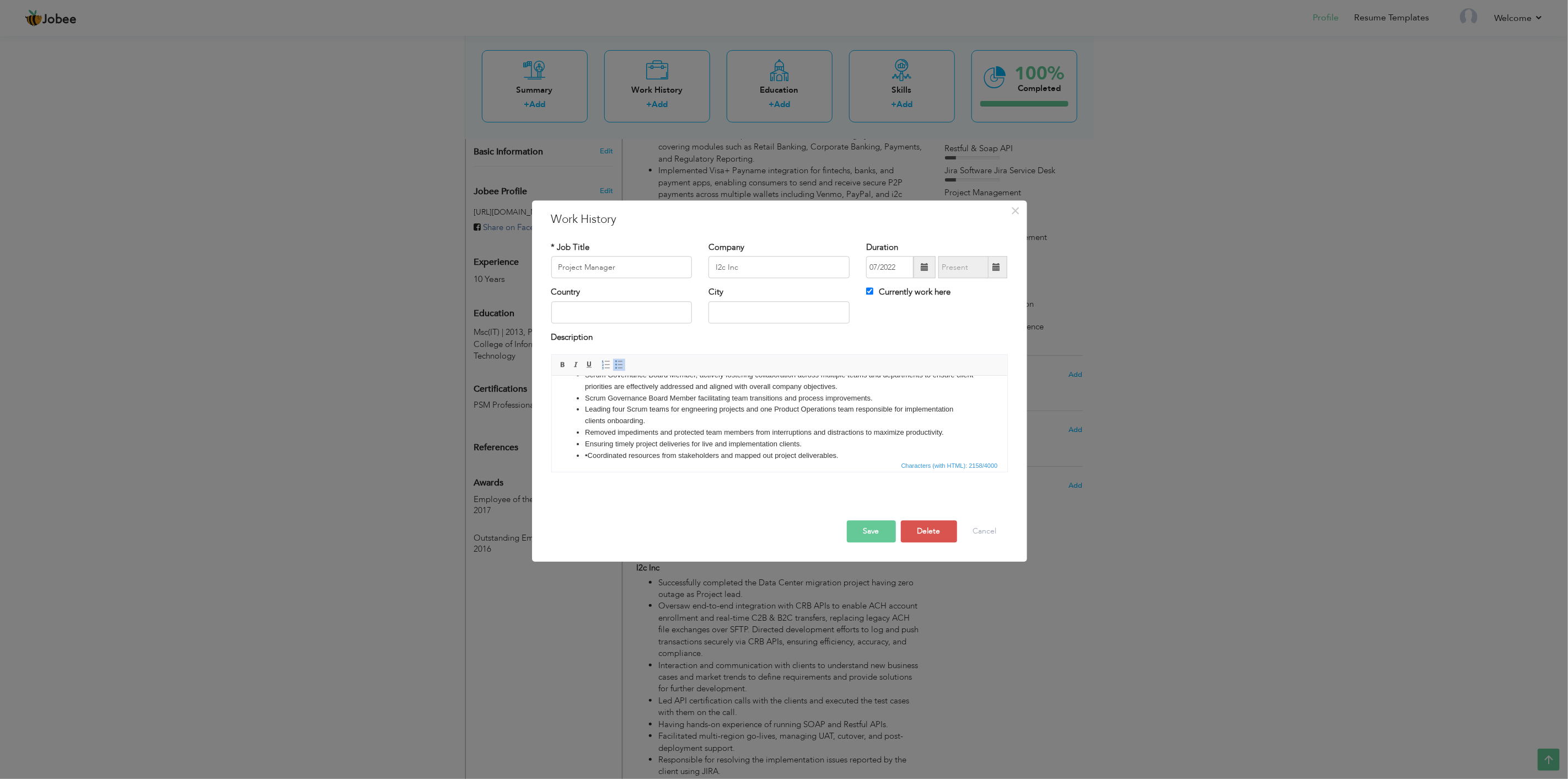
click at [587, 451] on li "•Coordinated resources from stakeholders and mapped out project deliverables." at bounding box center [779, 456] width 389 height 12
click at [864, 528] on button "Save" at bounding box center [871, 532] width 49 height 22
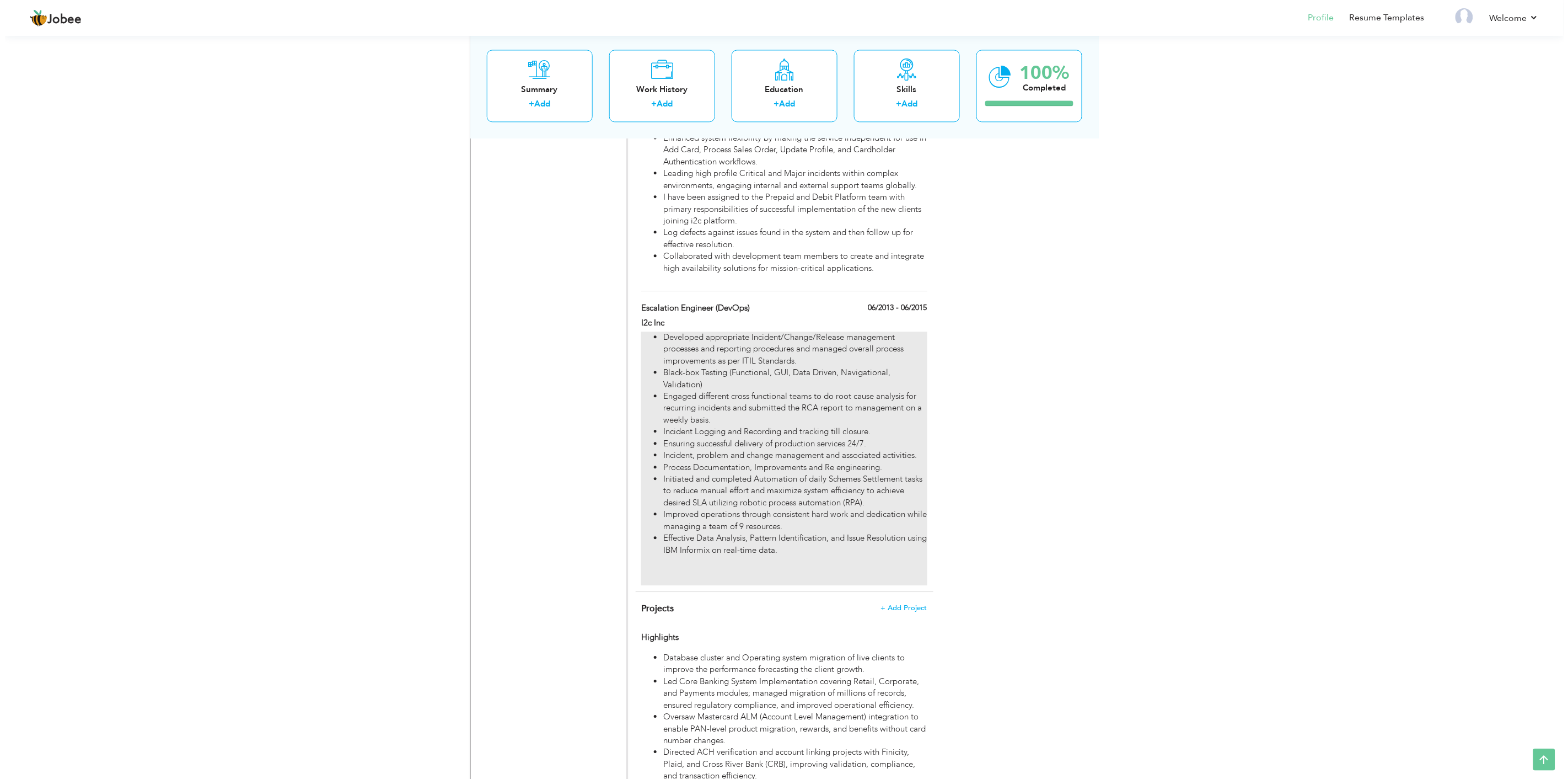
scroll to position [1092, 0]
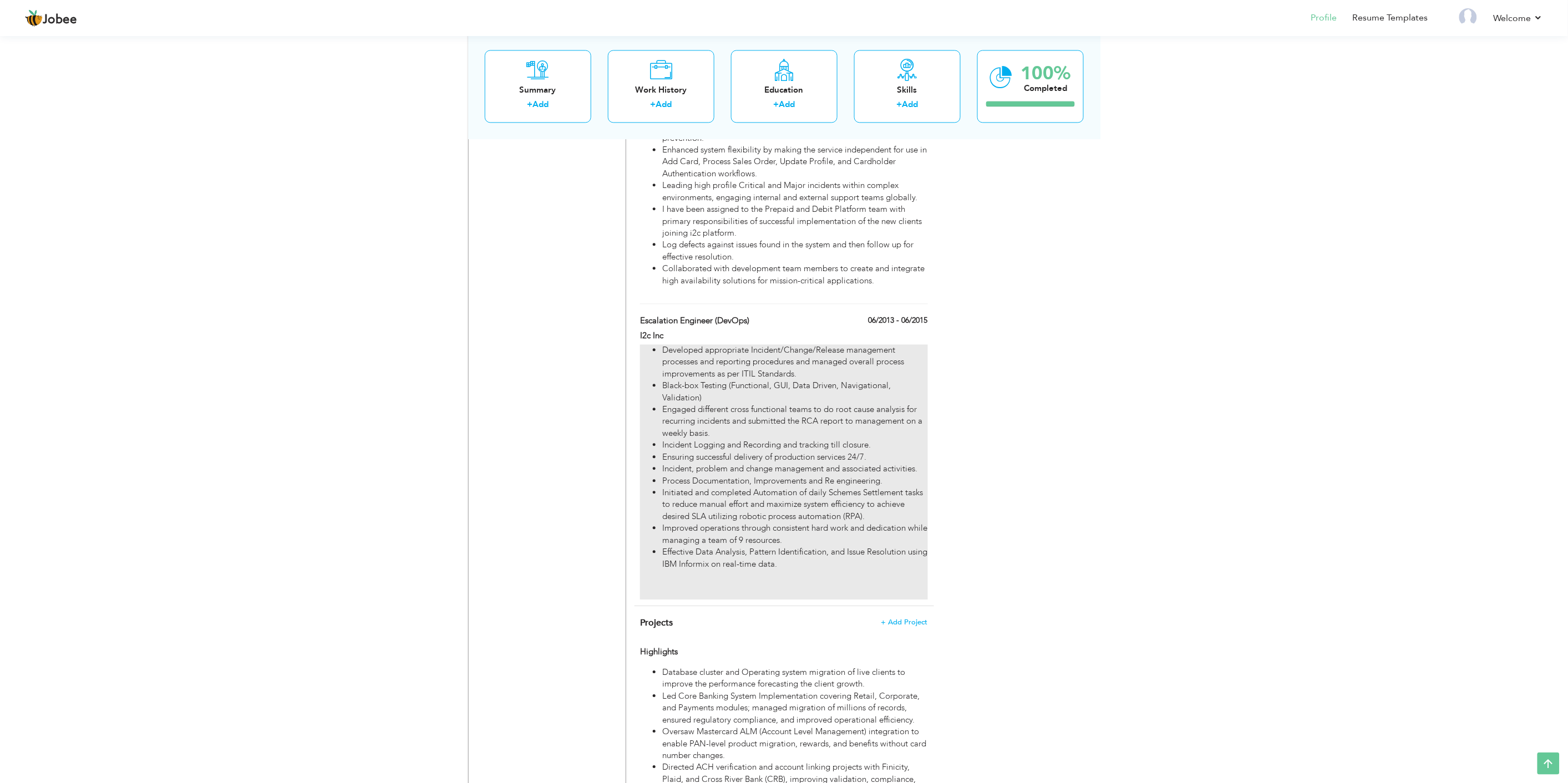
click at [839, 400] on li "Black-box Testing (Functional, GUI, Data Driven, Navigational, Validation)" at bounding box center [794, 391] width 265 height 24
type input "Escalation Engineer (DevOps)"
type input "06/2013"
type input "06/2015"
checkbox input "false"
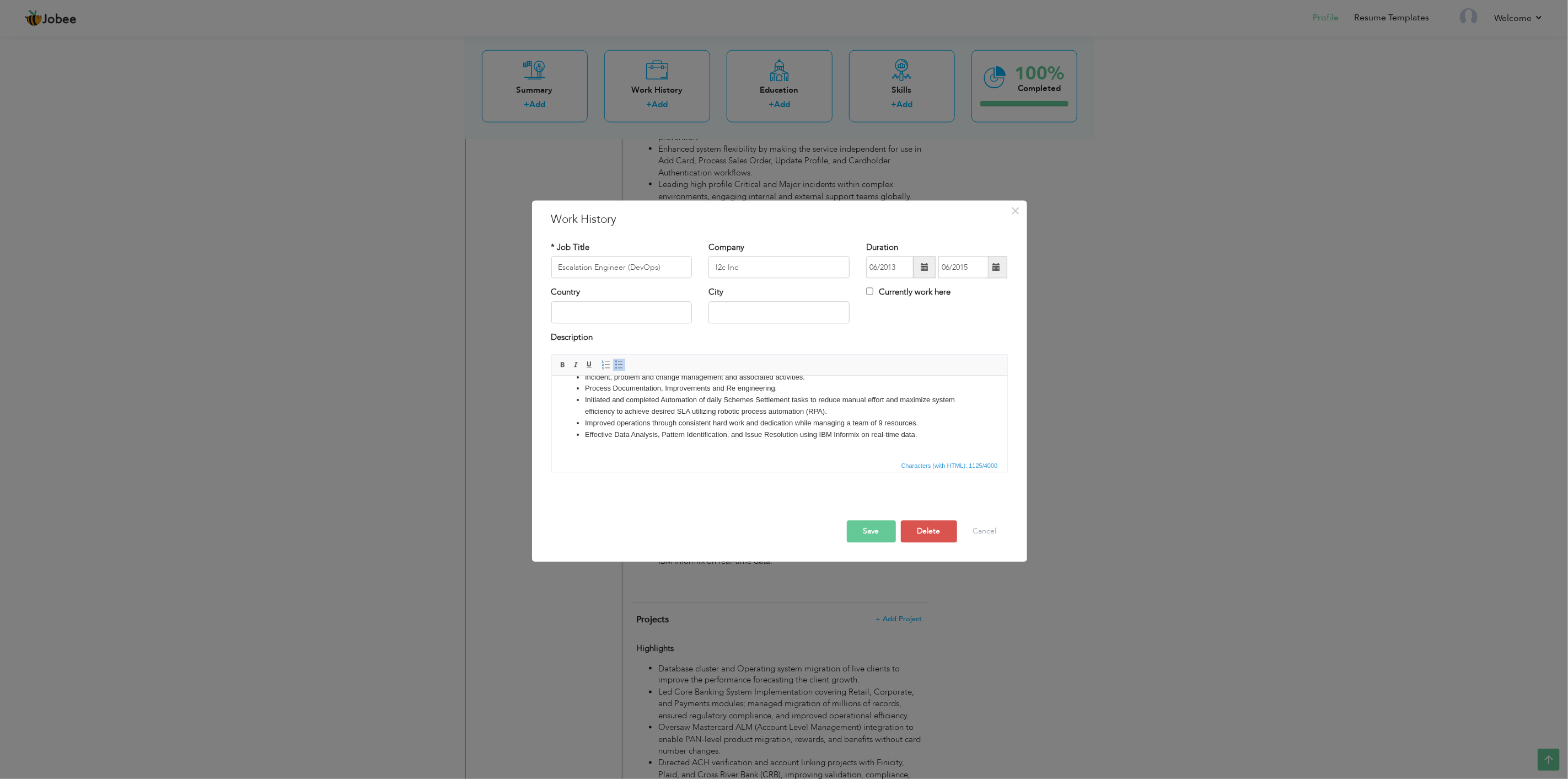
scroll to position [118, 0]
click at [923, 410] on li "Effective Data Analysis, Pattern Identification, and Issue Resolution using IBM…" at bounding box center [779, 412] width 389 height 12
drag, startPoint x: 923, startPoint y: 411, endPoint x: 583, endPoint y: 411, distance: 340.0
click at [583, 411] on ul "Developed appropriate Incident/Change/Release management processes and reportin…" at bounding box center [779, 343] width 433 height 149
click at [667, 421] on li "API Certifications - Leading, managing, executing & verifying test cases of the…" at bounding box center [779, 418] width 389 height 23
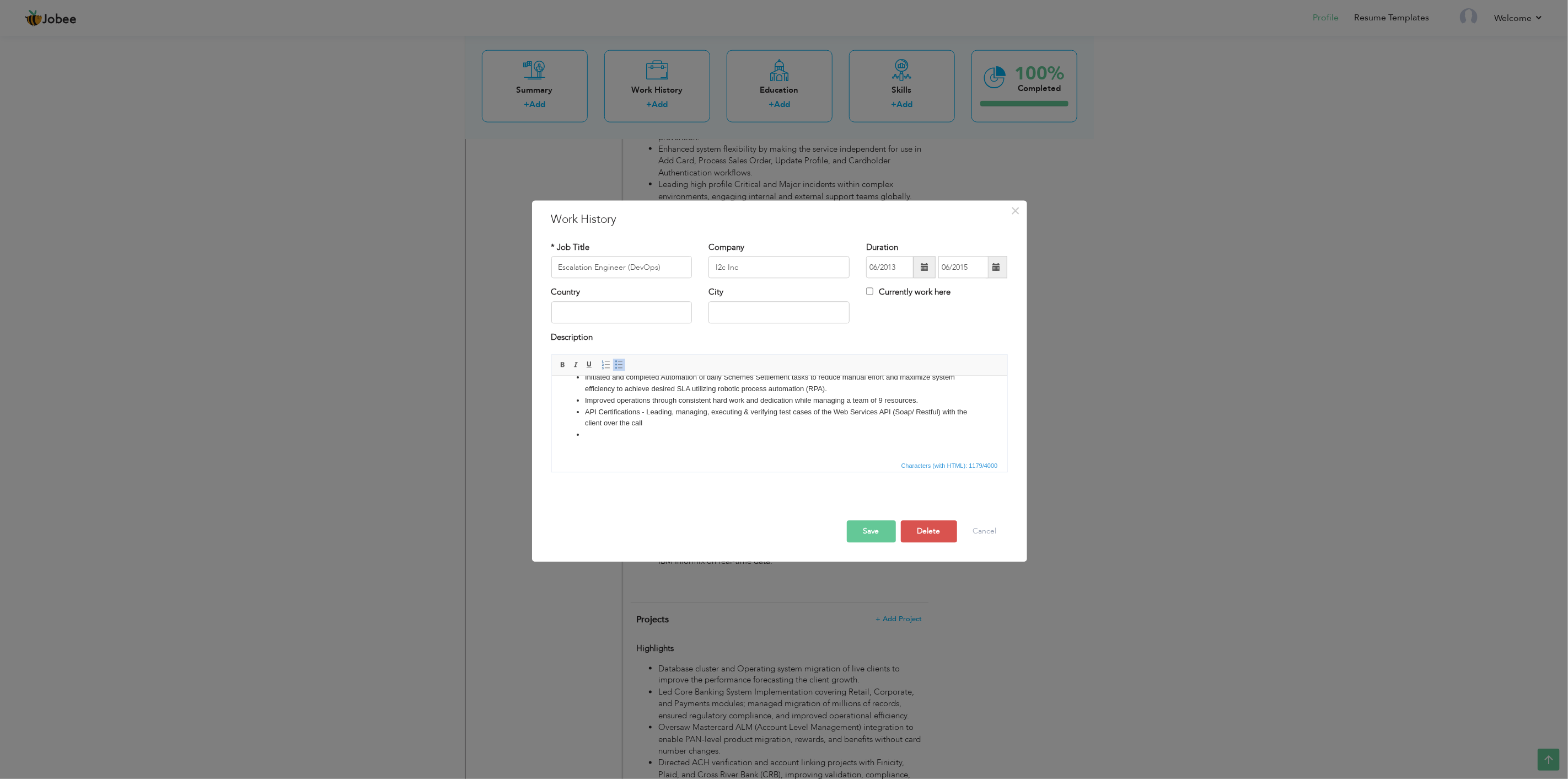
paste body
click at [585, 434] on li "•Initiated and completed Automation of daily Schemes Settlement tasks to reduce…" at bounding box center [779, 441] width 389 height 23
click at [836, 409] on li "Initiated and completed Automation of daily Schemes Settlement tasks to reduce …" at bounding box center [779, 406] width 389 height 23
drag, startPoint x: 840, startPoint y: 411, endPoint x: 569, endPoint y: 398, distance: 271.3
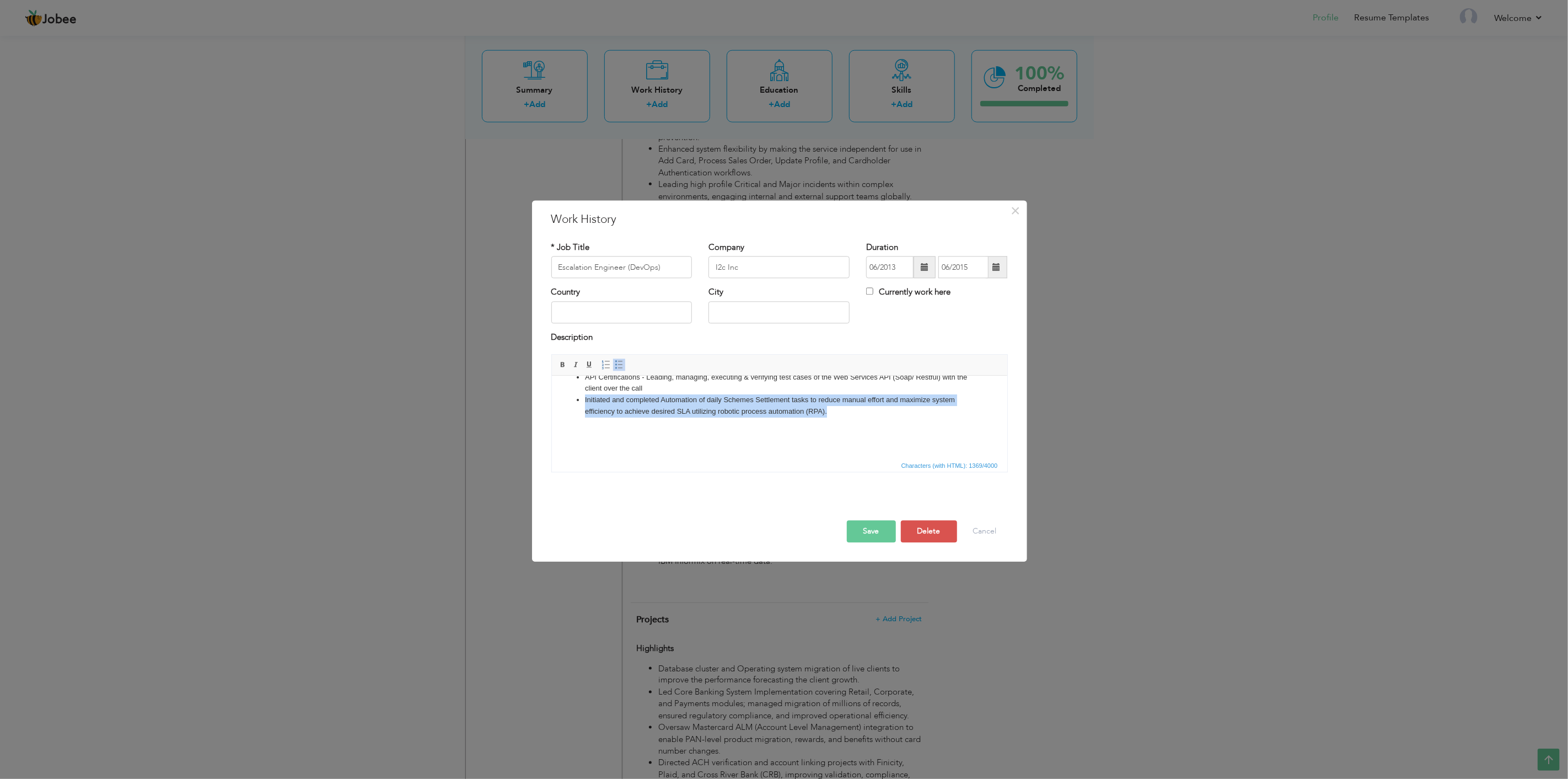
click at [569, 398] on ul "Developed appropriate Incident/Change/Release management processes and reportin…" at bounding box center [779, 326] width 433 height 184
click at [878, 533] on button "Save" at bounding box center [871, 532] width 49 height 22
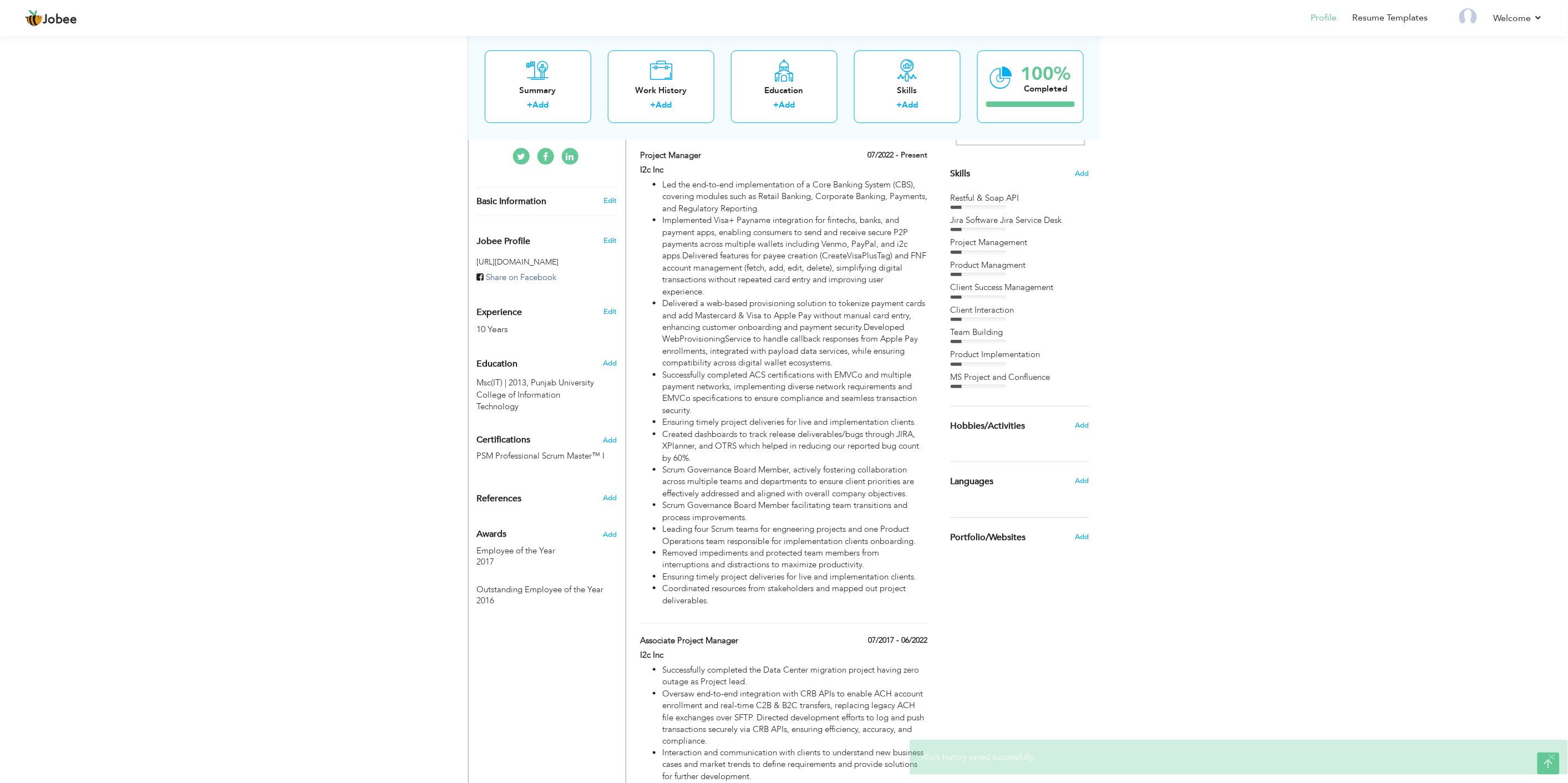
scroll to position [0, 0]
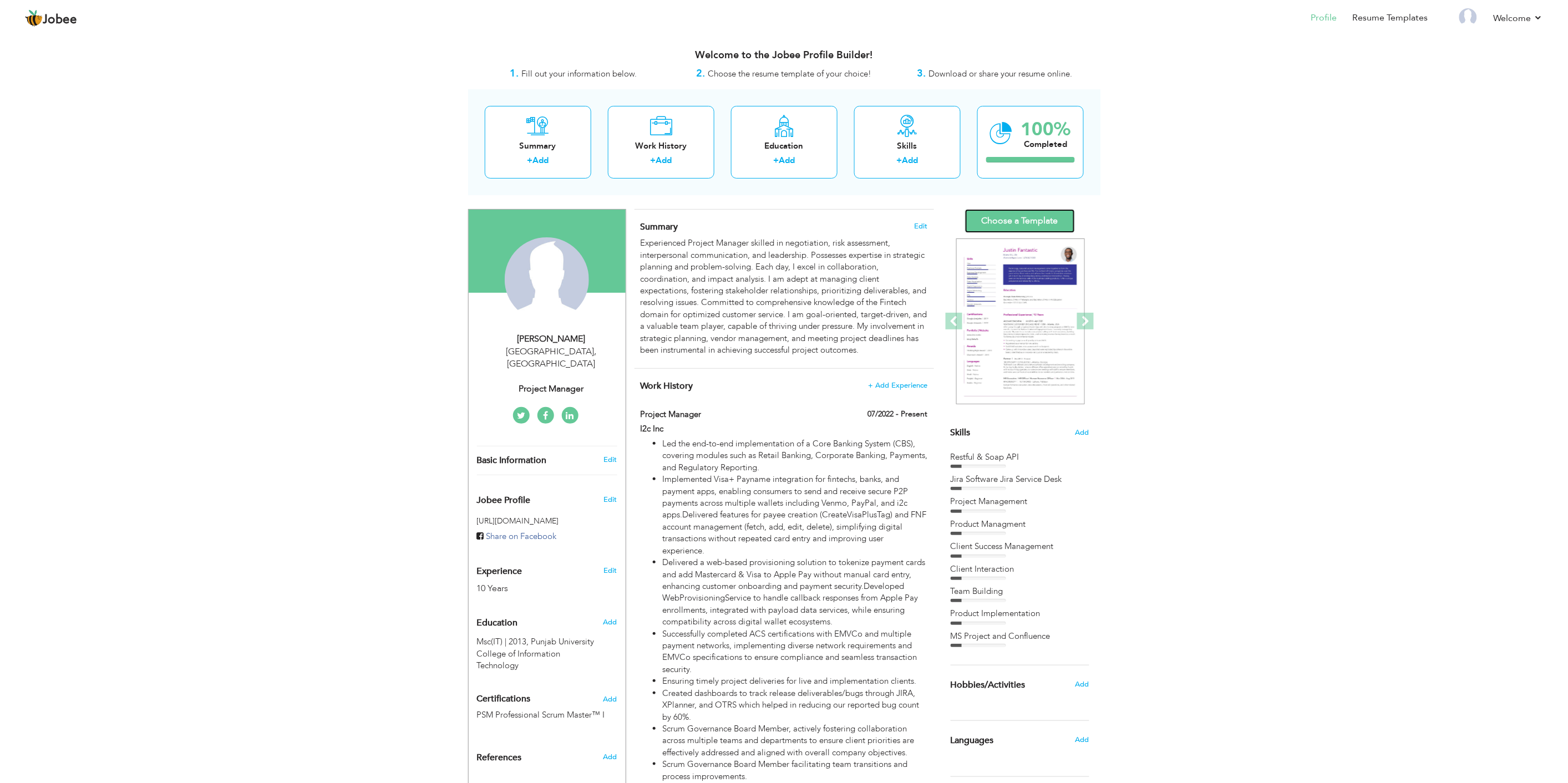
click at [1027, 222] on link "Choose a Template" at bounding box center [1019, 220] width 110 height 24
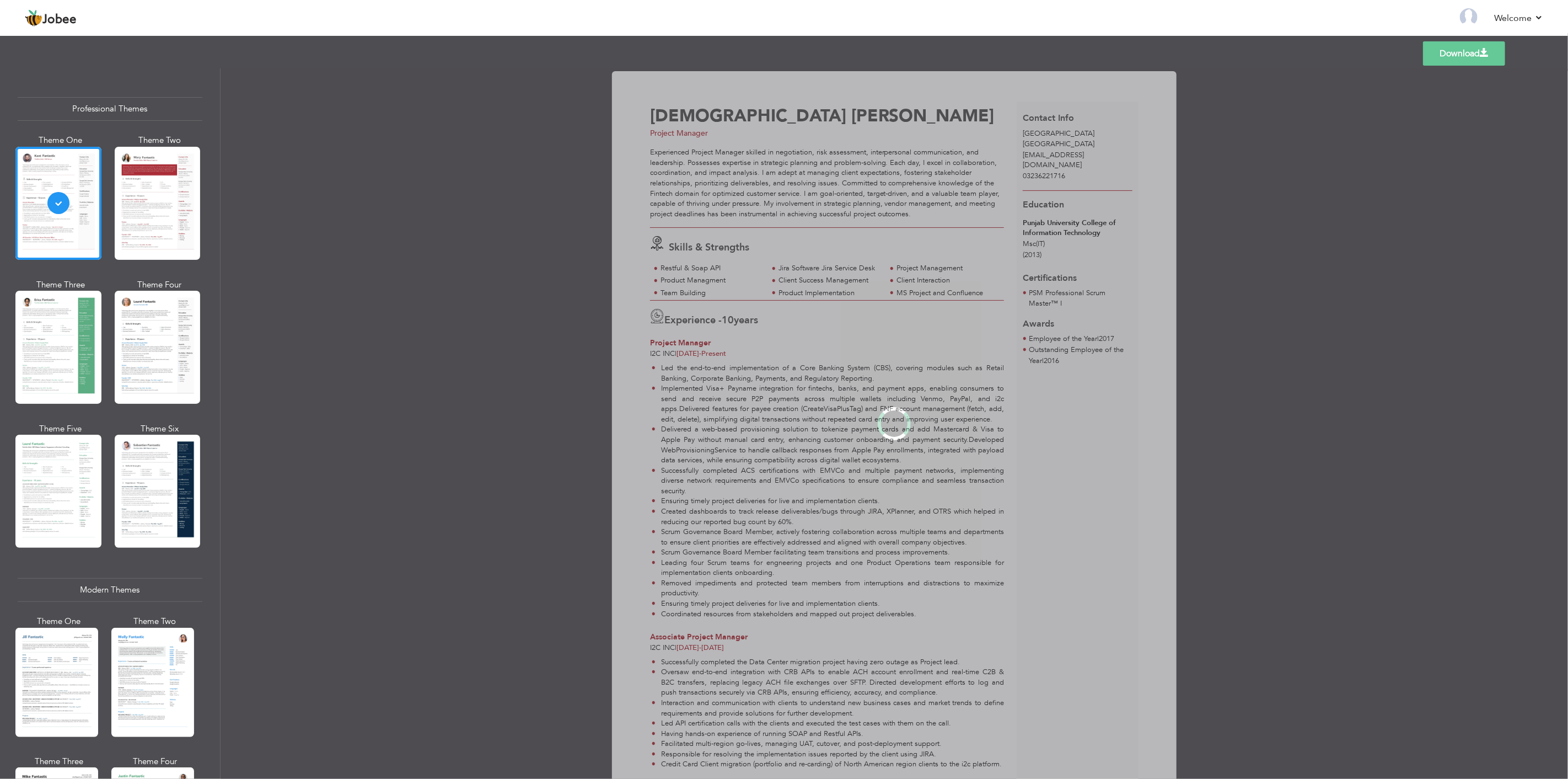
click at [62, 465] on div at bounding box center [58, 492] width 86 height 113
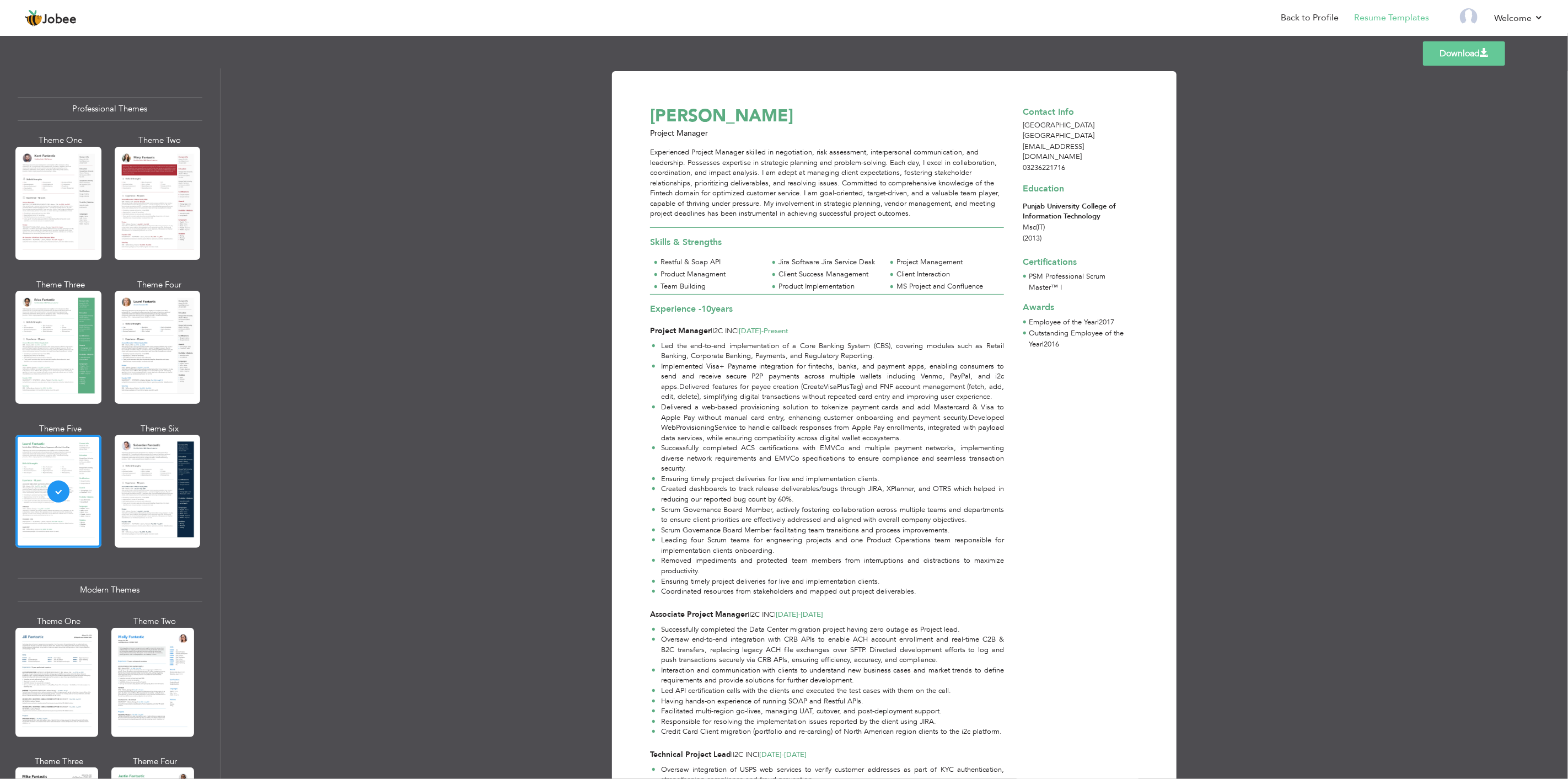
click at [1459, 47] on link "Download" at bounding box center [1464, 54] width 82 height 24
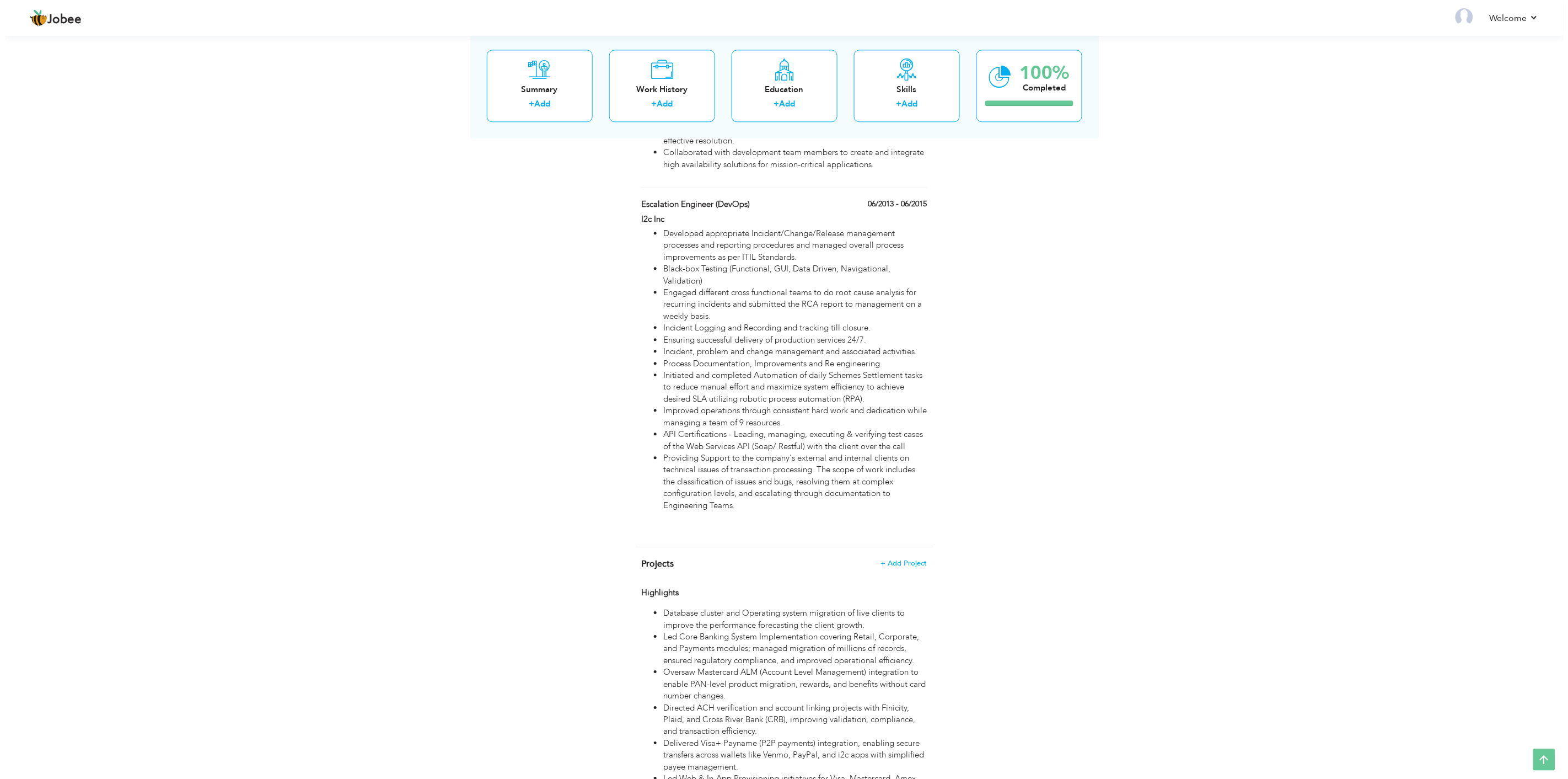
scroll to position [1196, 0]
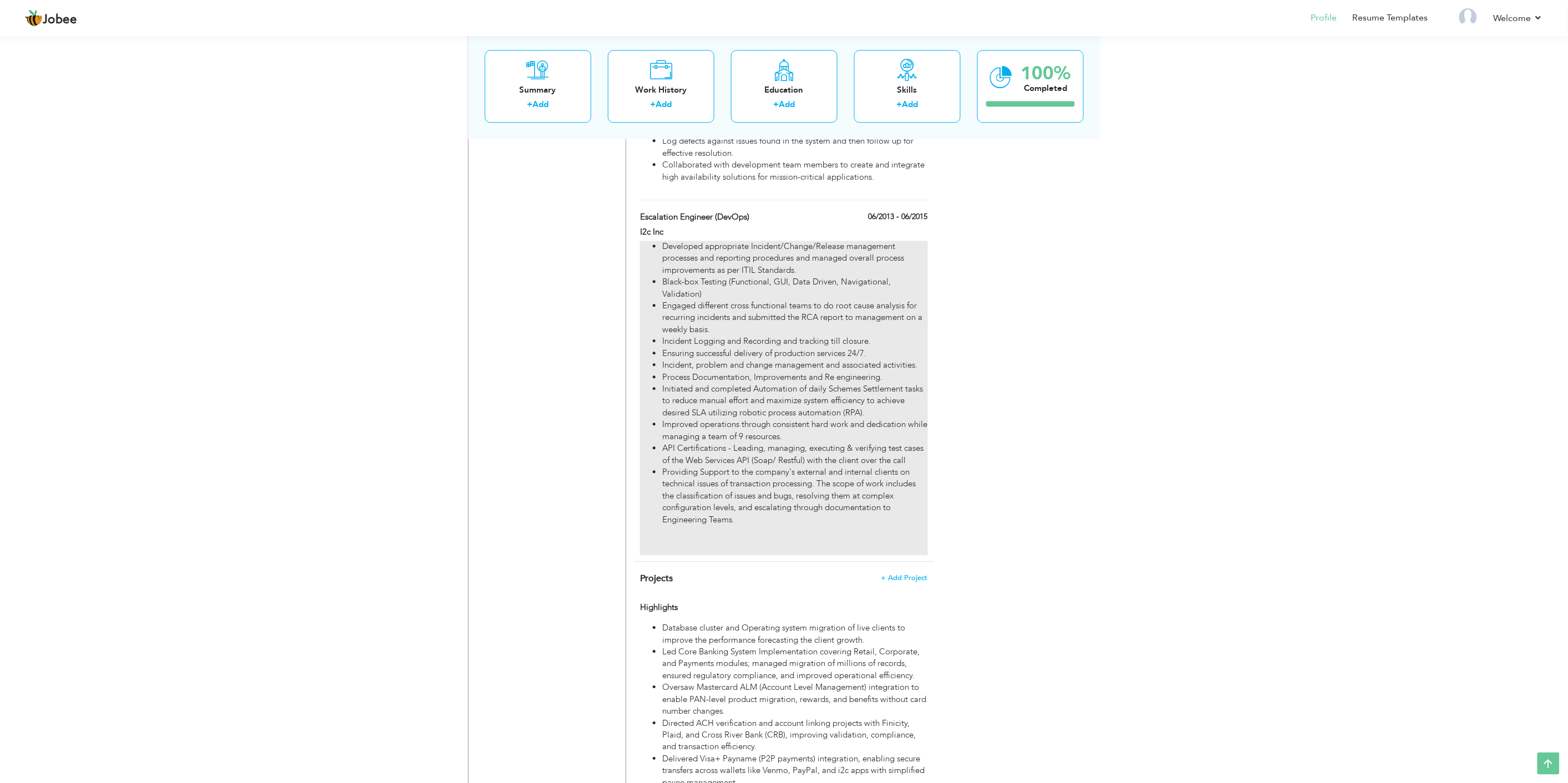
click at [715, 497] on li "Providing Support to the company's external and internal clients on technical i…" at bounding box center [794, 496] width 265 height 59
type input "Escalation Engineer (DevOps)"
type input "I2c Inc"
type input "06/2013"
type input "06/2015"
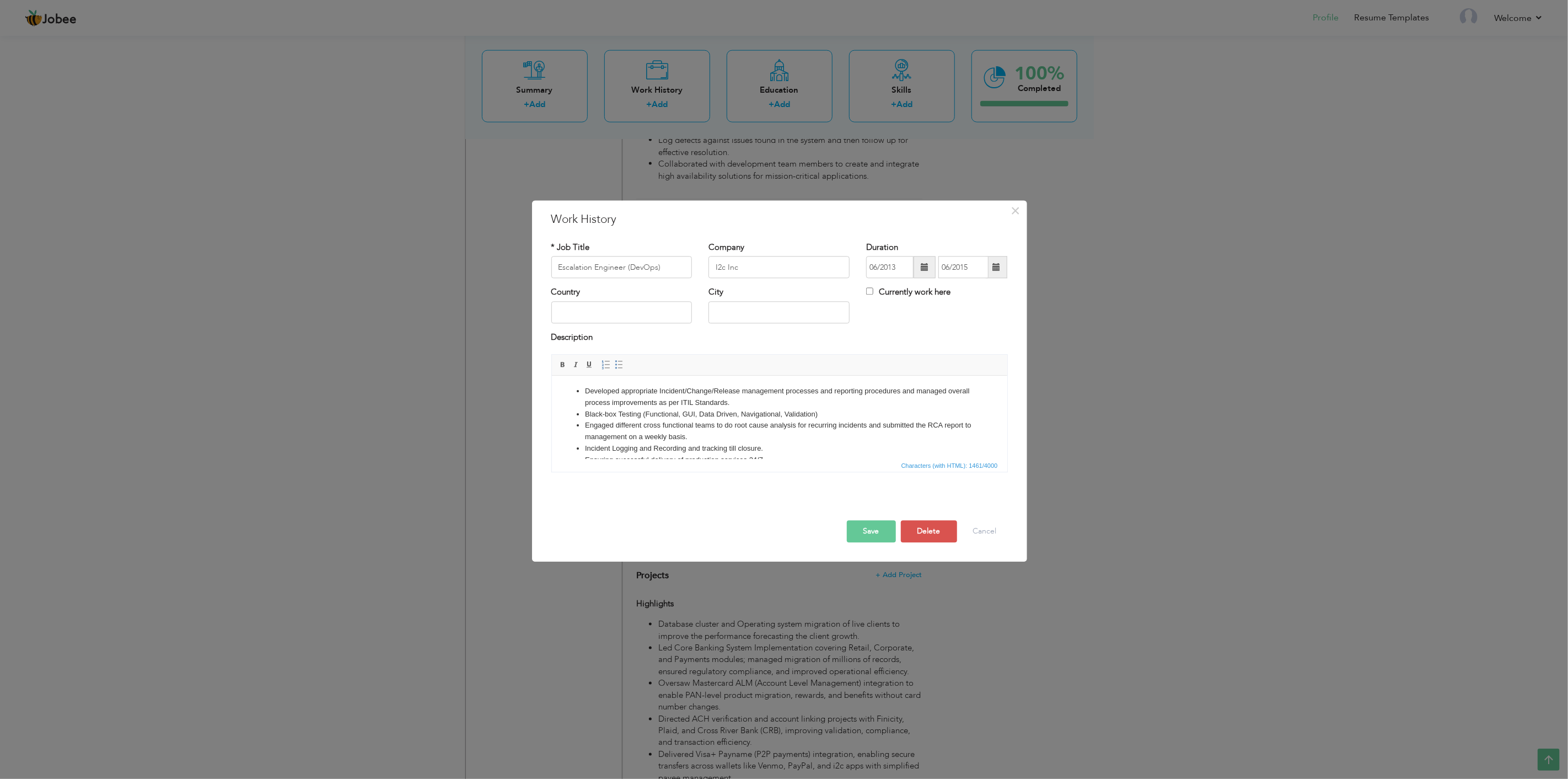
scroll to position [0, 0]
click at [752, 413] on li "Black-box Testing (Functional, GUI, Data Driven, Navigational, Validation)" at bounding box center [779, 415] width 389 height 12
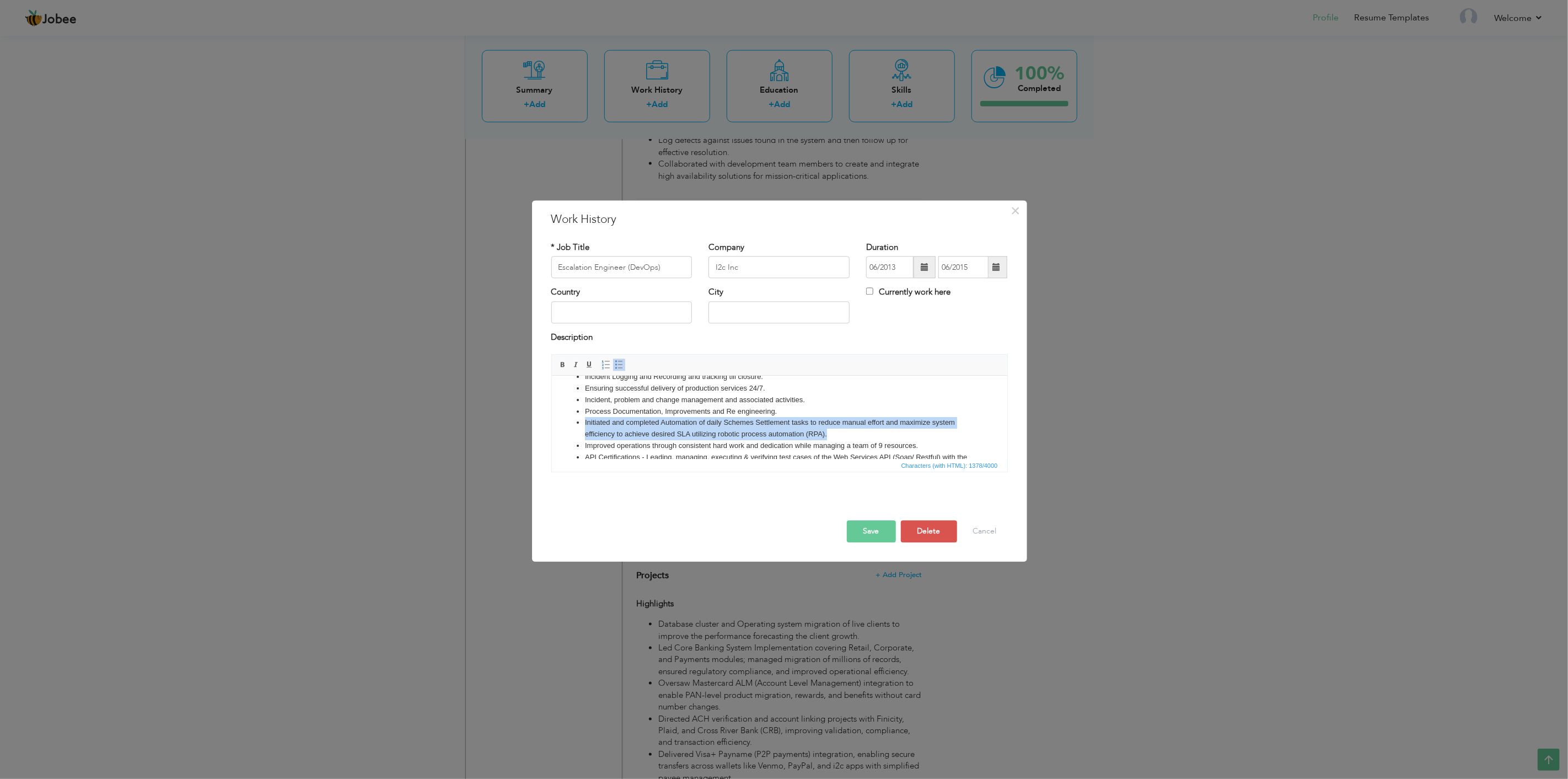
drag, startPoint x: 829, startPoint y: 432, endPoint x: 576, endPoint y: 424, distance: 253.1
click at [584, 424] on li "Initiated and completed Automation of daily Schemes Settlement tasks to reduce …" at bounding box center [779, 429] width 389 height 23
click at [695, 422] on li "Improved operations through consistent hard work and dedication while managing …" at bounding box center [779, 423] width 389 height 12
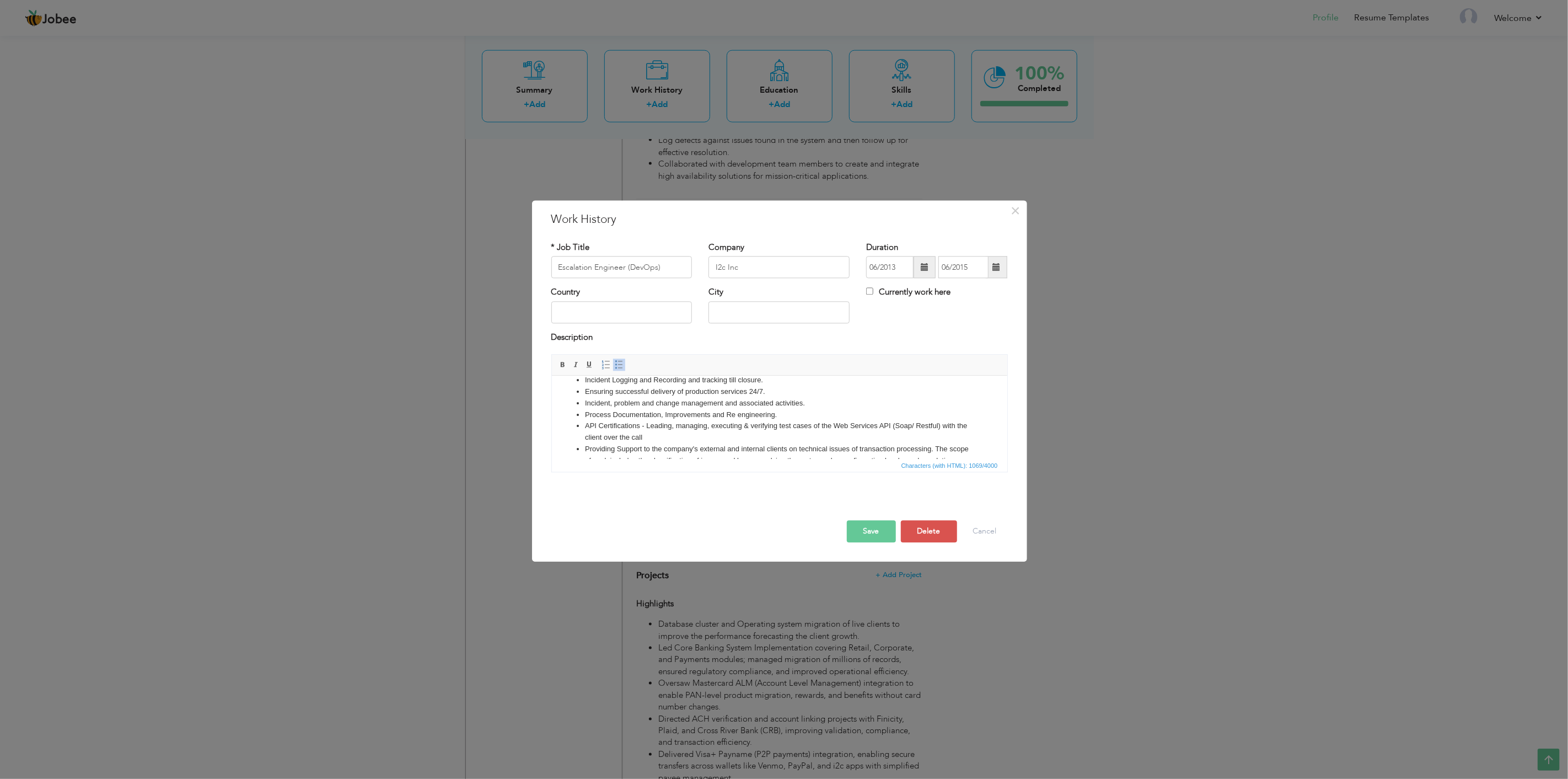
scroll to position [0, 0]
